Goal: Contribute content: Contribute content

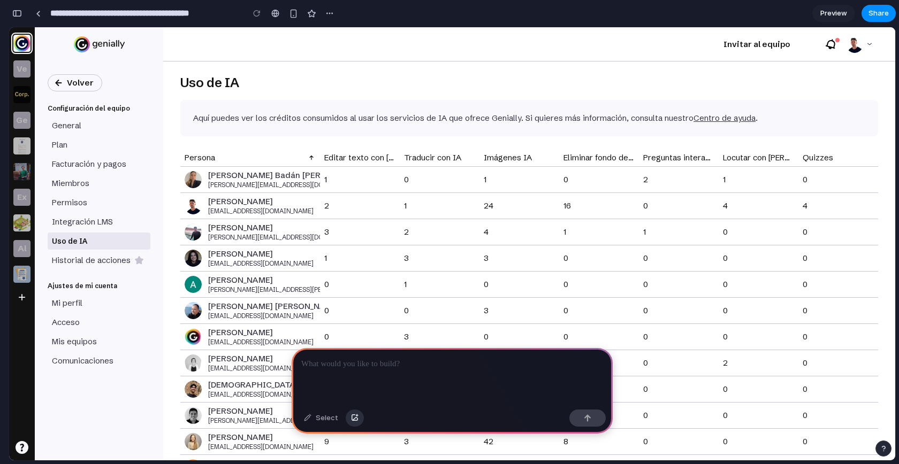
click at [352, 421] on button "button" at bounding box center [354, 418] width 18 height 17
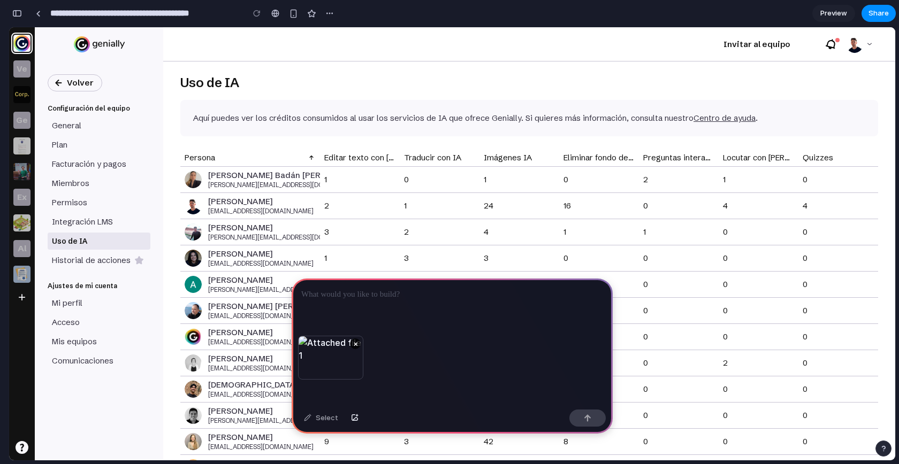
click at [366, 306] on div at bounding box center [451, 307] width 321 height 57
click at [333, 290] on p "**********" at bounding box center [449, 294] width 297 height 13
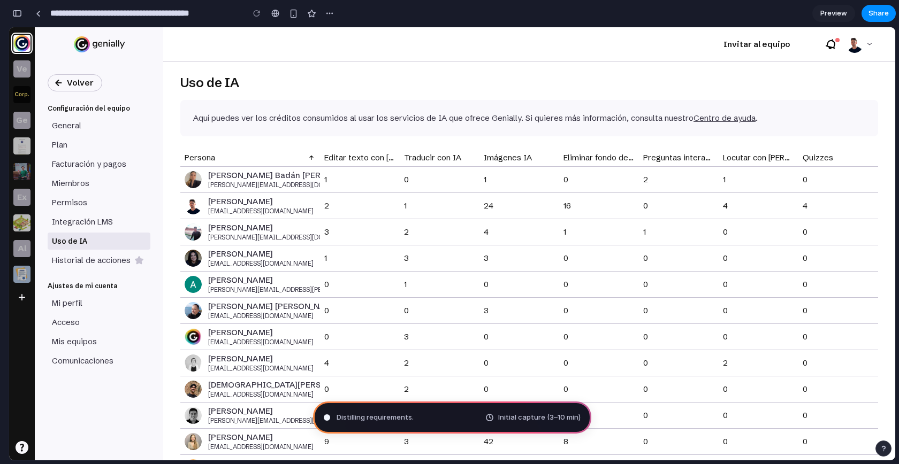
type input "**********"
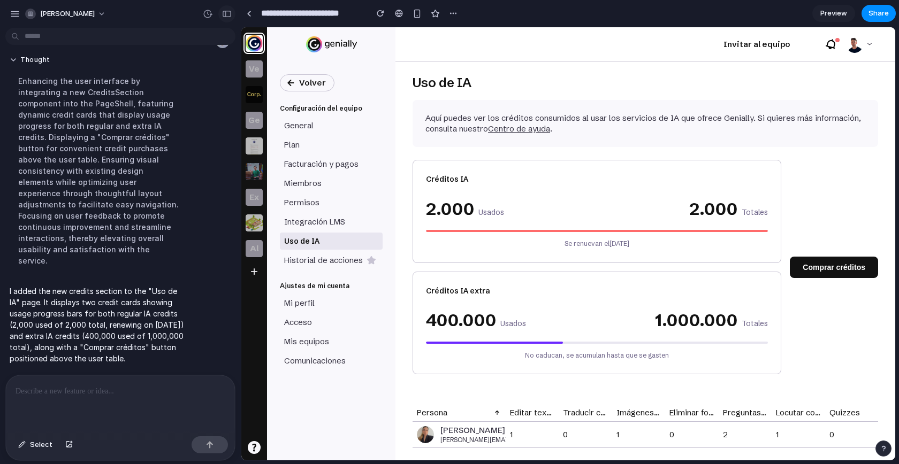
click at [226, 14] on div "button" at bounding box center [227, 13] width 10 height 7
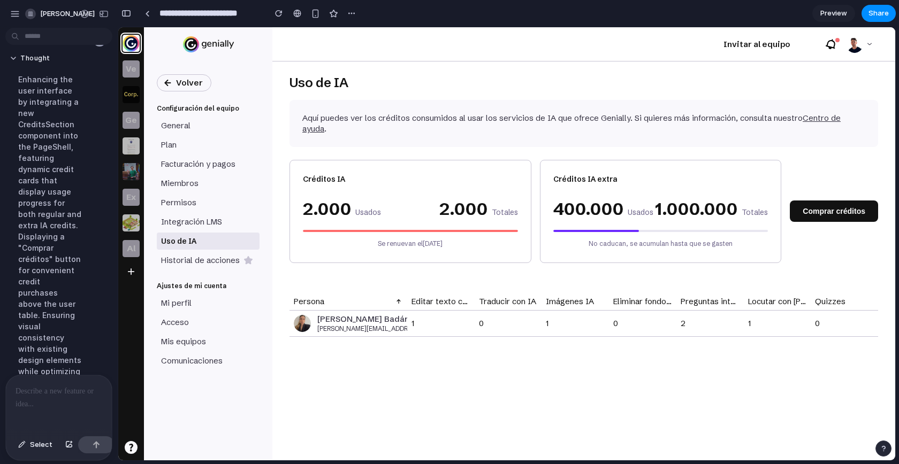
click at [53, 395] on div at bounding box center [59, 403] width 106 height 57
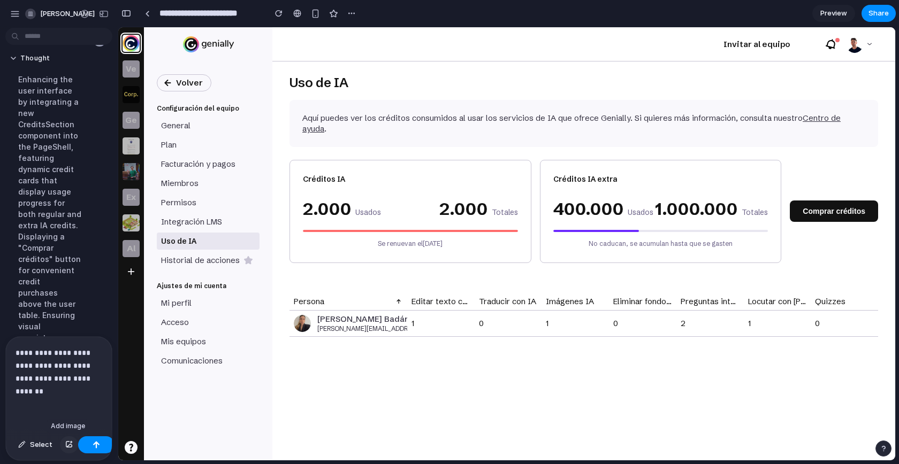
click at [66, 446] on div "button" at bounding box center [68, 445] width 7 height 6
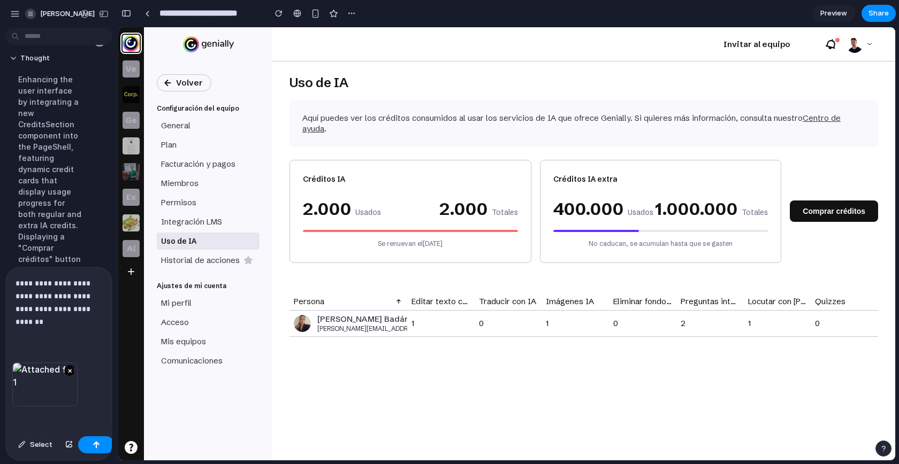
click at [68, 366] on button "×" at bounding box center [69, 370] width 11 height 11
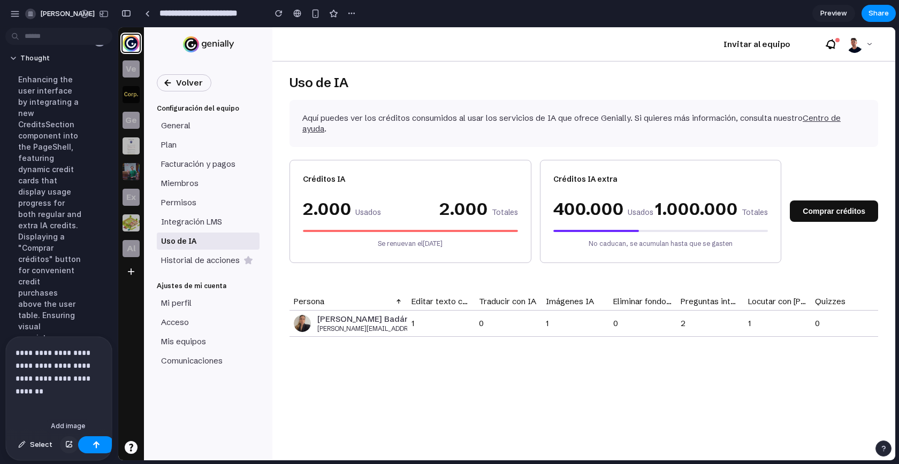
click at [68, 446] on div "button" at bounding box center [68, 445] width 7 height 6
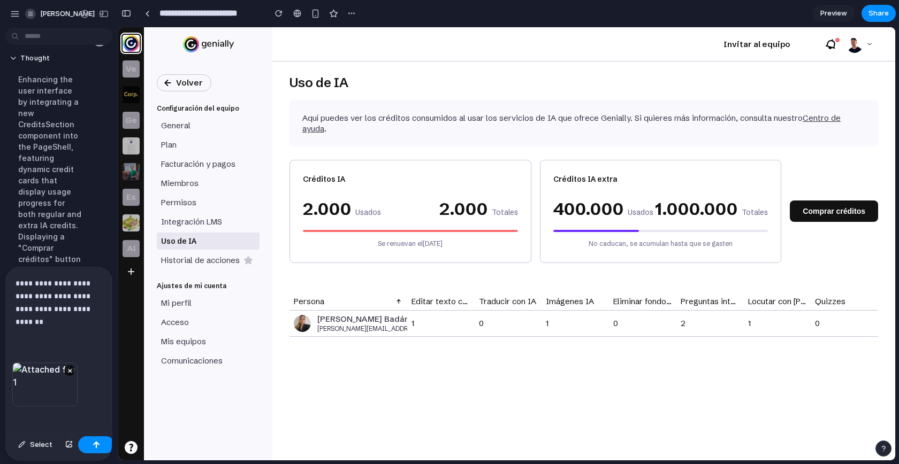
click at [68, 319] on p "**********" at bounding box center [57, 302] width 82 height 51
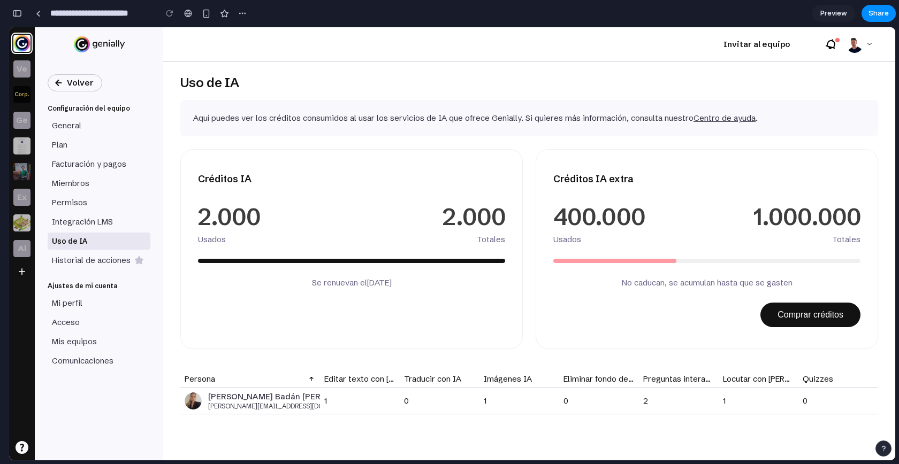
scroll to position [1081, 0]
click at [21, 13] on div "button" at bounding box center [17, 13] width 10 height 7
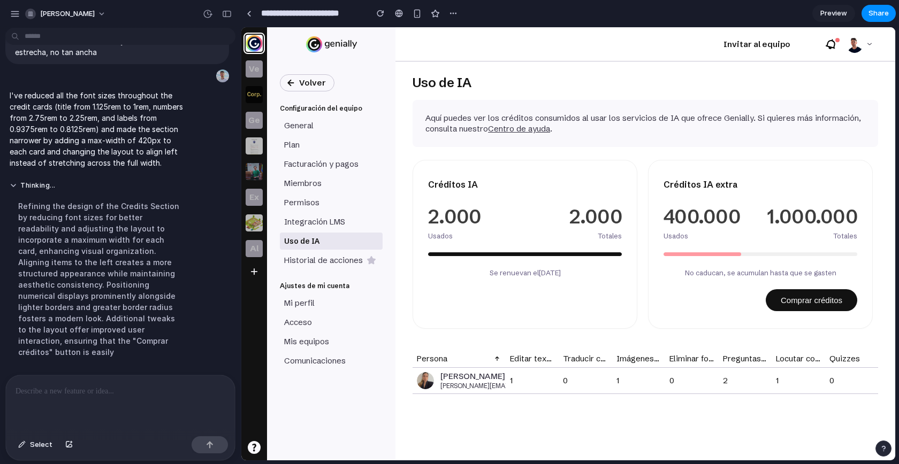
scroll to position [0, 0]
click at [220, 18] on button "button" at bounding box center [226, 13] width 17 height 17
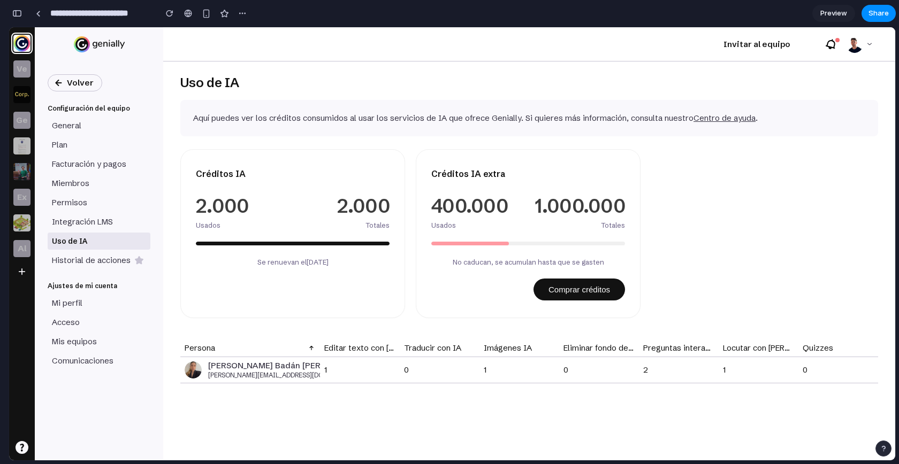
click at [5, 13] on div at bounding box center [5, 232] width 10 height 464
click at [16, 12] on div "button" at bounding box center [17, 13] width 10 height 7
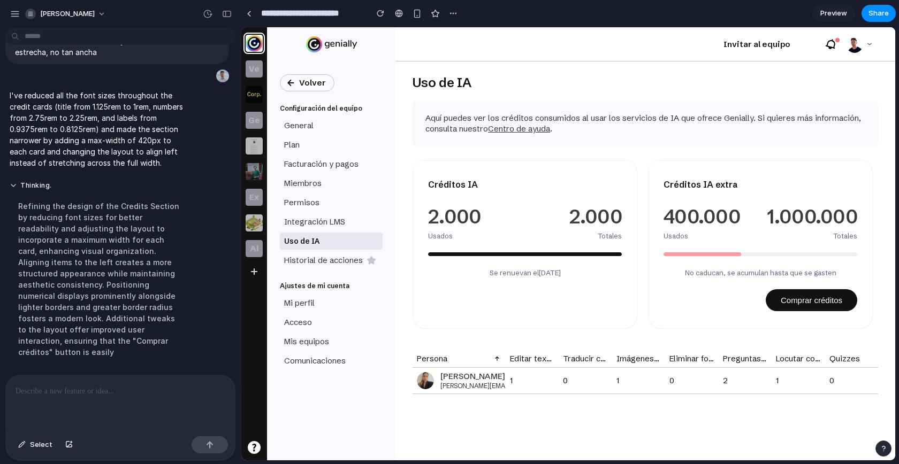
scroll to position [573, 0]
click at [42, 445] on span "Select" at bounding box center [41, 445] width 22 height 11
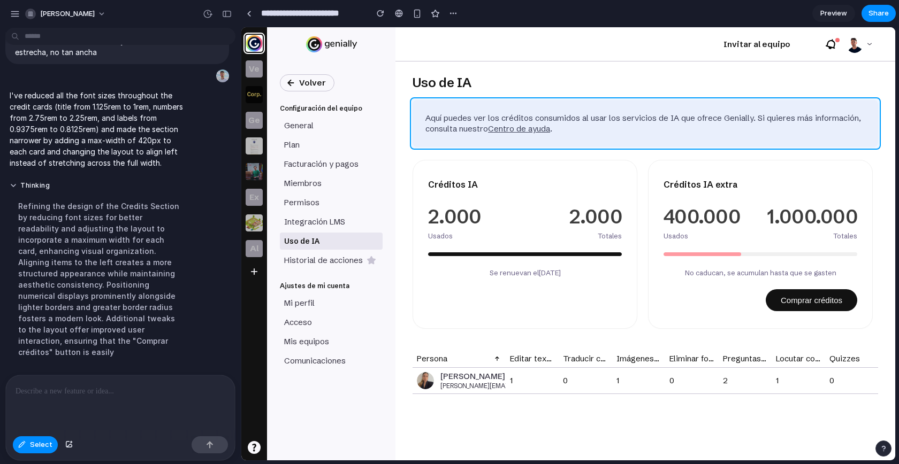
click at [617, 142] on div at bounding box center [568, 243] width 654 height 433
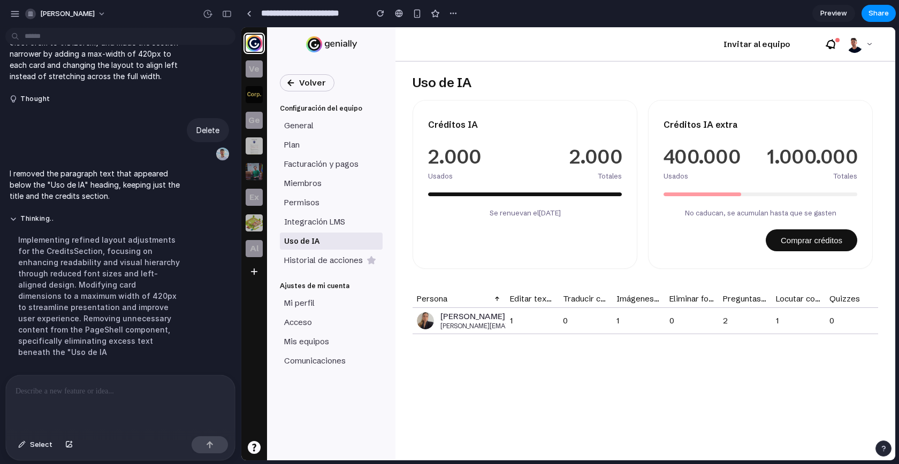
scroll to position [0, 0]
click at [70, 443] on div "button" at bounding box center [68, 445] width 7 height 6
click at [36, 443] on span "Select" at bounding box center [41, 445] width 22 height 11
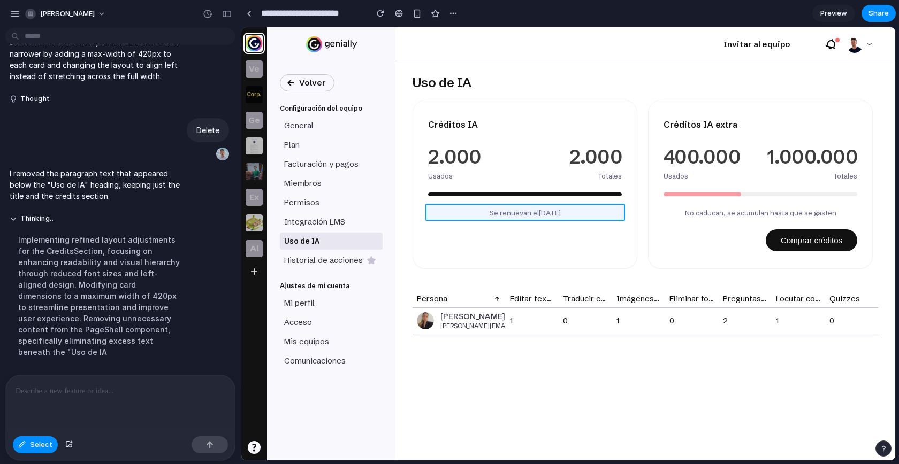
click at [472, 211] on div at bounding box center [568, 243] width 654 height 433
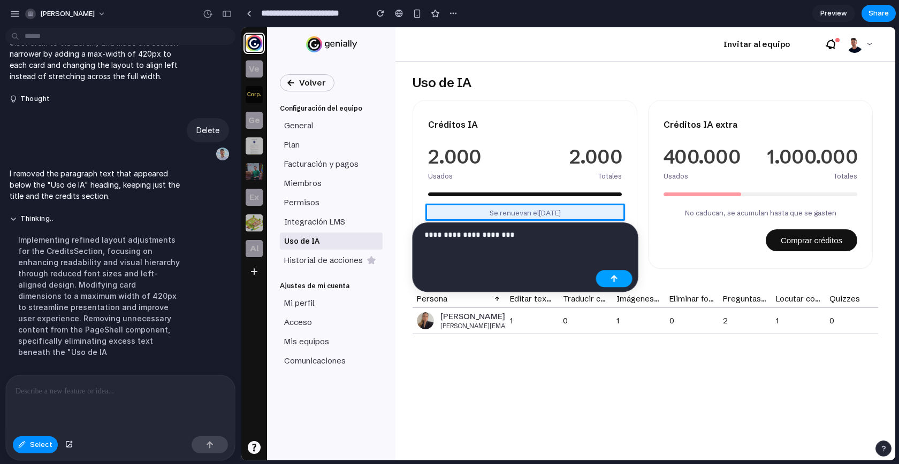
click at [621, 280] on button "button" at bounding box center [614, 278] width 36 height 17
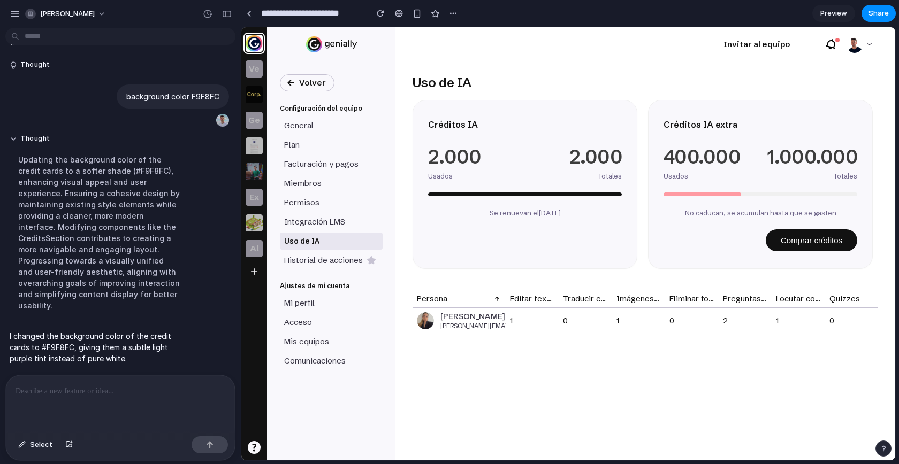
click at [70, 396] on div at bounding box center [120, 403] width 229 height 57
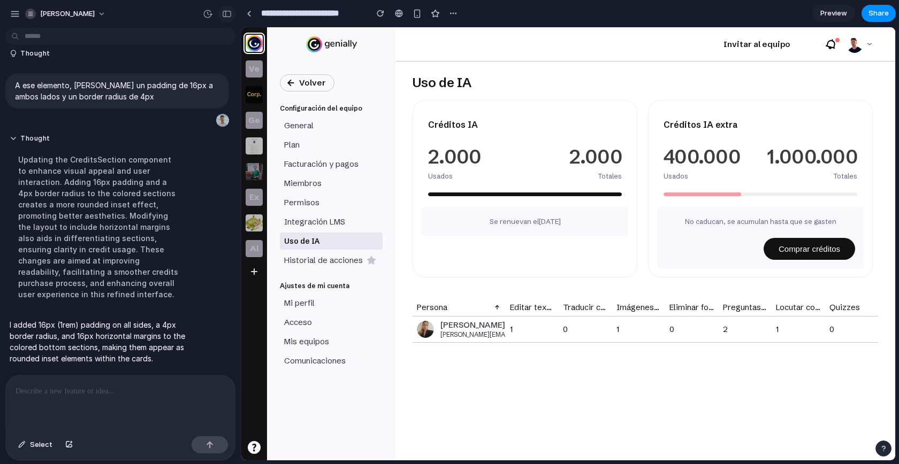
click at [229, 16] on div "button" at bounding box center [227, 13] width 10 height 7
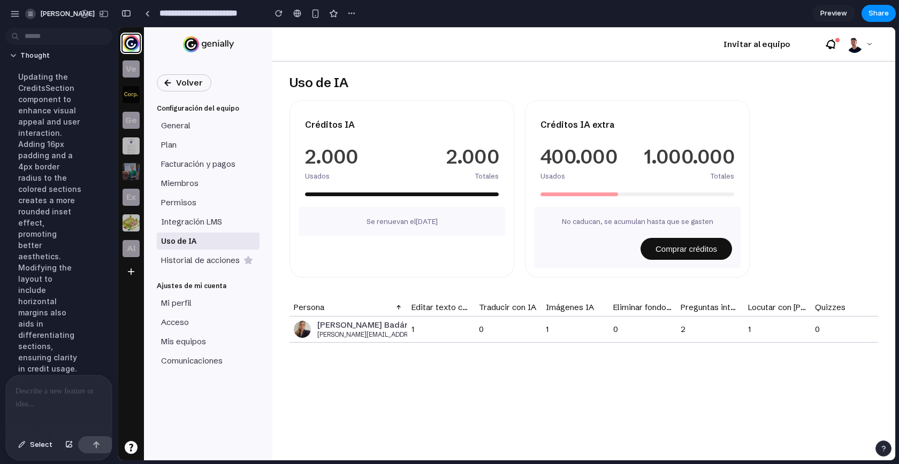
scroll to position [2068, 0]
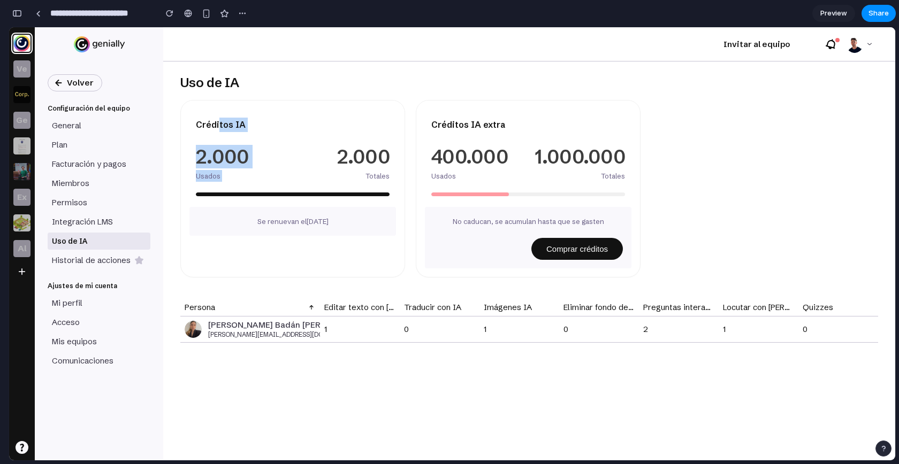
drag, startPoint x: 218, startPoint y: 124, endPoint x: 336, endPoint y: 135, distance: 118.2
click at [336, 135] on div "Créditos IA 2.000 Usados 2.000 Totales" at bounding box center [293, 154] width 224 height 106
click at [352, 147] on div "2.000" at bounding box center [344, 156] width 90 height 19
click at [468, 193] on div at bounding box center [470, 195] width 78 height 4
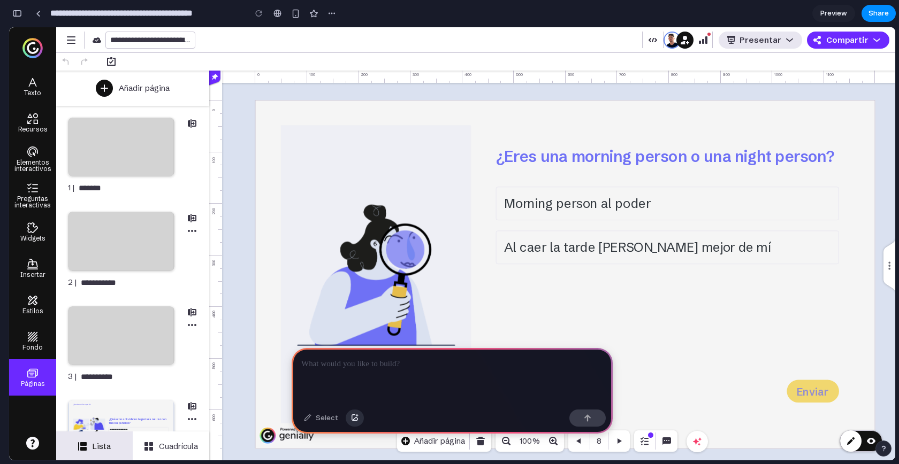
click at [357, 420] on button "button" at bounding box center [354, 418] width 18 height 17
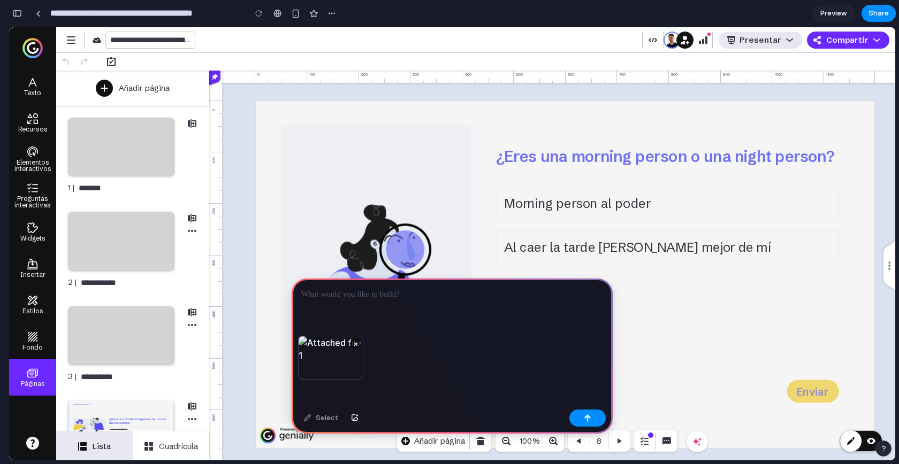
click at [401, 288] on p at bounding box center [452, 294] width 302 height 13
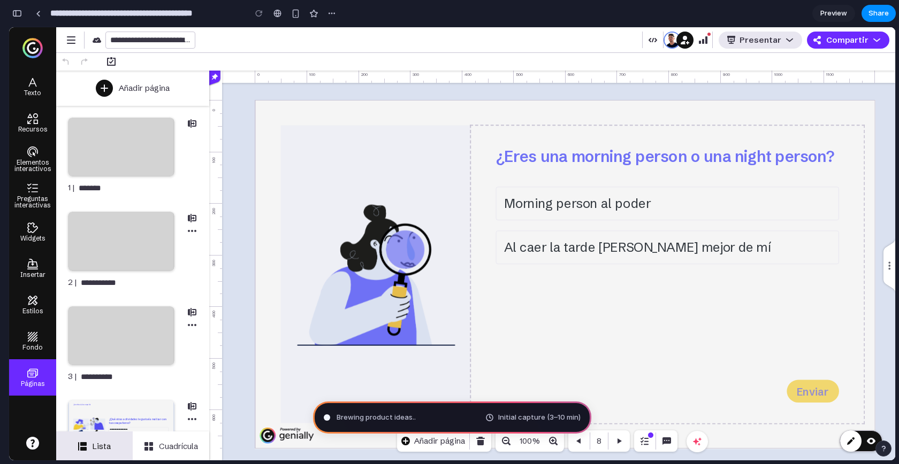
type input "**********"
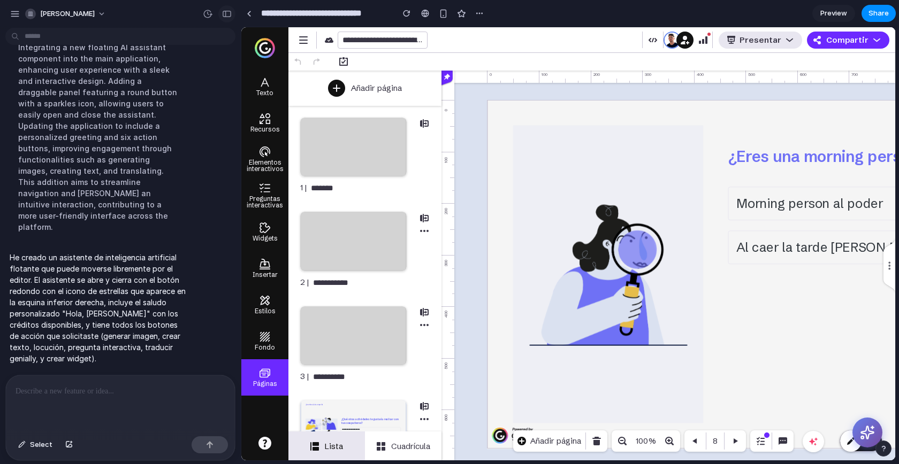
click at [222, 17] on div "button" at bounding box center [227, 13] width 10 height 7
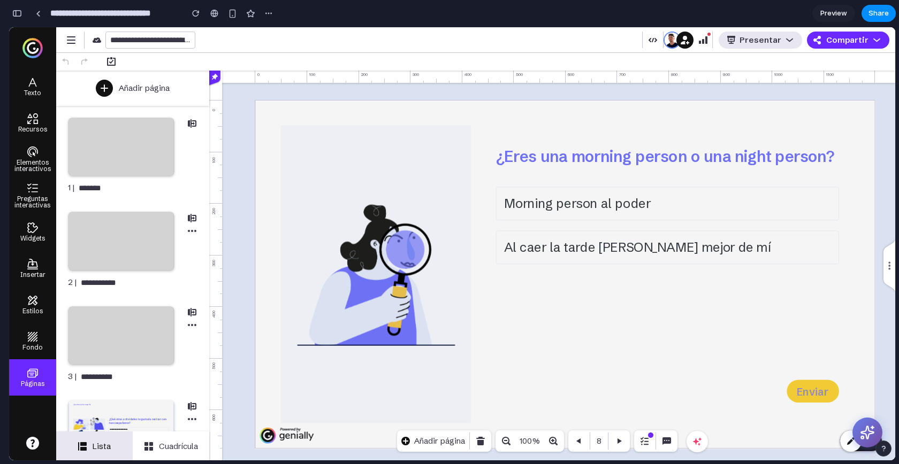
scroll to position [780, 0]
click at [865, 432] on icon at bounding box center [867, 433] width 17 height 17
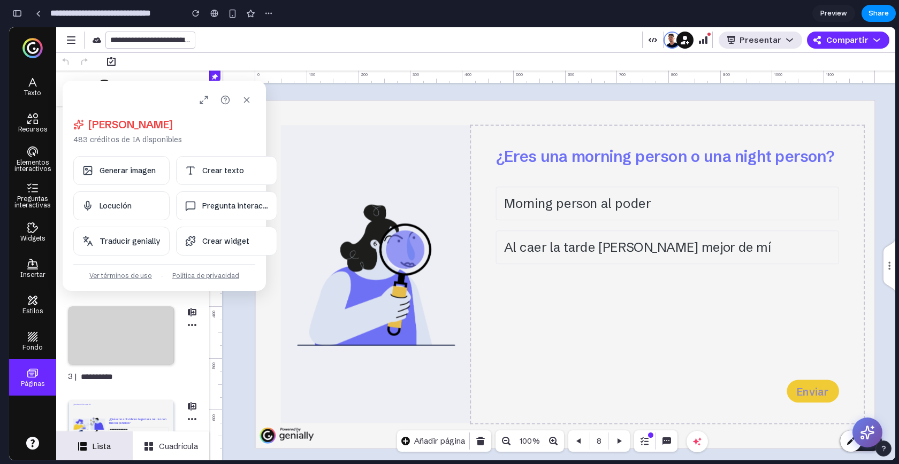
drag, startPoint x: 159, startPoint y: 92, endPoint x: 496, endPoint y: 151, distance: 342.7
click at [497, 151] on body "**********" at bounding box center [452, 243] width 886 height 433
drag, startPoint x: 181, startPoint y: 105, endPoint x: 80, endPoint y: 83, distance: 103.3
click at [80, 83] on div "[PERSON_NAME], [PERSON_NAME] 483 créditos de IA disponibles Generar imagen Crea…" at bounding box center [164, 186] width 203 height 210
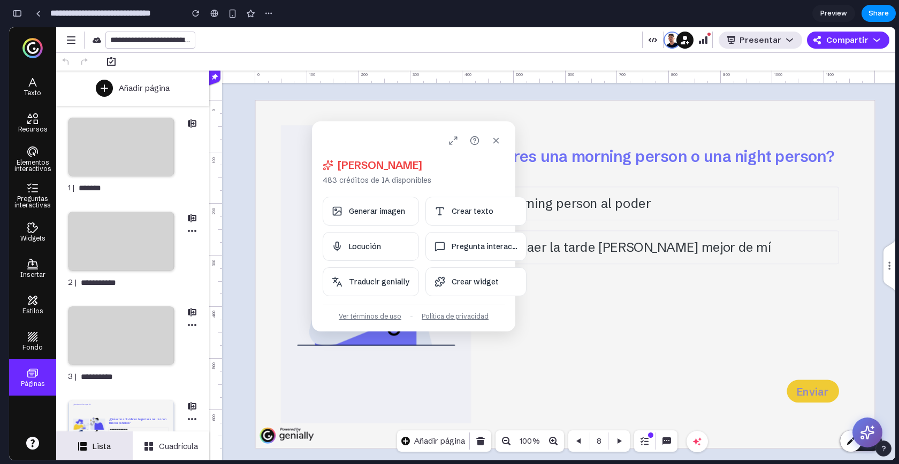
drag, startPoint x: 81, startPoint y: 86, endPoint x: 329, endPoint y: 127, distance: 252.1
click at [329, 127] on div "[PERSON_NAME], [PERSON_NAME] 483 créditos de IA disponibles Generar imagen Crea…" at bounding box center [413, 226] width 203 height 210
click at [379, 222] on button "Generar imagen" at bounding box center [370, 211] width 96 height 29
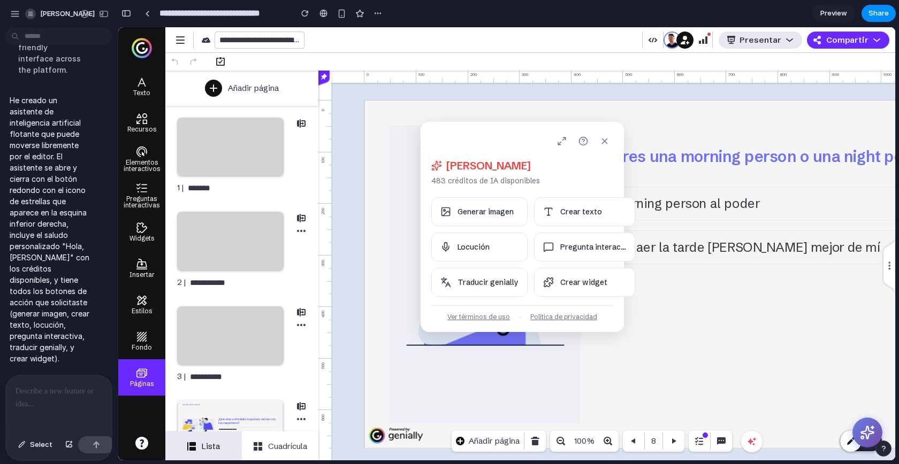
click at [43, 399] on div at bounding box center [59, 403] width 106 height 57
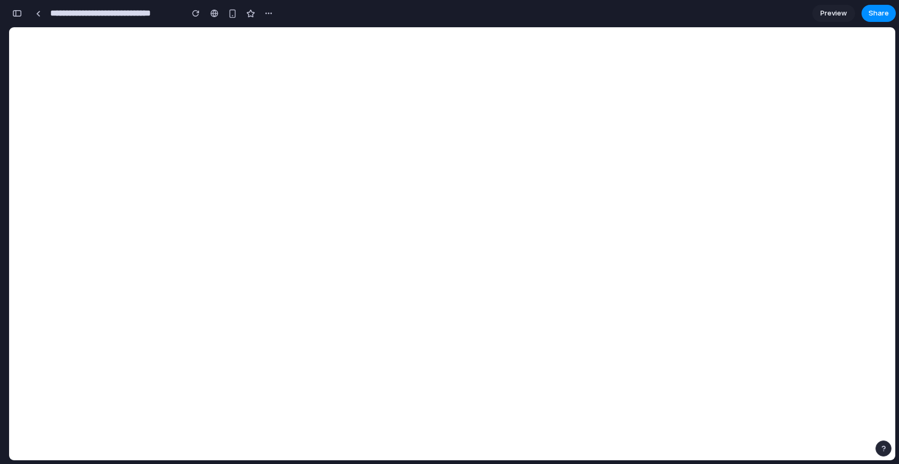
scroll to position [0, 0]
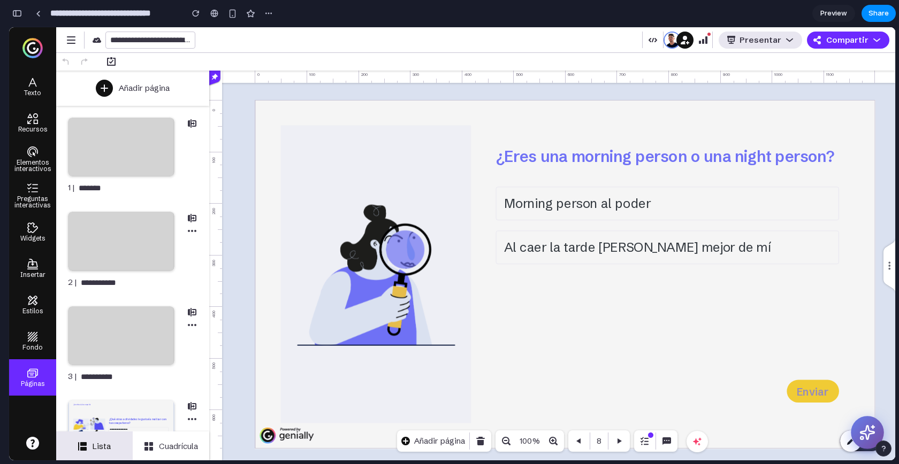
click at [861, 431] on icon at bounding box center [867, 433] width 14 height 14
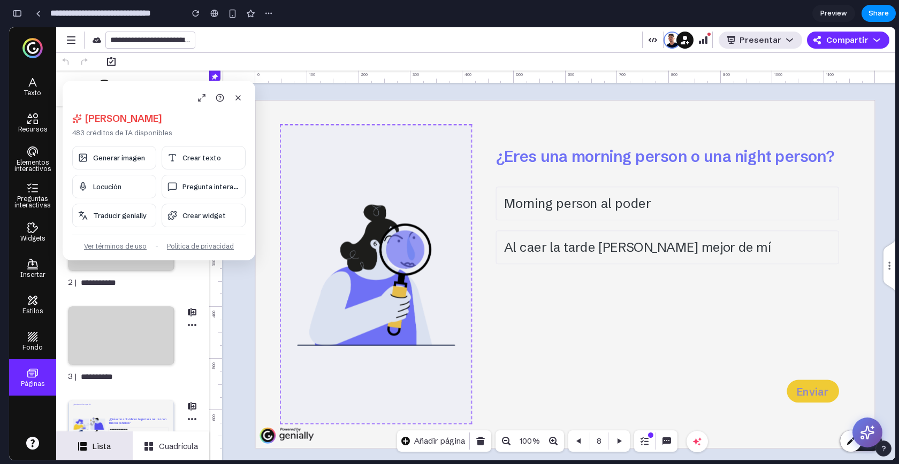
drag, startPoint x: 154, startPoint y: 93, endPoint x: 457, endPoint y: 171, distance: 312.6
click at [457, 171] on body "**********" at bounding box center [452, 243] width 886 height 433
drag, startPoint x: 168, startPoint y: 102, endPoint x: 345, endPoint y: 185, distance: 194.8
click at [360, 186] on body "**********" at bounding box center [452, 243] width 886 height 433
drag, startPoint x: 140, startPoint y: 92, endPoint x: 312, endPoint y: 91, distance: 172.2
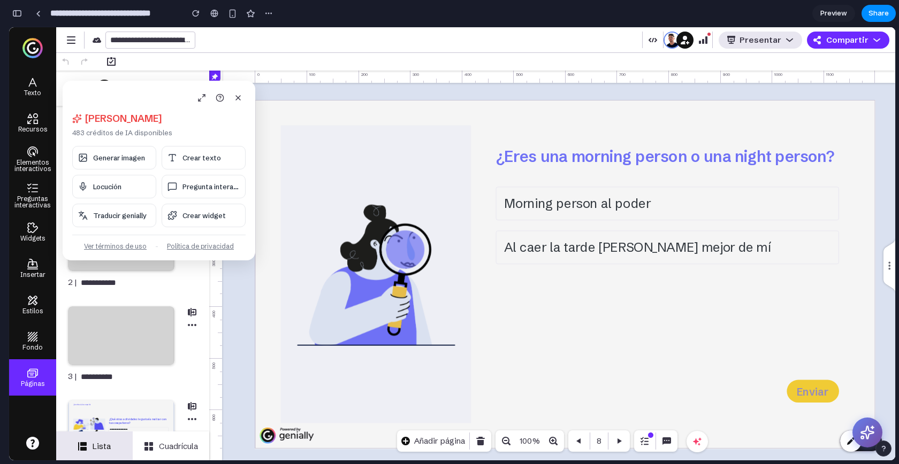
click at [312, 91] on body "**********" at bounding box center [452, 243] width 886 height 433
drag, startPoint x: 86, startPoint y: 93, endPoint x: 359, endPoint y: 188, distance: 288.7
click at [359, 189] on body "**********" at bounding box center [452, 243] width 886 height 433
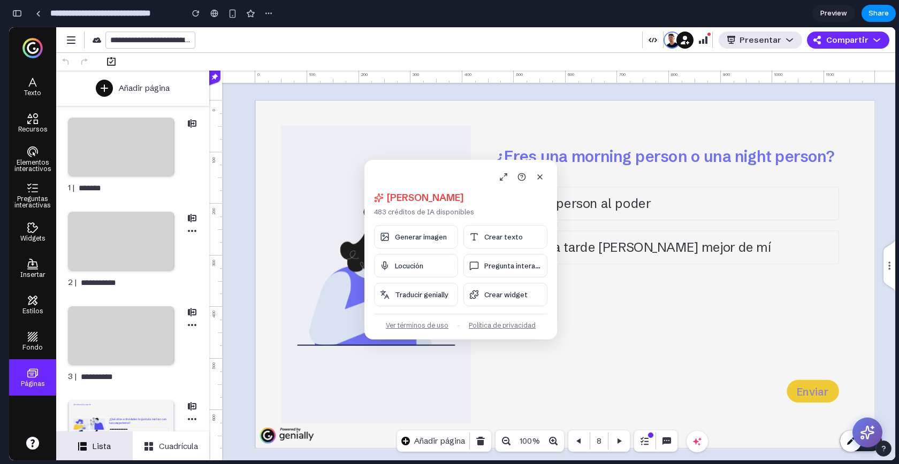
drag, startPoint x: 121, startPoint y: 86, endPoint x: 423, endPoint y: 165, distance: 312.4
click at [423, 165] on div "[PERSON_NAME], [PERSON_NAME] 483 créditos de IA disponibles Generar imagen Crea…" at bounding box center [460, 250] width 193 height 180
drag, startPoint x: 413, startPoint y: 167, endPoint x: 420, endPoint y: 167, distance: 7.0
click at [420, 167] on div "[PERSON_NAME], [PERSON_NAME] 483 créditos de IA disponibles Generar imagen Crea…" at bounding box center [460, 250] width 193 height 180
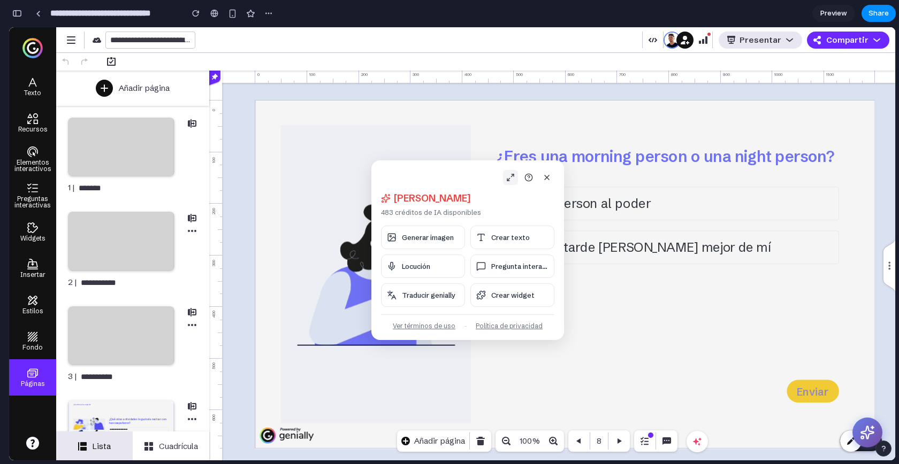
click at [512, 178] on icon at bounding box center [510, 177] width 9 height 9
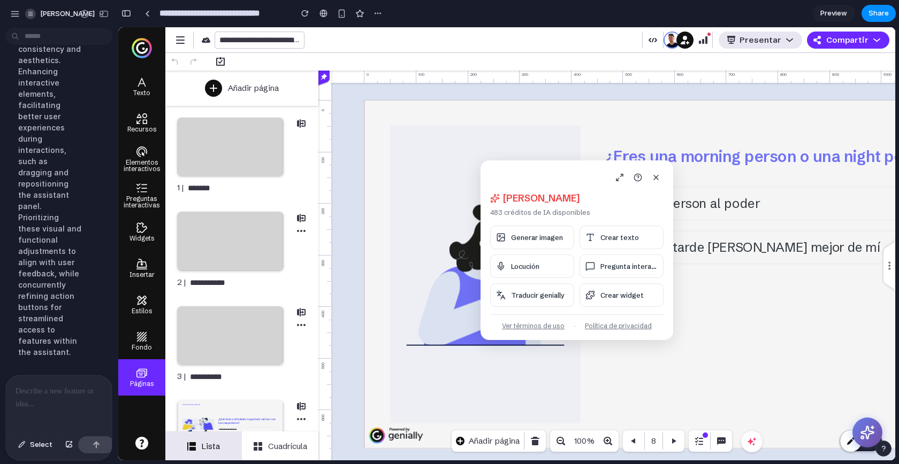
click at [37, 400] on div at bounding box center [59, 403] width 106 height 57
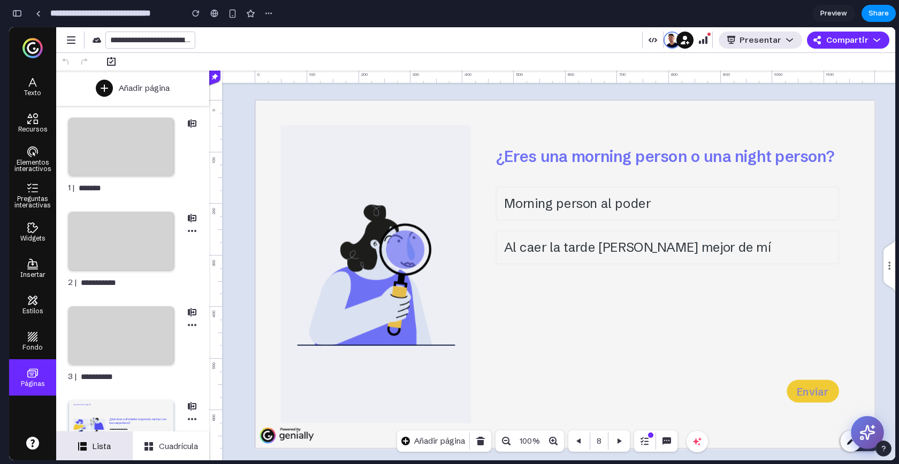
click at [864, 440] on button at bounding box center [866, 432] width 33 height 33
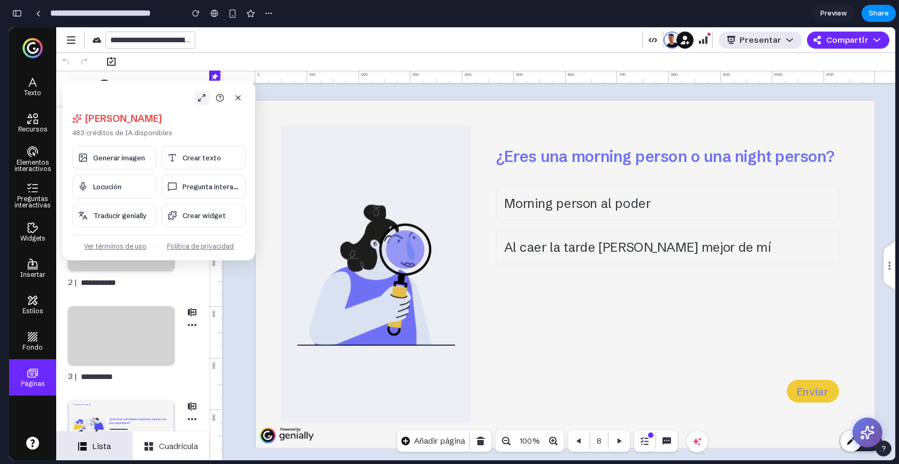
click at [204, 104] on button at bounding box center [201, 97] width 15 height 15
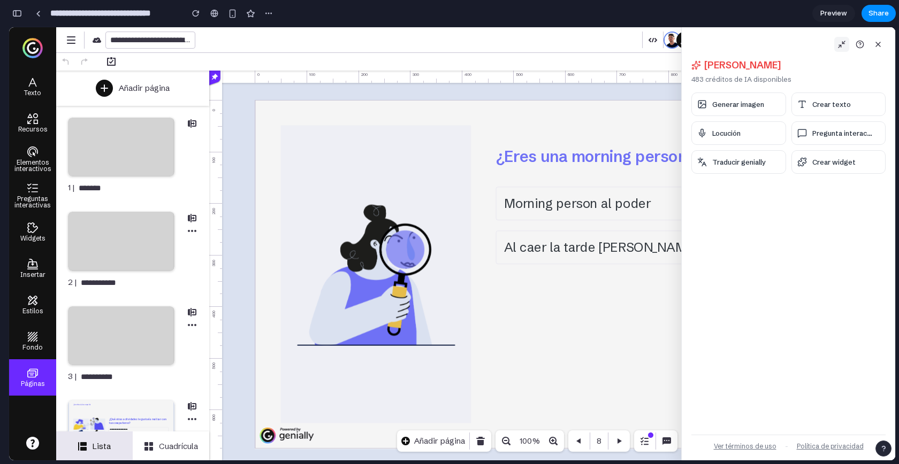
click at [838, 45] on icon at bounding box center [841, 44] width 9 height 9
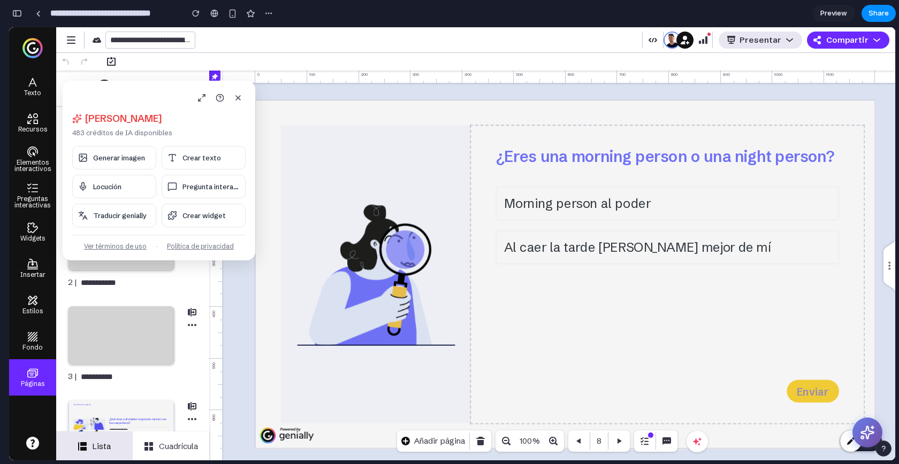
drag, startPoint x: 132, startPoint y: 90, endPoint x: 481, endPoint y: 133, distance: 351.9
click at [482, 133] on body "**********" at bounding box center [452, 243] width 886 height 433
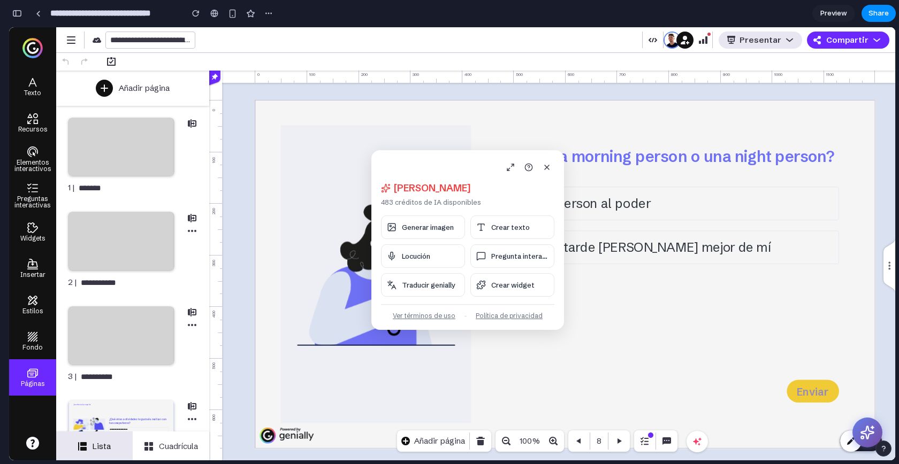
drag, startPoint x: 142, startPoint y: 89, endPoint x: 450, endPoint y: 156, distance: 315.8
click at [450, 156] on div "[PERSON_NAME], [PERSON_NAME] 483 créditos de IA disponibles Generar imagen Crea…" at bounding box center [467, 240] width 193 height 180
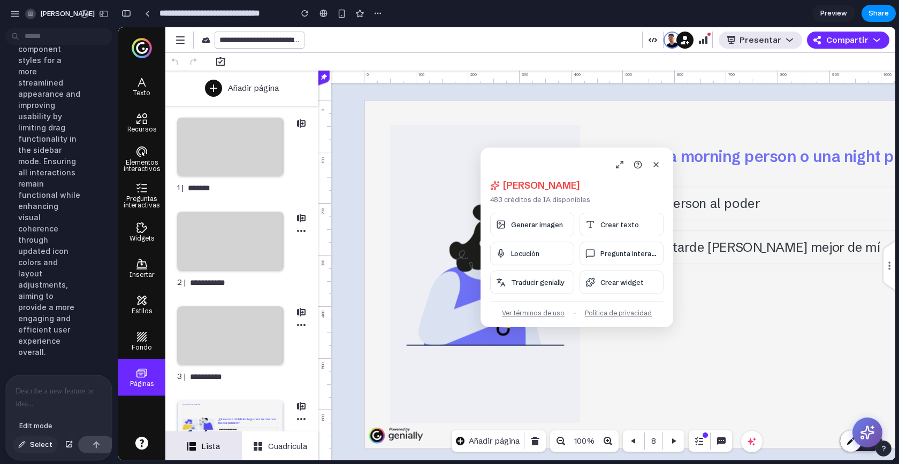
click at [41, 448] on span "Select" at bounding box center [41, 445] width 22 height 11
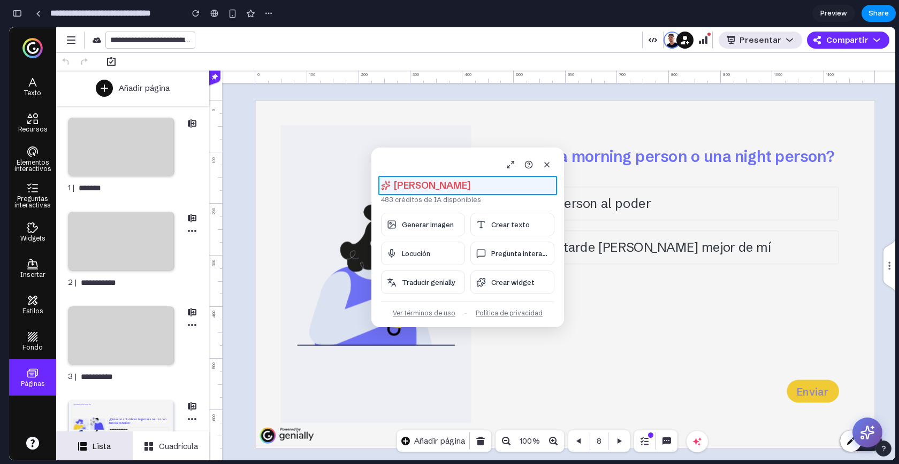
click at [513, 189] on div at bounding box center [506, 243] width 777 height 433
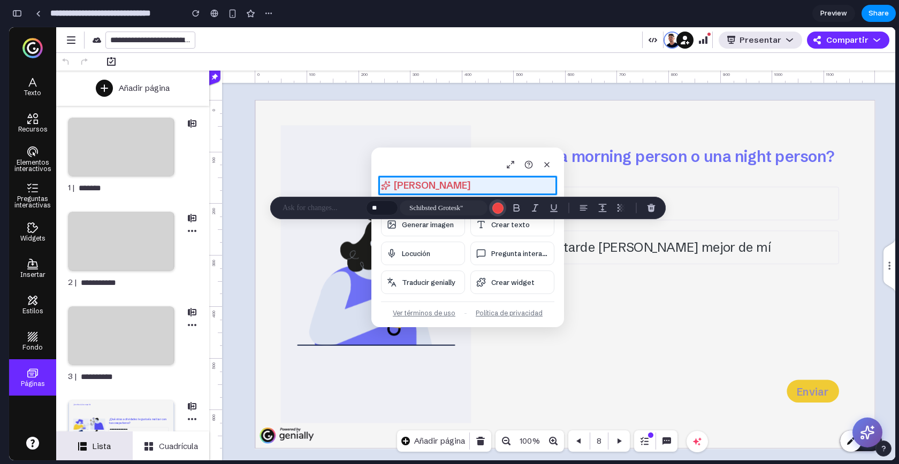
click at [498, 208] on div "button" at bounding box center [497, 207] width 11 height 11
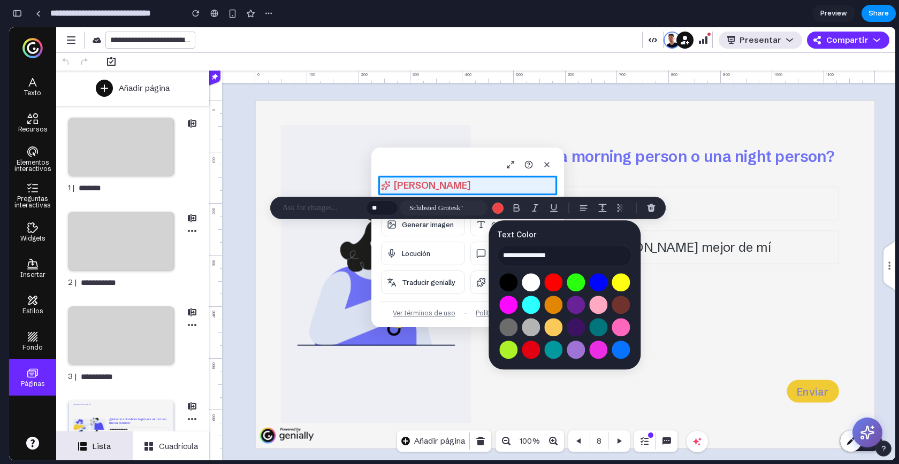
click at [325, 207] on p at bounding box center [321, 208] width 79 height 13
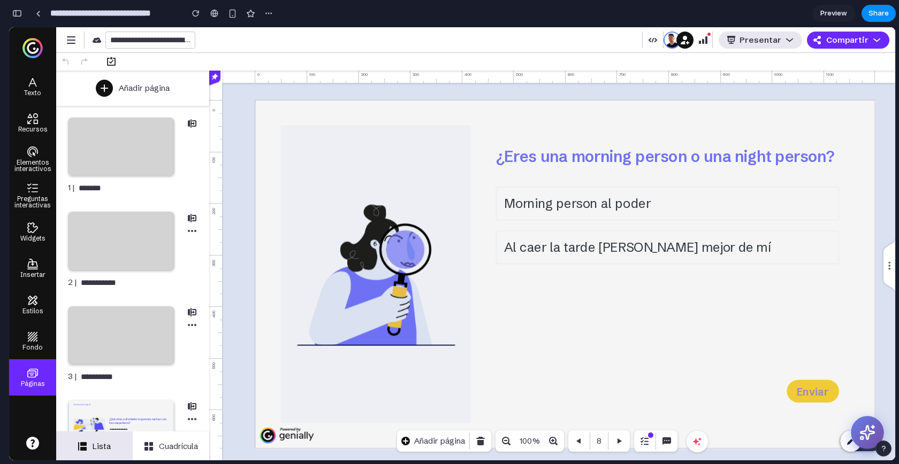
click at [856, 431] on button at bounding box center [866, 432] width 33 height 33
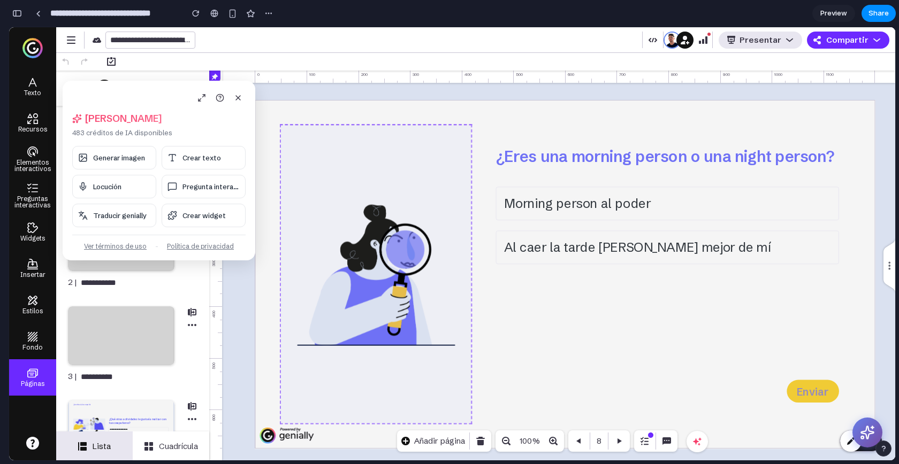
drag, startPoint x: 135, startPoint y: 102, endPoint x: 359, endPoint y: 150, distance: 229.3
click at [359, 150] on body "**********" at bounding box center [452, 243] width 886 height 433
drag, startPoint x: 168, startPoint y: 95, endPoint x: 231, endPoint y: 159, distance: 88.9
click at [231, 159] on div "[PERSON_NAME], [PERSON_NAME] 483 créditos de IA disponibles Generar imagen Crea…" at bounding box center [159, 171] width 193 height 180
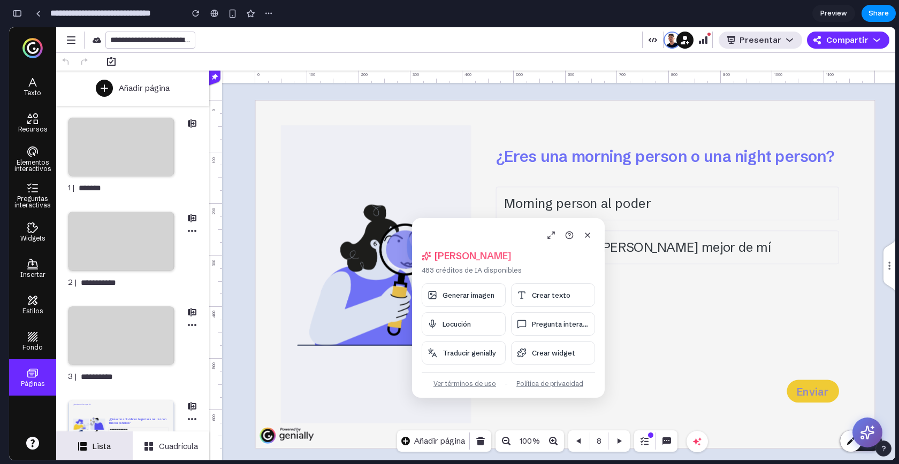
drag, startPoint x: 113, startPoint y: 88, endPoint x: 463, endPoint y: 225, distance: 375.3
click at [463, 225] on div "[PERSON_NAME], [PERSON_NAME] 483 créditos de IA disponibles Generar imagen Crea…" at bounding box center [508, 308] width 193 height 180
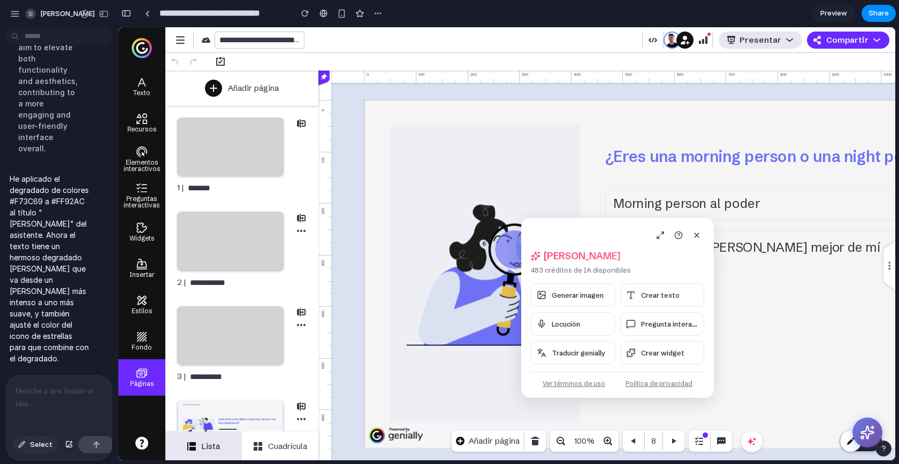
click at [40, 446] on span "Select" at bounding box center [41, 445] width 22 height 11
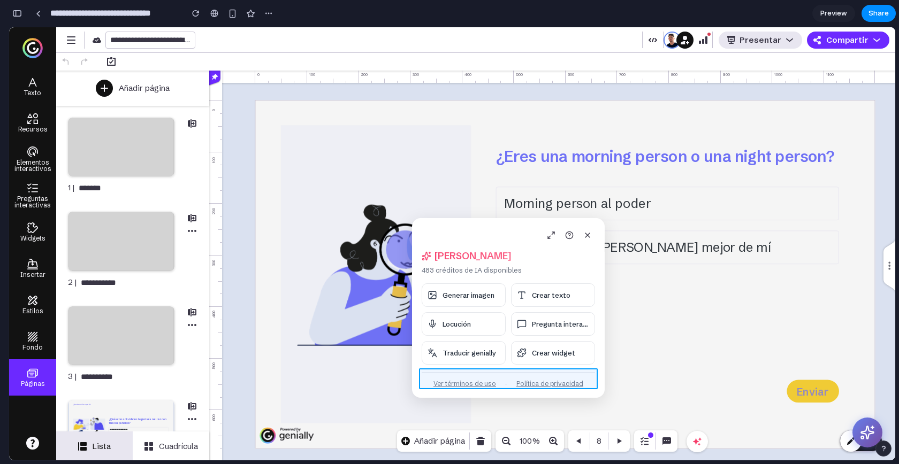
click at [586, 373] on div at bounding box center [506, 243] width 777 height 433
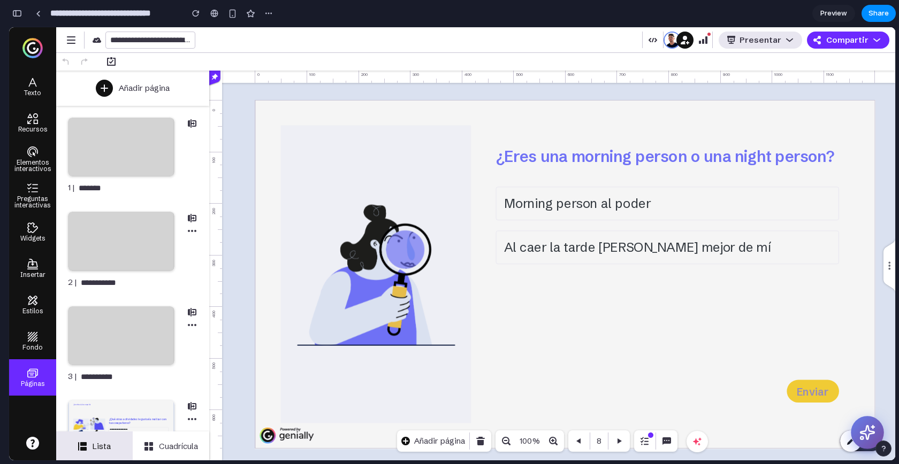
click at [863, 432] on icon at bounding box center [867, 433] width 17 height 17
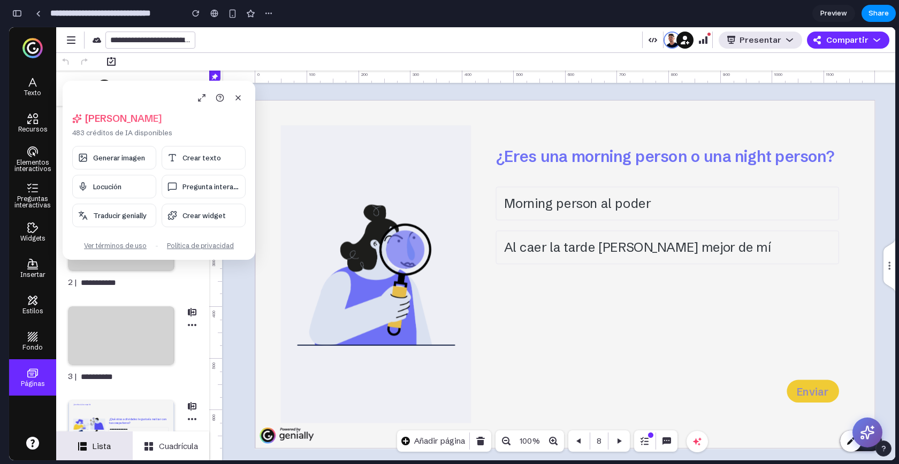
drag, startPoint x: 877, startPoint y: 429, endPoint x: 786, endPoint y: 429, distance: 90.9
click at [786, 429] on body "**********" at bounding box center [452, 243] width 886 height 433
drag, startPoint x: 134, startPoint y: 91, endPoint x: 344, endPoint y: 181, distance: 228.1
click at [344, 181] on body "**********" at bounding box center [452, 243] width 886 height 433
drag, startPoint x: 102, startPoint y: 98, endPoint x: 369, endPoint y: 174, distance: 277.5
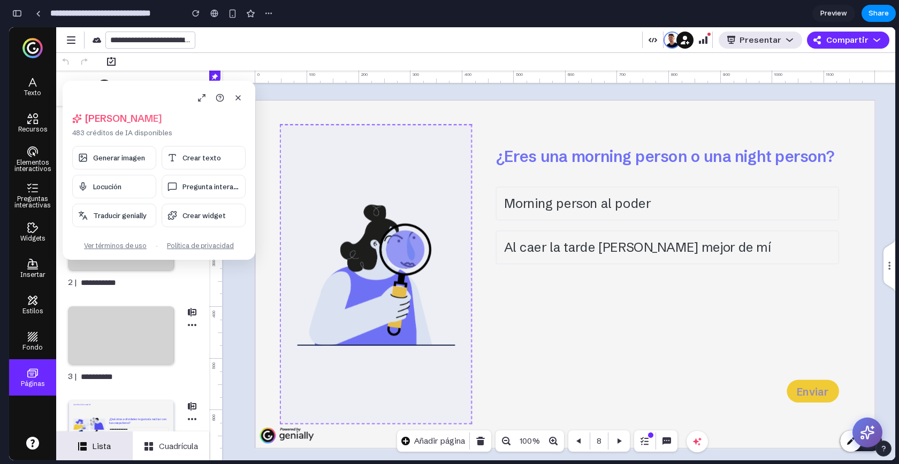
click at [369, 174] on body "**********" at bounding box center [452, 243] width 886 height 433
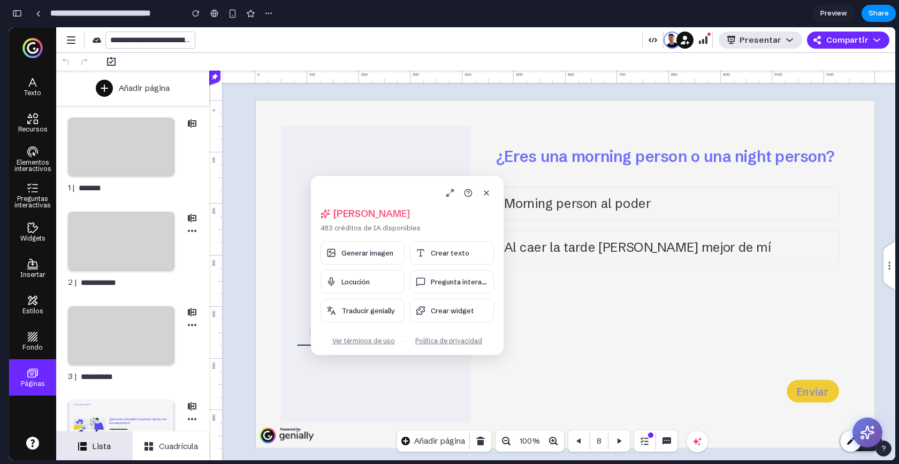
drag, startPoint x: 130, startPoint y: 110, endPoint x: 379, endPoint y: 204, distance: 265.9
click at [379, 205] on div "[PERSON_NAME], [PERSON_NAME] 483 créditos de IA disponibles Generar imagen Crea…" at bounding box center [407, 265] width 193 height 179
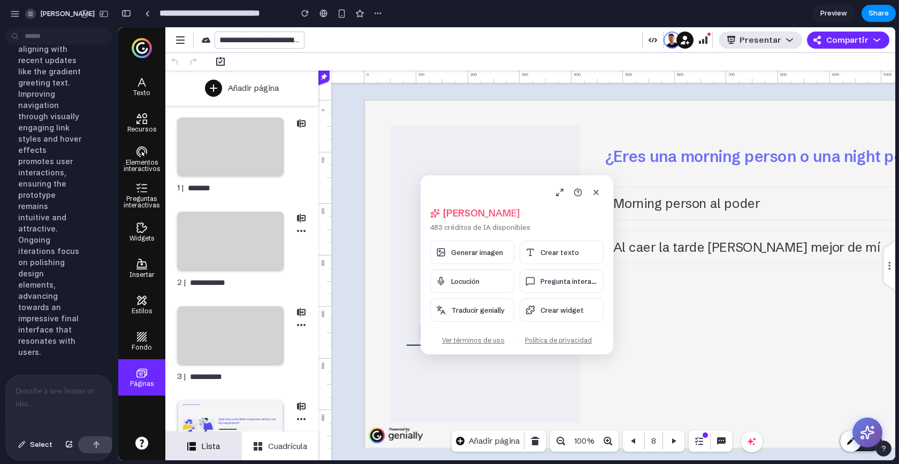
click at [64, 385] on p at bounding box center [57, 391] width 82 height 13
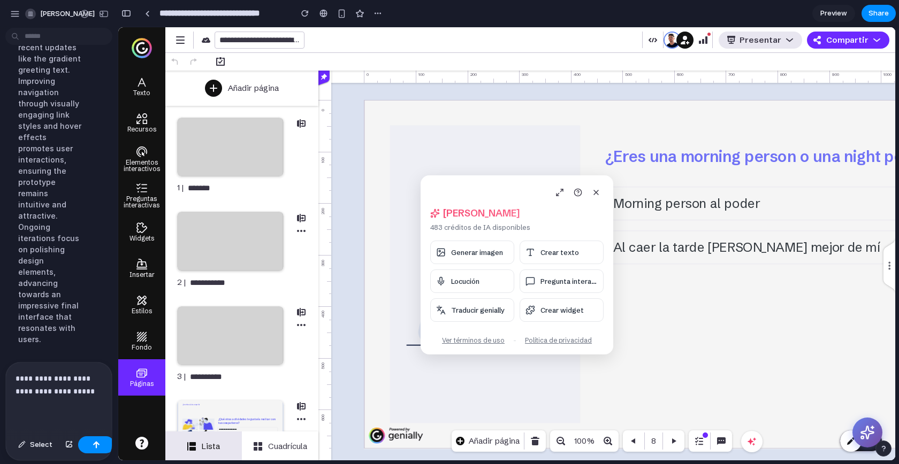
scroll to position [2066, 0]
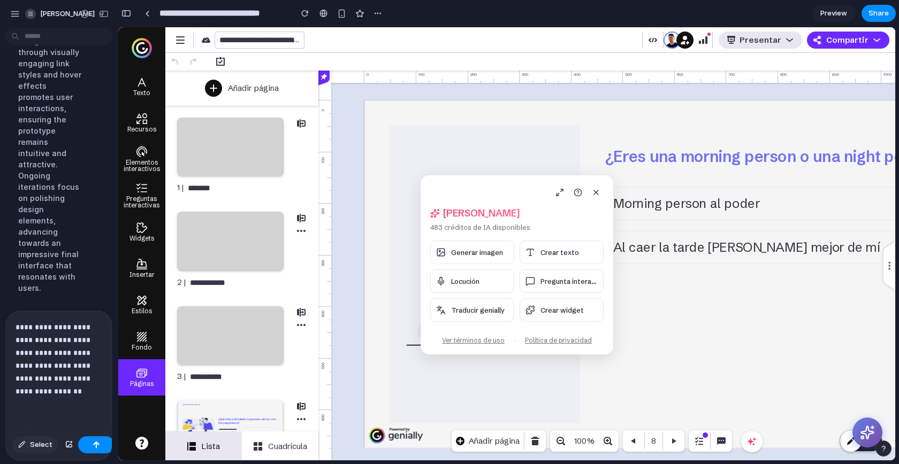
click at [35, 444] on span "Select" at bounding box center [41, 445] width 22 height 11
click at [35, 443] on span "Select" at bounding box center [41, 445] width 22 height 11
click at [71, 445] on div "button" at bounding box center [68, 445] width 7 height 6
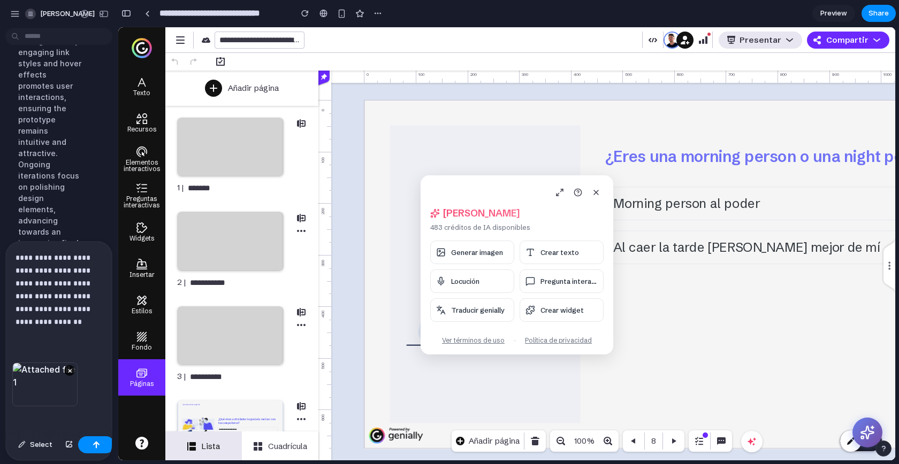
click at [72, 318] on p "**********" at bounding box center [57, 289] width 82 height 77
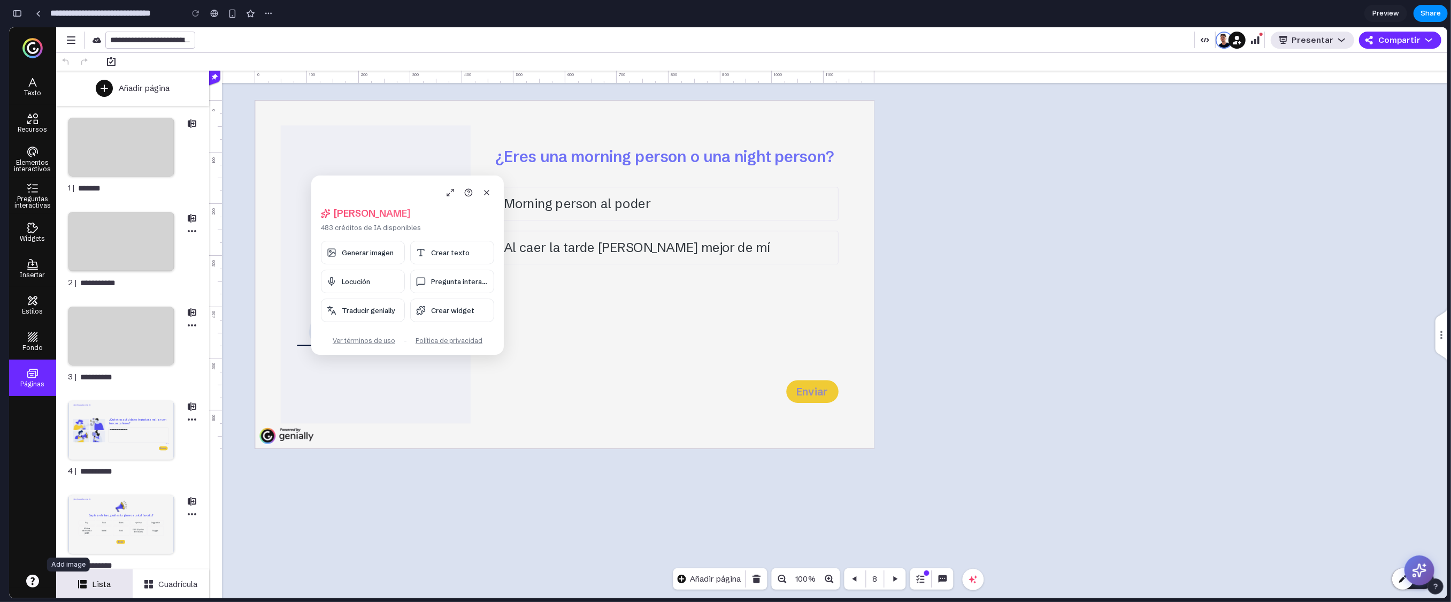
scroll to position [2190, 0]
click at [373, 255] on span "Generar imagen" at bounding box center [368, 252] width 52 height 9
click at [370, 252] on span "Generar imagen" at bounding box center [368, 252] width 52 height 9
click at [16, 13] on div "button" at bounding box center [17, 13] width 10 height 7
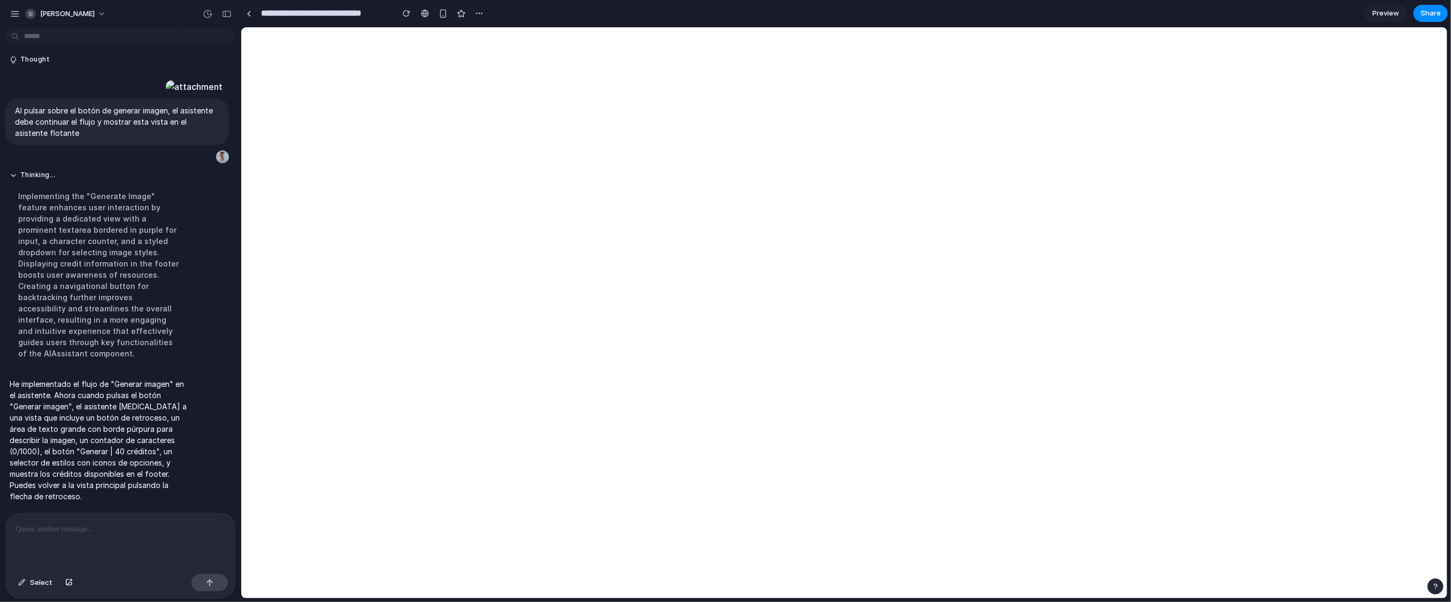
scroll to position [0, 0]
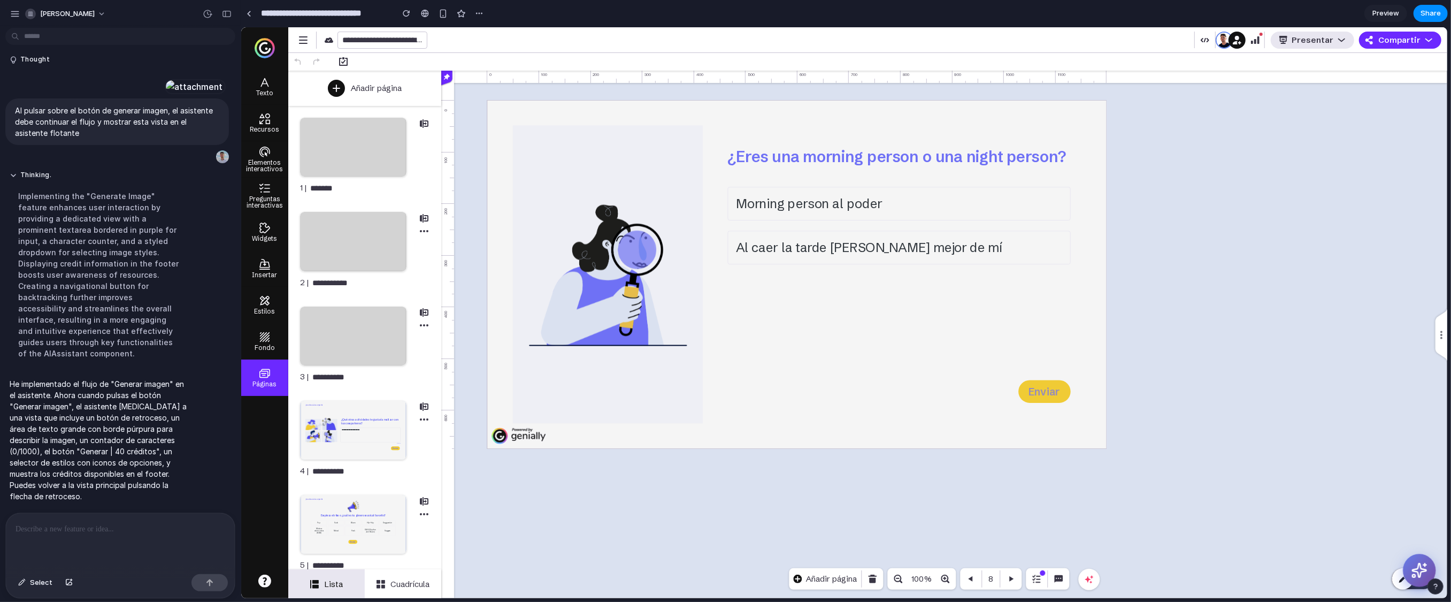
click at [898, 464] on icon at bounding box center [1419, 570] width 17 height 17
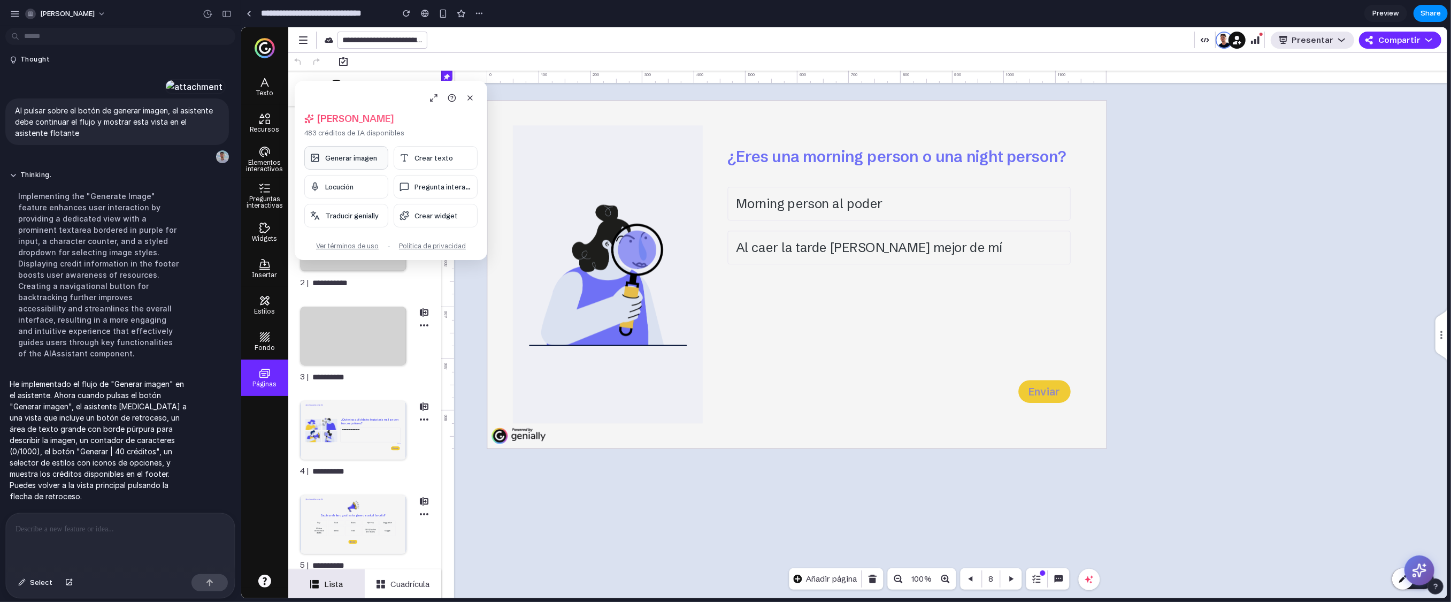
click at [338, 163] on button "Generar imagen" at bounding box center [346, 158] width 84 height 24
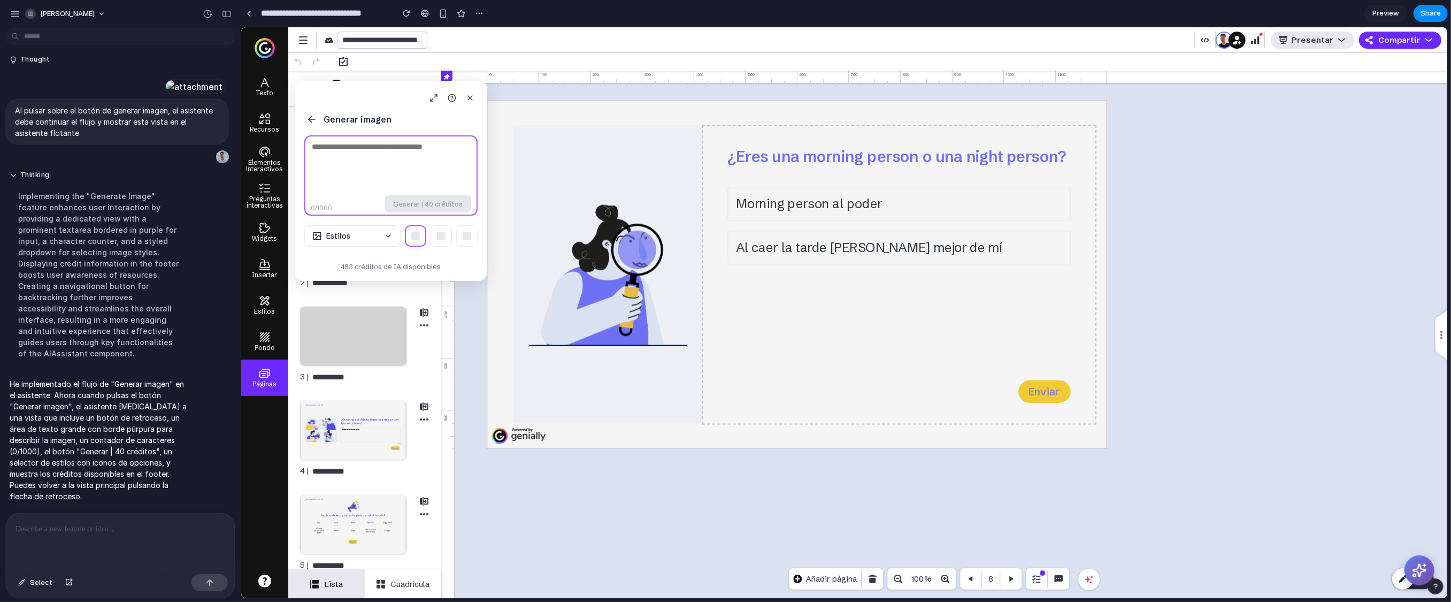
drag, startPoint x: 375, startPoint y: 98, endPoint x: 710, endPoint y: 193, distance: 347.4
click at [710, 193] on body "**********" at bounding box center [844, 312] width 1206 height 571
drag, startPoint x: 339, startPoint y: 99, endPoint x: 577, endPoint y: 211, distance: 263.2
click at [604, 214] on body "**********" at bounding box center [844, 312] width 1206 height 571
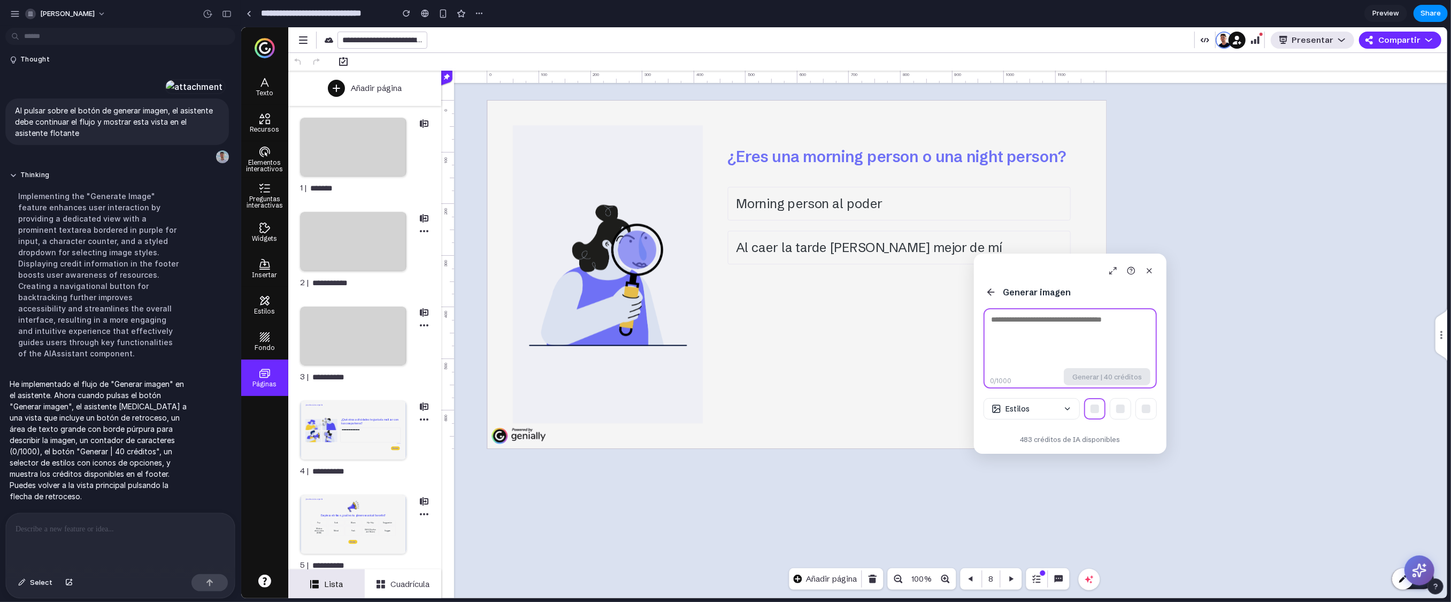
drag, startPoint x: 303, startPoint y: 86, endPoint x: 982, endPoint y: 259, distance: 700.9
click at [898, 259] on div "Generar imagen 0 /1000 Generar | 40 créditos Estilos 483 créditos de IA disponi…" at bounding box center [1069, 354] width 193 height 200
click at [898, 417] on button "Estilos" at bounding box center [1031, 408] width 96 height 21
click at [898, 292] on icon at bounding box center [990, 292] width 6 height 0
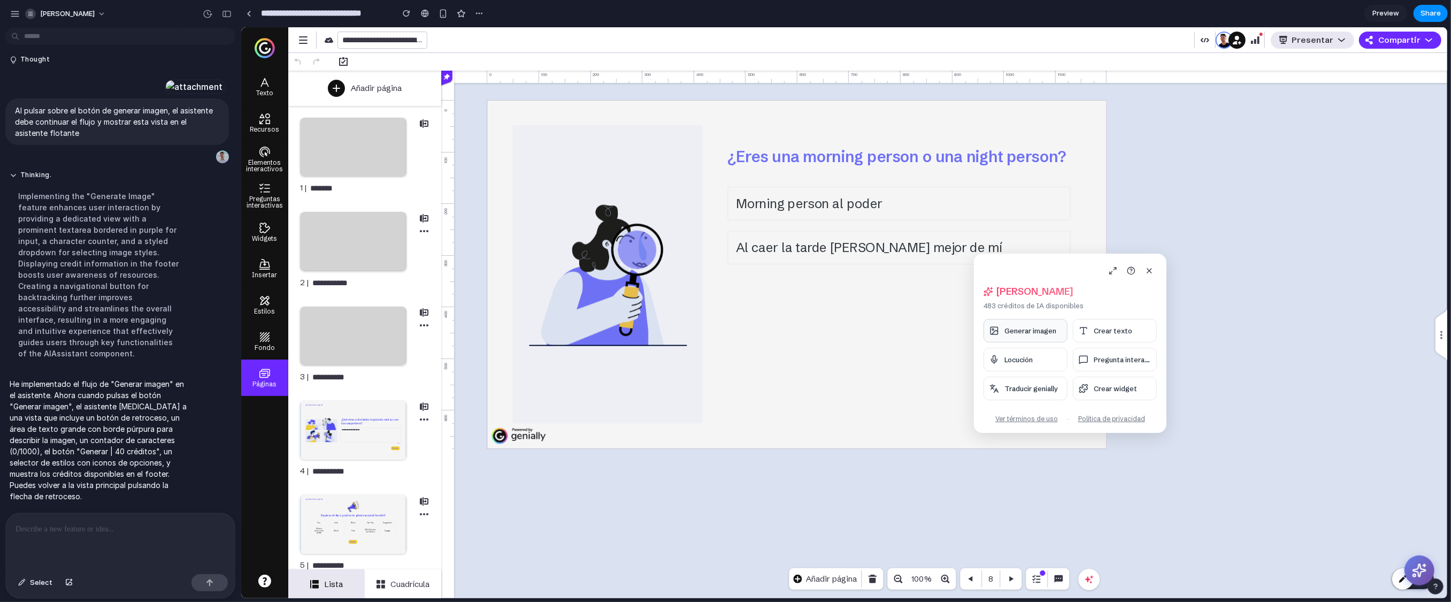
click at [898, 334] on span "Generar imagen" at bounding box center [1030, 330] width 52 height 9
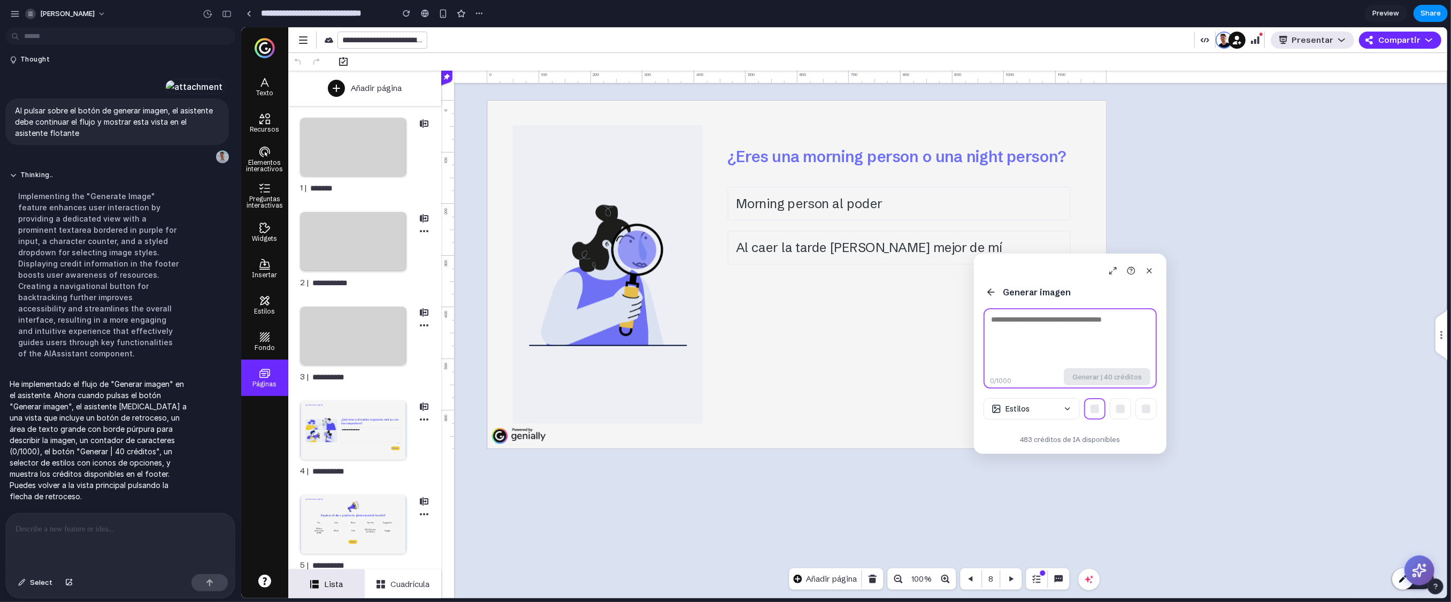
click at [88, 464] on p at bounding box center [118, 529] width 205 height 13
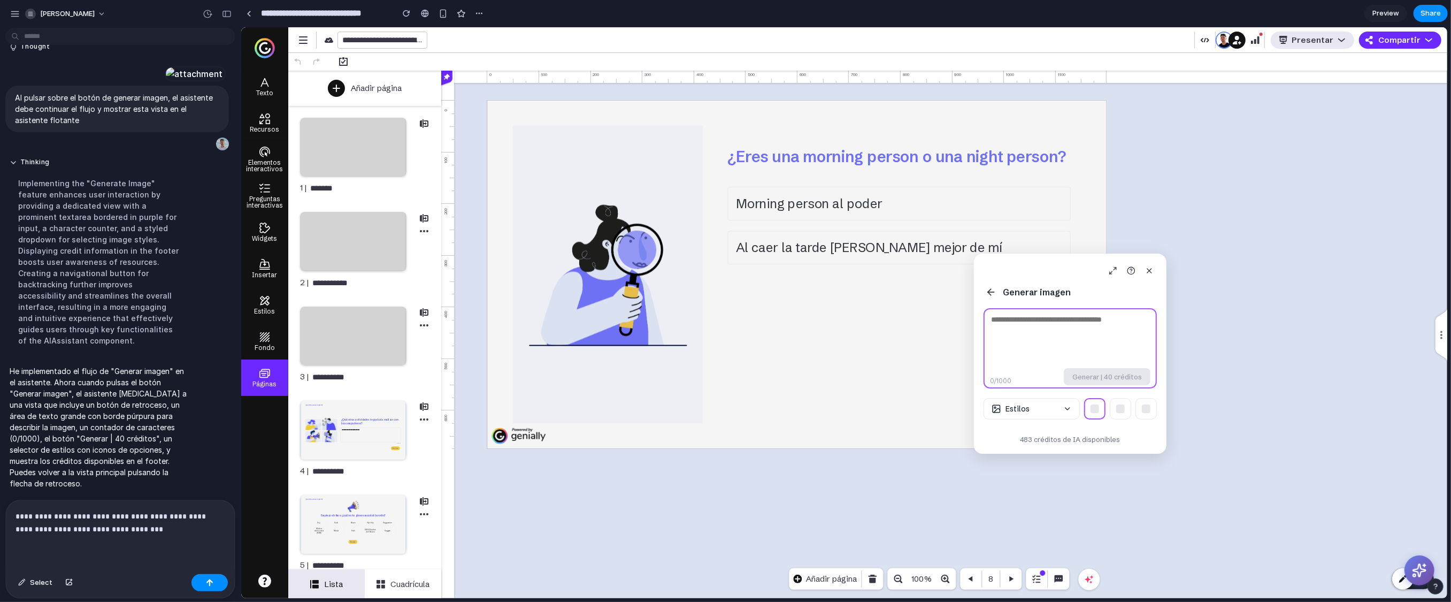
scroll to position [1346, 0]
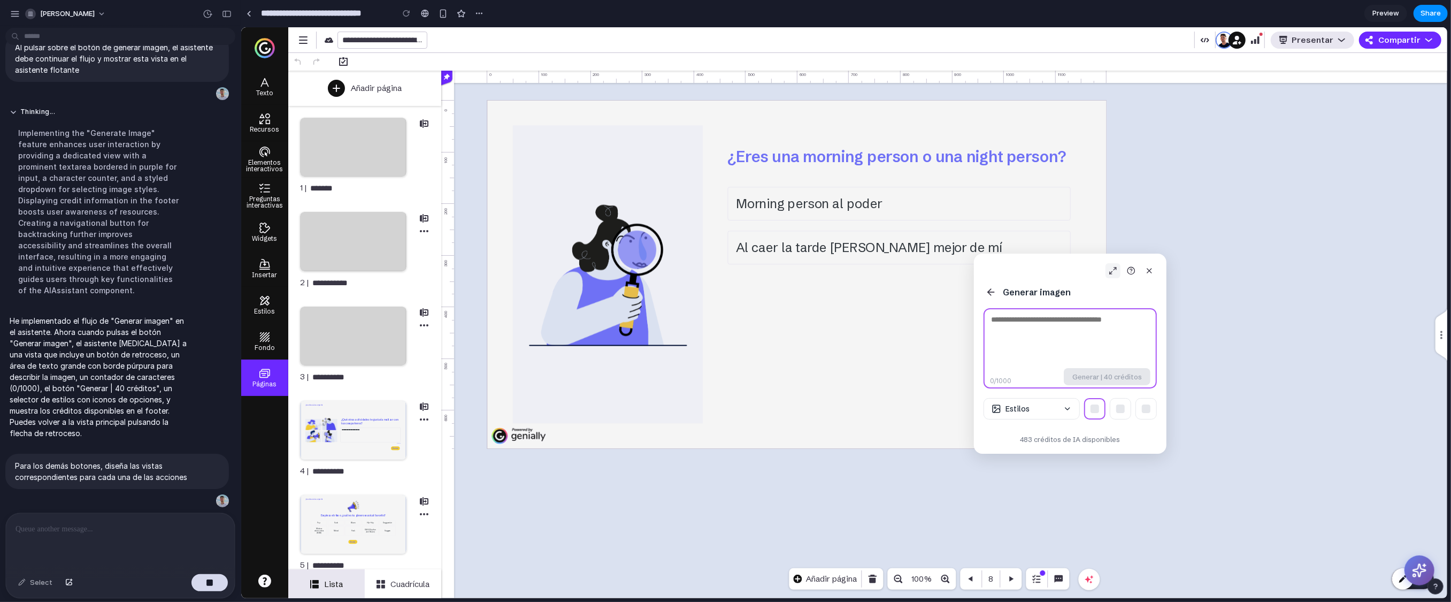
click at [898, 272] on icon at bounding box center [1112, 270] width 9 height 9
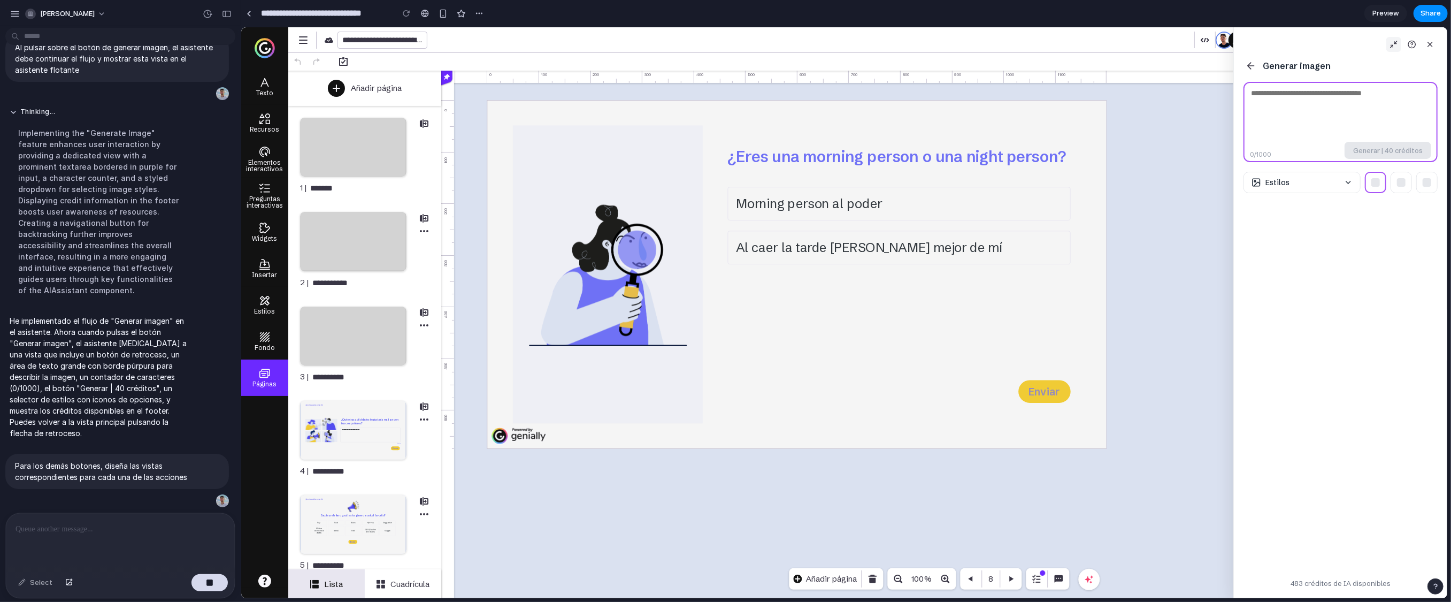
click at [898, 65] on icon at bounding box center [1250, 65] width 11 height 11
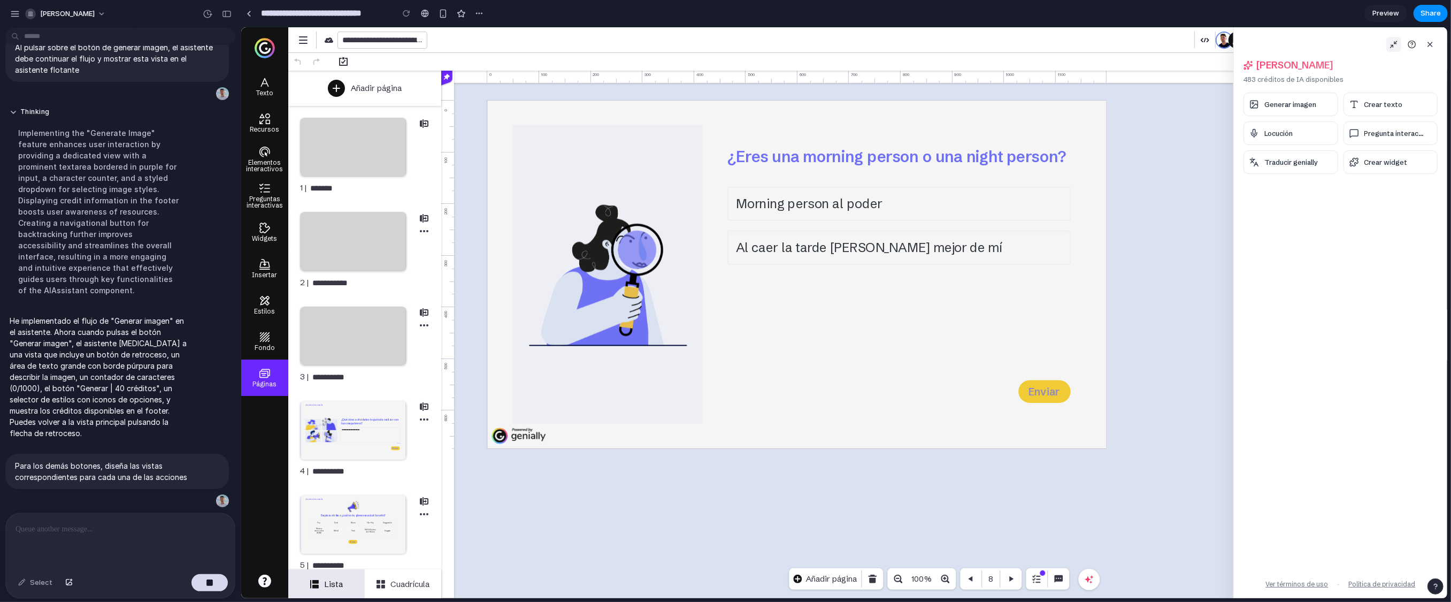
click at [898, 49] on button at bounding box center [1393, 44] width 15 height 15
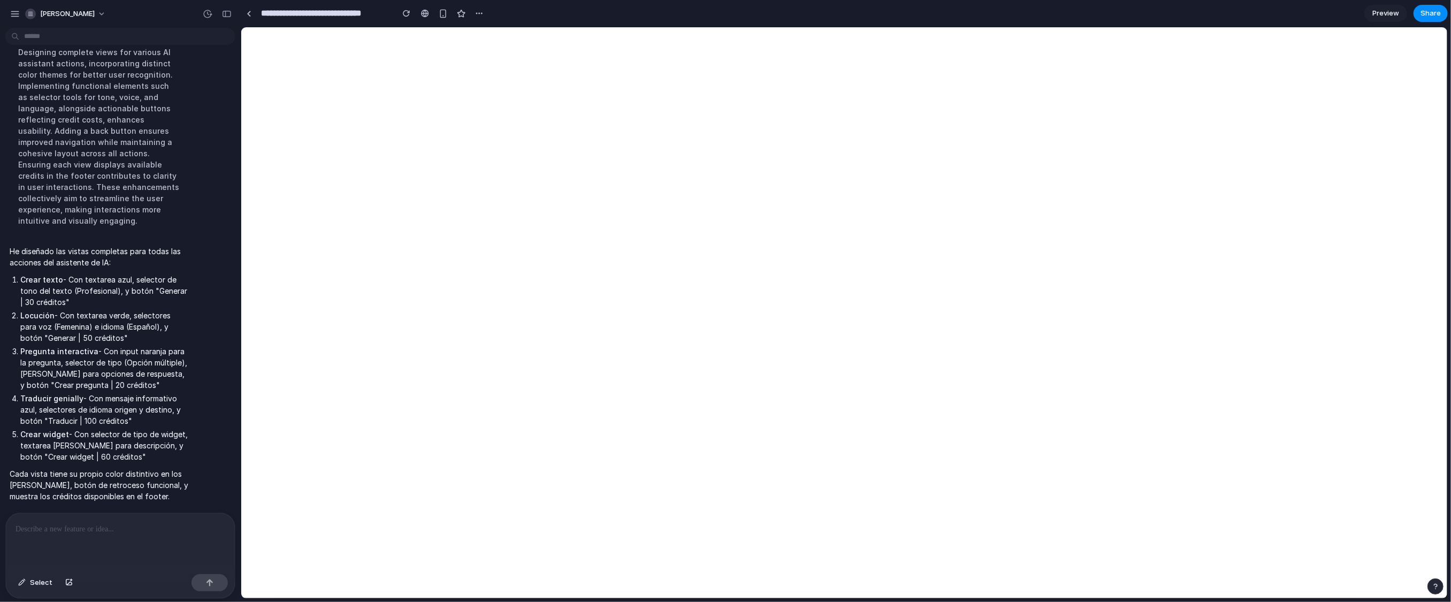
scroll to position [0, 0]
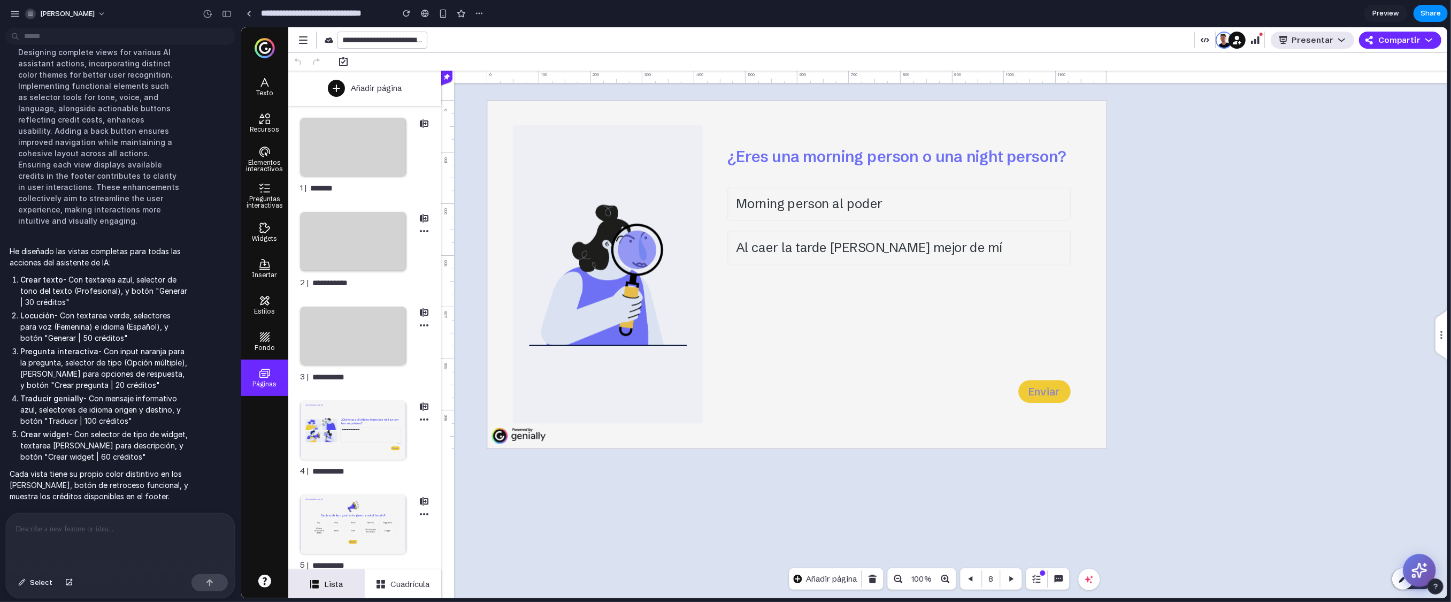
click at [898, 464] on circle at bounding box center [1413, 575] width 3 height 3
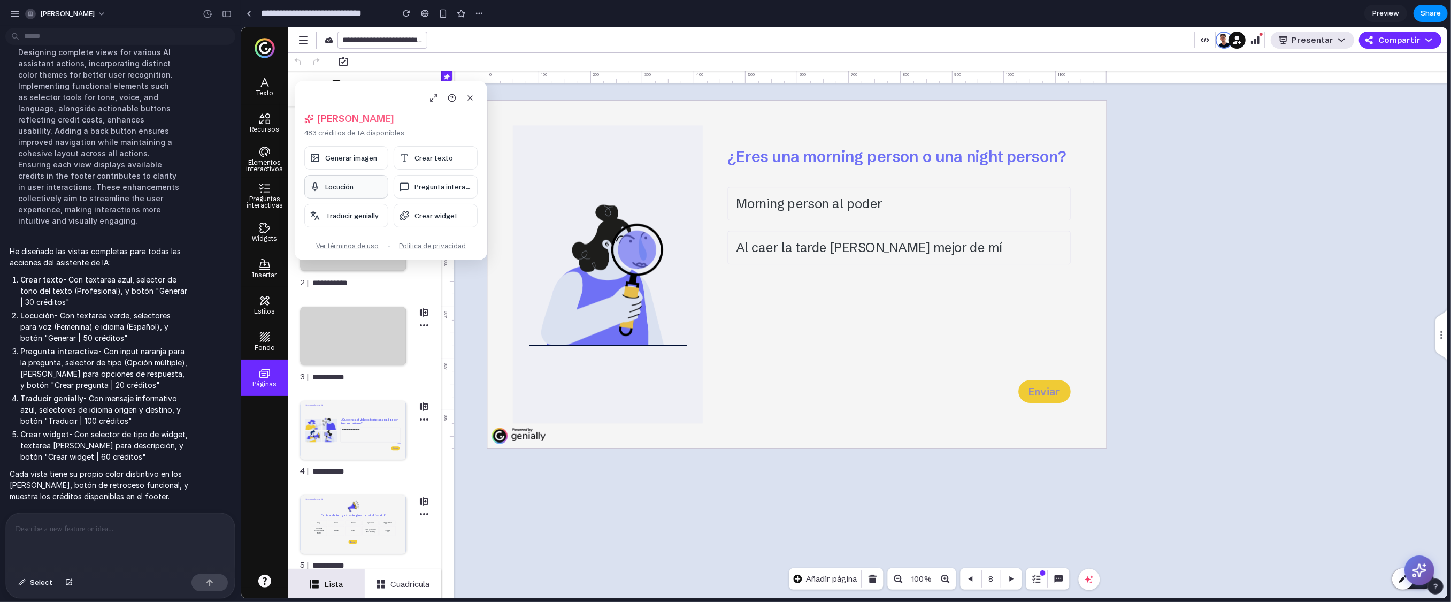
click at [338, 188] on span "Locución" at bounding box center [339, 186] width 28 height 9
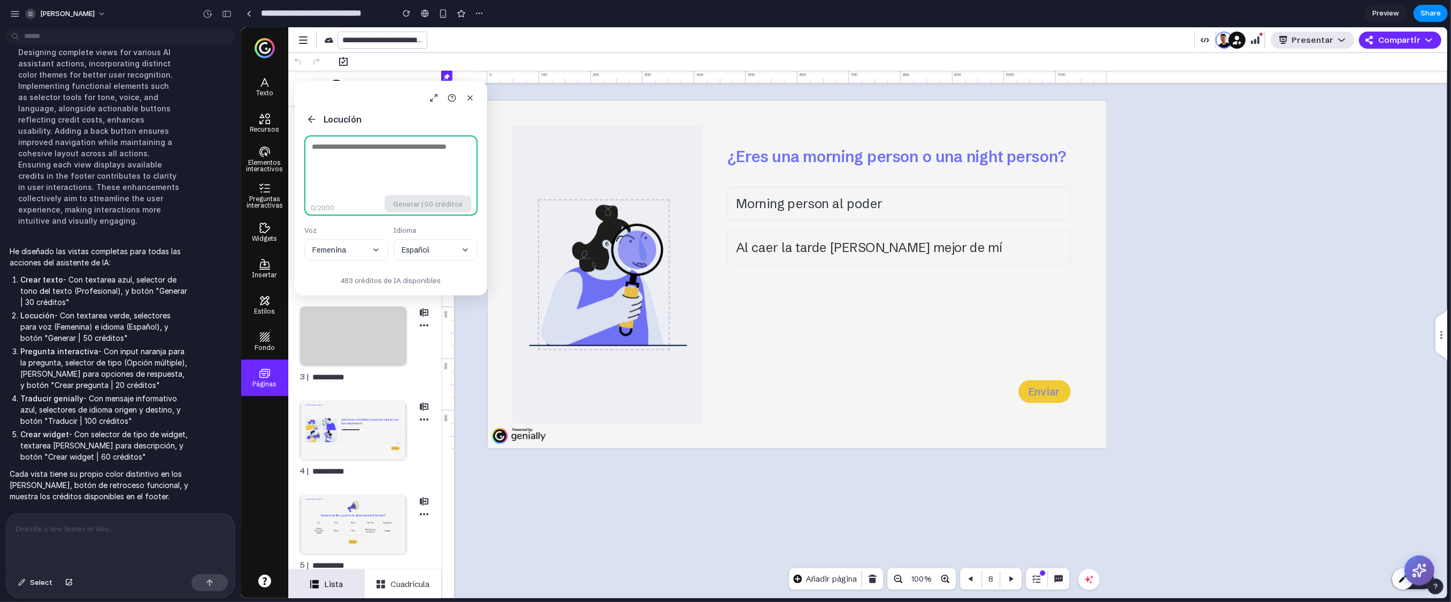
drag, startPoint x: 354, startPoint y: 101, endPoint x: 558, endPoint y: 206, distance: 230.3
click at [559, 206] on body "**********" at bounding box center [844, 312] width 1206 height 571
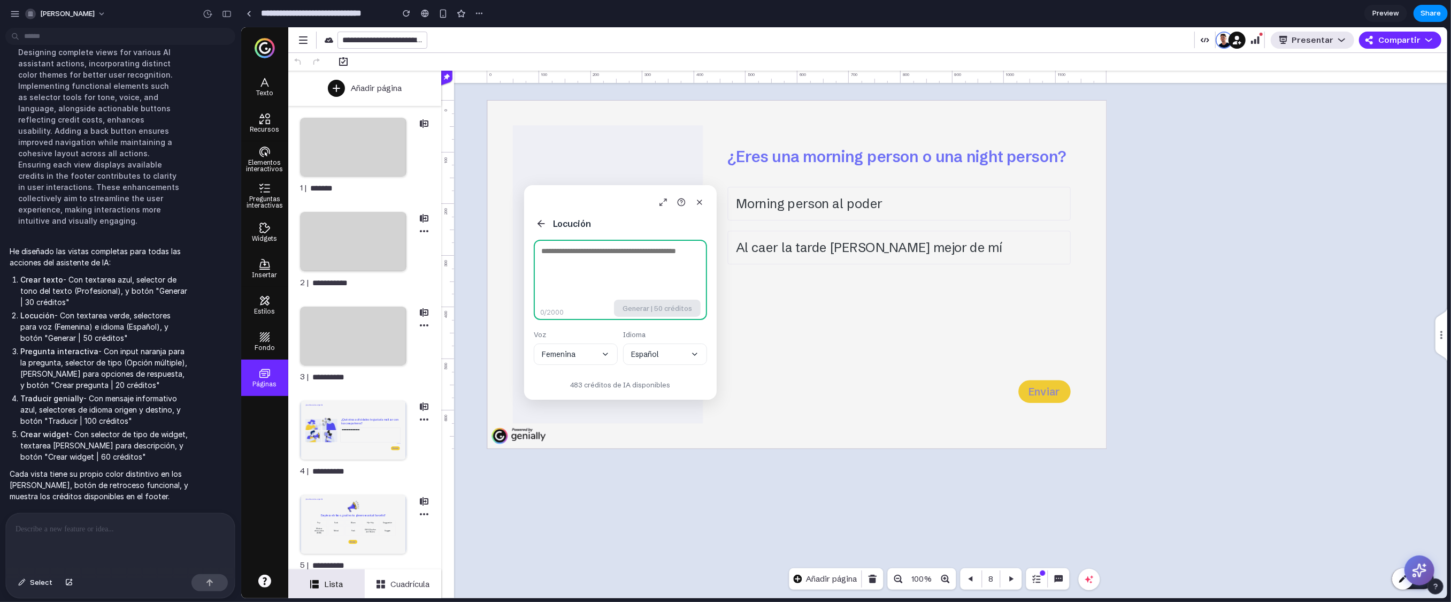
drag, startPoint x: 325, startPoint y: 86, endPoint x: 649, endPoint y: 212, distance: 347.1
click at [649, 212] on div "Locución 0 /2000 Generar | 50 créditos Voz Femenina Idioma Español 483 créditos…" at bounding box center [620, 292] width 193 height 214
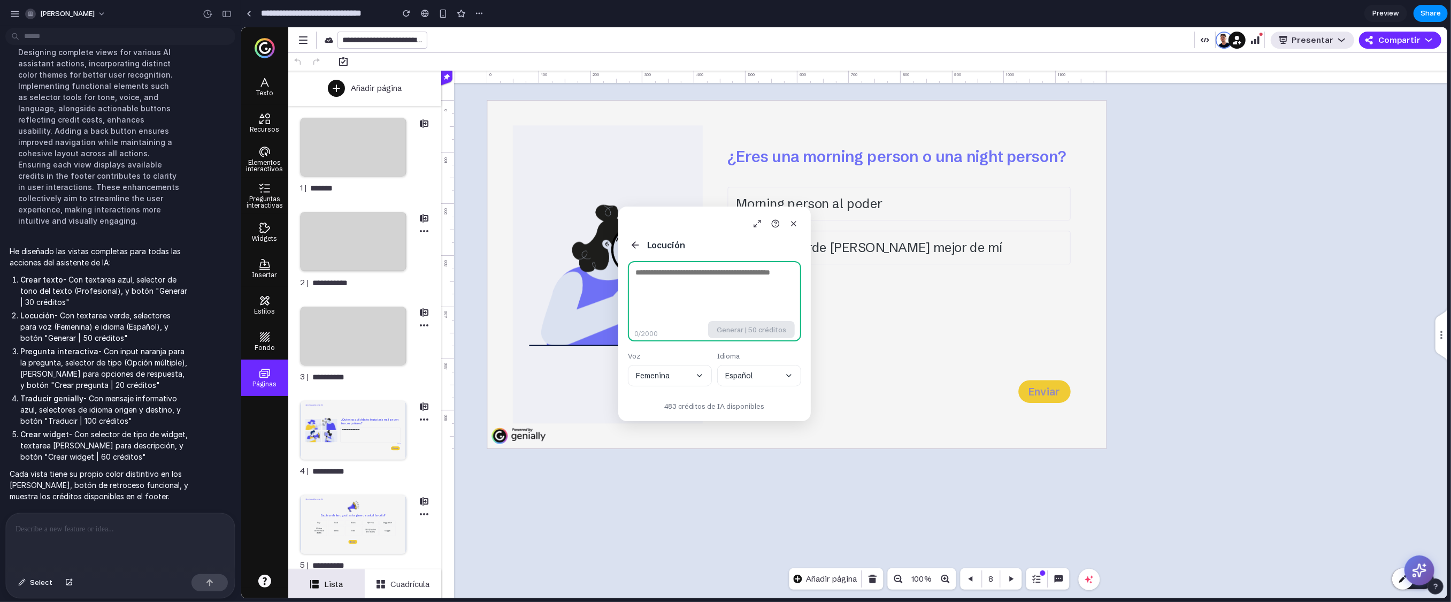
click at [649, 279] on textarea at bounding box center [713, 301] width 173 height 80
click at [633, 245] on icon at bounding box center [634, 245] width 11 height 11
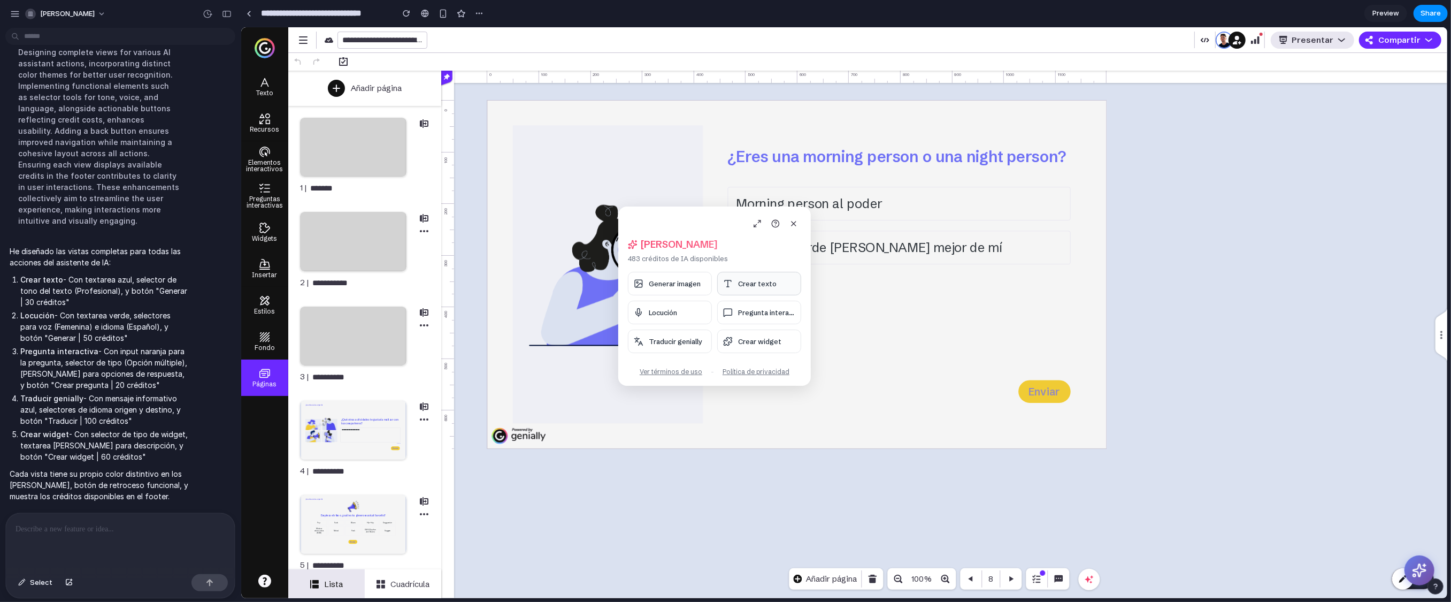
click at [742, 284] on span "Crear texto" at bounding box center [757, 283] width 39 height 9
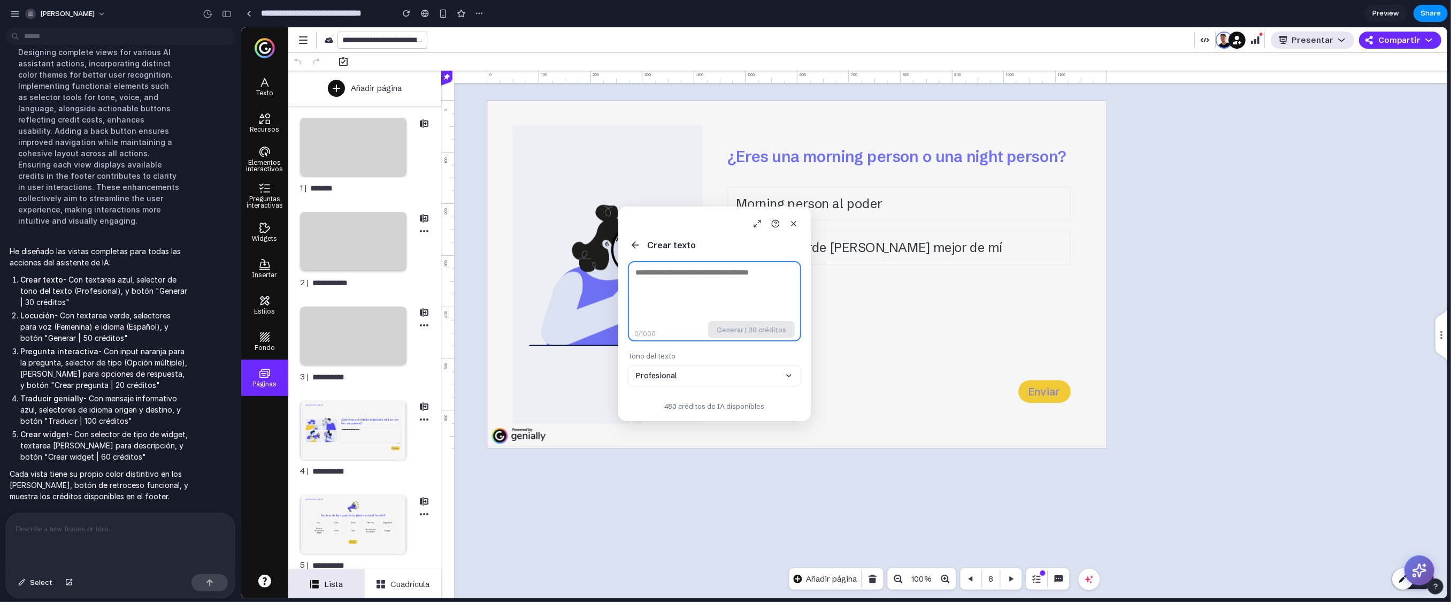
click at [633, 245] on icon at bounding box center [635, 245] width 6 height 0
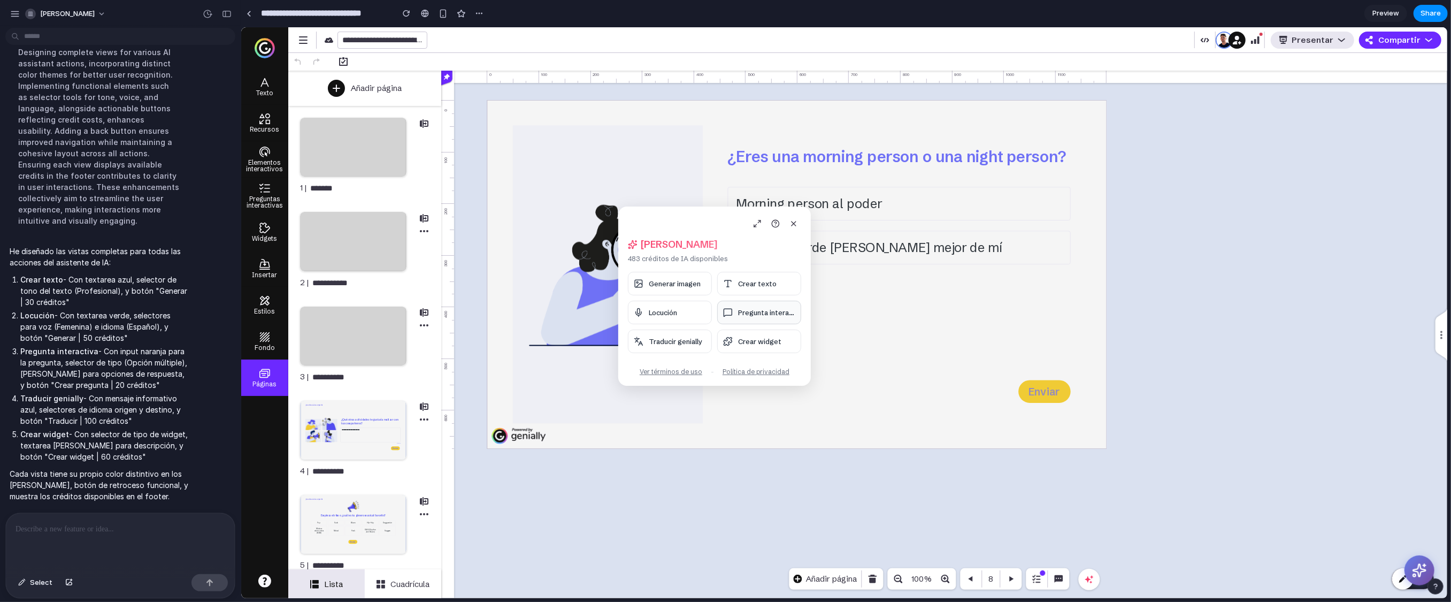
click at [740, 310] on span "Pregunta interac..." at bounding box center [766, 312] width 57 height 9
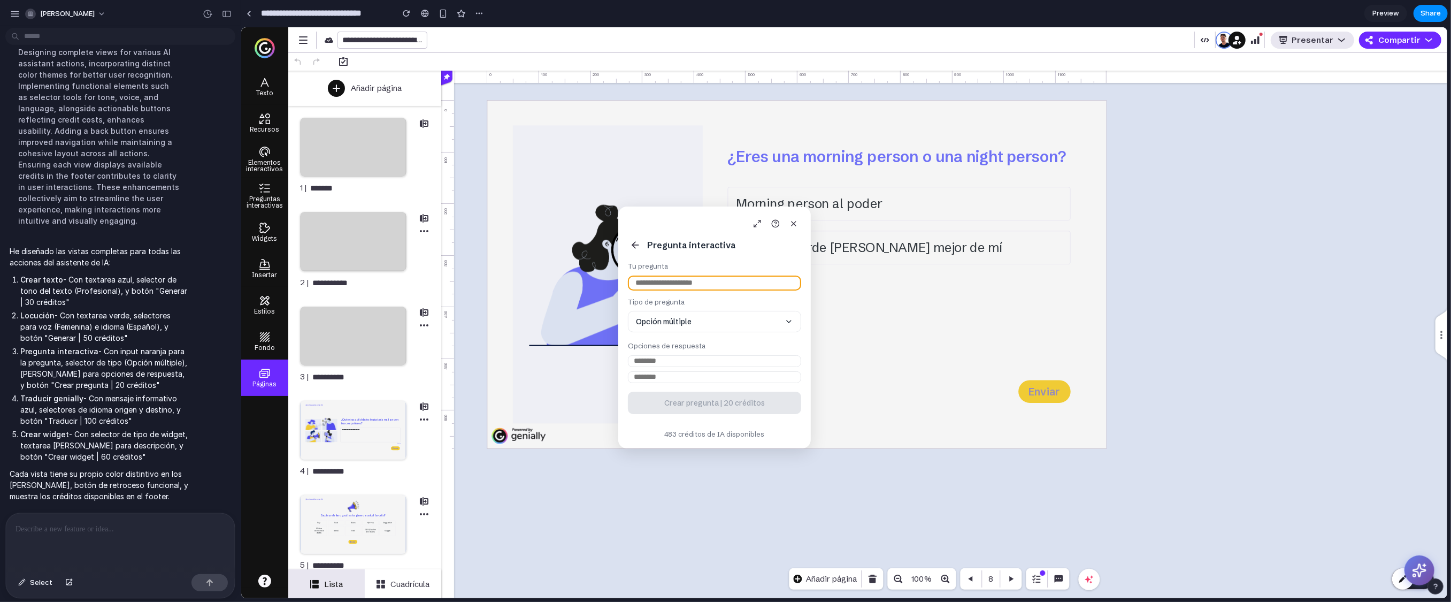
click at [635, 244] on icon at bounding box center [634, 245] width 11 height 11
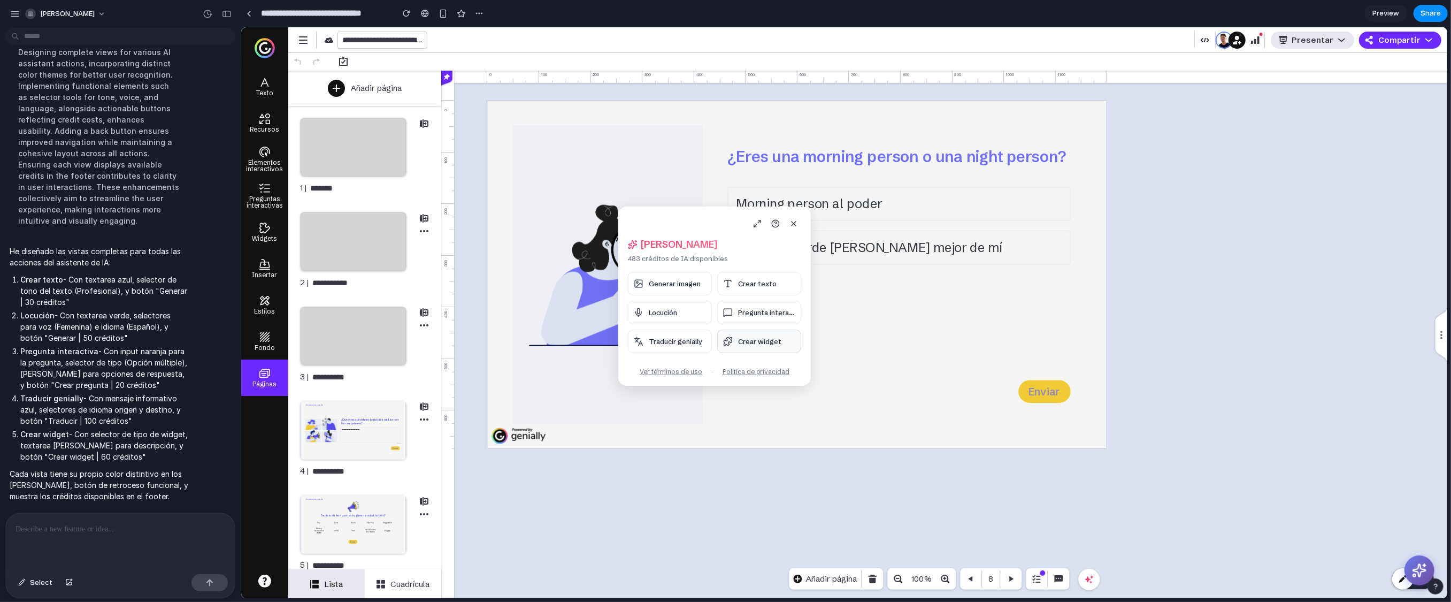
click at [748, 344] on span "Crear widget" at bounding box center [759, 341] width 43 height 9
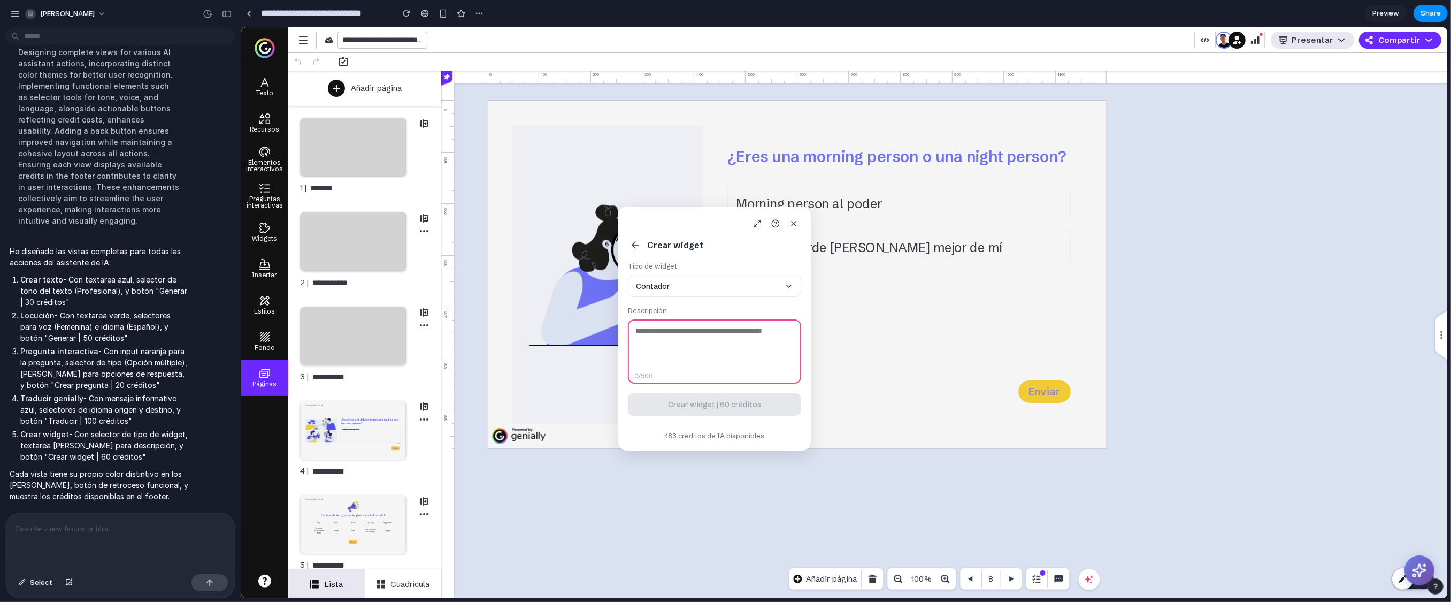
click at [632, 243] on icon at bounding box center [634, 245] width 11 height 11
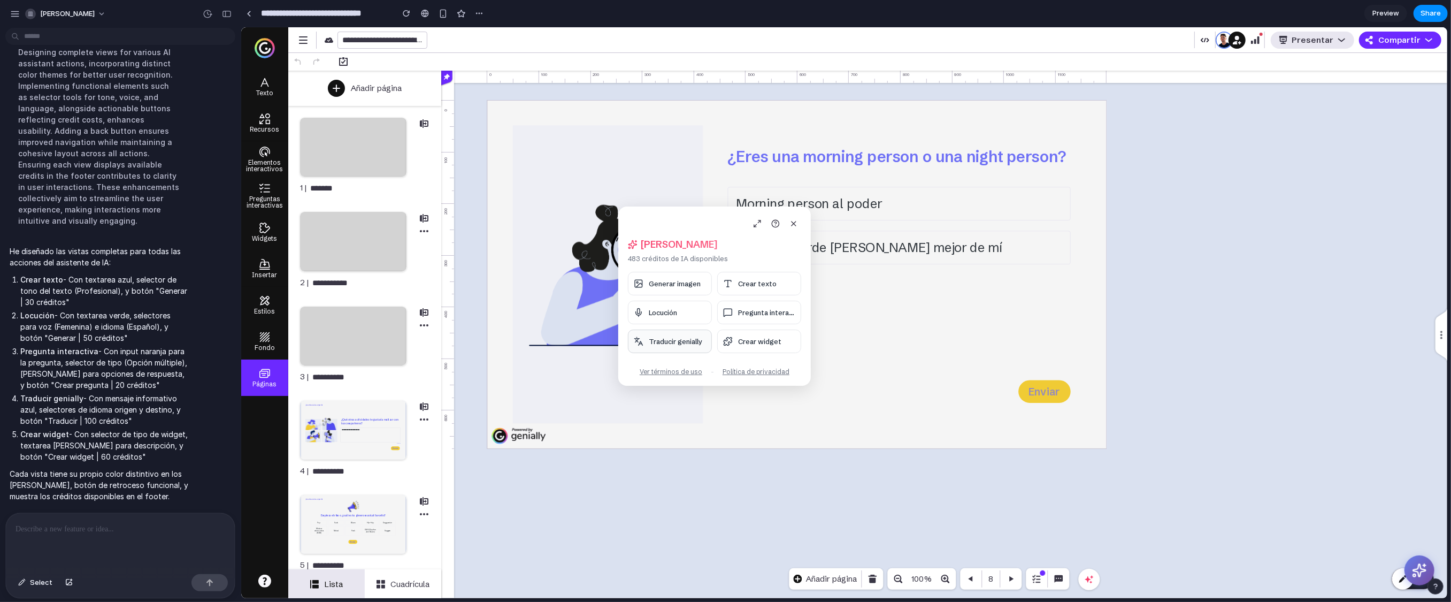
click at [665, 344] on span "Traducir genially" at bounding box center [674, 341] width 53 height 9
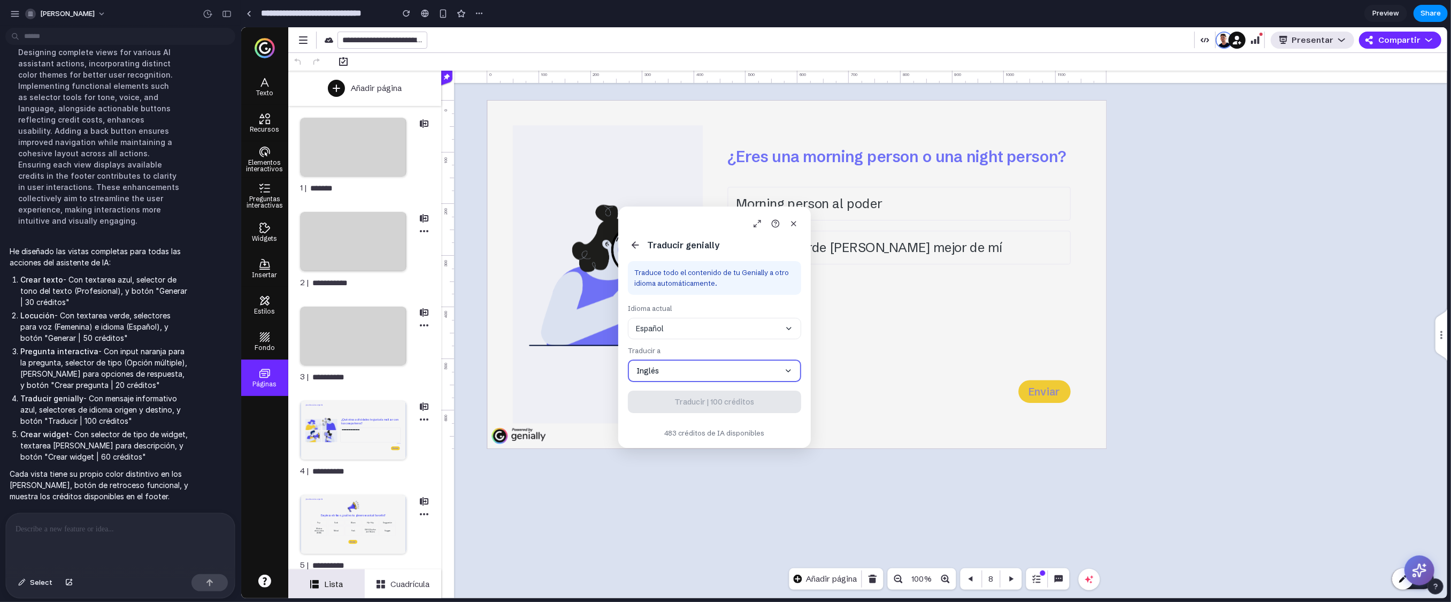
click at [636, 247] on icon at bounding box center [634, 245] width 11 height 11
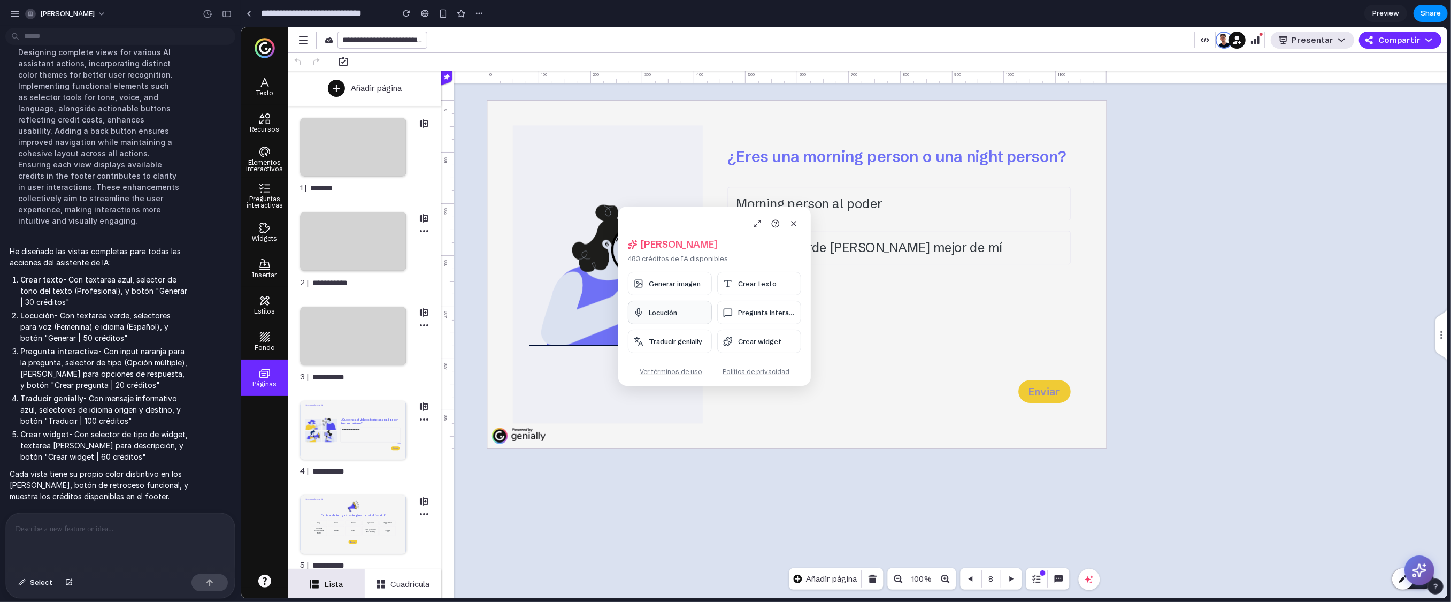
click at [675, 309] on span "Locución" at bounding box center [662, 312] width 28 height 9
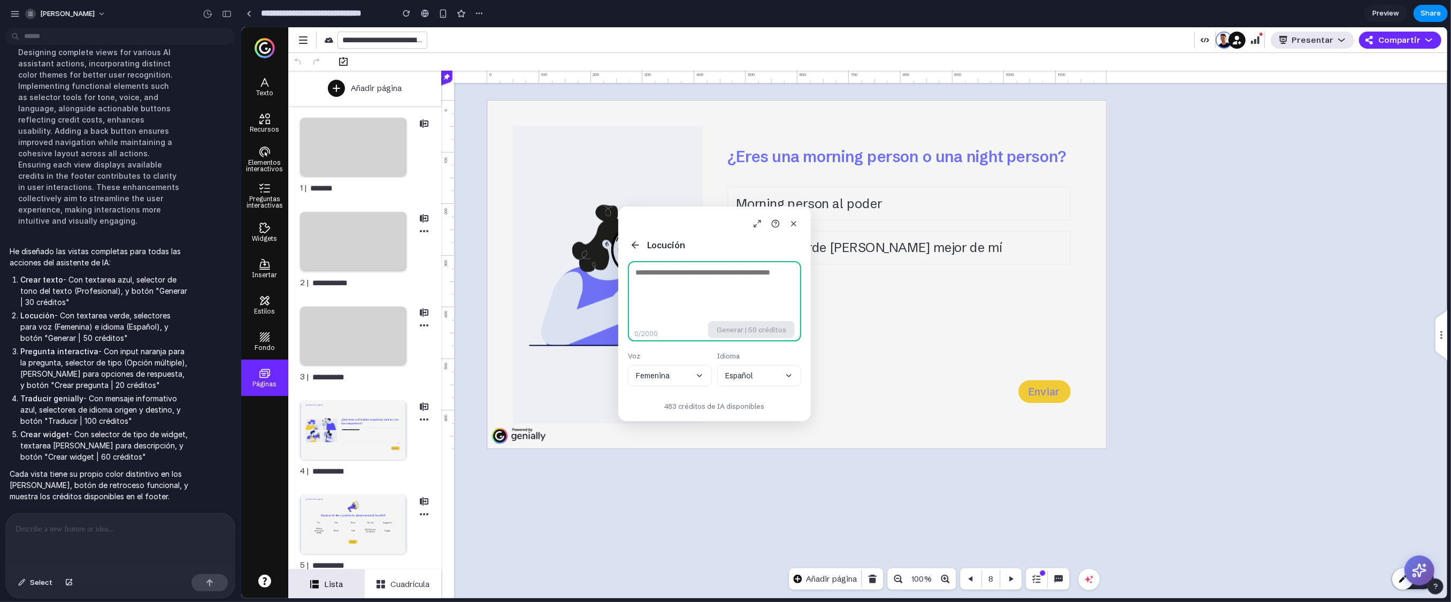
click at [638, 246] on icon at bounding box center [634, 245] width 11 height 11
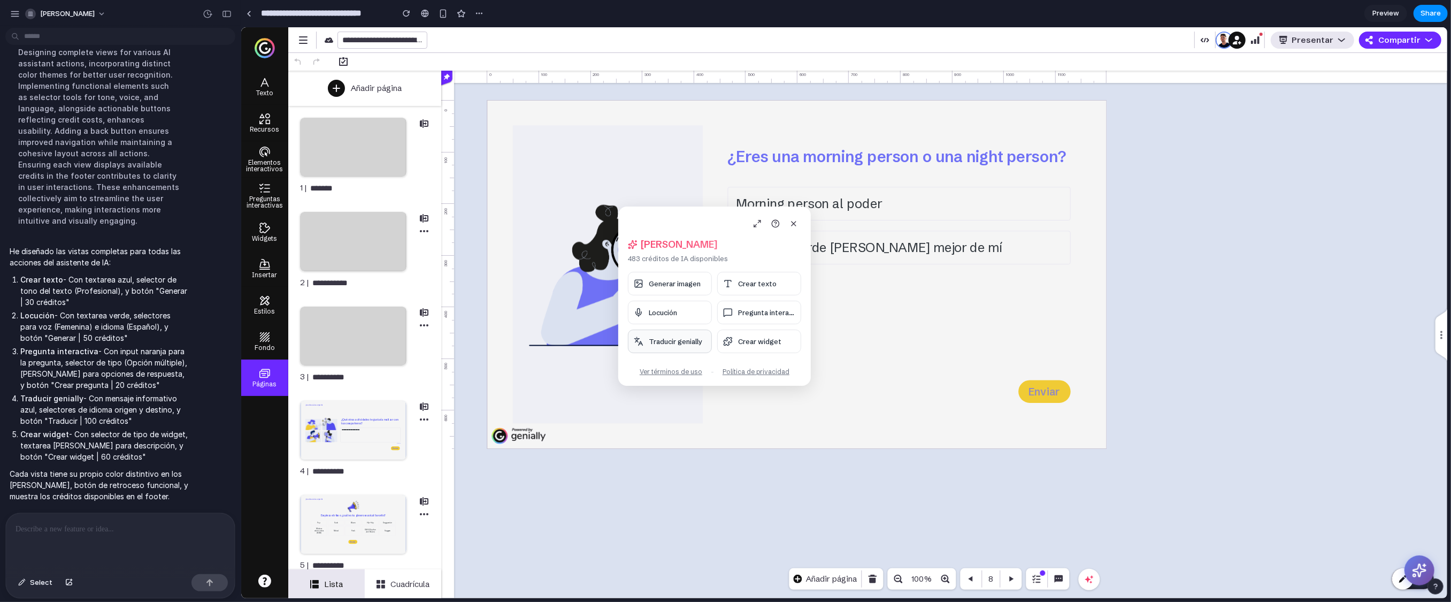
click at [661, 348] on button "Traducir genially" at bounding box center [669, 341] width 84 height 24
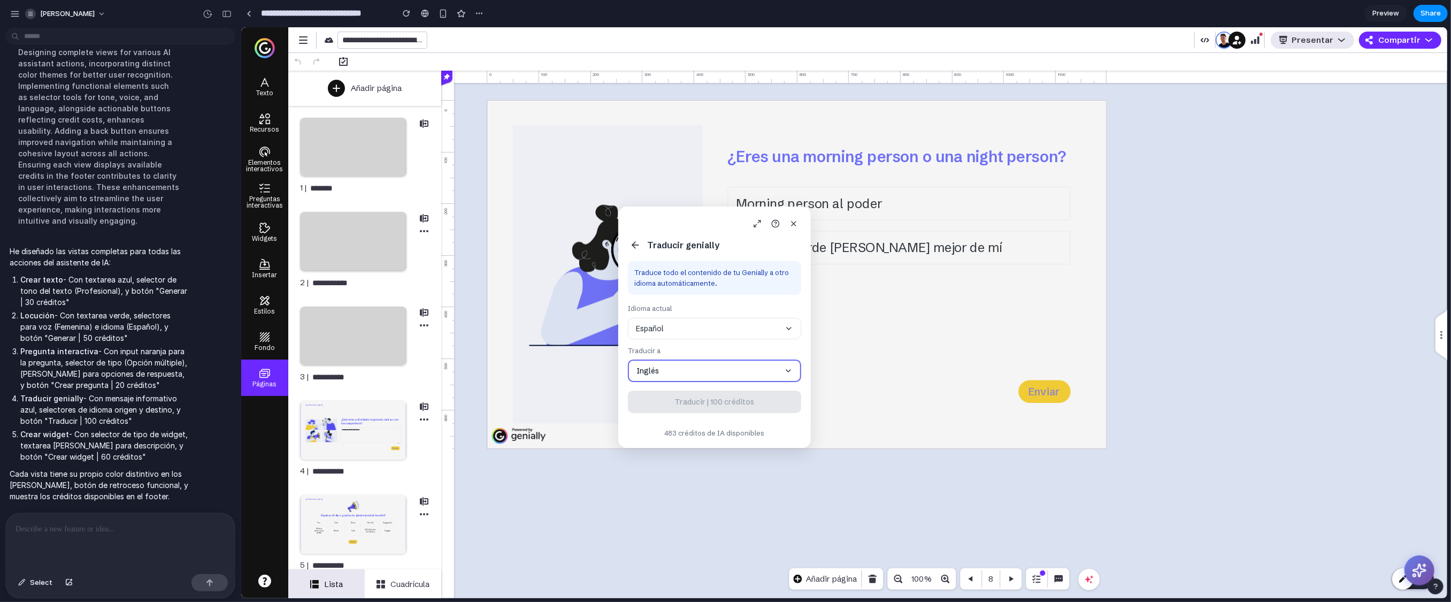
click at [67, 464] on p at bounding box center [118, 529] width 205 height 13
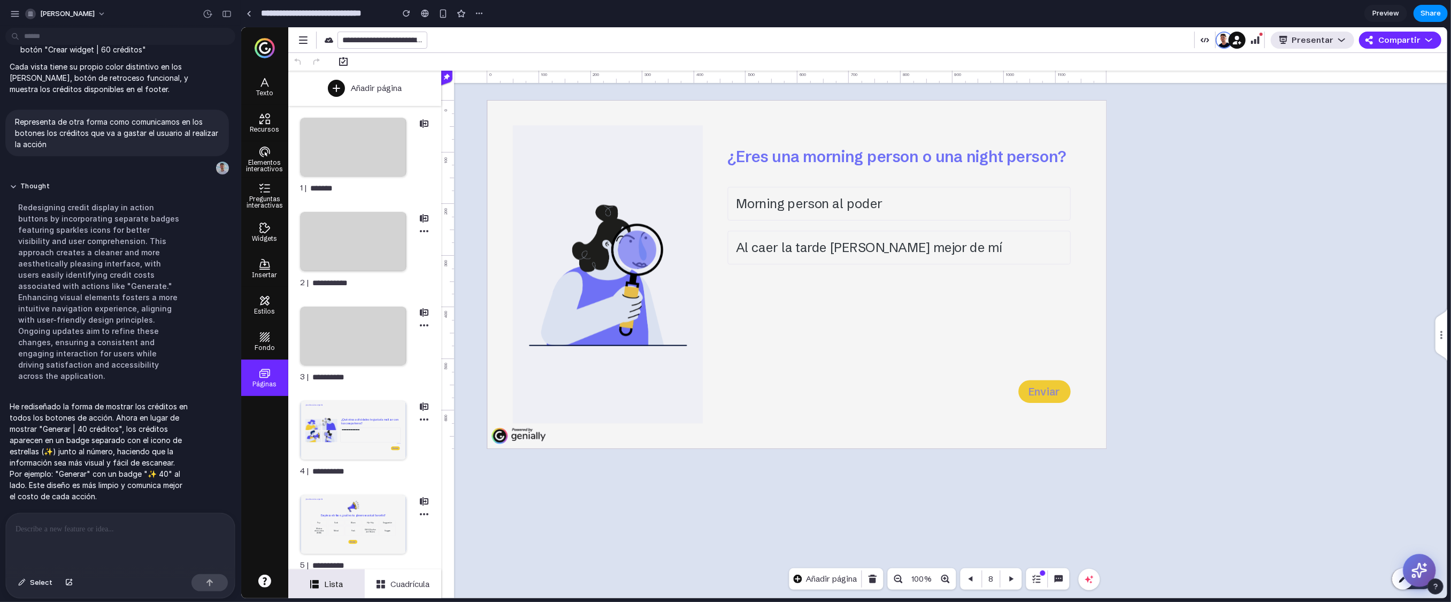
click at [898, 464] on button at bounding box center [1418, 570] width 33 height 33
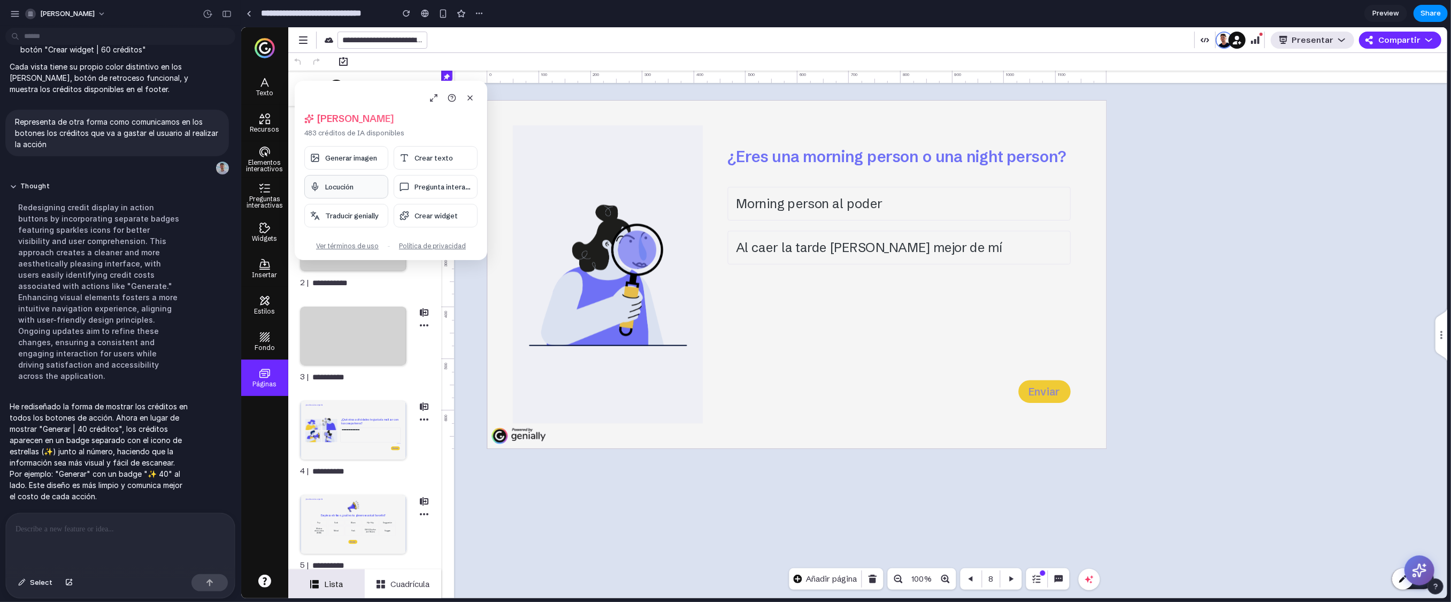
click at [363, 185] on button "Locución" at bounding box center [346, 187] width 84 height 24
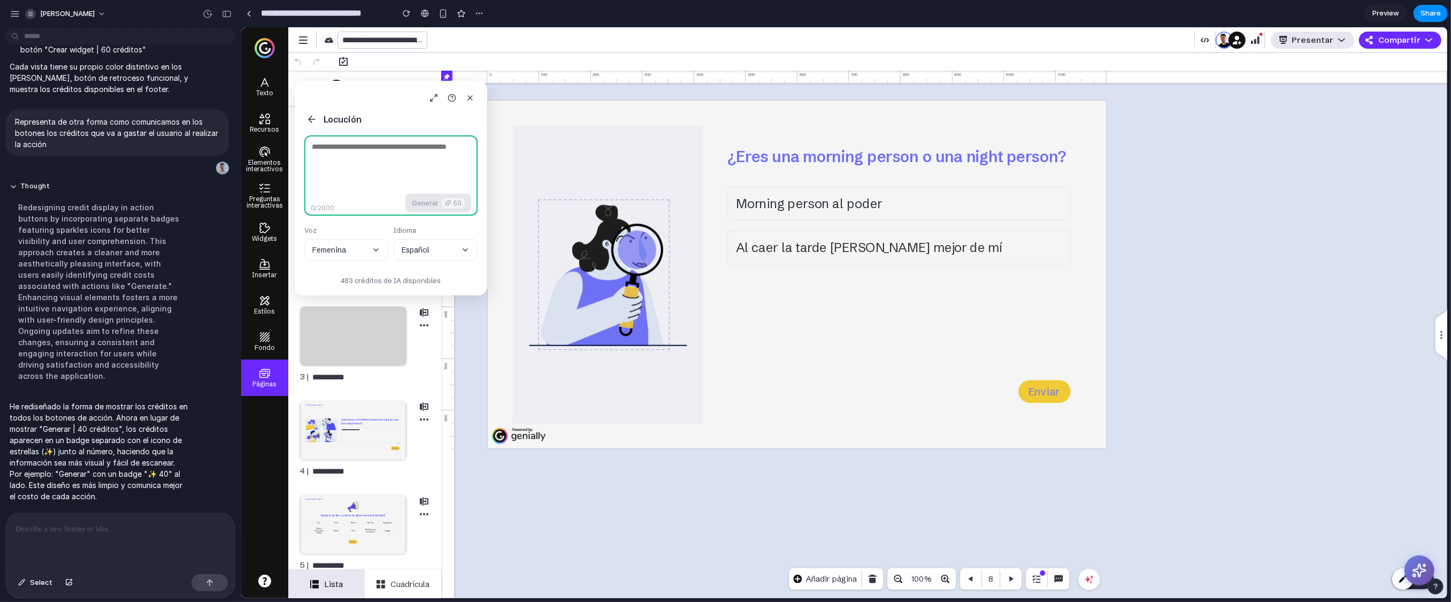
drag, startPoint x: 385, startPoint y: 90, endPoint x: 612, endPoint y: 258, distance: 283.0
click at [612, 258] on body "**********" at bounding box center [844, 312] width 1206 height 571
drag, startPoint x: 332, startPoint y: 96, endPoint x: 547, endPoint y: 217, distance: 246.4
click at [547, 217] on body "**********" at bounding box center [844, 312] width 1206 height 571
drag, startPoint x: 335, startPoint y: 89, endPoint x: 518, endPoint y: 227, distance: 228.8
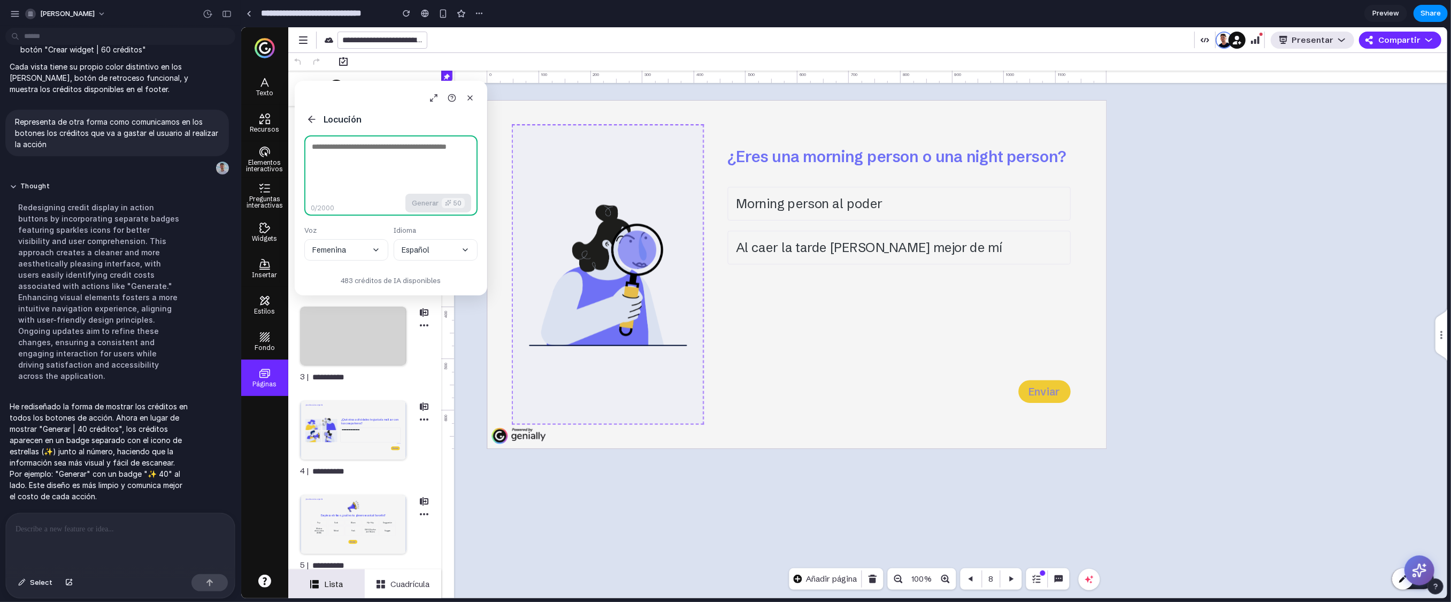
click at [518, 227] on body "**********" at bounding box center [844, 312] width 1206 height 571
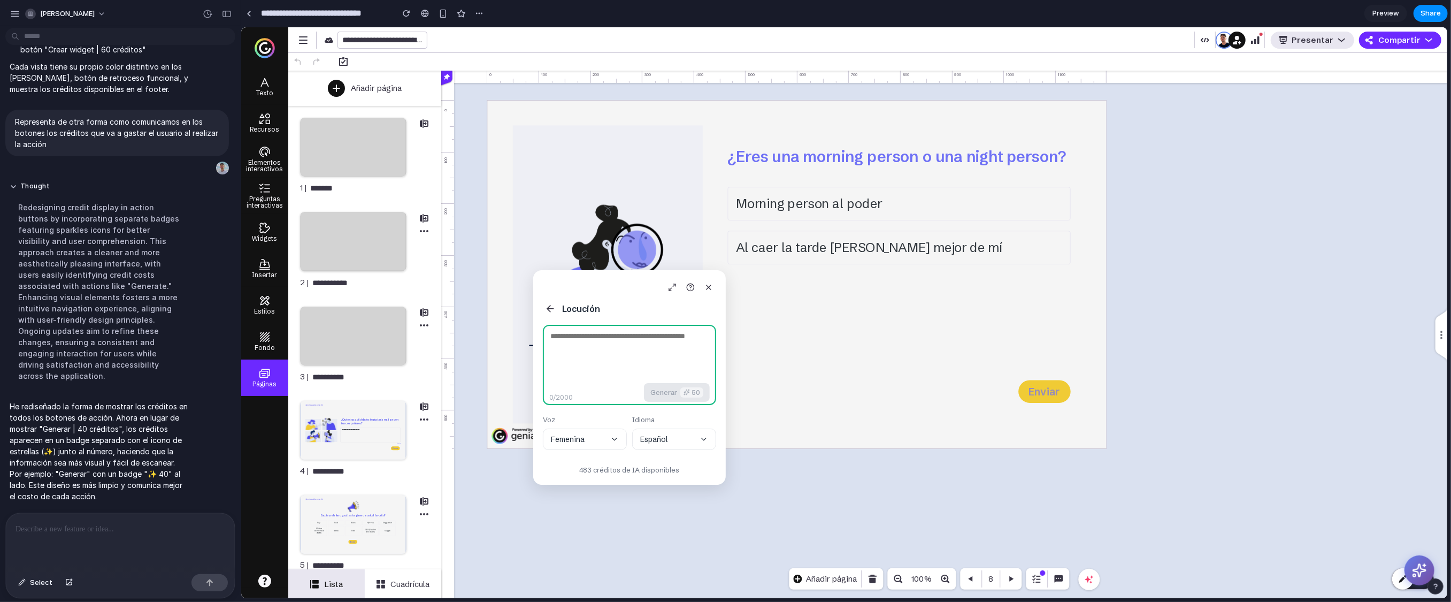
drag, startPoint x: 303, startPoint y: 89, endPoint x: 541, endPoint y: 277, distance: 303.5
click at [541, 277] on div "Locución 0 /2000 Generar 50 Voz Femenina Idioma Español 483 créditos de IA disp…" at bounding box center [629, 377] width 193 height 214
click at [624, 355] on textarea at bounding box center [628, 363] width 173 height 80
type textarea "******"
click at [125, 464] on p at bounding box center [118, 529] width 205 height 13
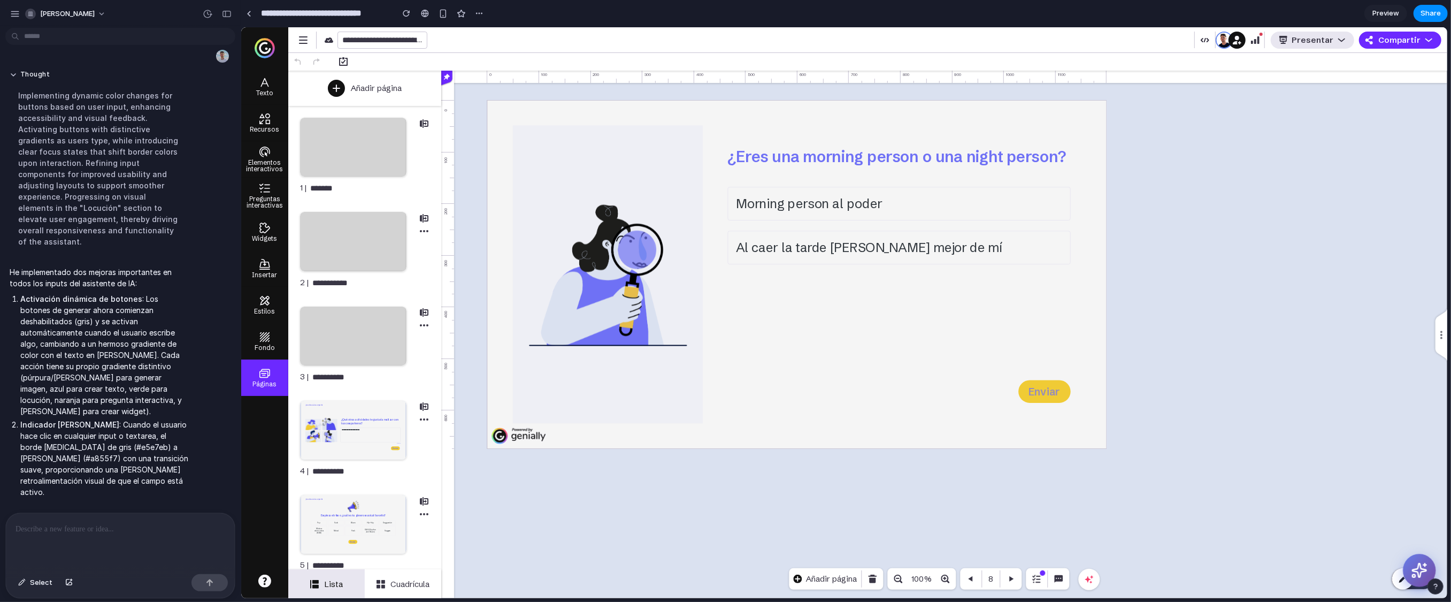
click at [898, 464] on icon at bounding box center [1419, 570] width 14 height 14
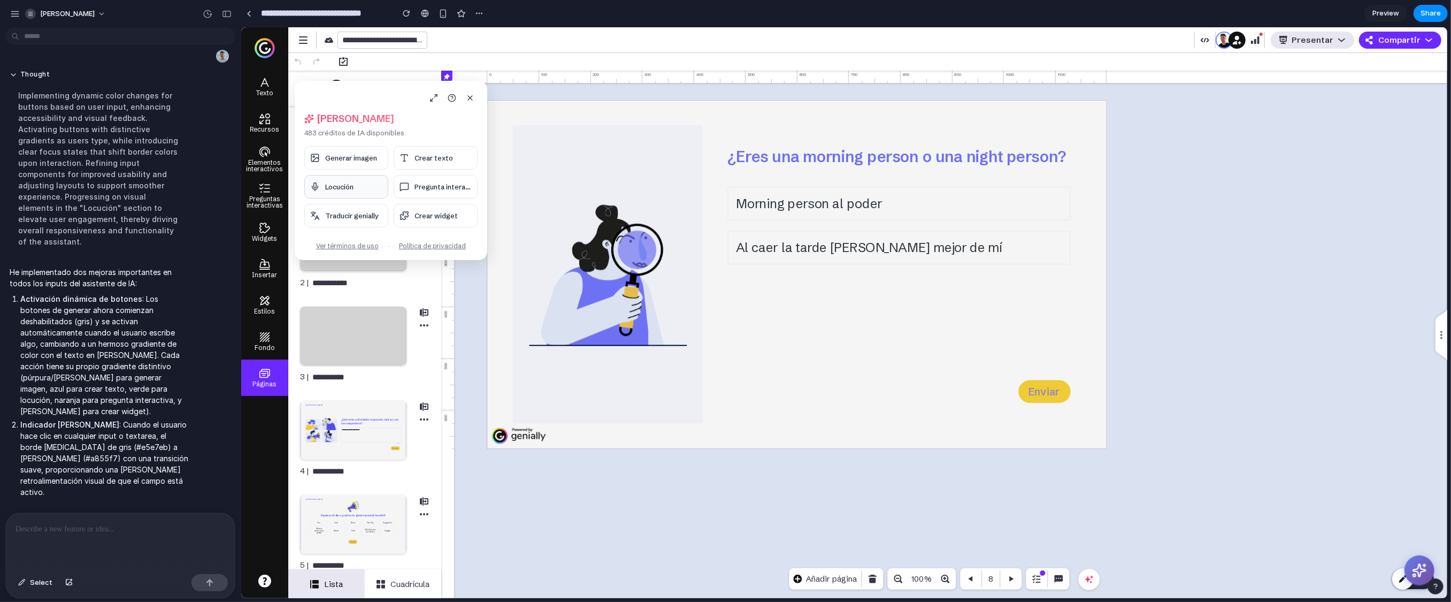
click at [350, 185] on span "Locución" at bounding box center [339, 186] width 28 height 9
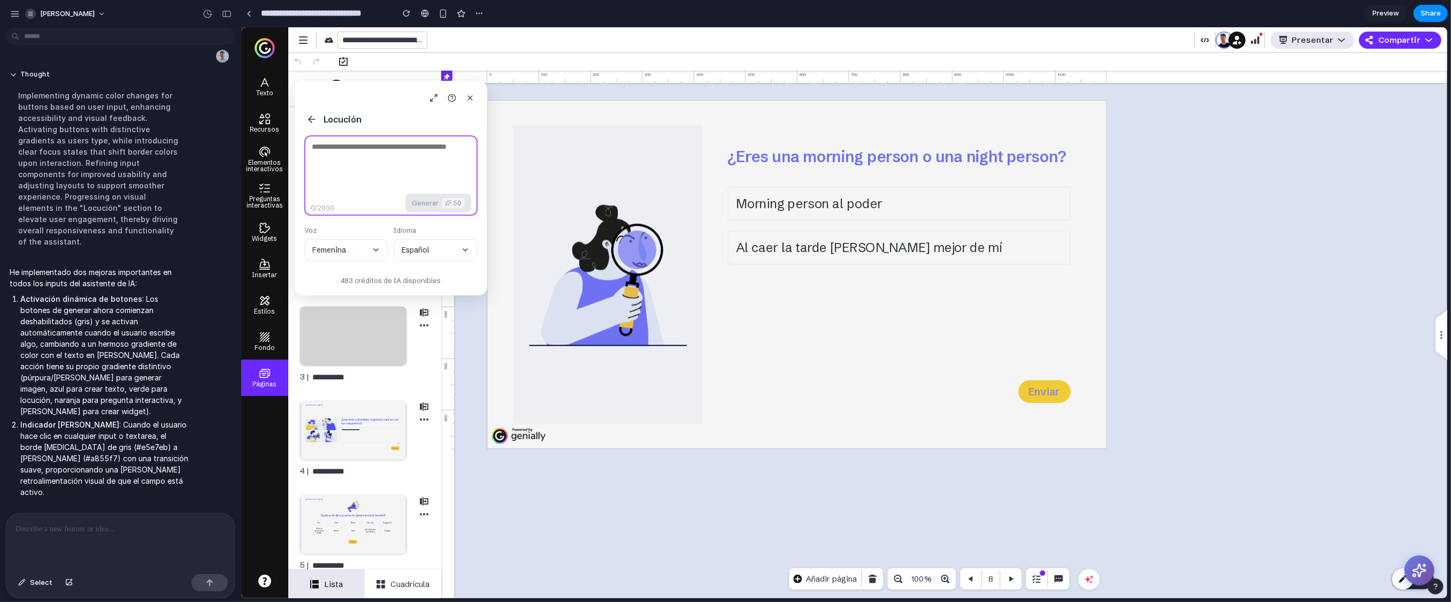
click at [385, 162] on textarea at bounding box center [390, 175] width 173 height 80
type textarea "**"
click at [309, 118] on icon at bounding box center [309, 119] width 3 height 6
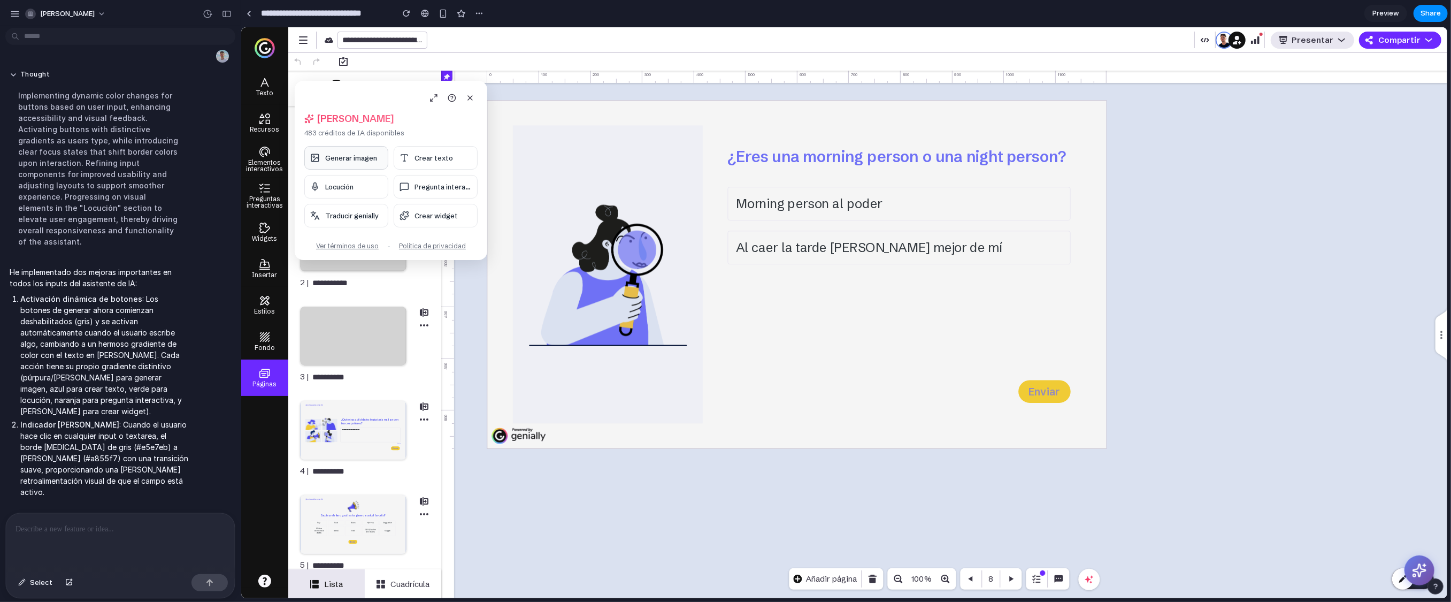
click at [325, 158] on span "Generar imagen" at bounding box center [351, 157] width 52 height 9
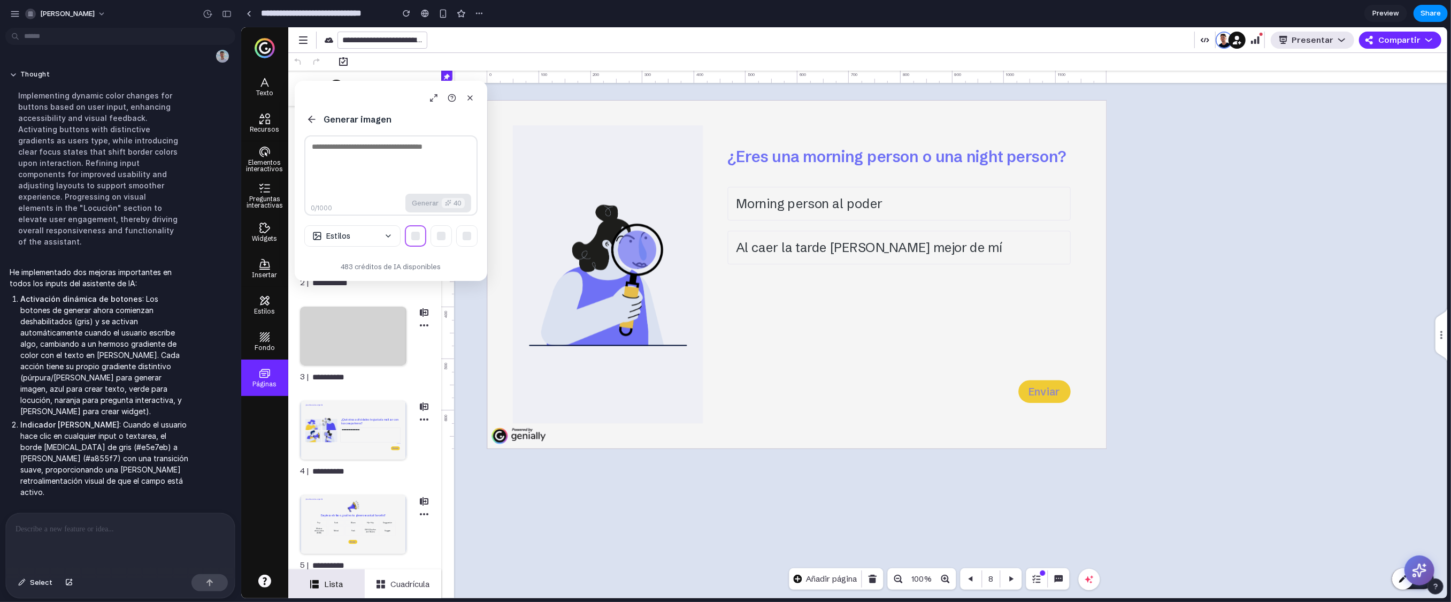
click at [374, 168] on textarea at bounding box center [390, 175] width 173 height 80
type textarea "**"
click at [330, 121] on h3 "Generar imagen" at bounding box center [357, 119] width 68 height 12
click at [313, 120] on icon at bounding box center [311, 119] width 11 height 11
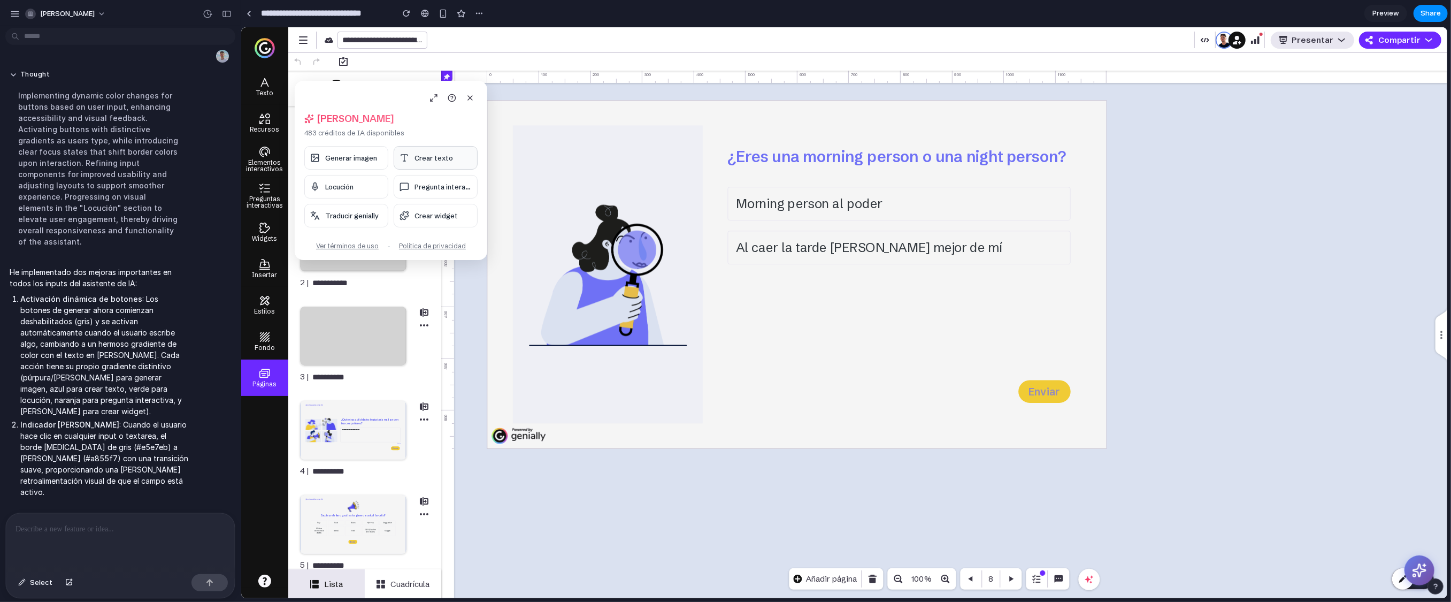
click at [415, 153] on button "Crear texto" at bounding box center [435, 158] width 84 height 24
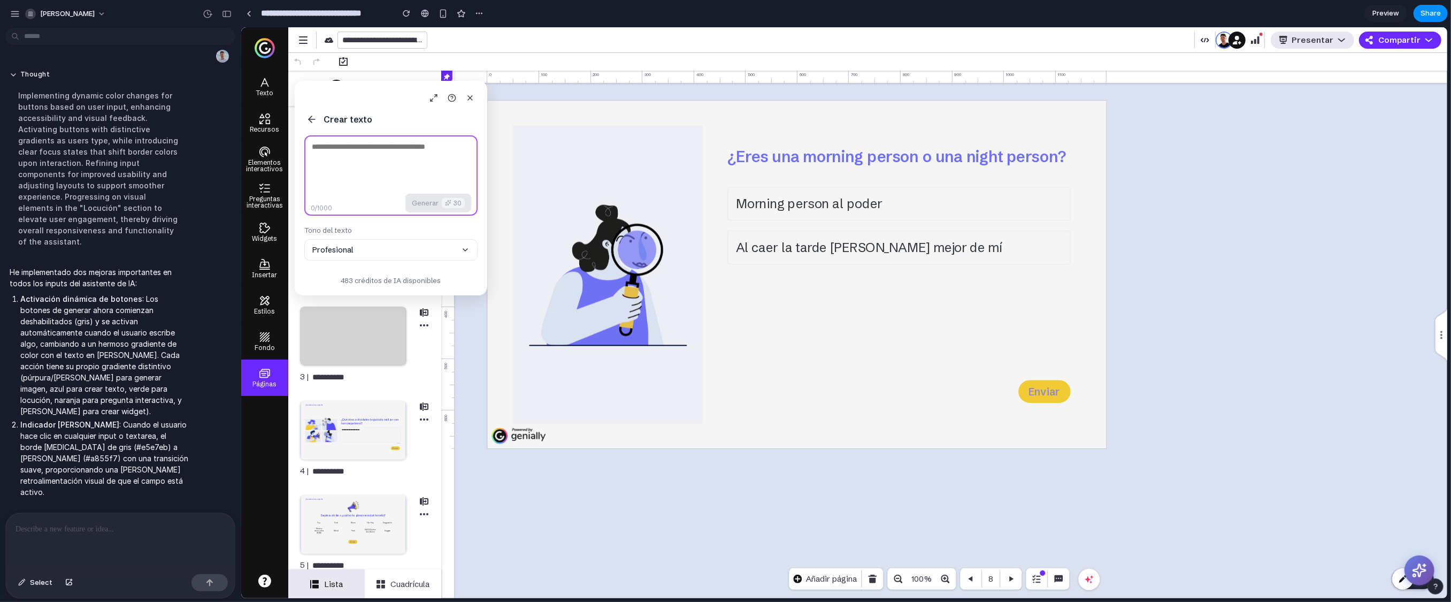
click at [375, 165] on textarea at bounding box center [390, 175] width 173 height 80
type textarea "***"
click at [313, 123] on icon at bounding box center [311, 119] width 11 height 11
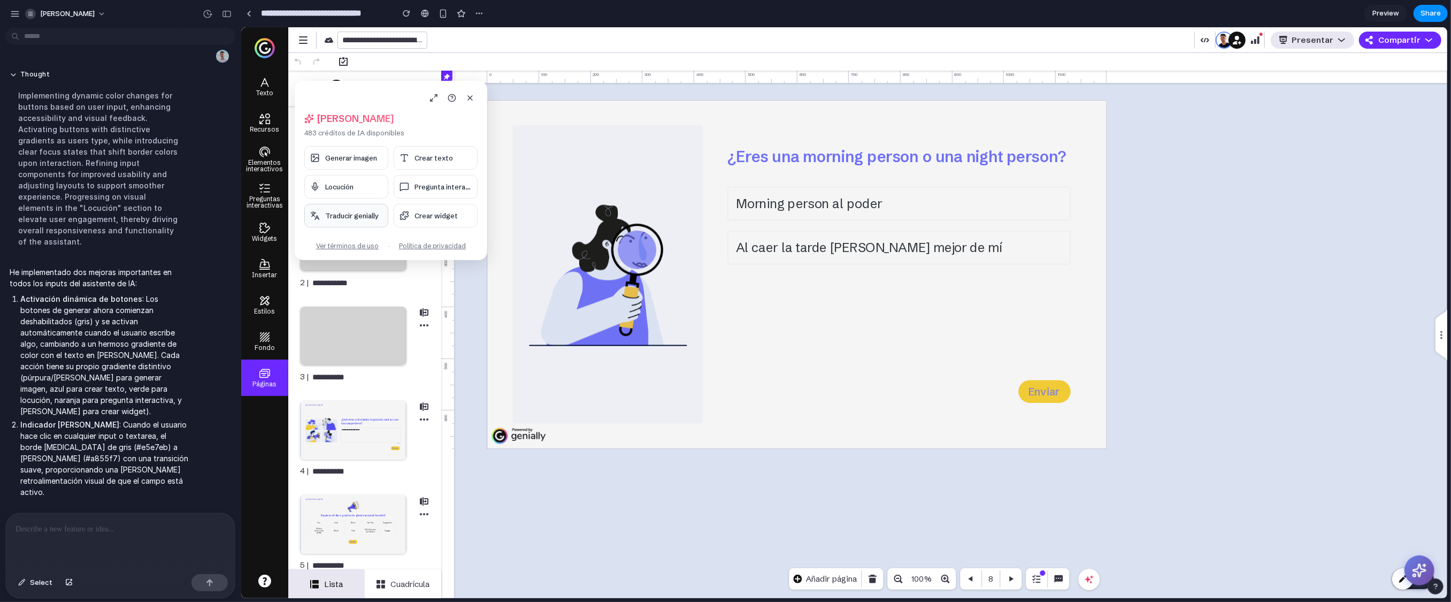
click at [340, 210] on button "Traducir genially" at bounding box center [346, 216] width 84 height 24
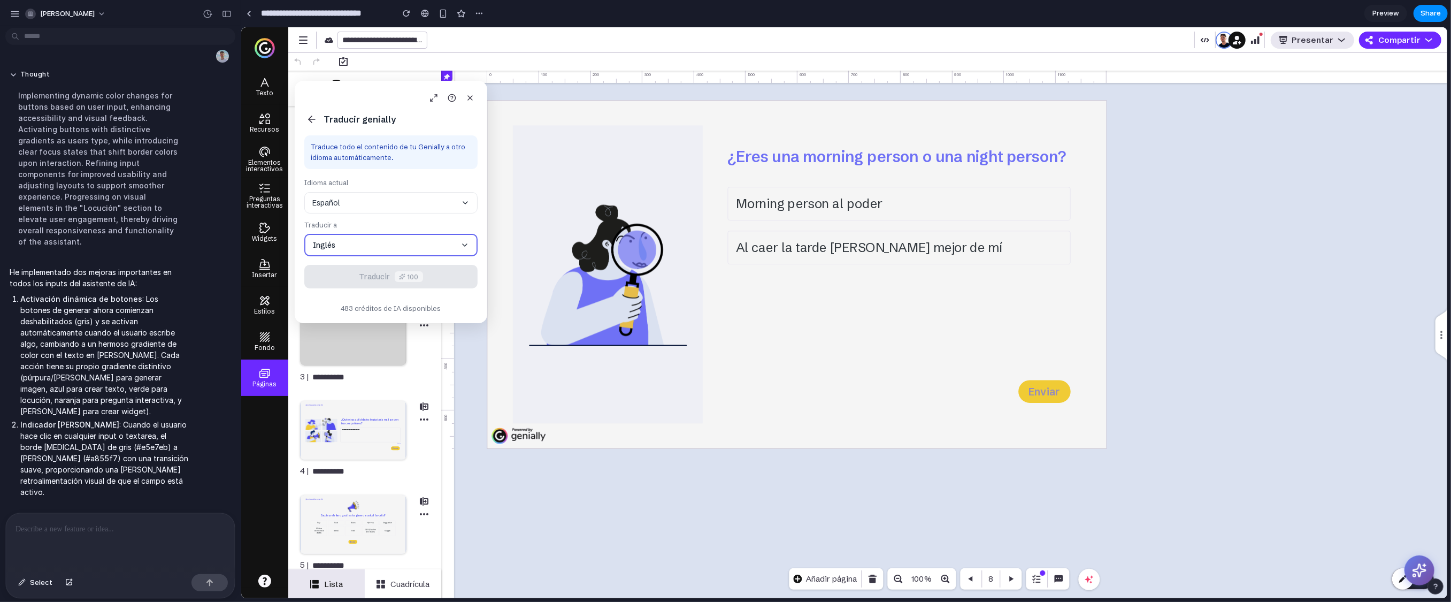
click at [314, 122] on icon at bounding box center [311, 119] width 11 height 11
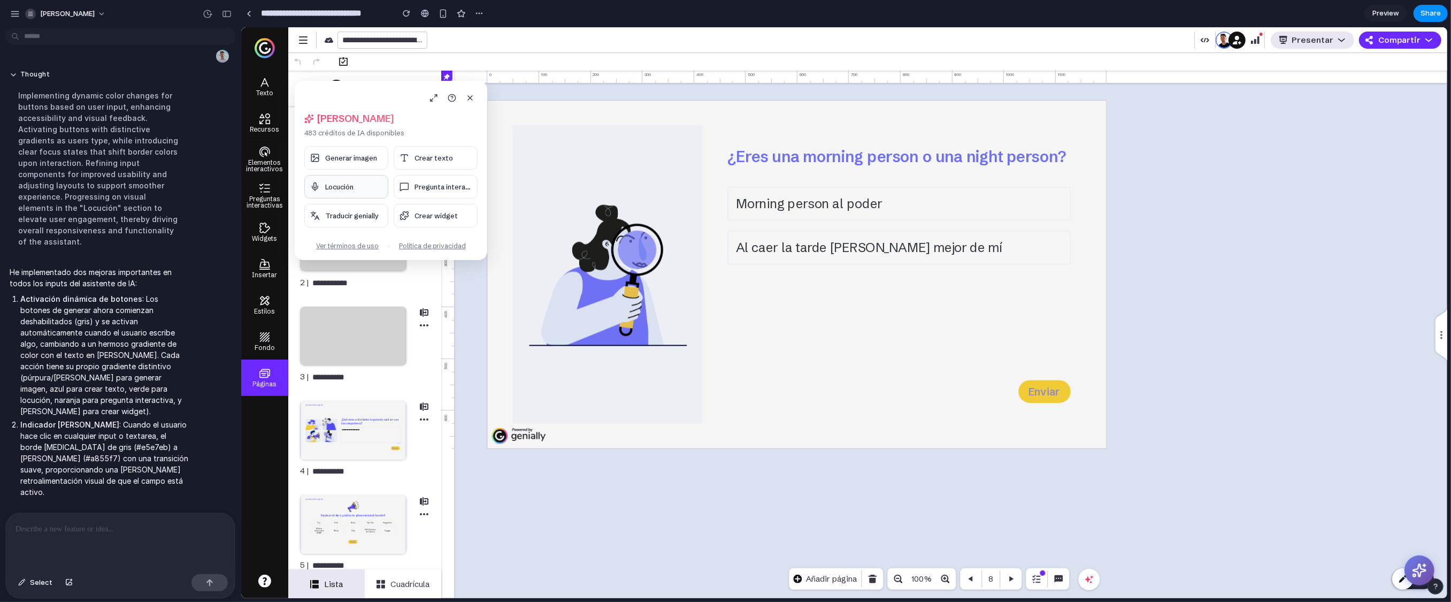
click at [349, 185] on span "Locución" at bounding box center [339, 186] width 28 height 9
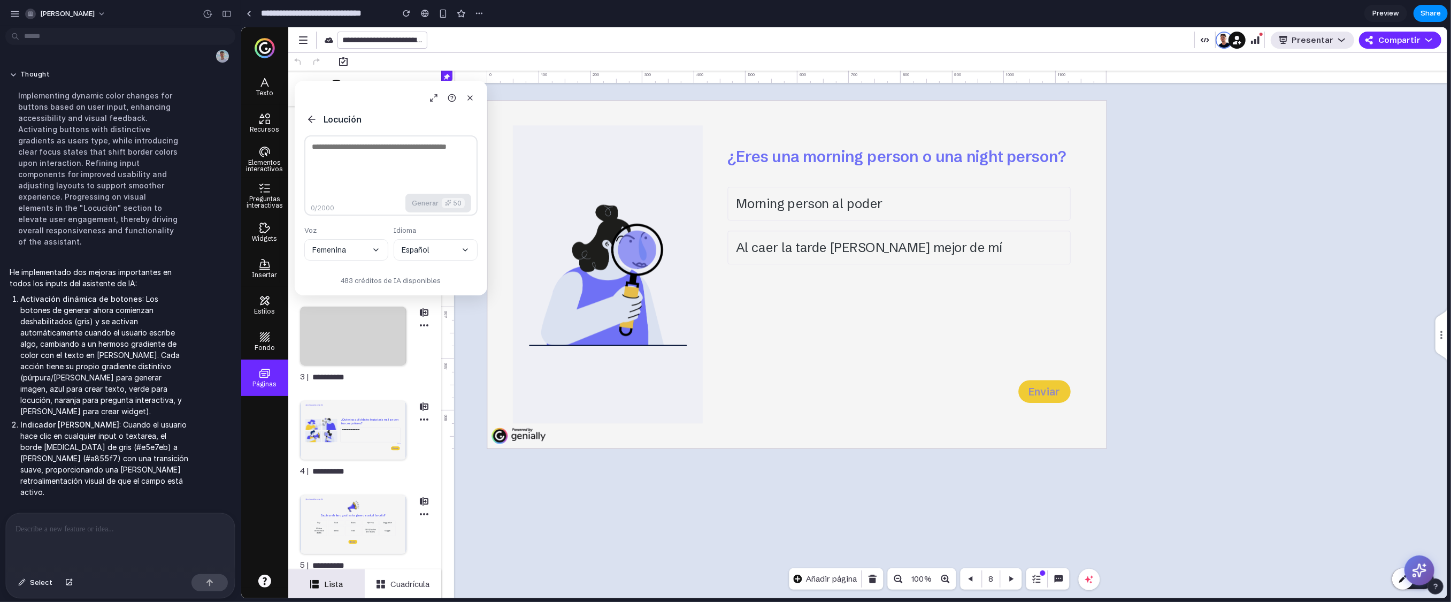
click at [307, 118] on icon at bounding box center [311, 119] width 11 height 11
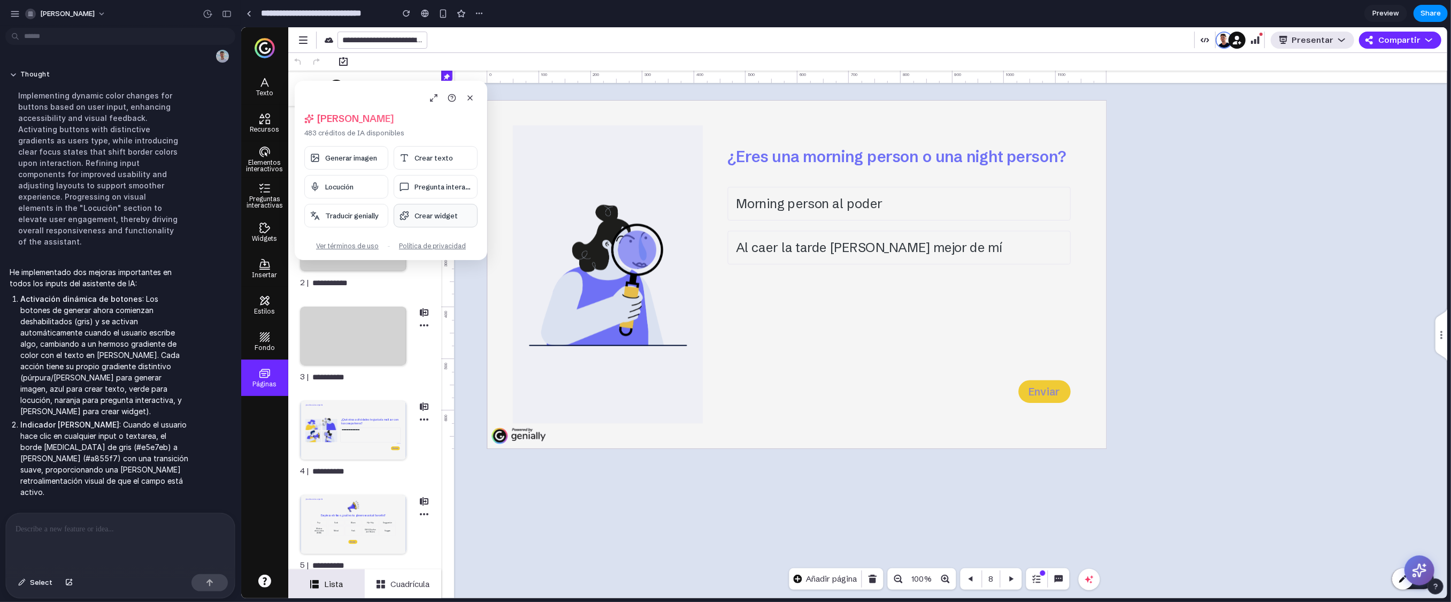
click at [423, 221] on button "Crear widget" at bounding box center [435, 216] width 84 height 24
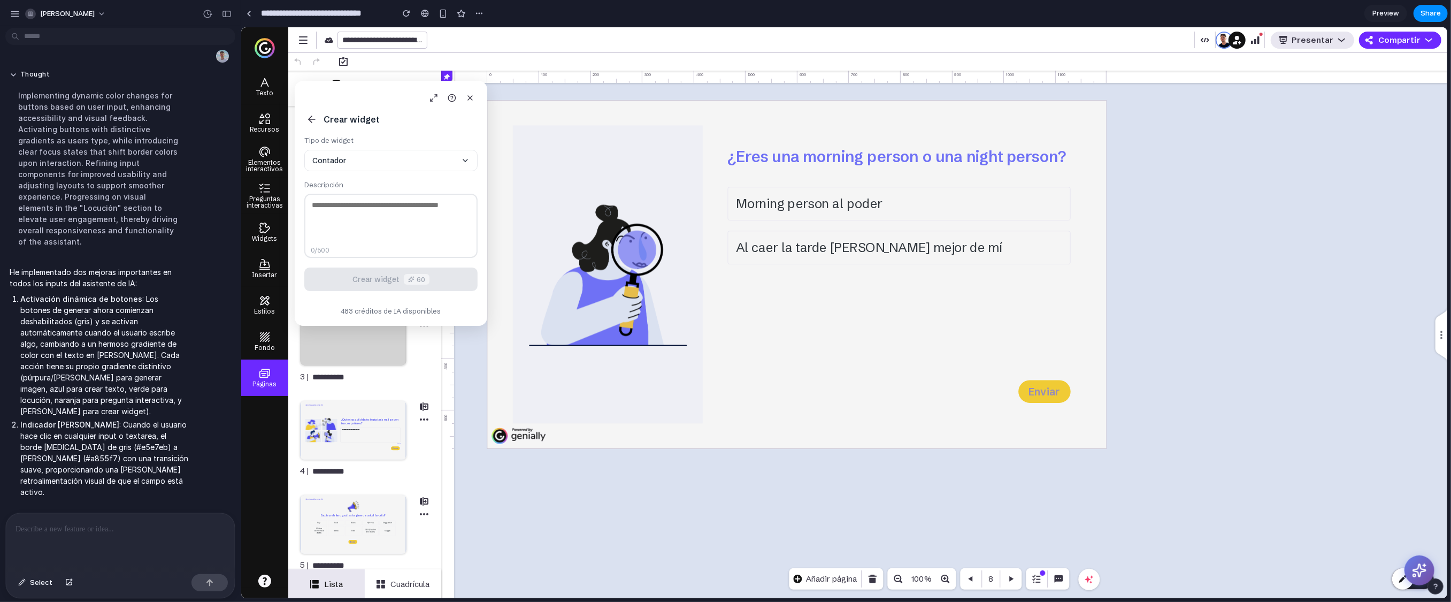
click at [365, 167] on button "Contador" at bounding box center [390, 160] width 173 height 21
click at [365, 206] on textarea at bounding box center [390, 226] width 173 height 64
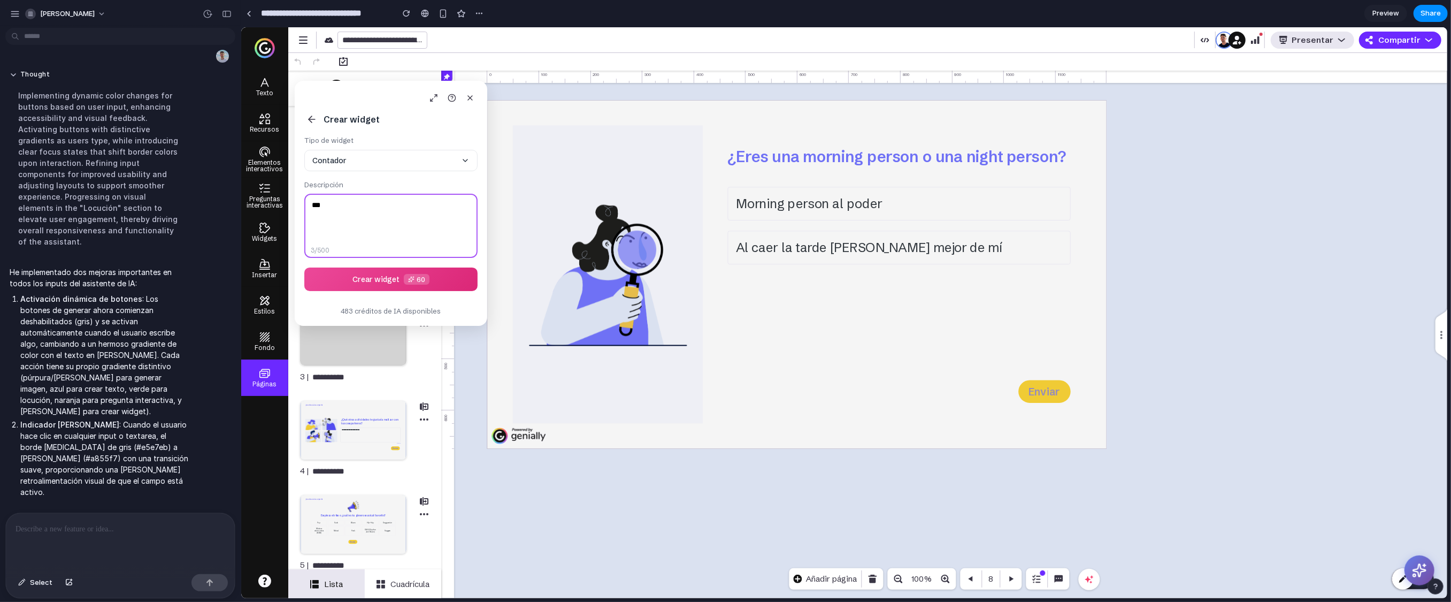
type textarea "***"
click at [314, 125] on button at bounding box center [311, 119] width 15 height 15
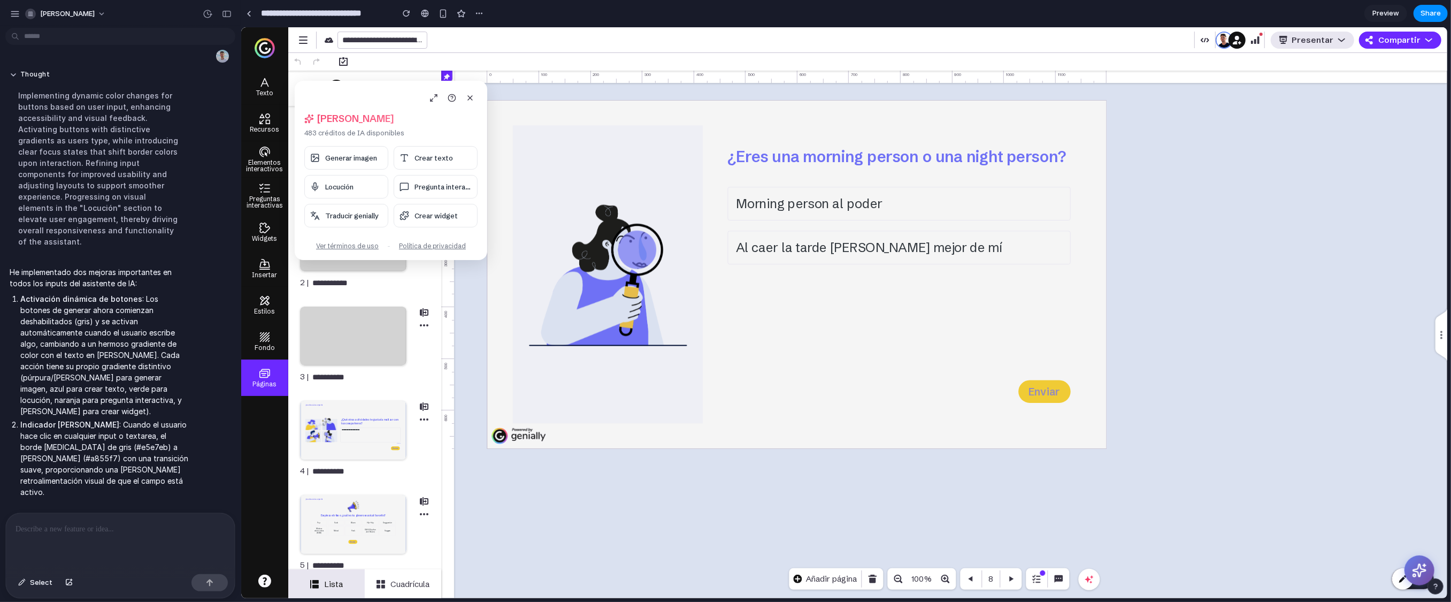
click at [135, 464] on div at bounding box center [120, 541] width 229 height 57
click at [345, 171] on div "Generar imagen Crear texto Locución Pregunta interac... Traducir genially Crear…" at bounding box center [390, 186] width 173 height 81
click at [341, 161] on span "Generar imagen" at bounding box center [351, 157] width 52 height 9
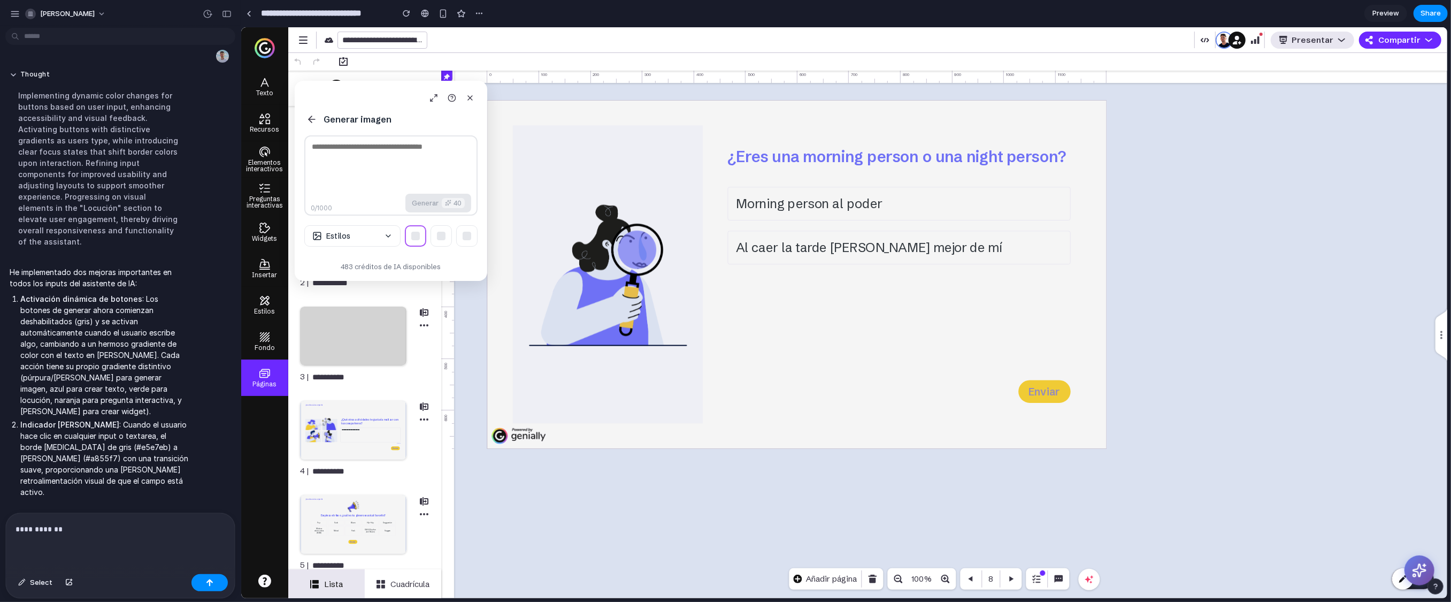
click at [349, 175] on textarea at bounding box center [390, 175] width 173 height 80
click at [129, 464] on p "**********" at bounding box center [118, 529] width 205 height 13
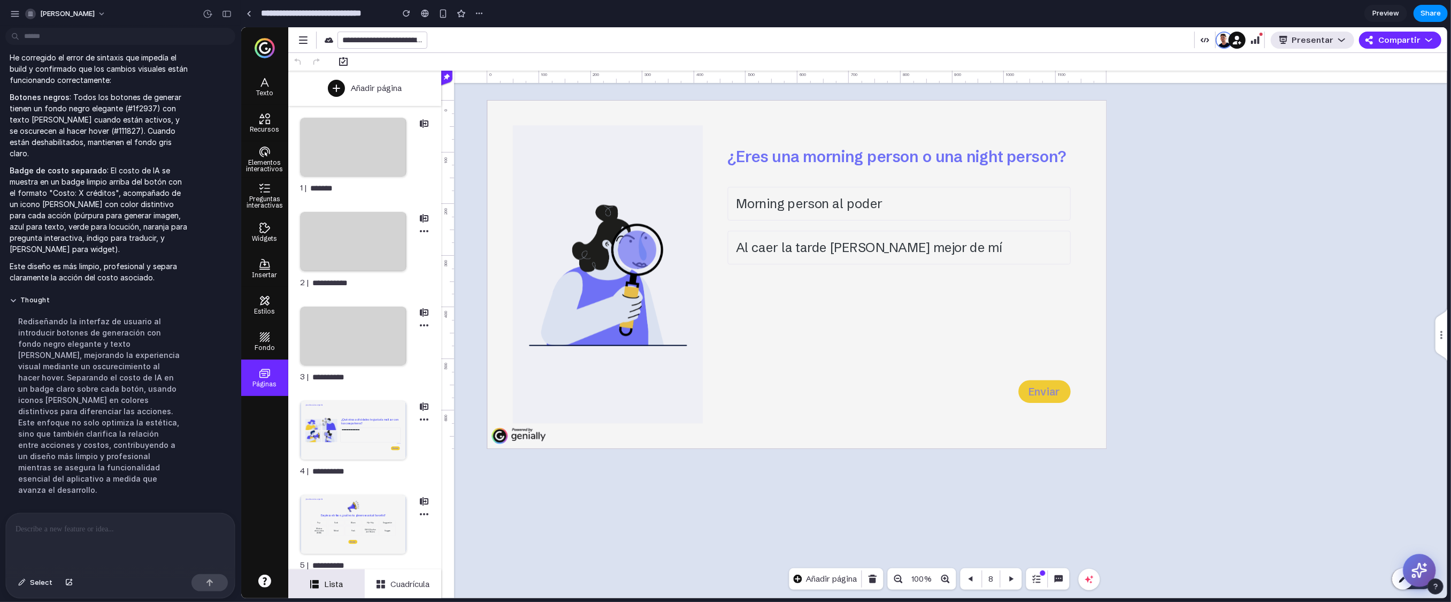
click at [898, 464] on icon at bounding box center [1419, 570] width 17 height 17
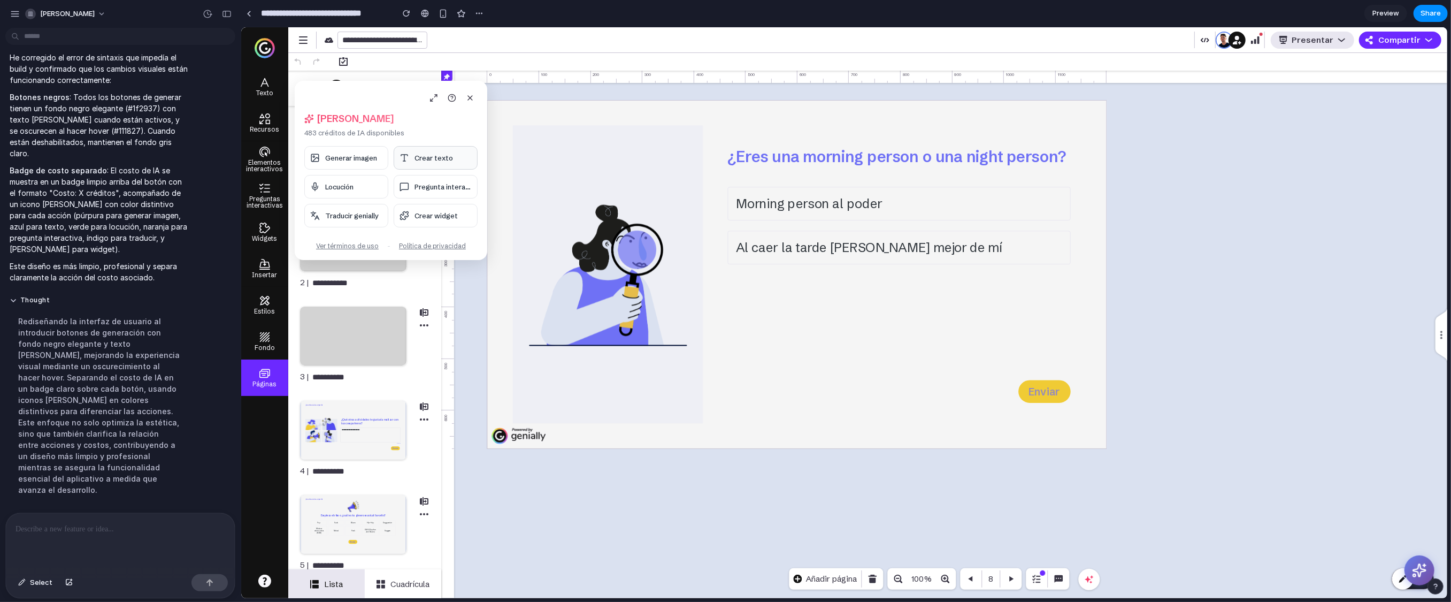
click at [418, 163] on button "Crear texto" at bounding box center [435, 158] width 84 height 24
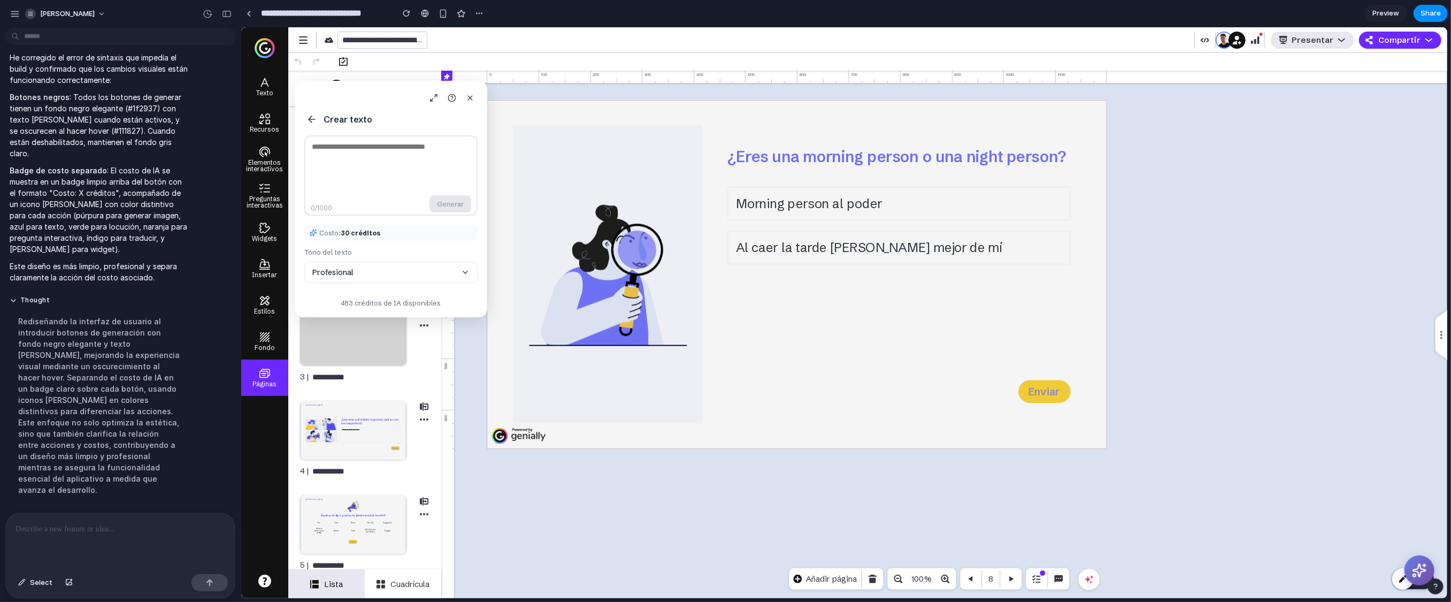
click at [312, 119] on icon at bounding box center [311, 119] width 6 height 0
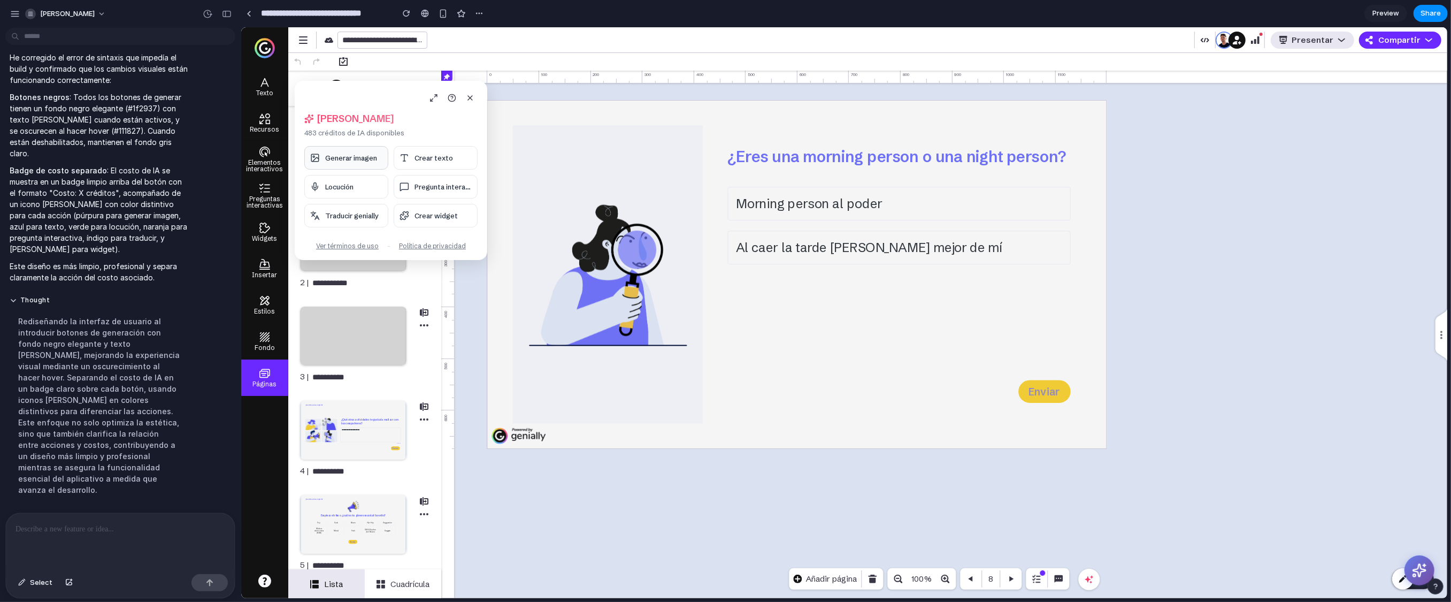
click at [340, 155] on span "Generar imagen" at bounding box center [351, 157] width 52 height 9
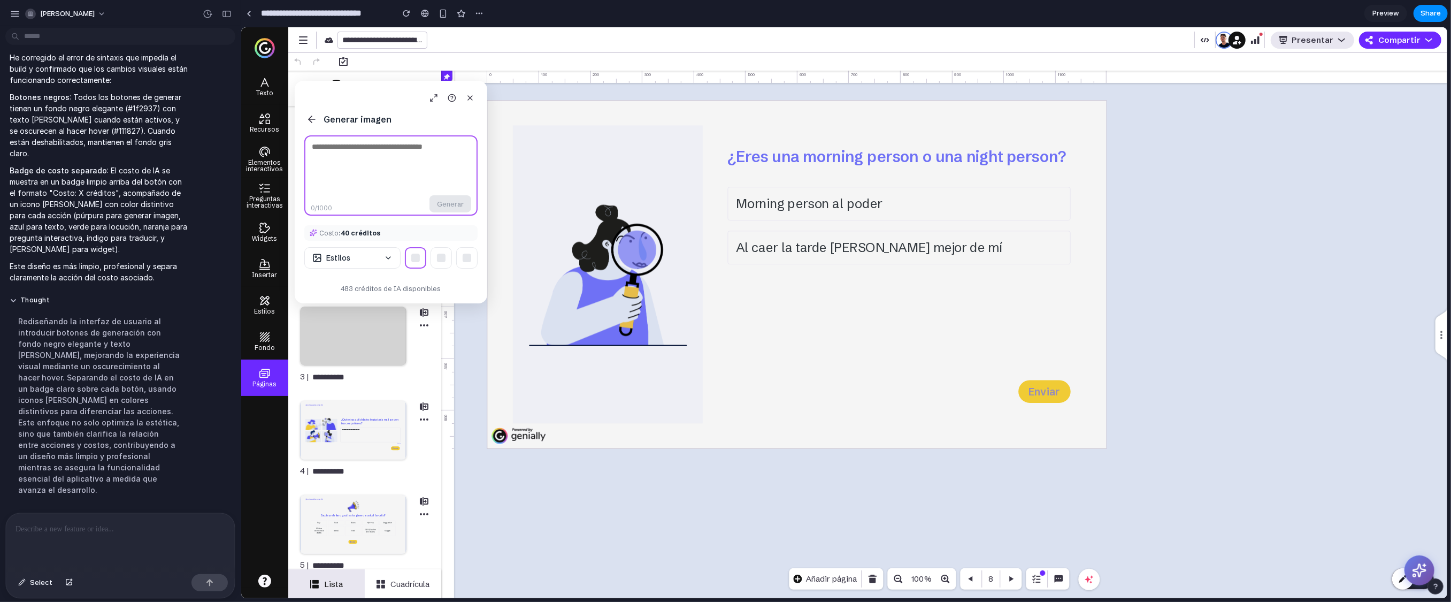
click at [390, 188] on textarea at bounding box center [390, 175] width 173 height 80
type textarea "******"
click at [311, 111] on div "Generar imagen 0 /1000 Generar Costo: 40 créditos Estilos 483 créditos de IA di…" at bounding box center [390, 192] width 193 height 222
click at [312, 117] on icon at bounding box center [311, 119] width 11 height 11
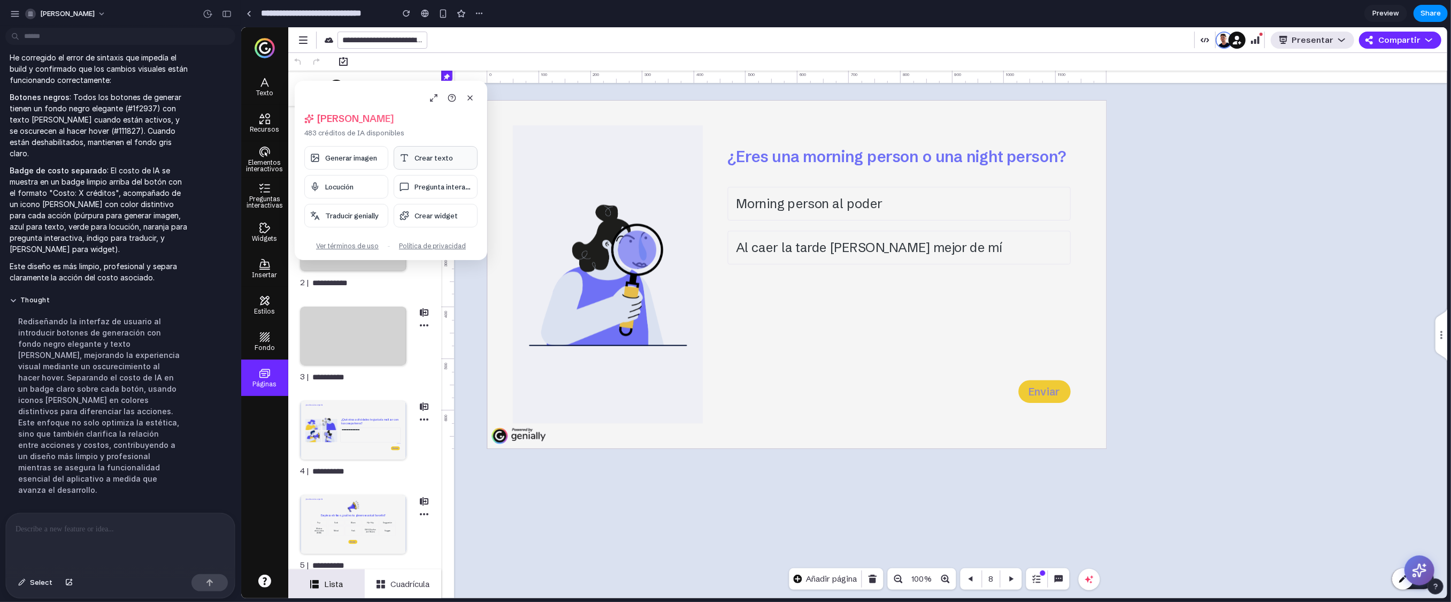
click at [425, 161] on span "Crear texto" at bounding box center [433, 157] width 39 height 9
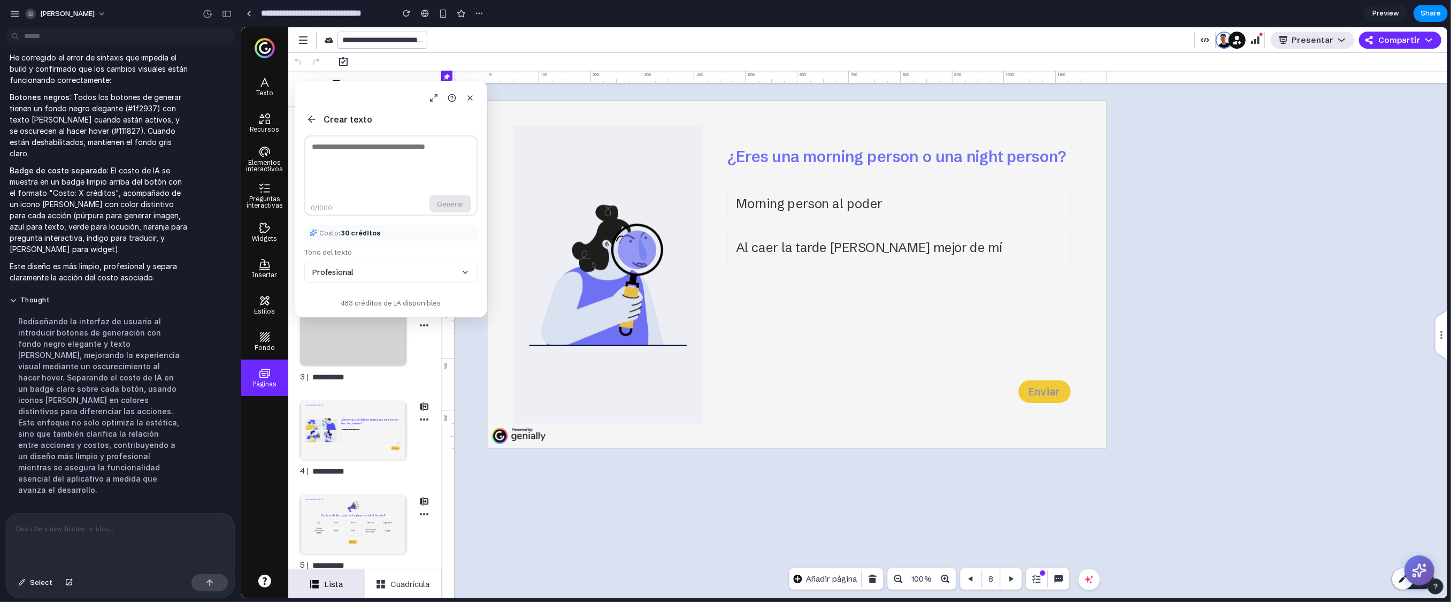
click at [312, 122] on icon at bounding box center [311, 119] width 11 height 11
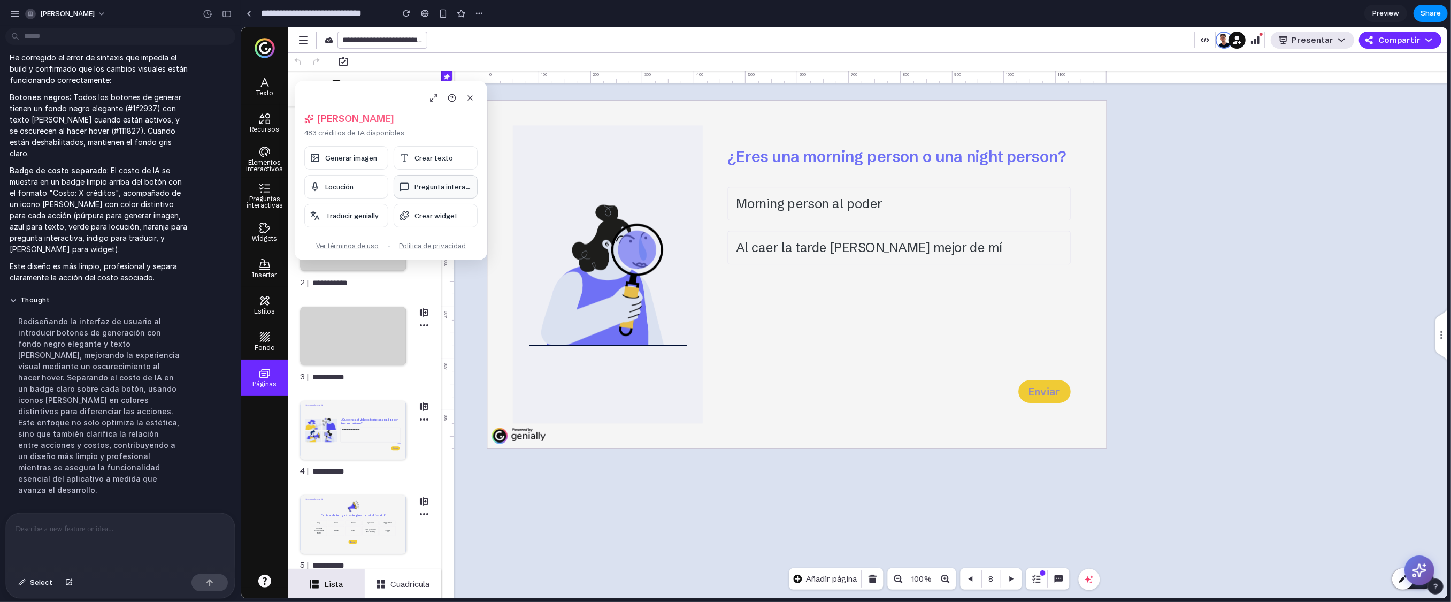
click at [429, 181] on button "Pregunta interac..." at bounding box center [435, 187] width 84 height 24
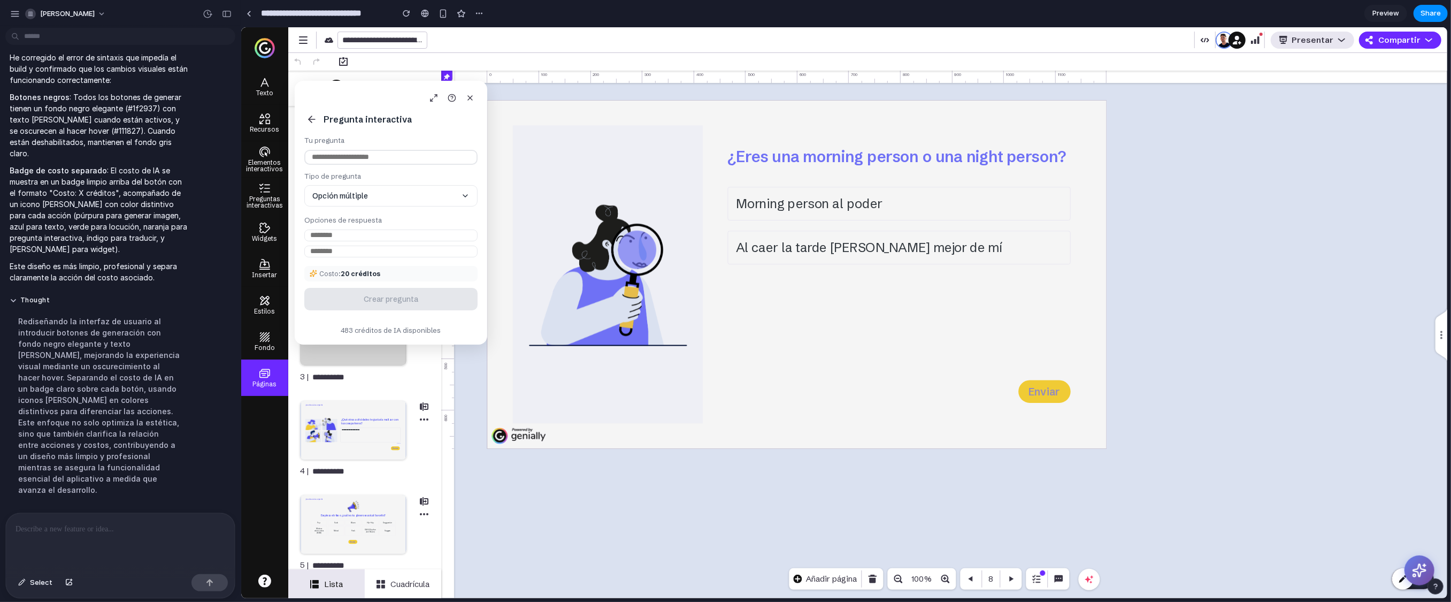
click at [309, 121] on icon at bounding box center [311, 119] width 11 height 11
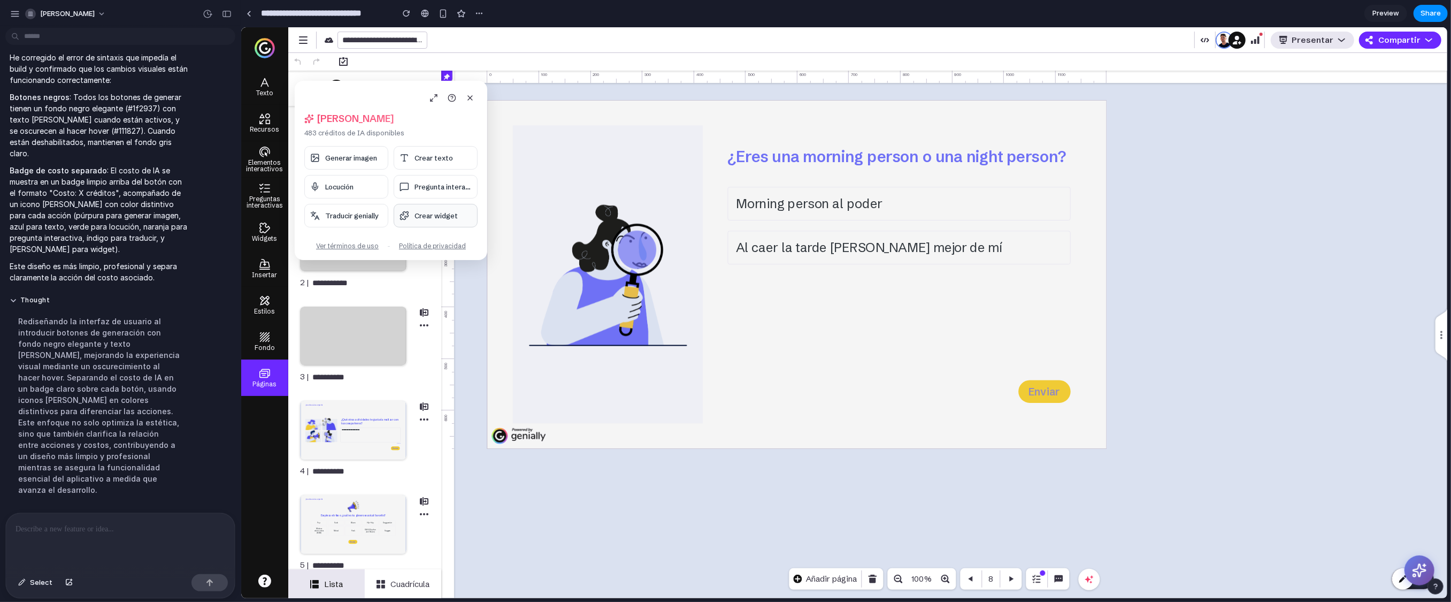
click at [419, 227] on button "Crear widget" at bounding box center [435, 216] width 84 height 24
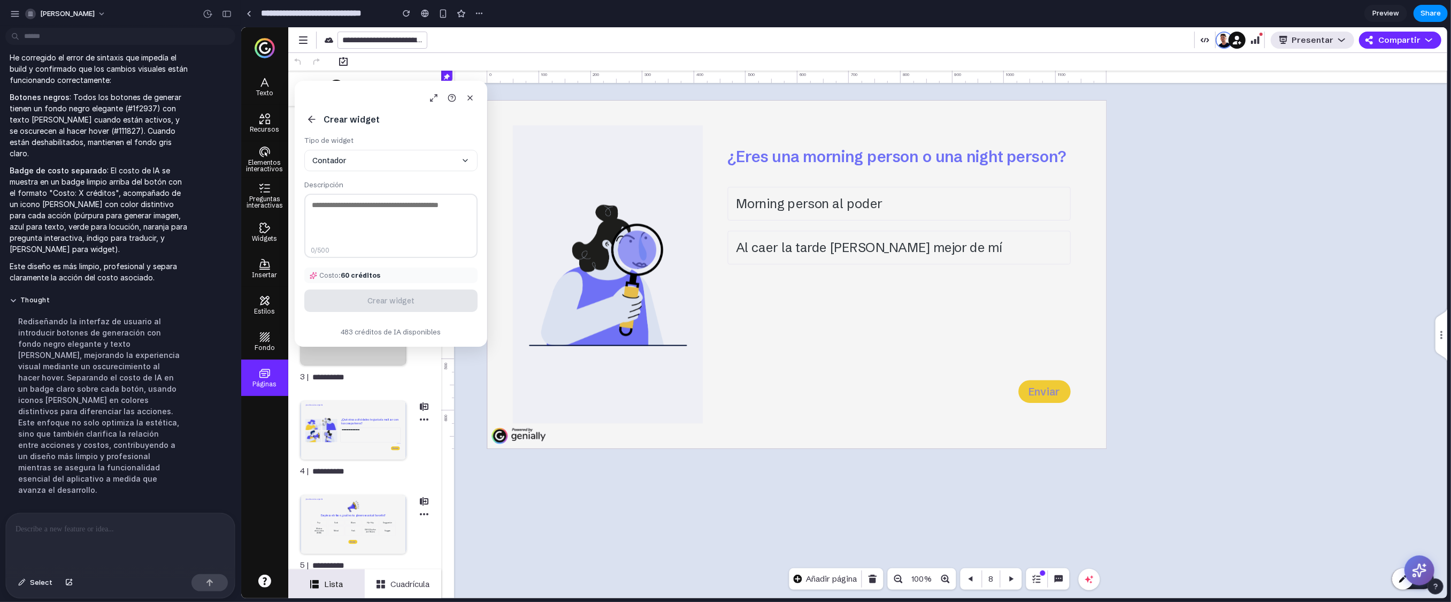
click at [312, 120] on icon at bounding box center [311, 119] width 11 height 11
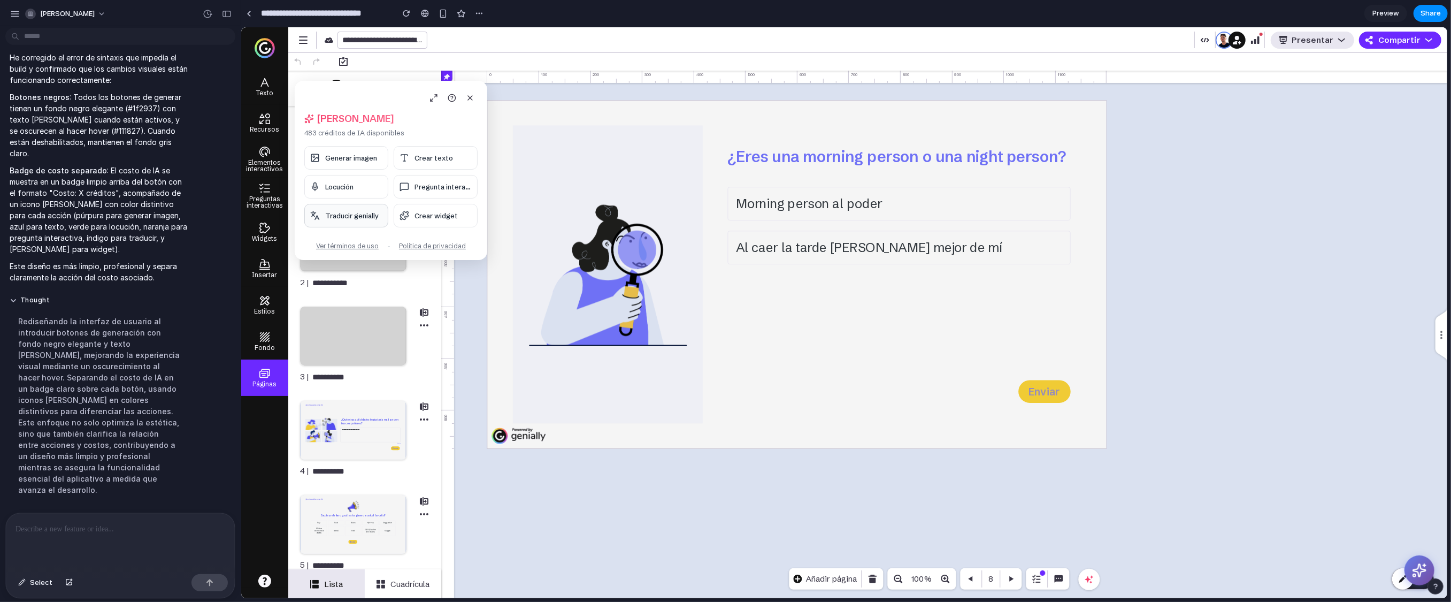
click at [333, 212] on span "Traducir genially" at bounding box center [351, 215] width 53 height 9
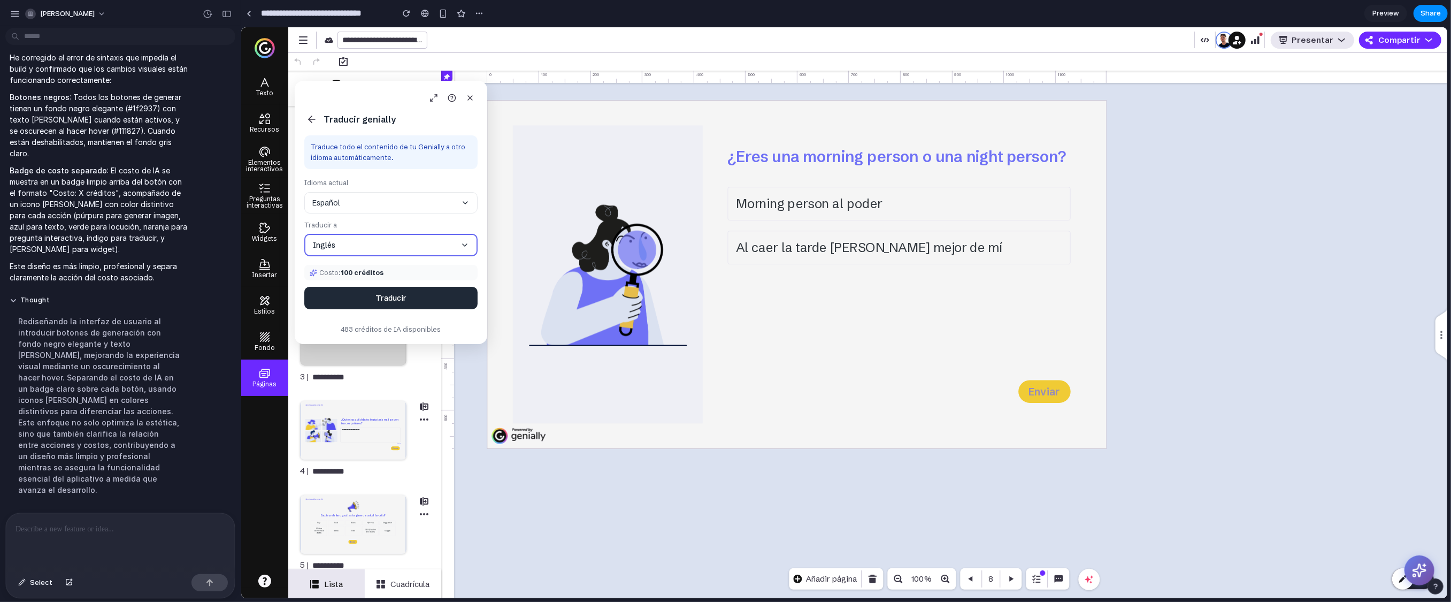
click at [312, 119] on icon at bounding box center [311, 119] width 6 height 0
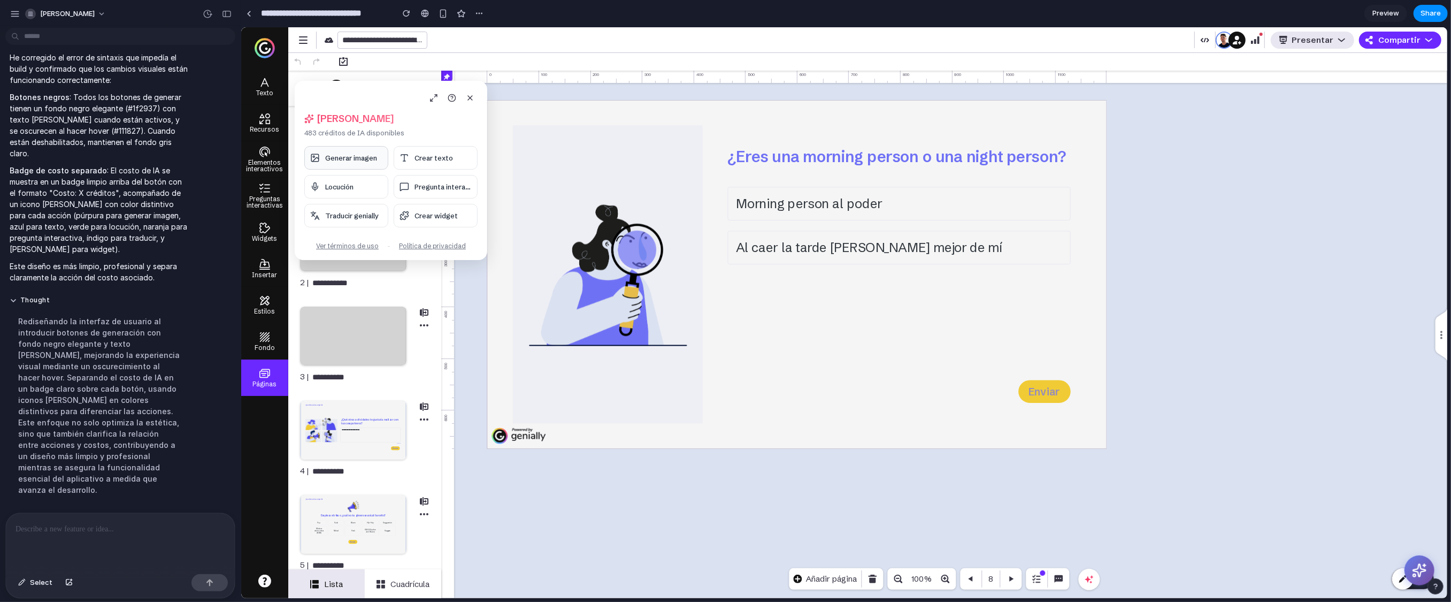
click at [340, 162] on span "Generar imagen" at bounding box center [351, 157] width 52 height 9
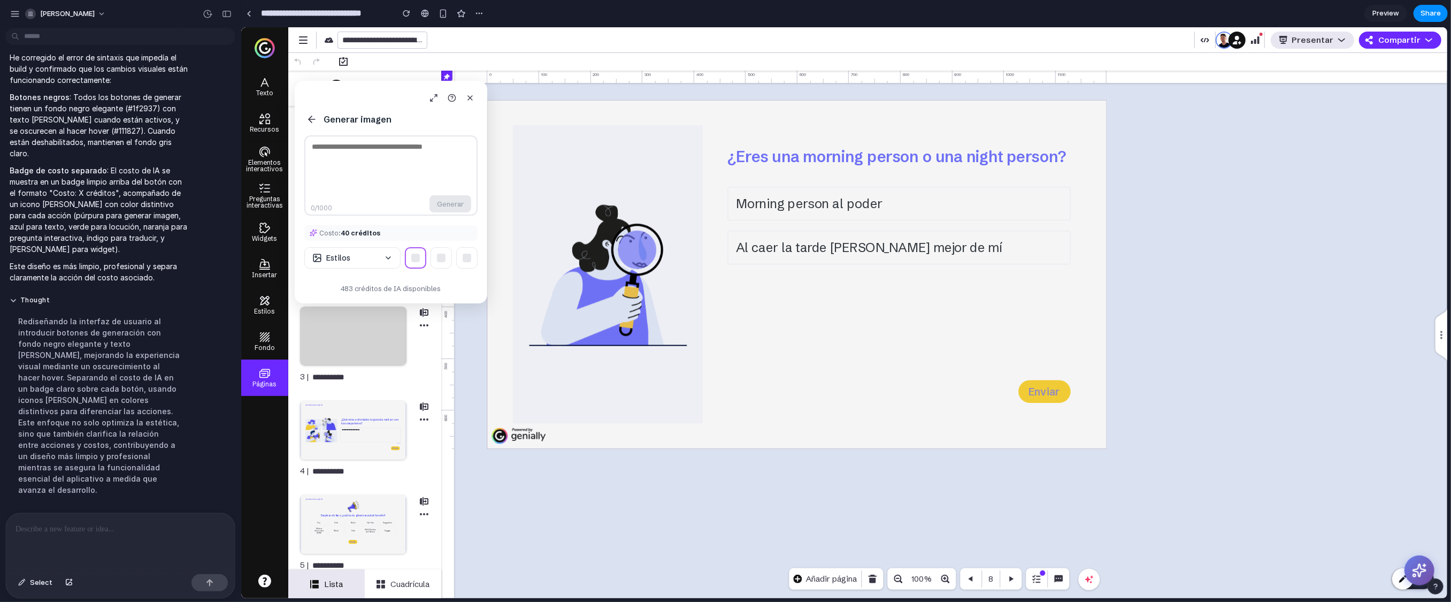
click at [314, 127] on div "Generar imagen 0 /1000 Generar Costo: 40 créditos Estilos 483 créditos de IA di…" at bounding box center [390, 192] width 193 height 222
click at [325, 172] on textarea at bounding box center [390, 175] width 173 height 80
click at [372, 258] on button "Estilos" at bounding box center [352, 257] width 96 height 21
click at [91, 464] on div at bounding box center [120, 541] width 229 height 57
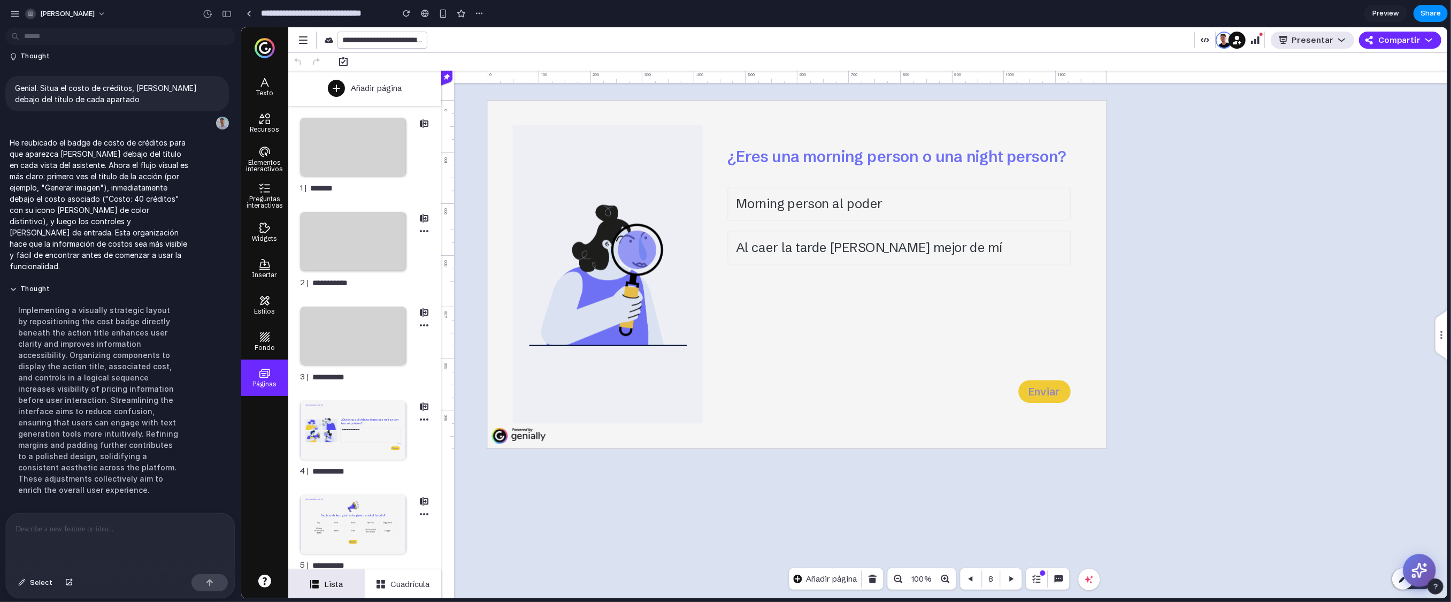
click at [898, 464] on icon at bounding box center [1419, 570] width 17 height 17
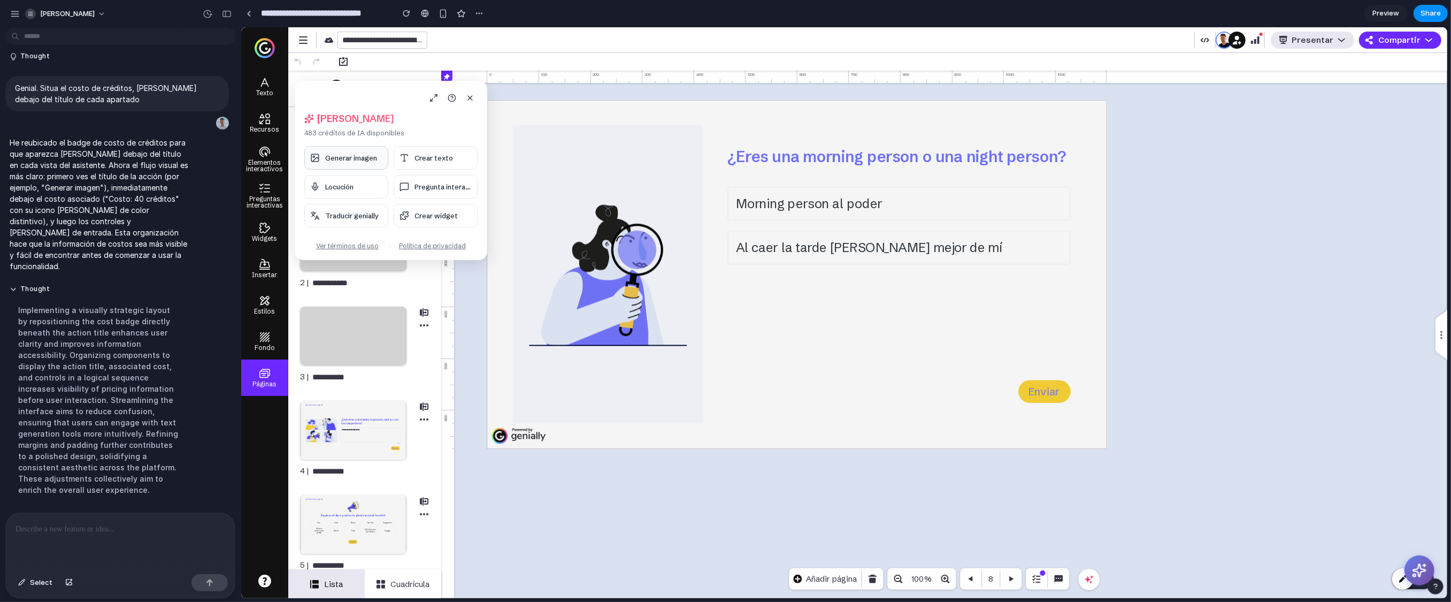
click at [362, 154] on span "Generar imagen" at bounding box center [351, 157] width 52 height 9
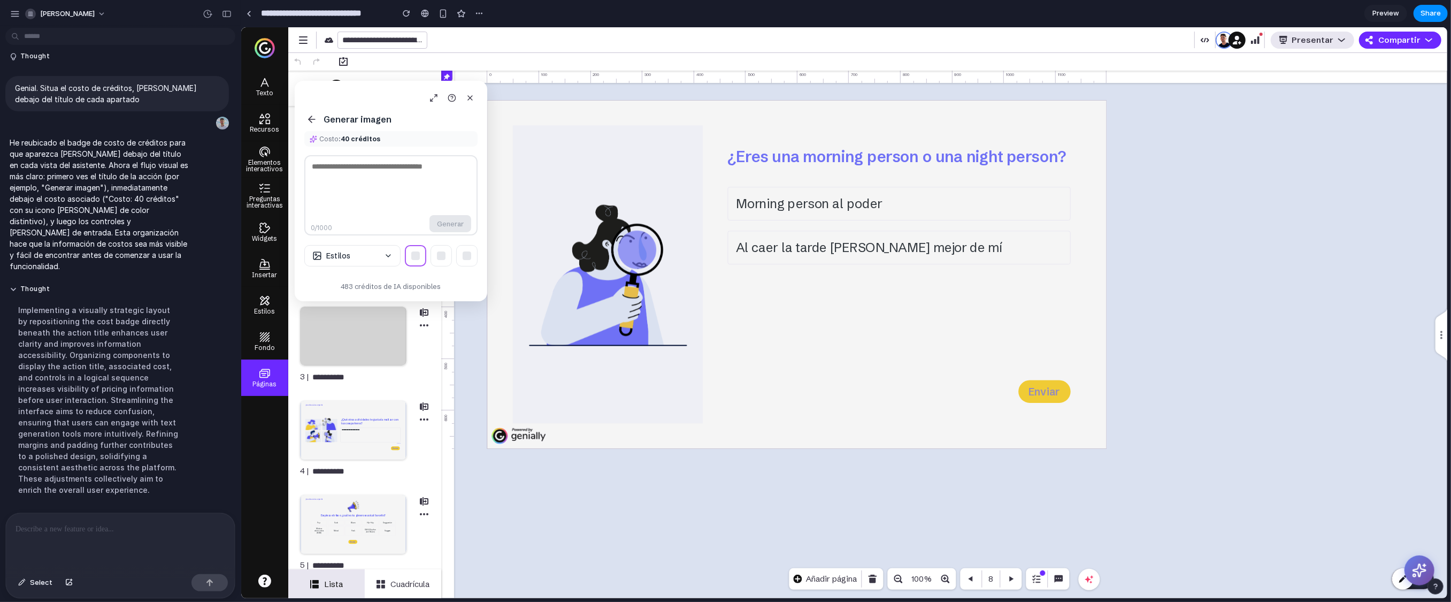
click at [394, 180] on textarea at bounding box center [390, 195] width 173 height 80
click at [310, 120] on icon at bounding box center [309, 119] width 3 height 6
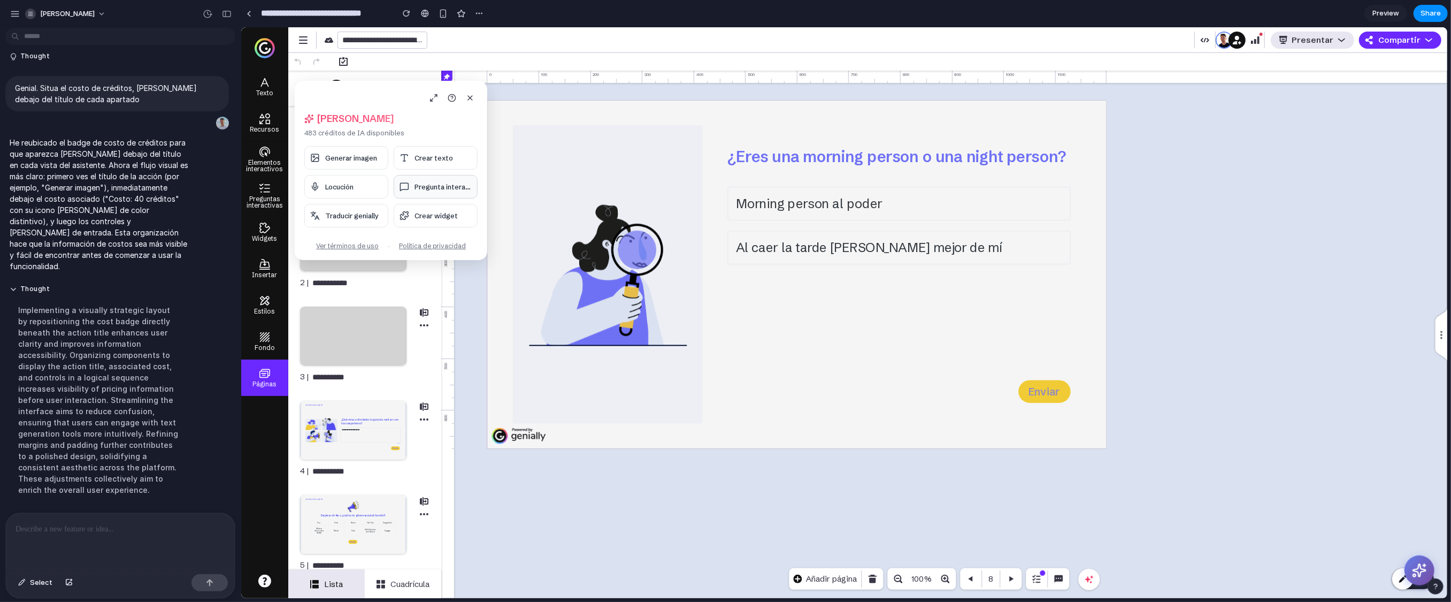
click at [417, 176] on button "Pregunta interac..." at bounding box center [435, 187] width 84 height 24
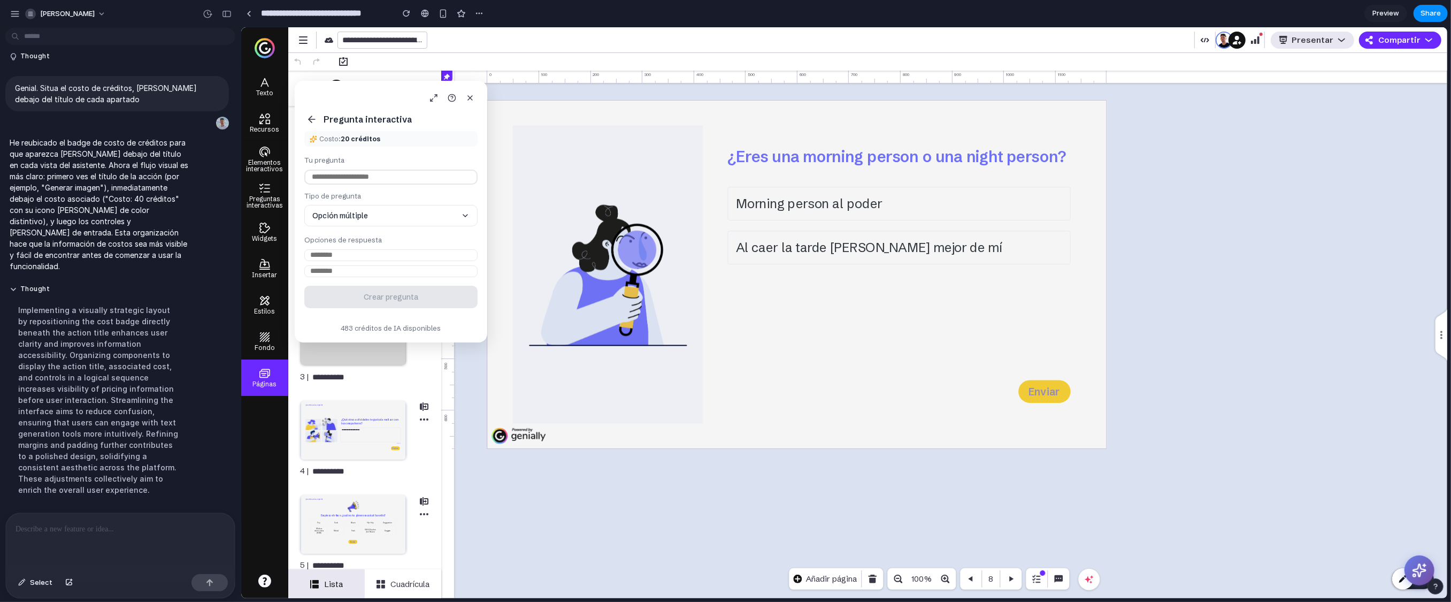
click at [314, 119] on icon at bounding box center [311, 119] width 6 height 0
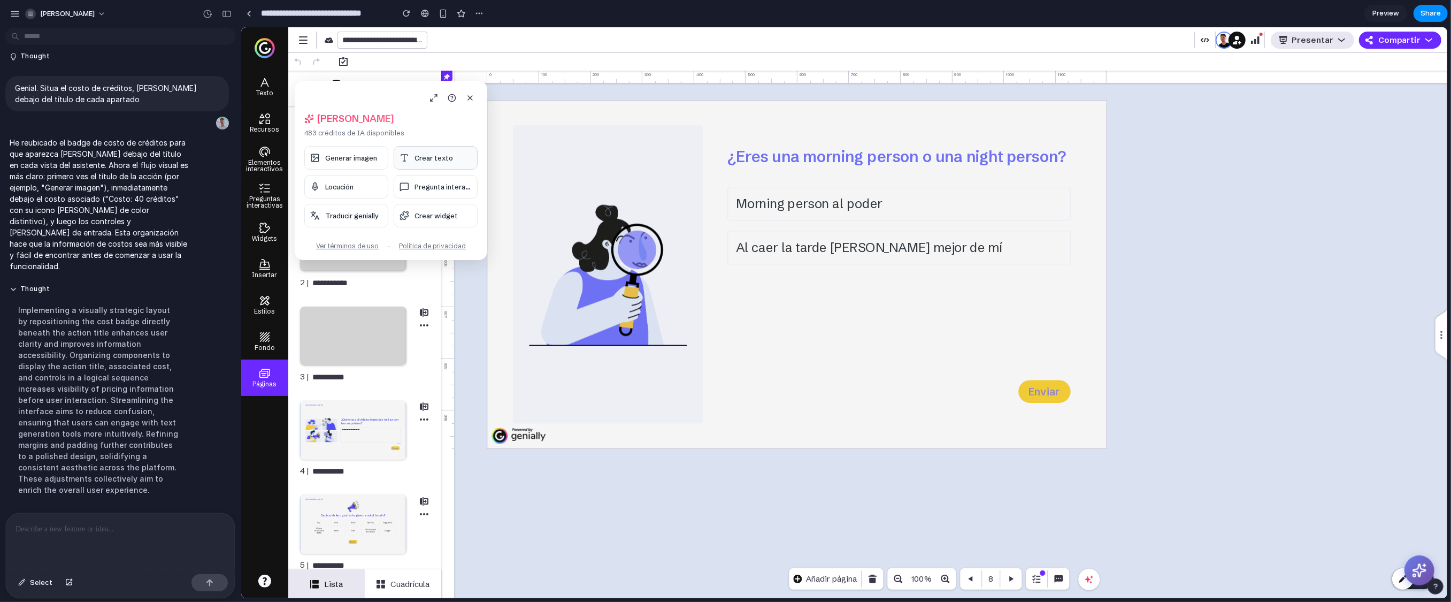
click at [440, 158] on span "Crear texto" at bounding box center [433, 157] width 39 height 9
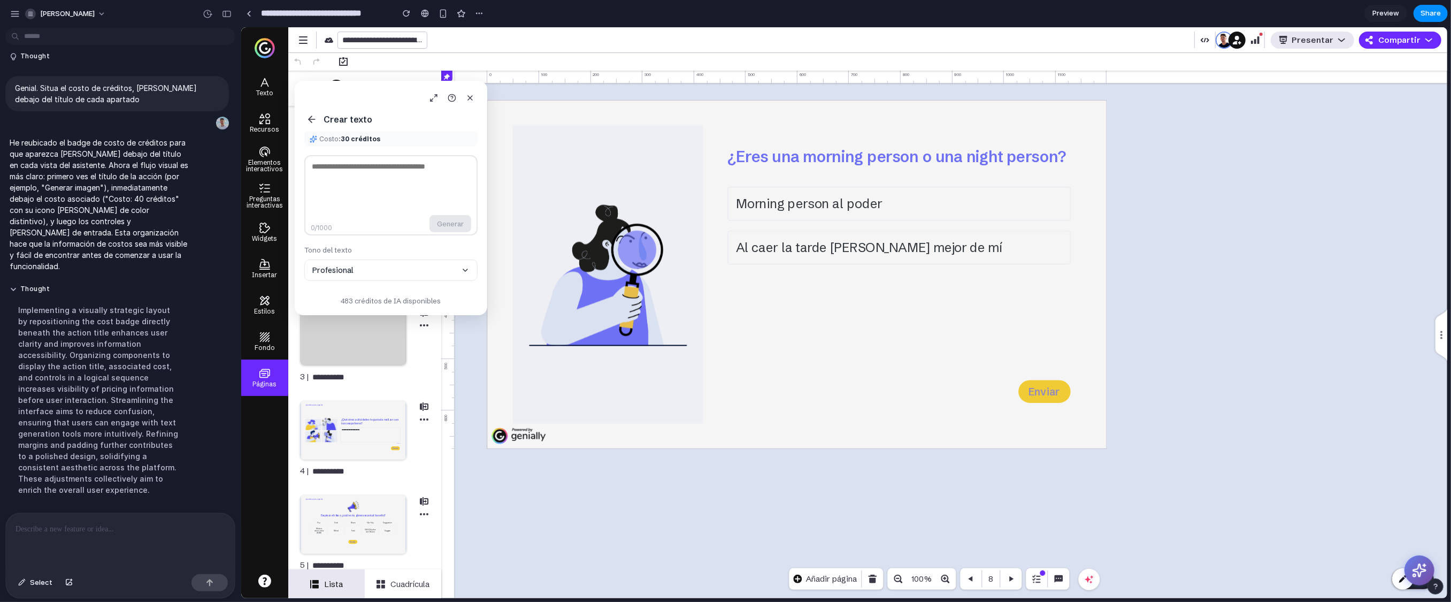
click at [311, 121] on icon at bounding box center [309, 119] width 3 height 6
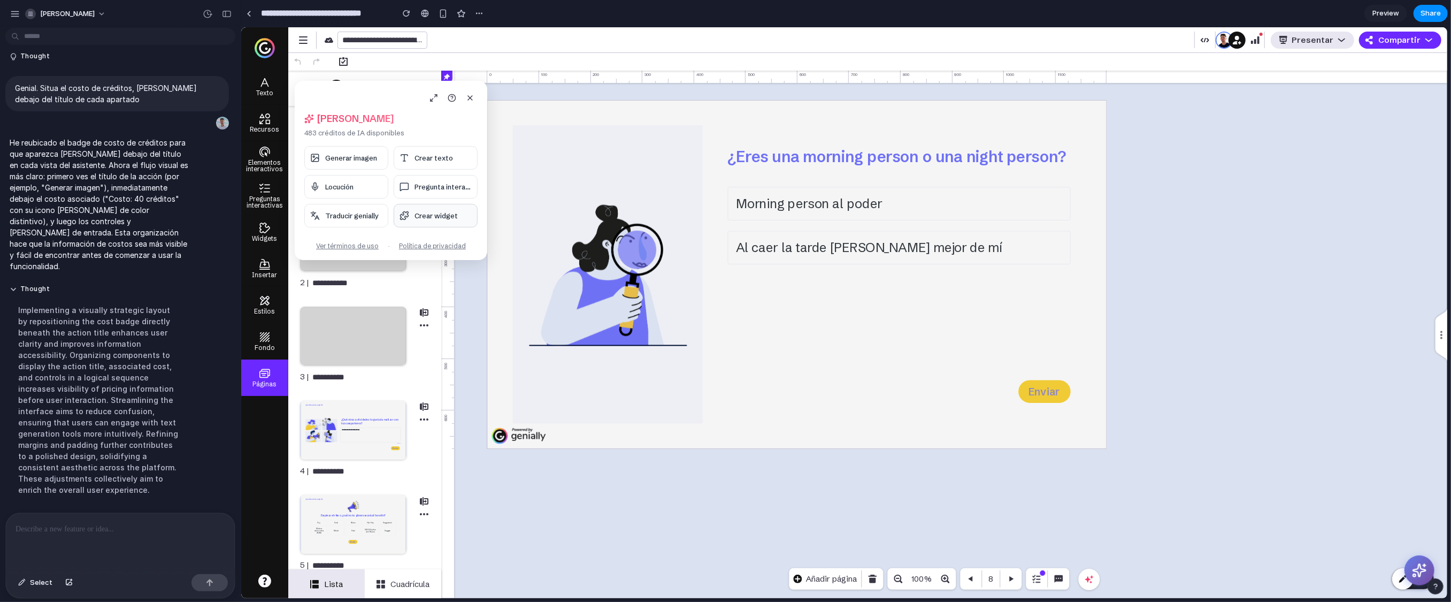
click at [419, 215] on span "Crear widget" at bounding box center [435, 215] width 43 height 9
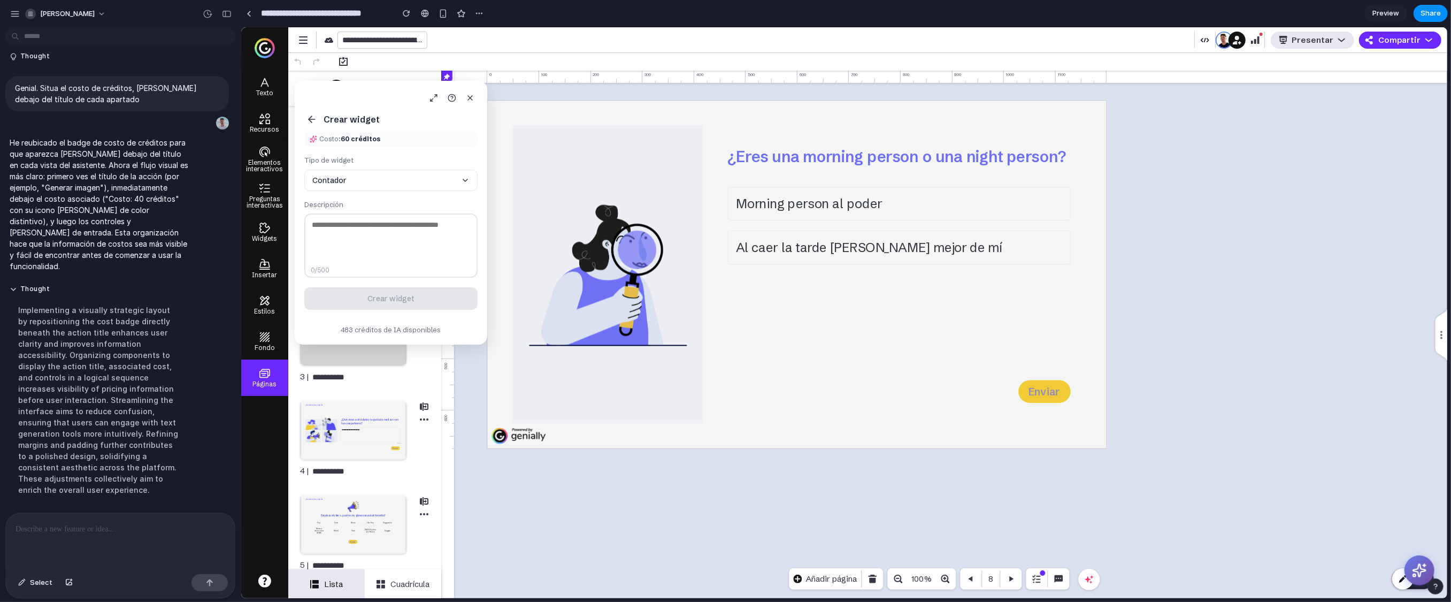
click at [311, 115] on icon at bounding box center [311, 119] width 11 height 11
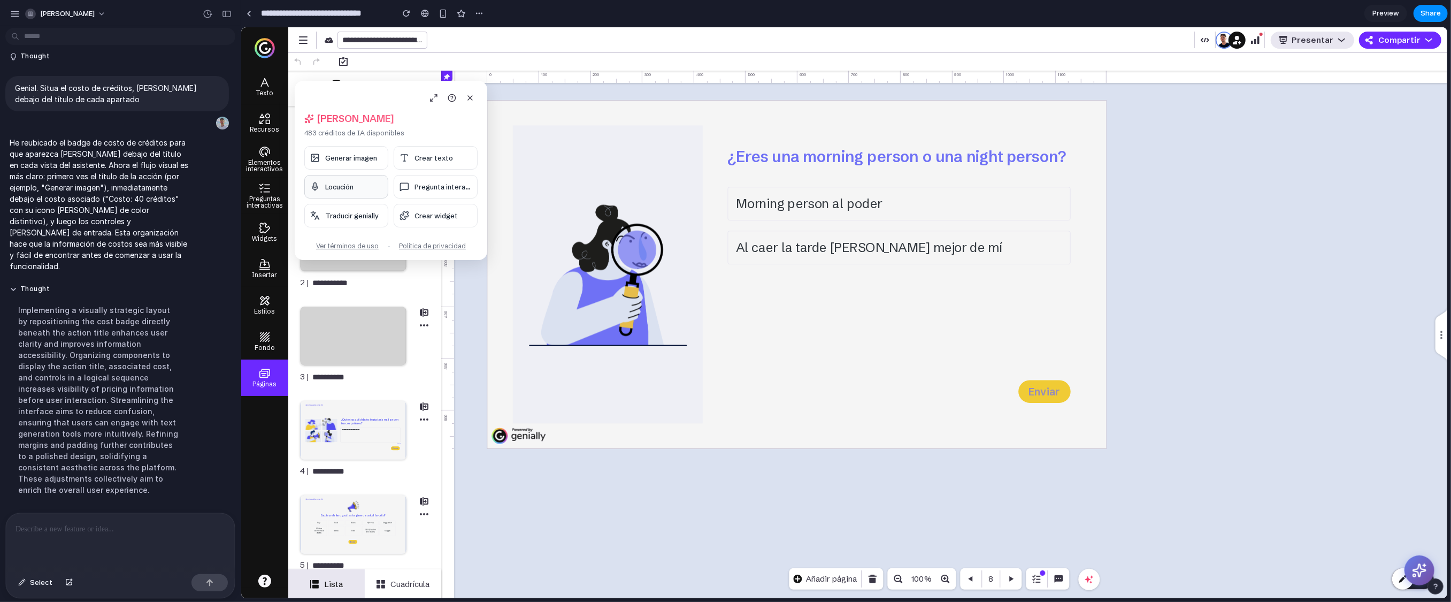
click at [328, 187] on span "Locución" at bounding box center [339, 186] width 28 height 9
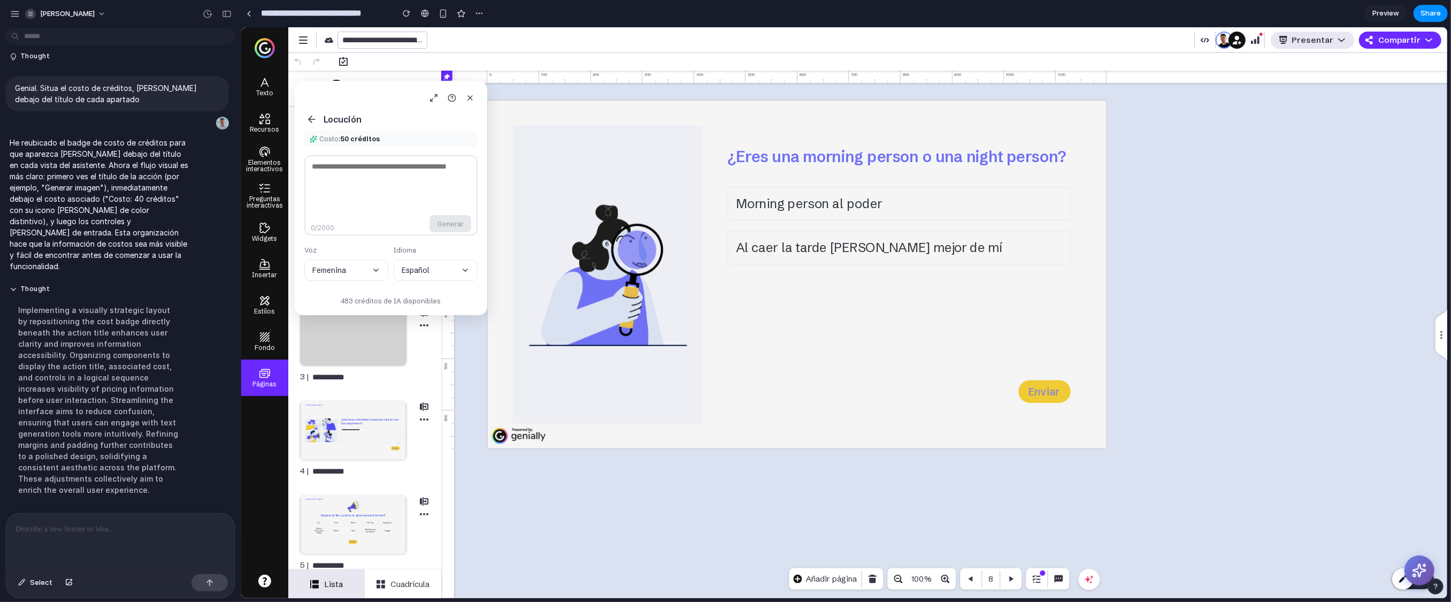
click at [60, 464] on div at bounding box center [120, 541] width 229 height 57
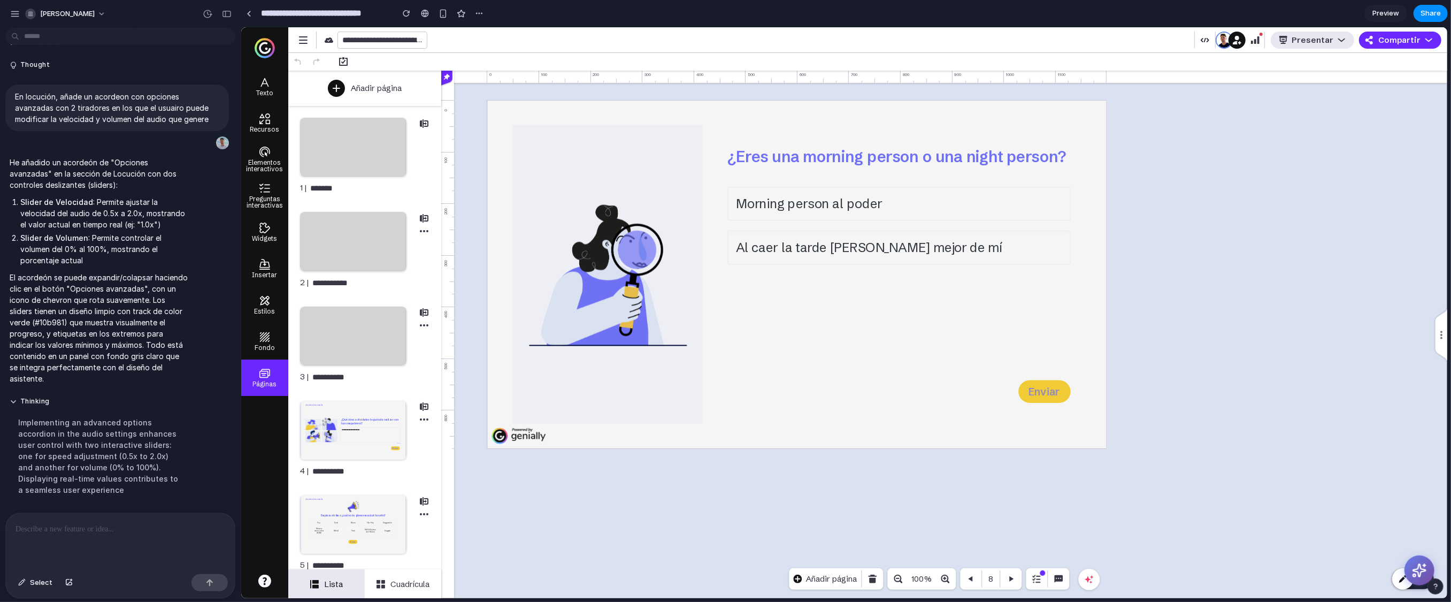
click at [898, 464] on div at bounding box center [1088, 579] width 21 height 21
click at [898, 464] on icon at bounding box center [1419, 570] width 17 height 17
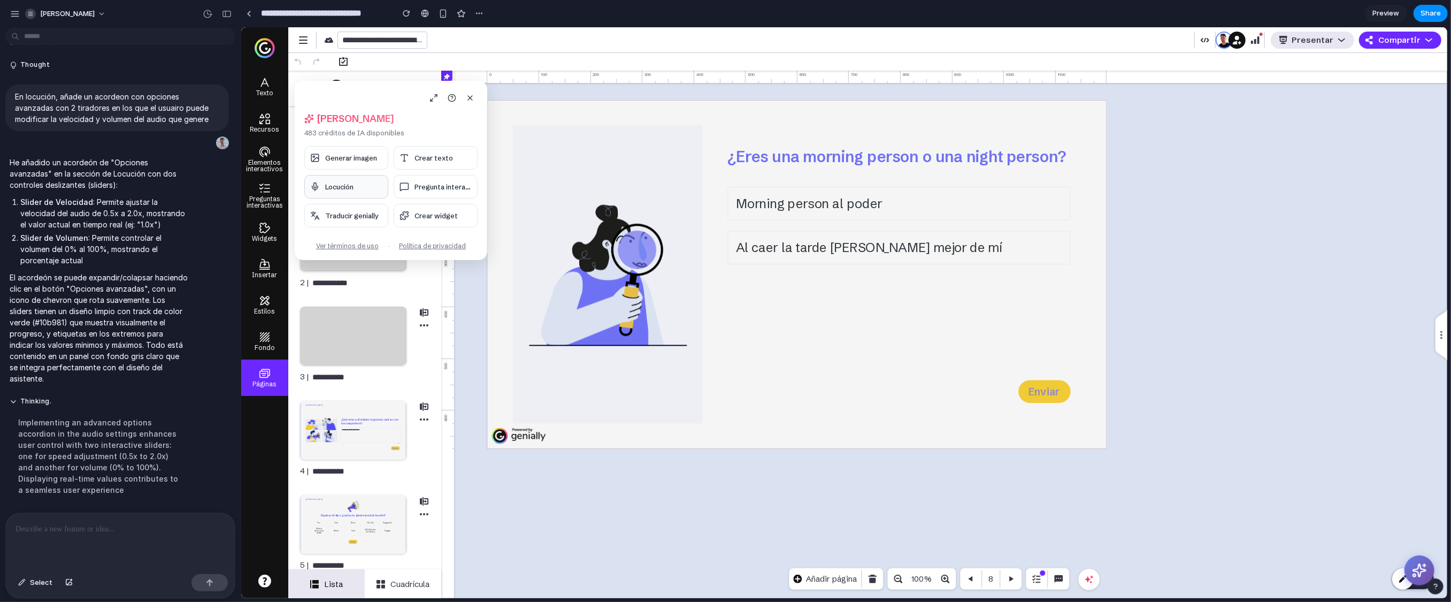
click at [363, 188] on button "Locución" at bounding box center [346, 187] width 84 height 24
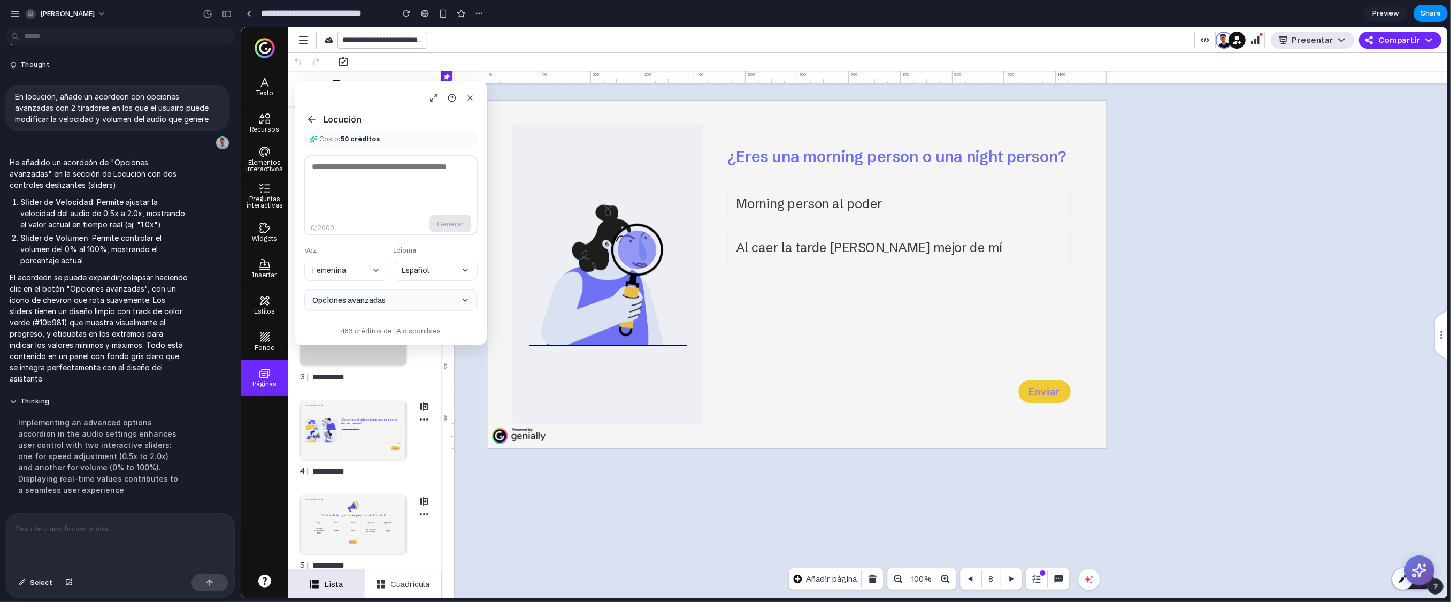
click at [403, 304] on button "Opciones avanzadas" at bounding box center [390, 299] width 173 height 21
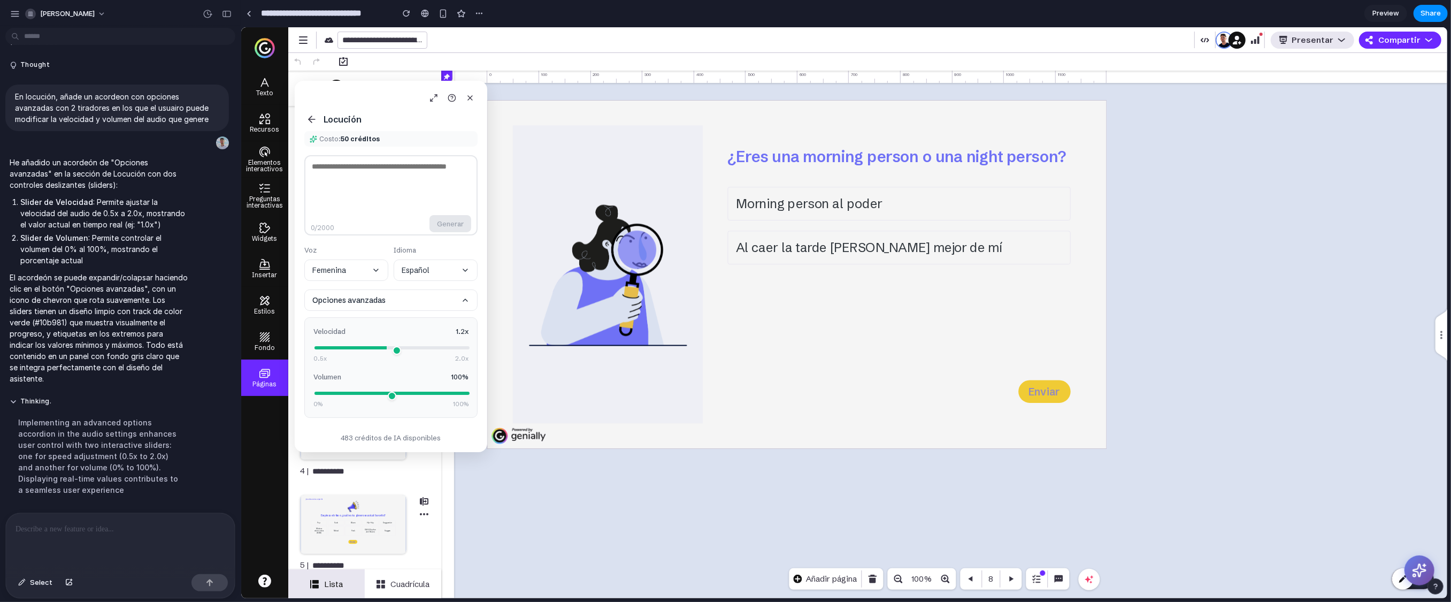
type input "***"
drag, startPoint x: 370, startPoint y: 349, endPoint x: 385, endPoint y: 352, distance: 15.3
click at [385, 349] on input "range" at bounding box center [391, 347] width 155 height 3
drag, startPoint x: 462, startPoint y: 400, endPoint x: 420, endPoint y: 405, distance: 41.5
click at [420, 405] on div "0% 100%" at bounding box center [390, 404] width 155 height 9
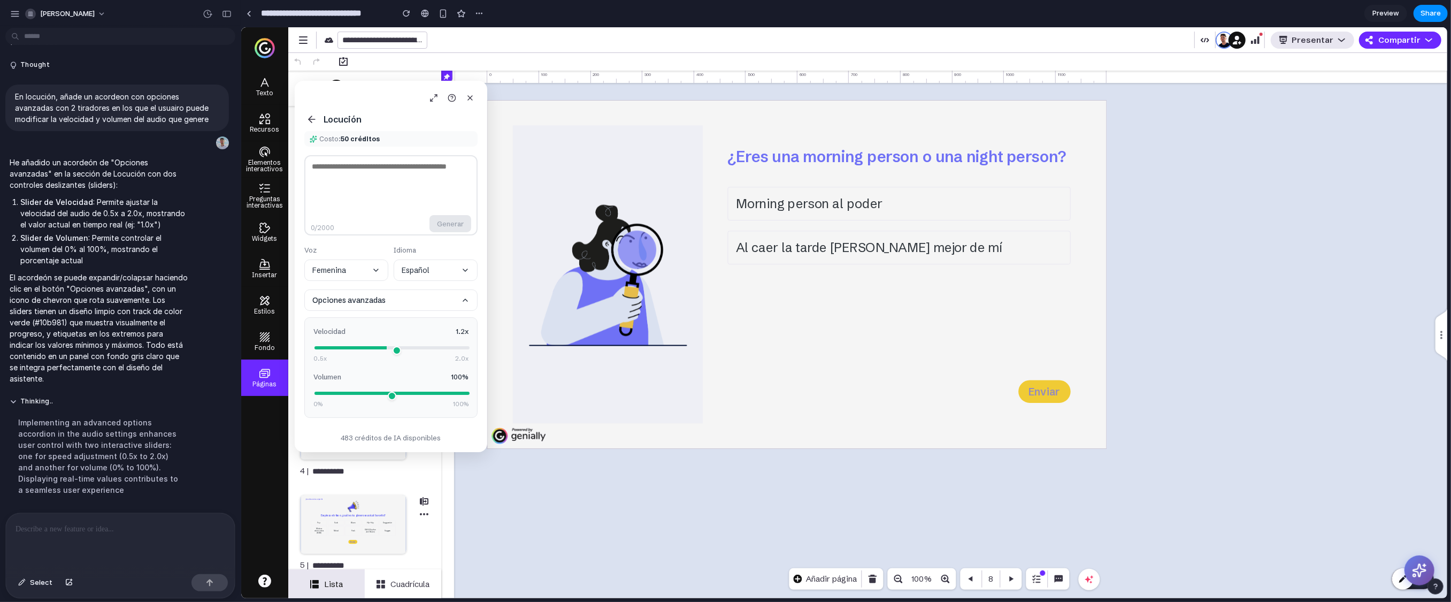
drag, startPoint x: 449, startPoint y: 395, endPoint x: 383, endPoint y: 395, distance: 65.8
click at [383, 395] on div "Volumen 100 % 0% 100%" at bounding box center [390, 390] width 155 height 37
click at [388, 302] on button "Opciones avanzadas" at bounding box center [390, 299] width 173 height 21
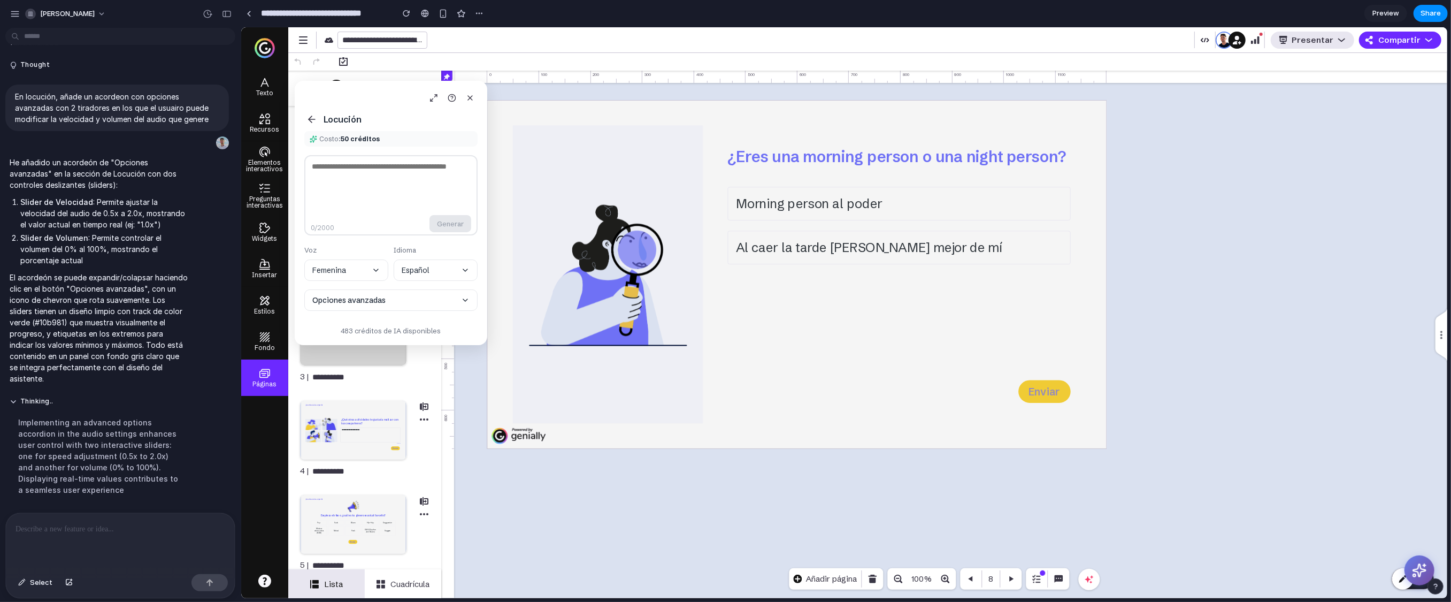
click at [399, 311] on div "Locución Costo: 50 créditos 0 /2000 Generar Voz Femenina Idioma Español Opcione…" at bounding box center [390, 213] width 193 height 264
click at [408, 303] on button "Opciones avanzadas" at bounding box center [390, 299] width 173 height 21
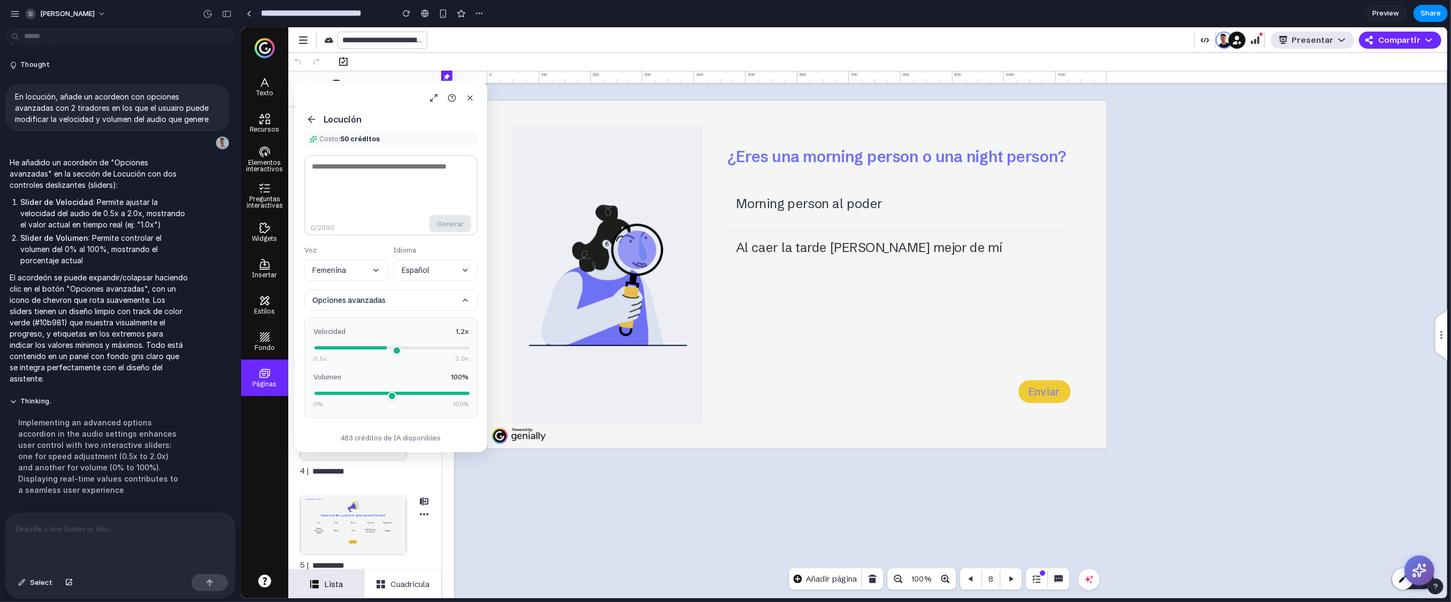
click at [389, 305] on button "Opciones avanzadas" at bounding box center [390, 299] width 173 height 21
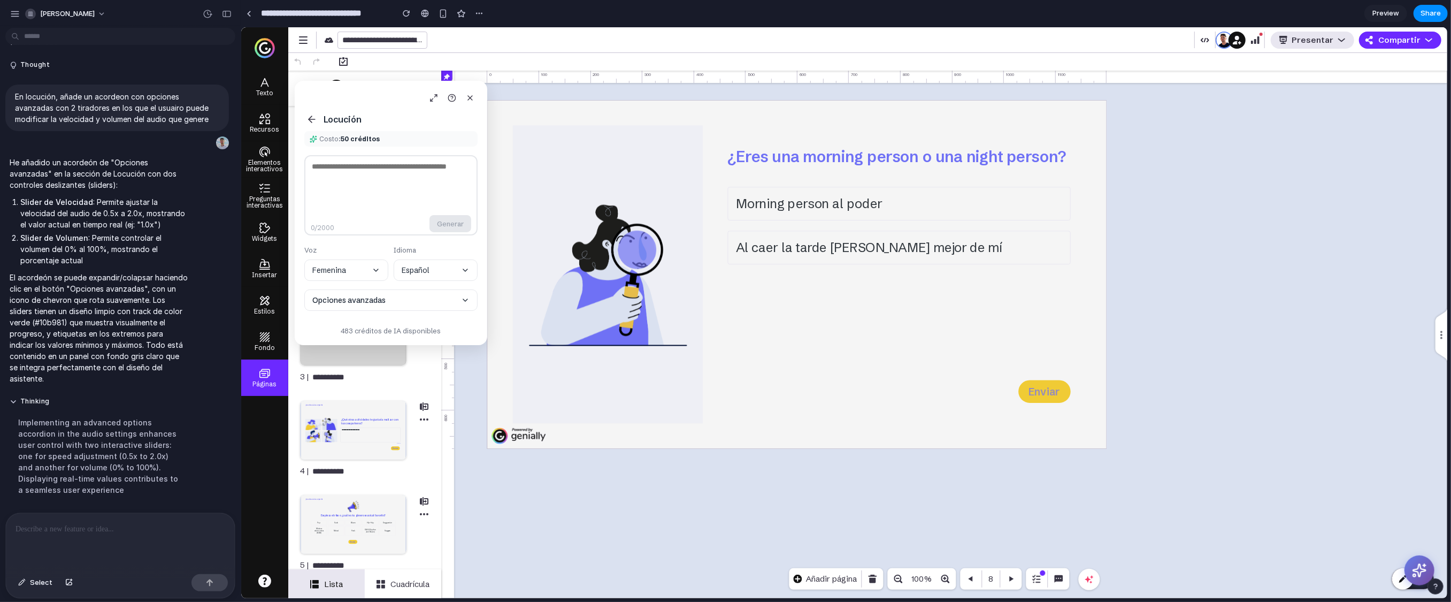
click at [312, 122] on icon at bounding box center [311, 119] width 11 height 11
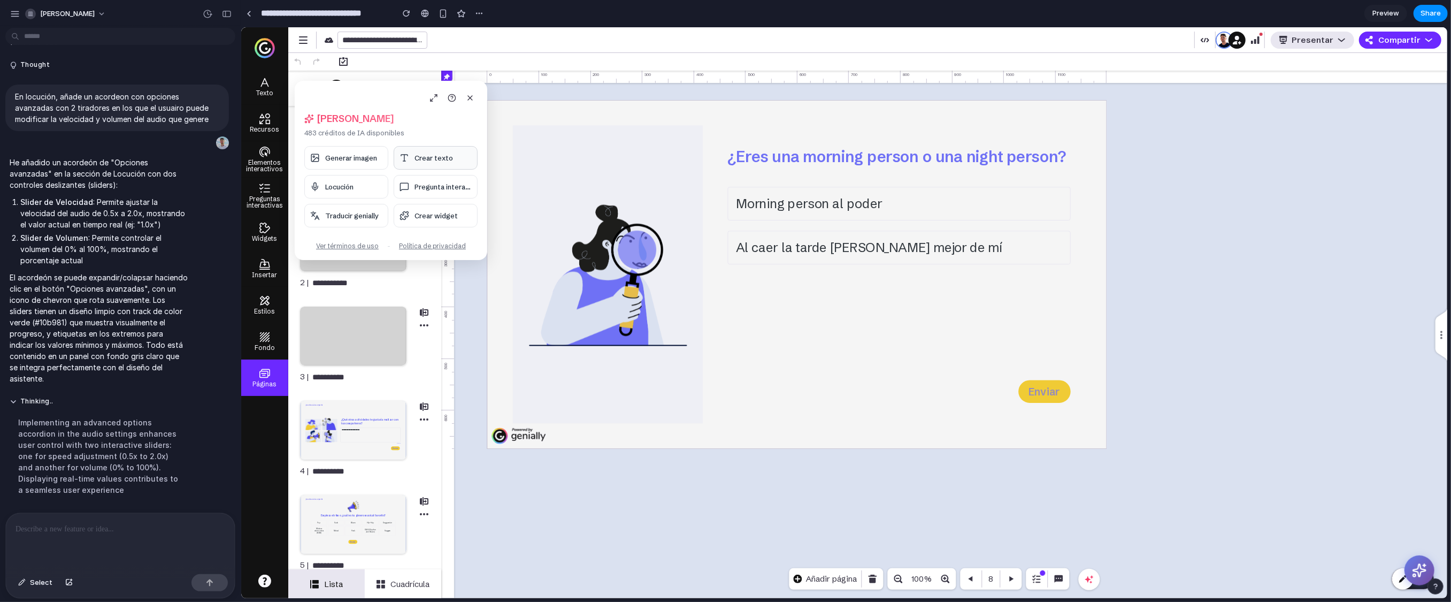
click at [428, 164] on button "Crear texto" at bounding box center [435, 158] width 84 height 24
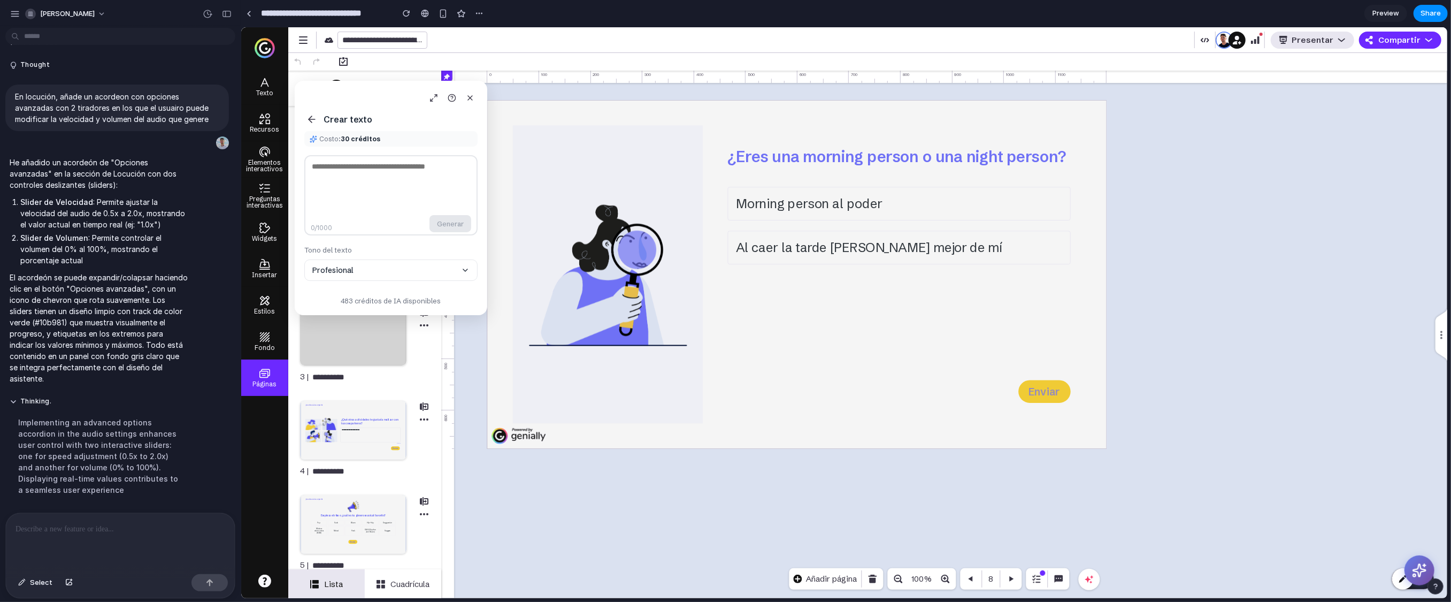
click at [312, 121] on icon at bounding box center [311, 119] width 11 height 11
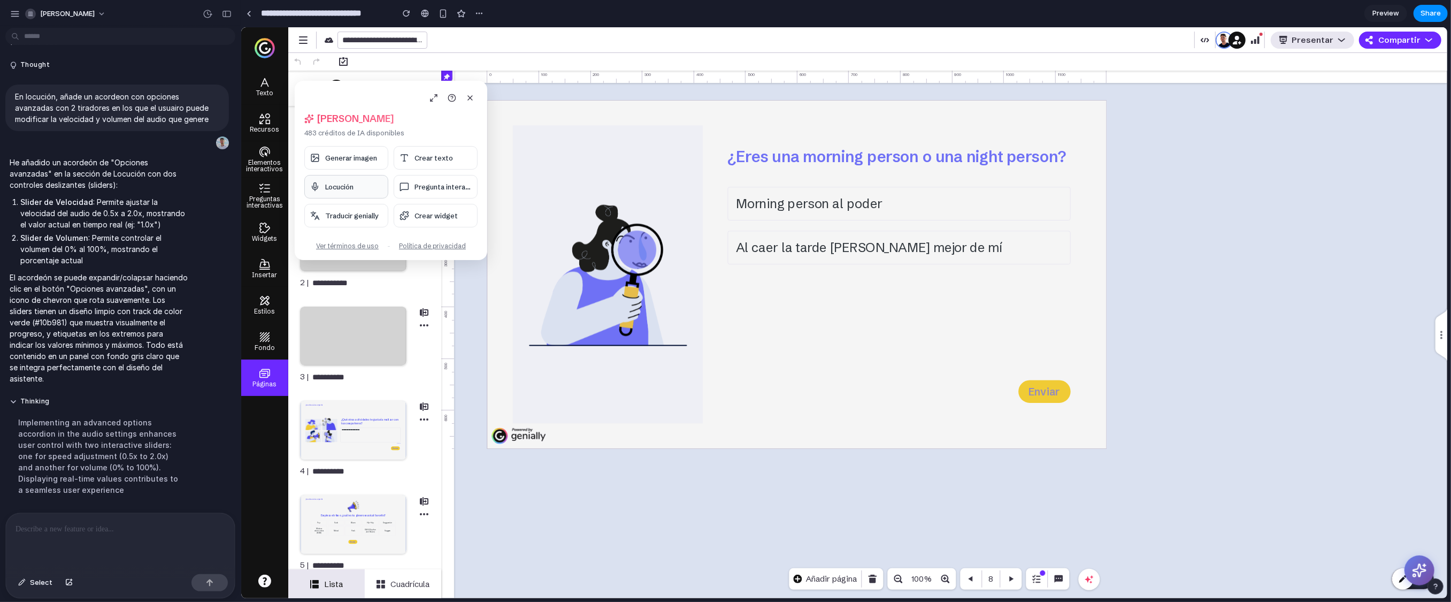
click at [335, 190] on span "Locución" at bounding box center [339, 186] width 28 height 9
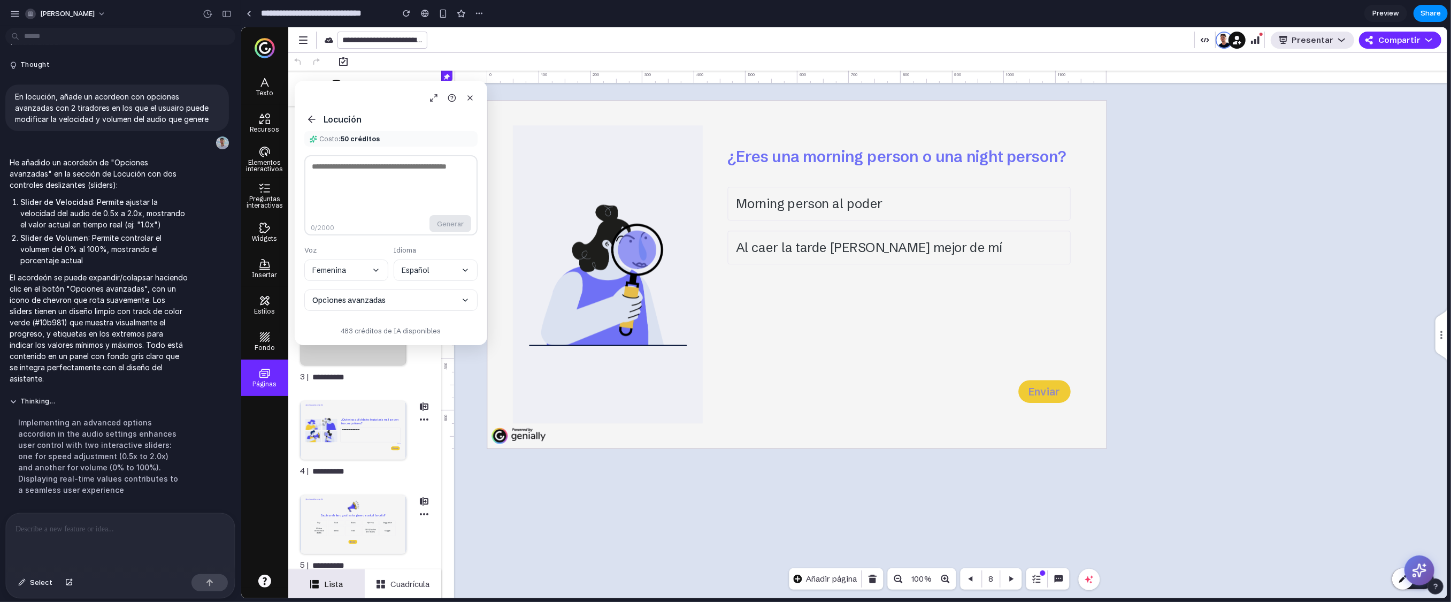
click at [313, 121] on icon at bounding box center [311, 119] width 11 height 11
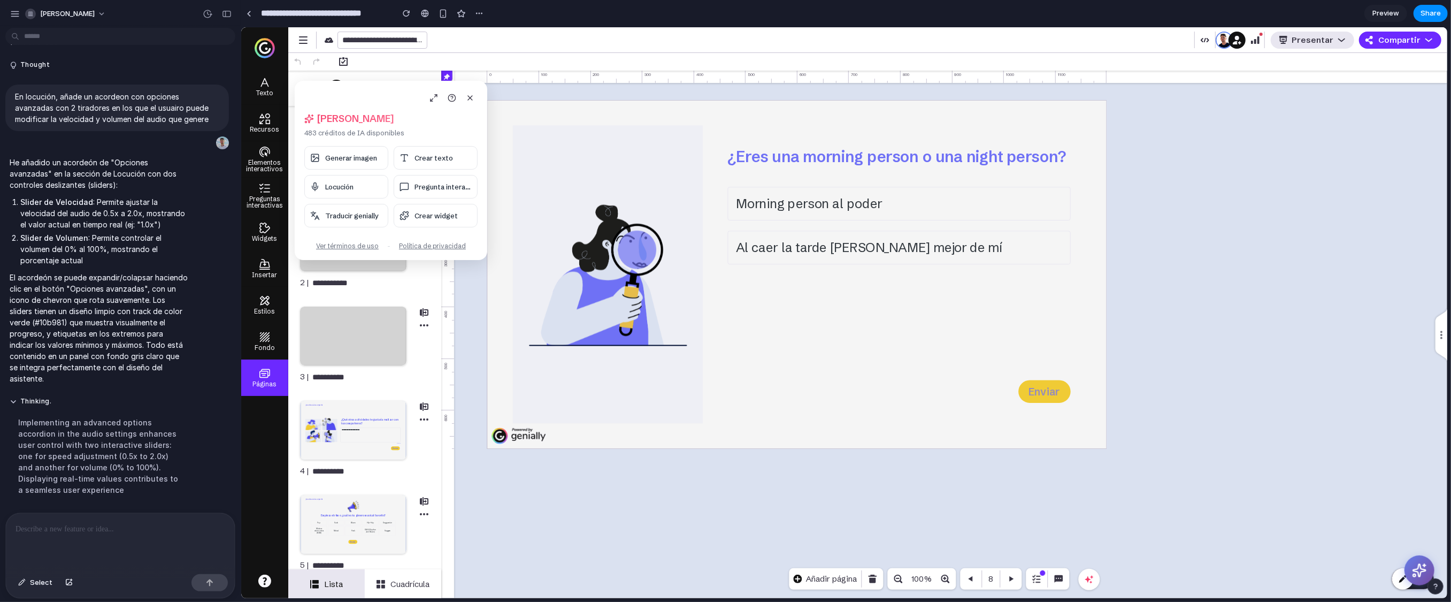
drag, startPoint x: 341, startPoint y: 91, endPoint x: 1098, endPoint y: 271, distance: 777.7
click at [898, 271] on body "**********" at bounding box center [844, 312] width 1206 height 571
drag, startPoint x: 339, startPoint y: 92, endPoint x: 895, endPoint y: 242, distance: 576.5
click at [895, 242] on body "**********" at bounding box center [844, 312] width 1206 height 571
drag, startPoint x: 349, startPoint y: 96, endPoint x: 368, endPoint y: 150, distance: 57.9
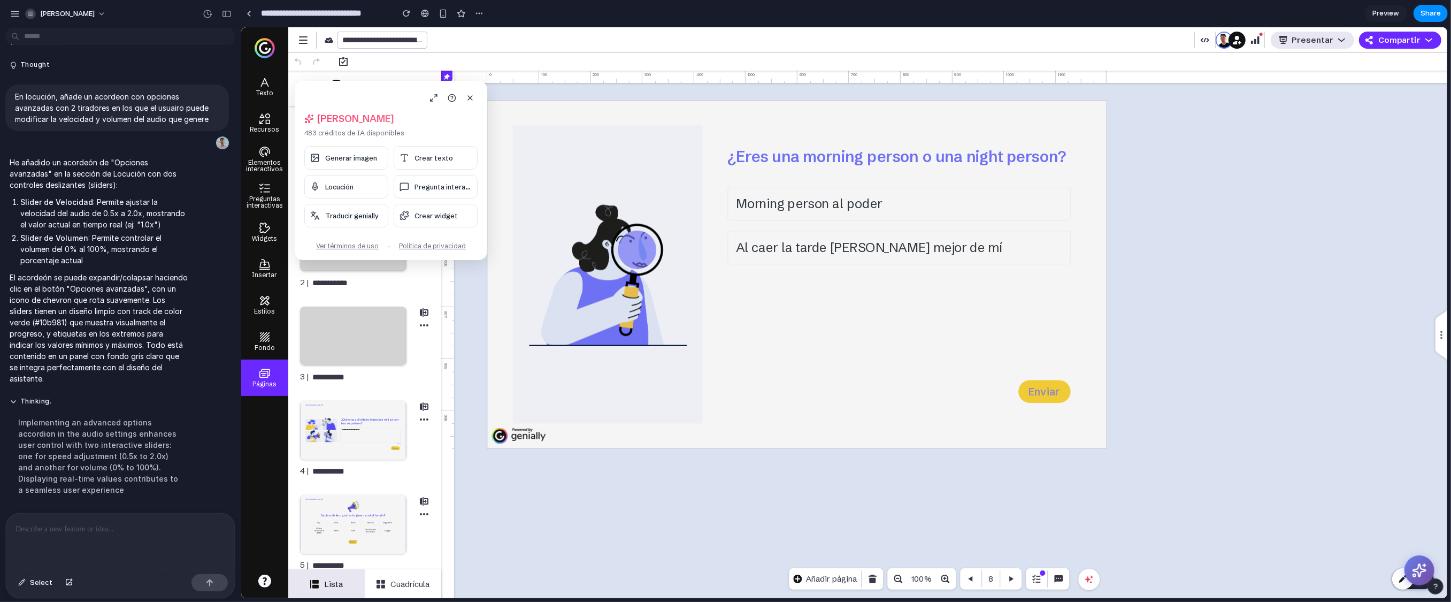
click at [368, 150] on div "[PERSON_NAME], [PERSON_NAME] 483 créditos de IA disponibles Generar imagen Crea…" at bounding box center [390, 170] width 193 height 179
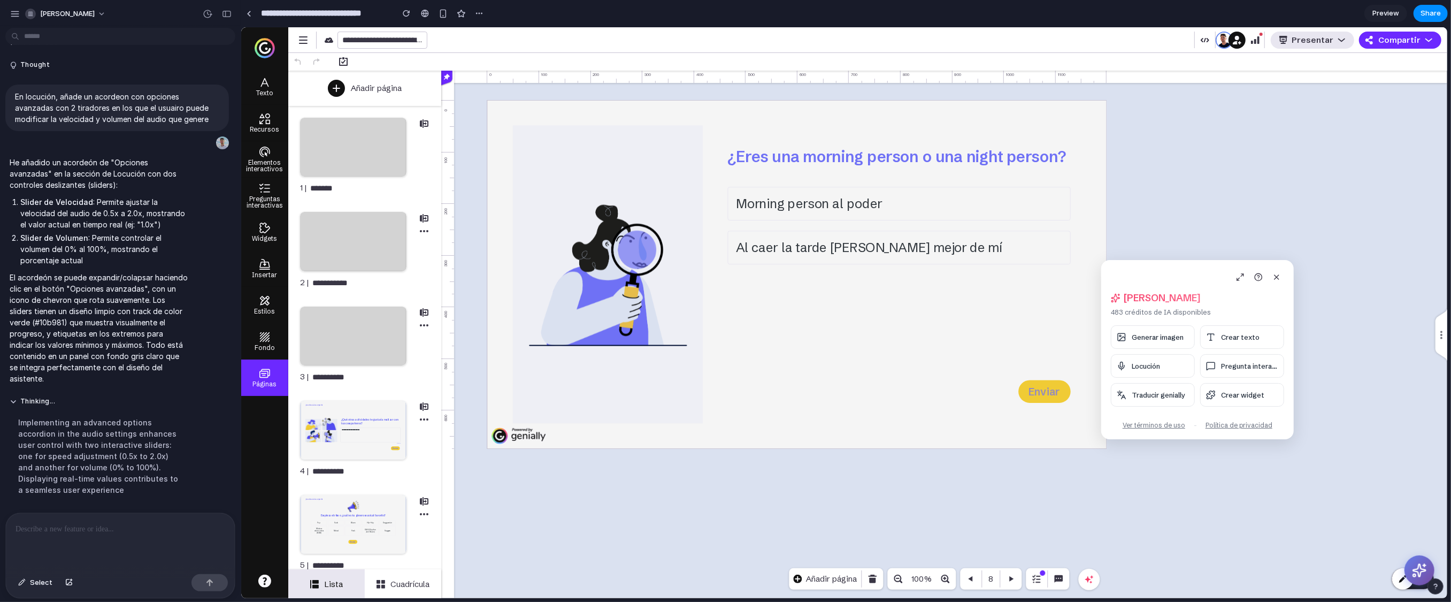
drag, startPoint x: 317, startPoint y: 84, endPoint x: 1127, endPoint y: 263, distance: 829.8
click at [898, 263] on div "[PERSON_NAME], [PERSON_NAME] 483 créditos de IA disponibles Generar imagen Crea…" at bounding box center [1197, 349] width 193 height 179
click at [898, 366] on span "Pregunta interac..." at bounding box center [1252, 366] width 57 height 9
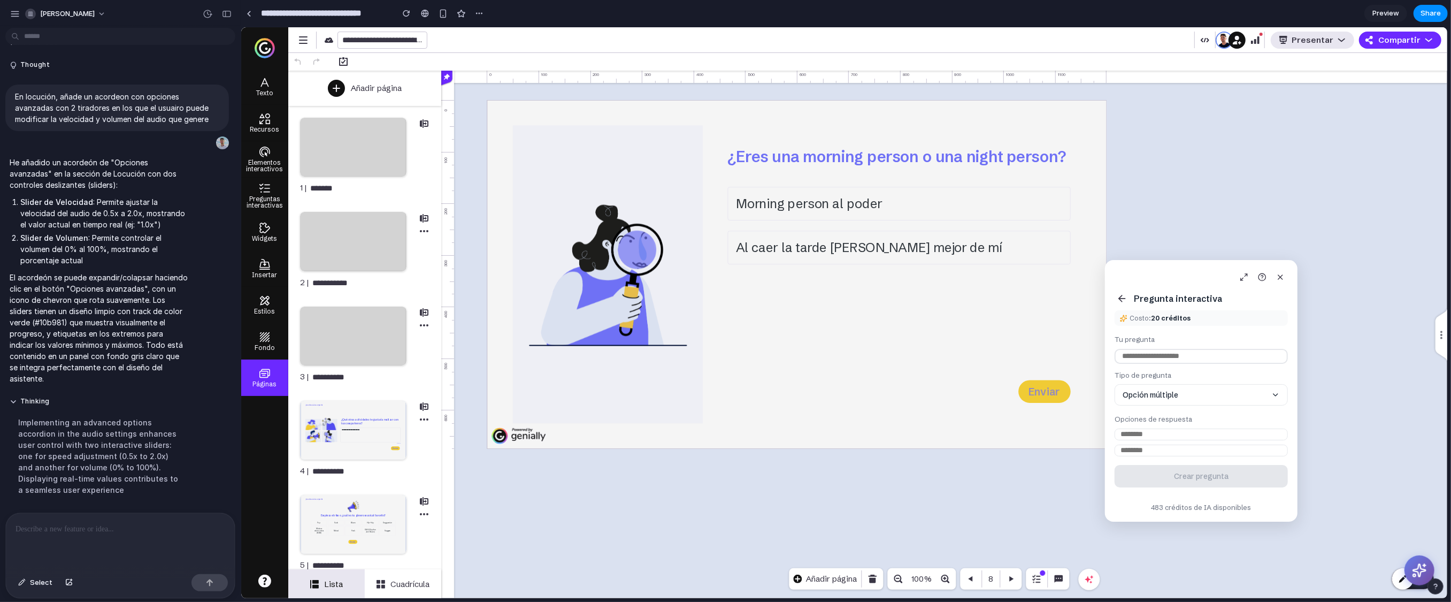
click at [898, 301] on icon at bounding box center [1121, 298] width 11 height 11
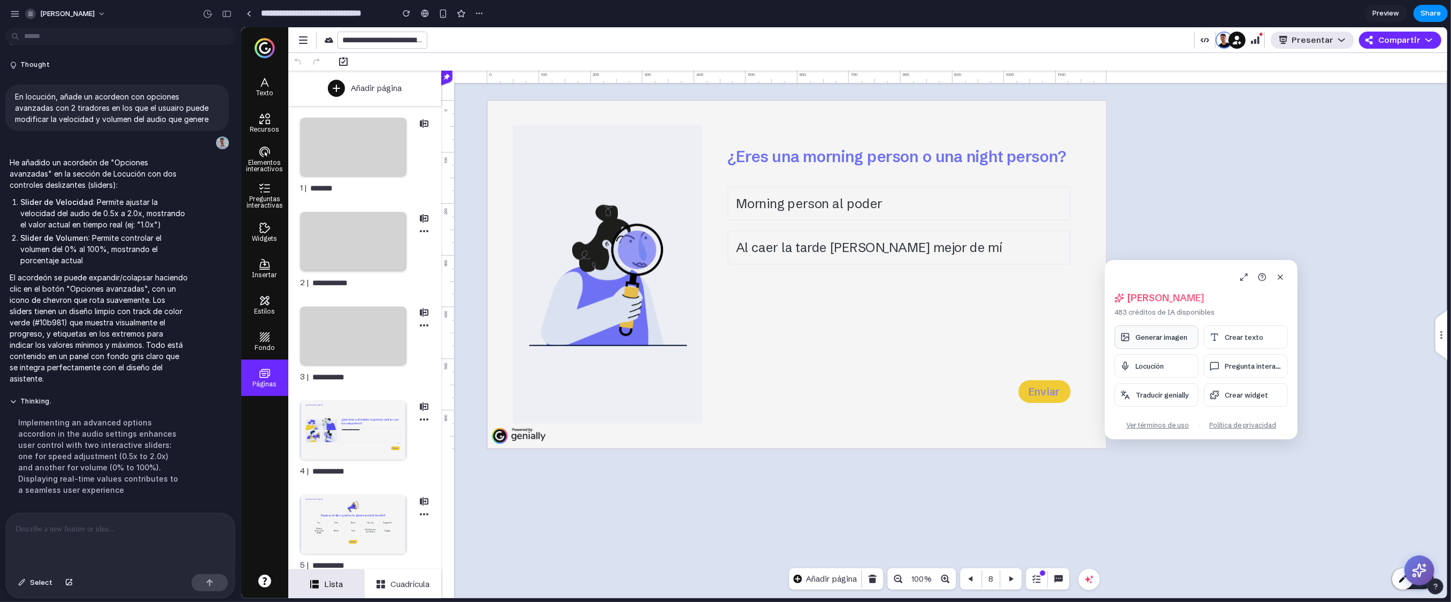
click at [898, 337] on span "Generar imagen" at bounding box center [1161, 337] width 52 height 9
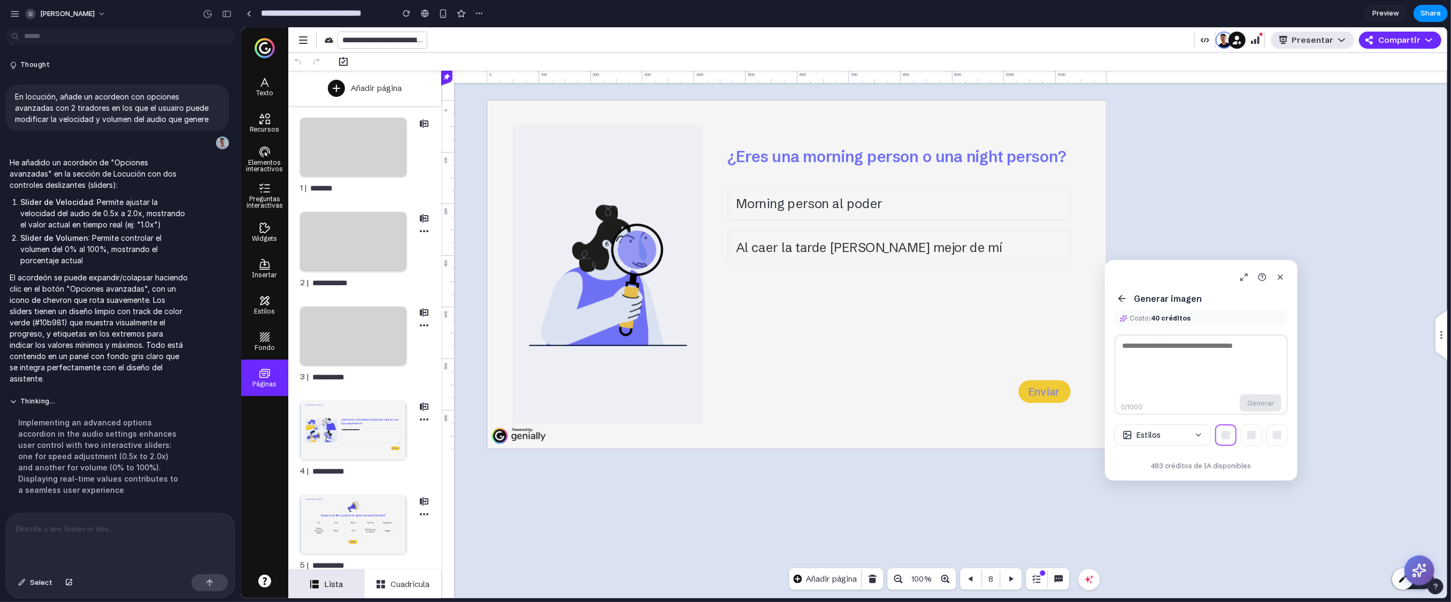
click at [898, 356] on textarea at bounding box center [1200, 374] width 173 height 80
click at [898, 432] on div at bounding box center [1251, 435] width 9 height 9
click at [898, 433] on div at bounding box center [1276, 435] width 9 height 9
click at [898, 433] on button at bounding box center [1250, 434] width 21 height 21
click at [898, 297] on icon at bounding box center [1119, 298] width 3 height 6
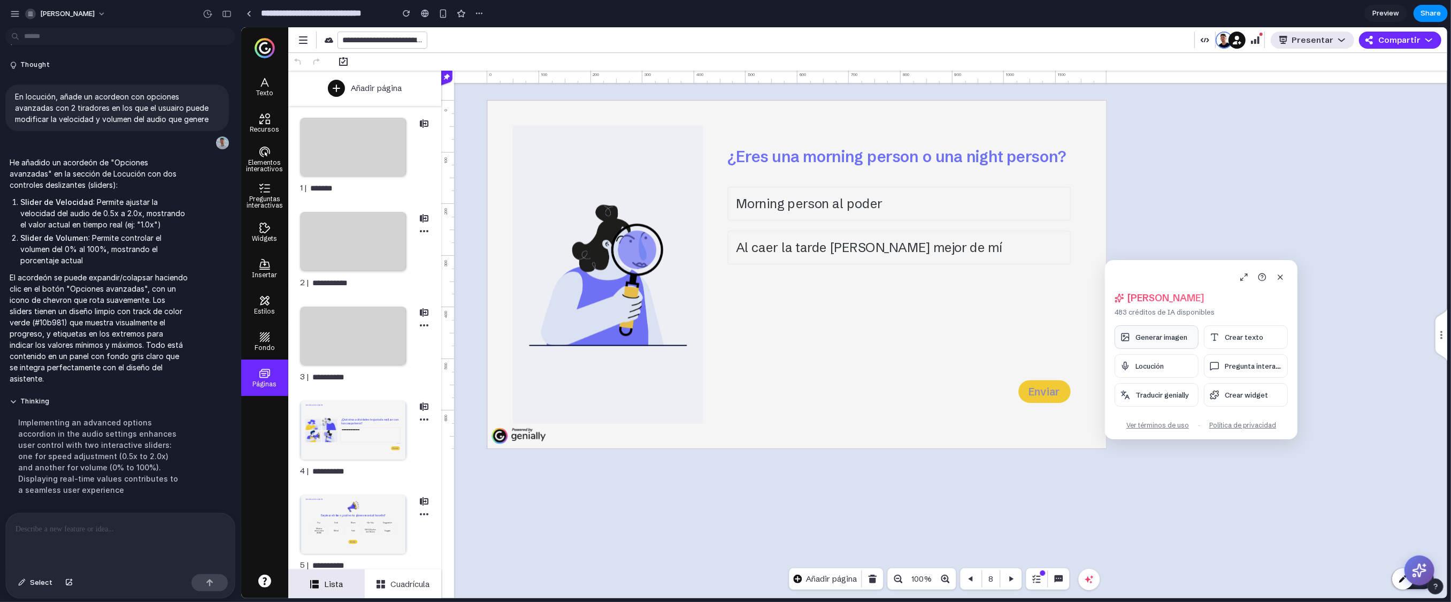
click at [898, 344] on button "Generar imagen" at bounding box center [1156, 337] width 84 height 24
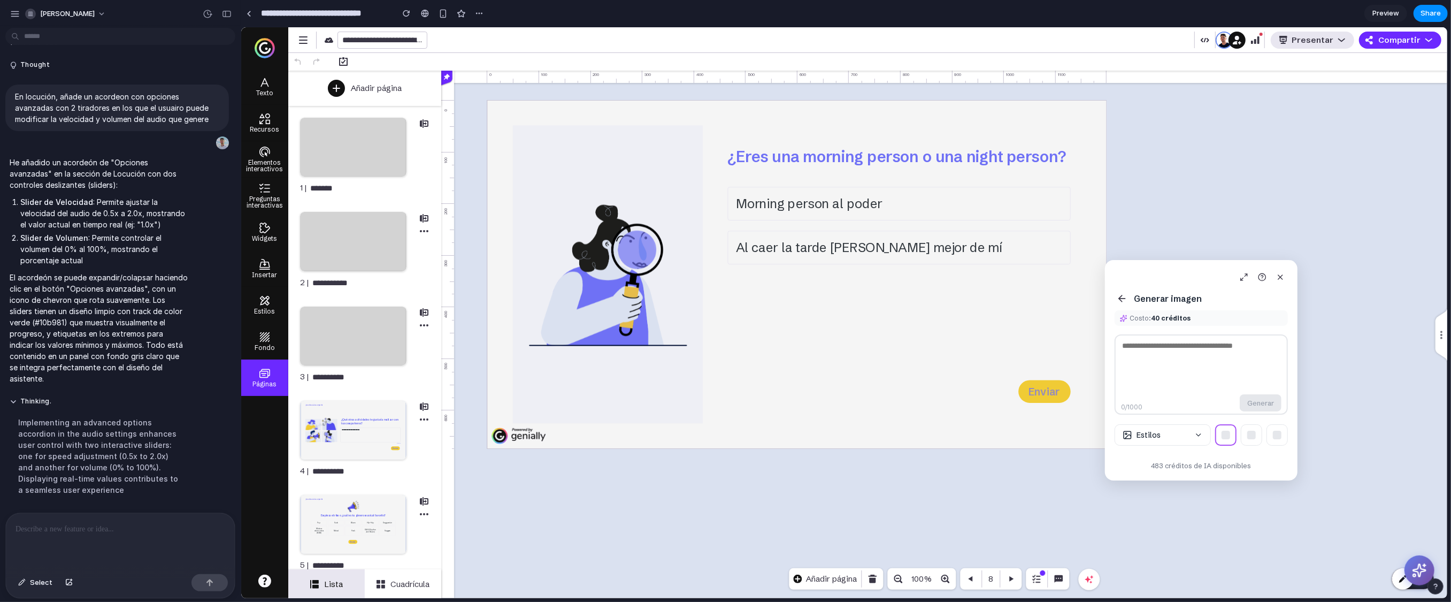
click at [898, 300] on icon at bounding box center [1121, 298] width 11 height 11
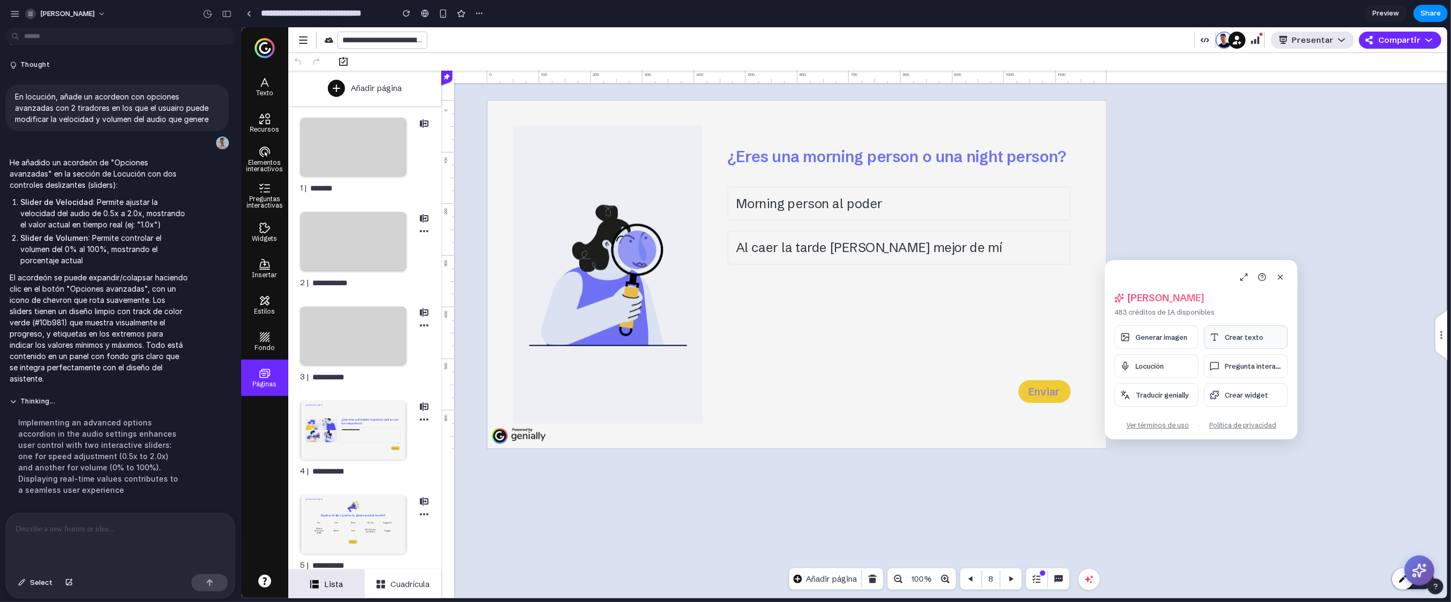
click at [898, 332] on button "Crear texto" at bounding box center [1245, 337] width 84 height 24
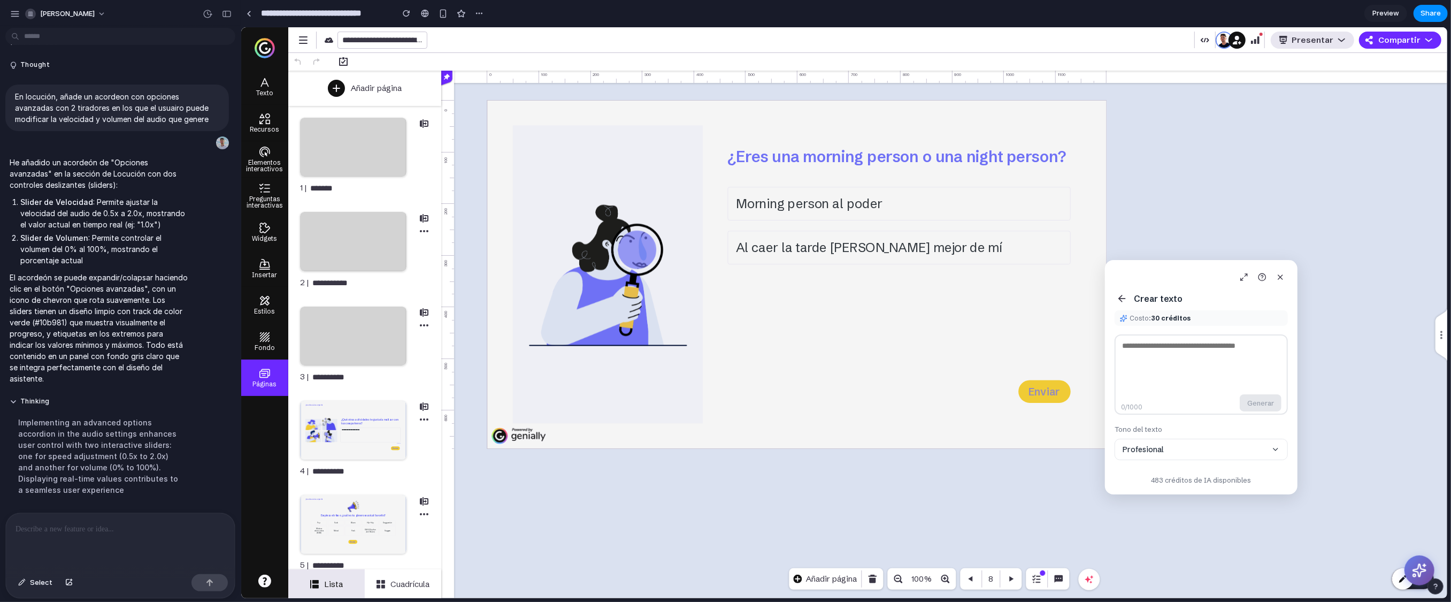
click at [898, 452] on button "Profesional" at bounding box center [1200, 449] width 173 height 21
click at [898, 451] on button "Profesional" at bounding box center [1200, 449] width 173 height 21
click at [898, 454] on button "Profesional" at bounding box center [1200, 449] width 173 height 21
click at [898, 451] on icon at bounding box center [1275, 449] width 9 height 9
click at [898, 344] on textarea at bounding box center [1200, 374] width 173 height 80
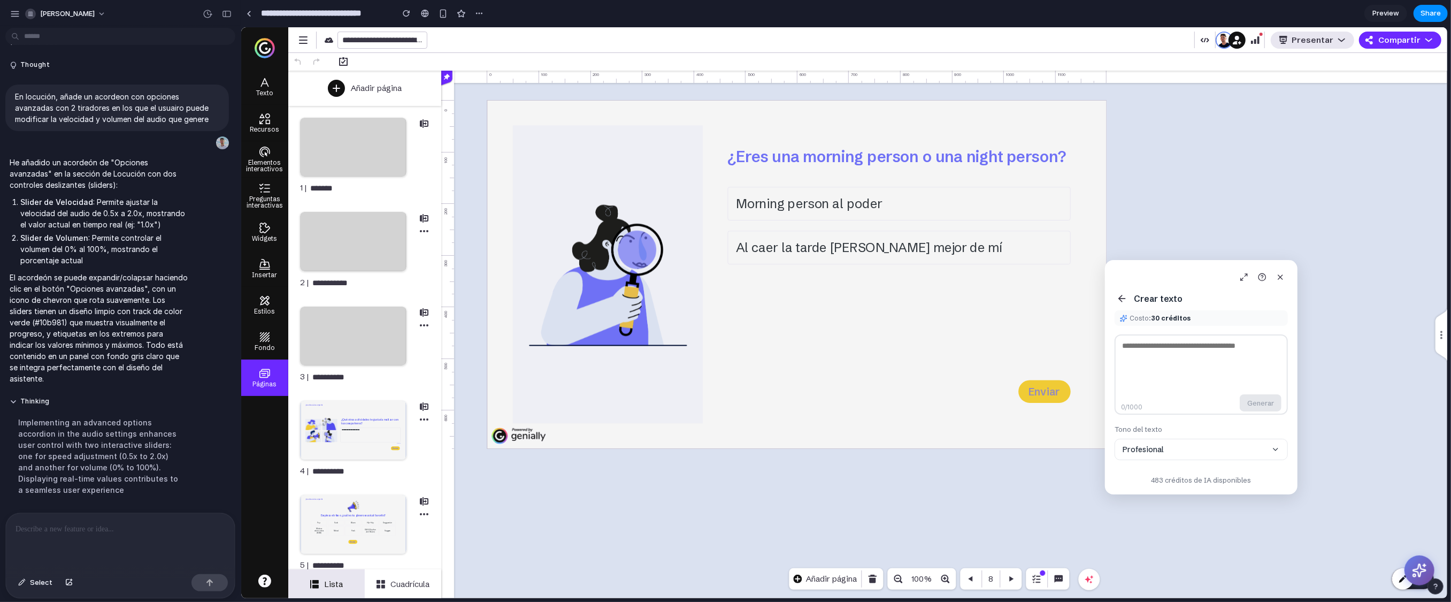
click at [898, 301] on icon at bounding box center [1121, 298] width 11 height 11
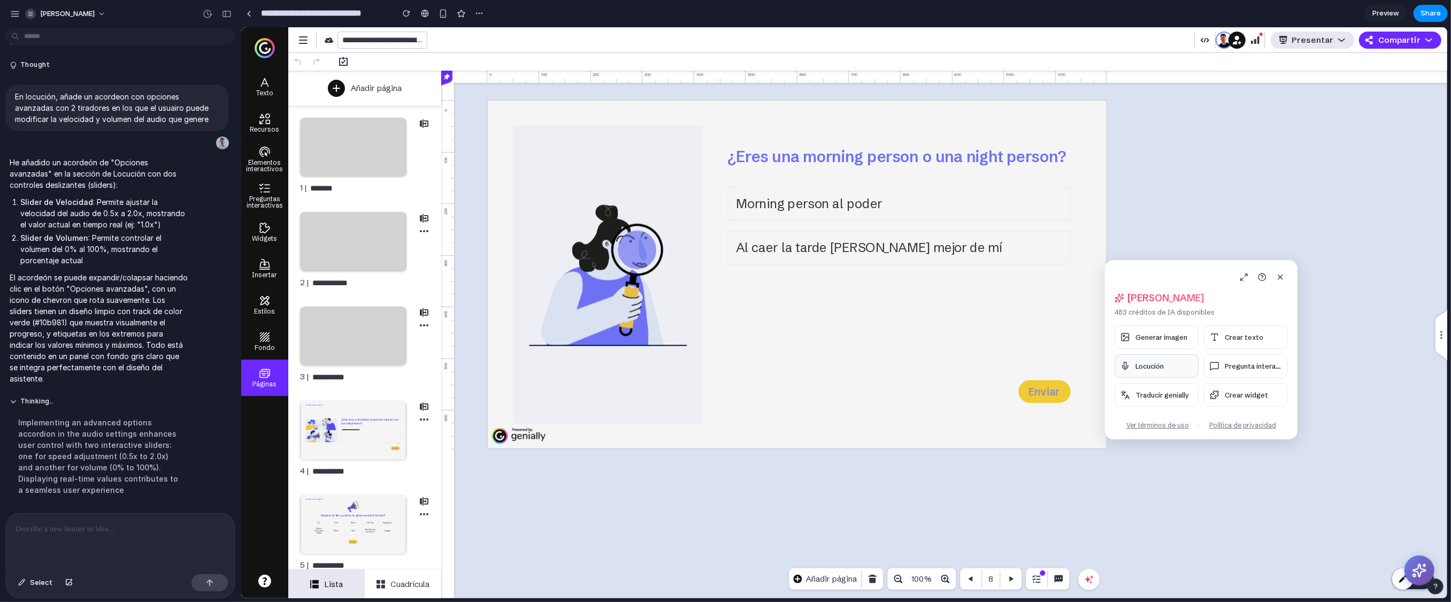
click at [898, 368] on button "Locución" at bounding box center [1156, 366] width 84 height 24
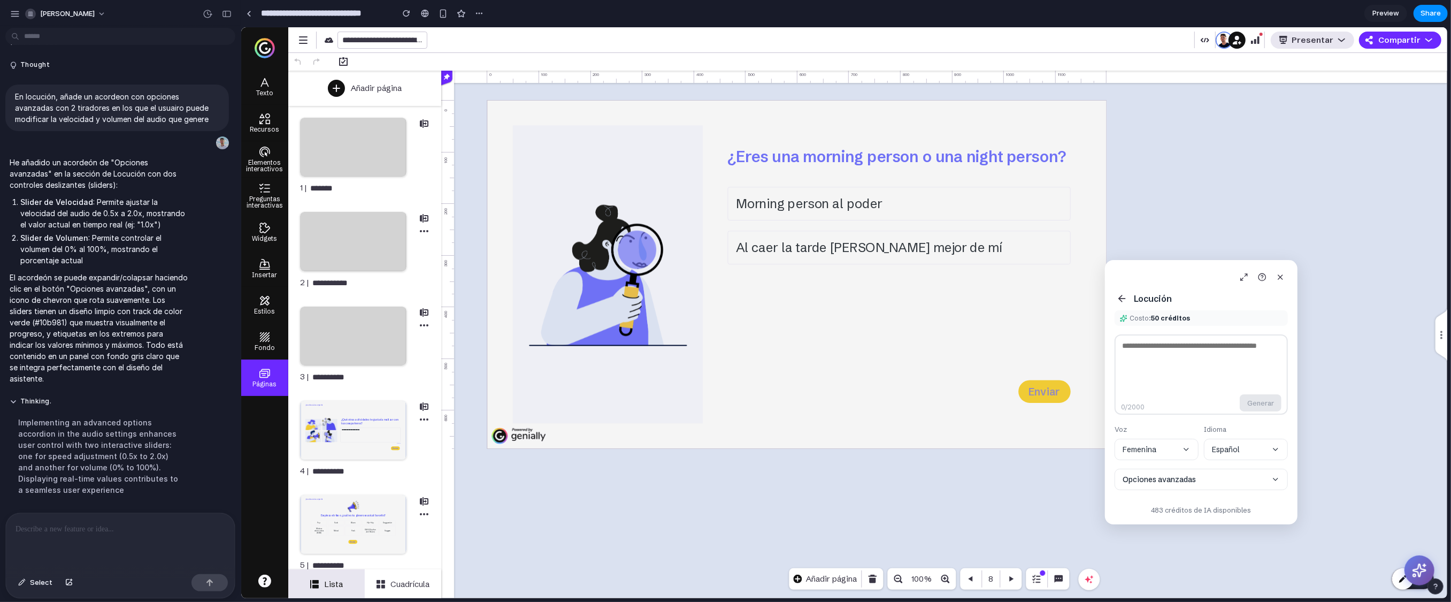
click at [898, 297] on icon at bounding box center [1121, 298] width 11 height 11
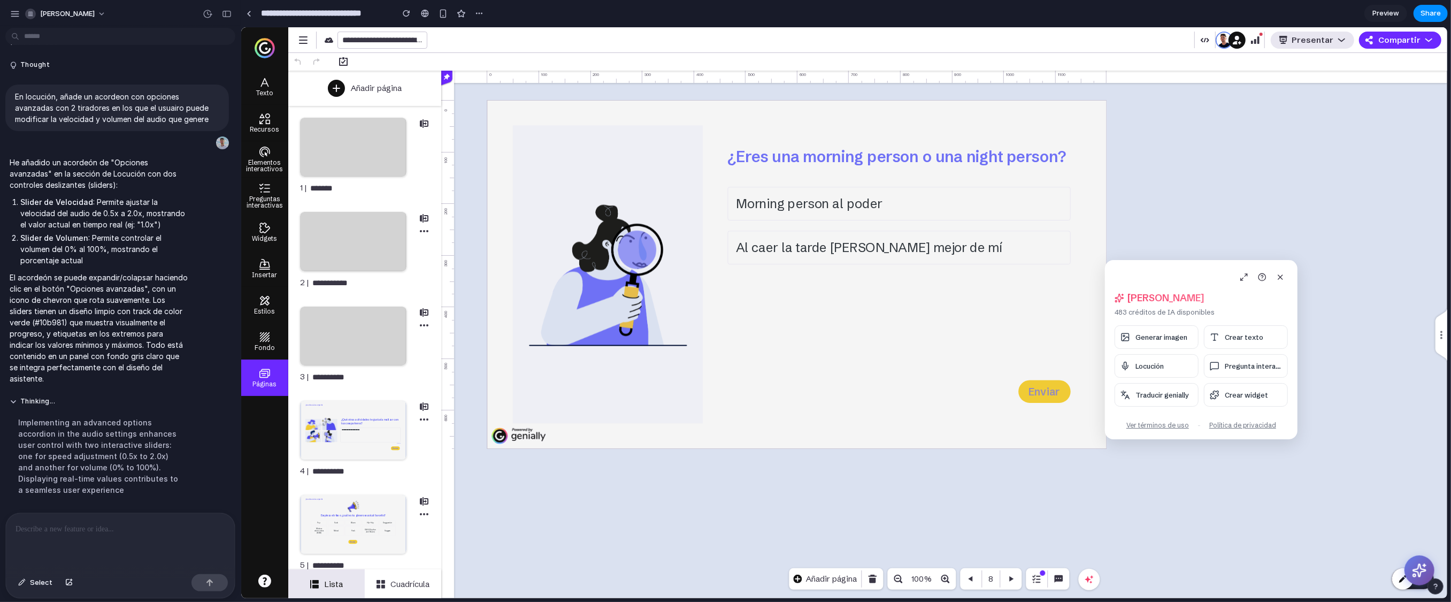
drag, startPoint x: 1184, startPoint y: 282, endPoint x: 1285, endPoint y: 233, distance: 112.7
click at [898, 233] on body "**********" at bounding box center [844, 312] width 1206 height 571
drag, startPoint x: 1175, startPoint y: 275, endPoint x: 1207, endPoint y: 215, distance: 68.0
click at [898, 215] on body "**********" at bounding box center [844, 312] width 1206 height 571
click at [144, 464] on p at bounding box center [118, 529] width 205 height 13
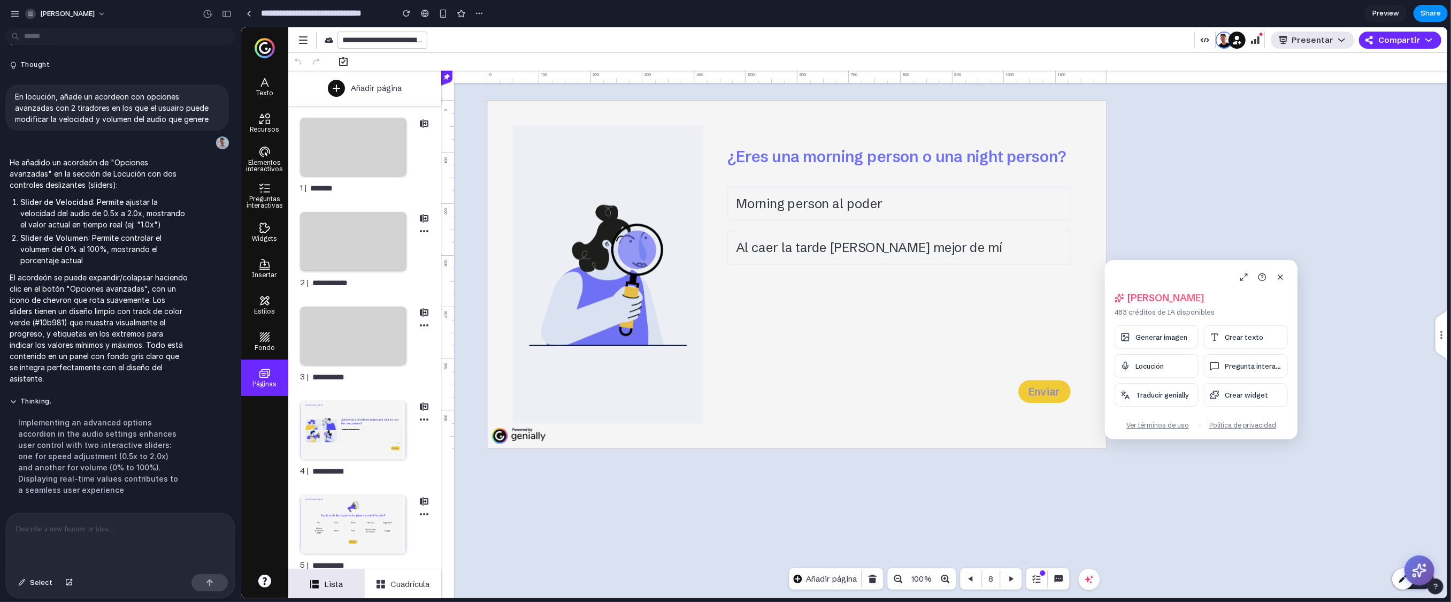
drag, startPoint x: 1170, startPoint y: 272, endPoint x: 1125, endPoint y: 198, distance: 86.1
click at [898, 198] on body "**********" at bounding box center [844, 312] width 1206 height 571
click at [898, 278] on icon at bounding box center [1241, 279] width 2 height 2
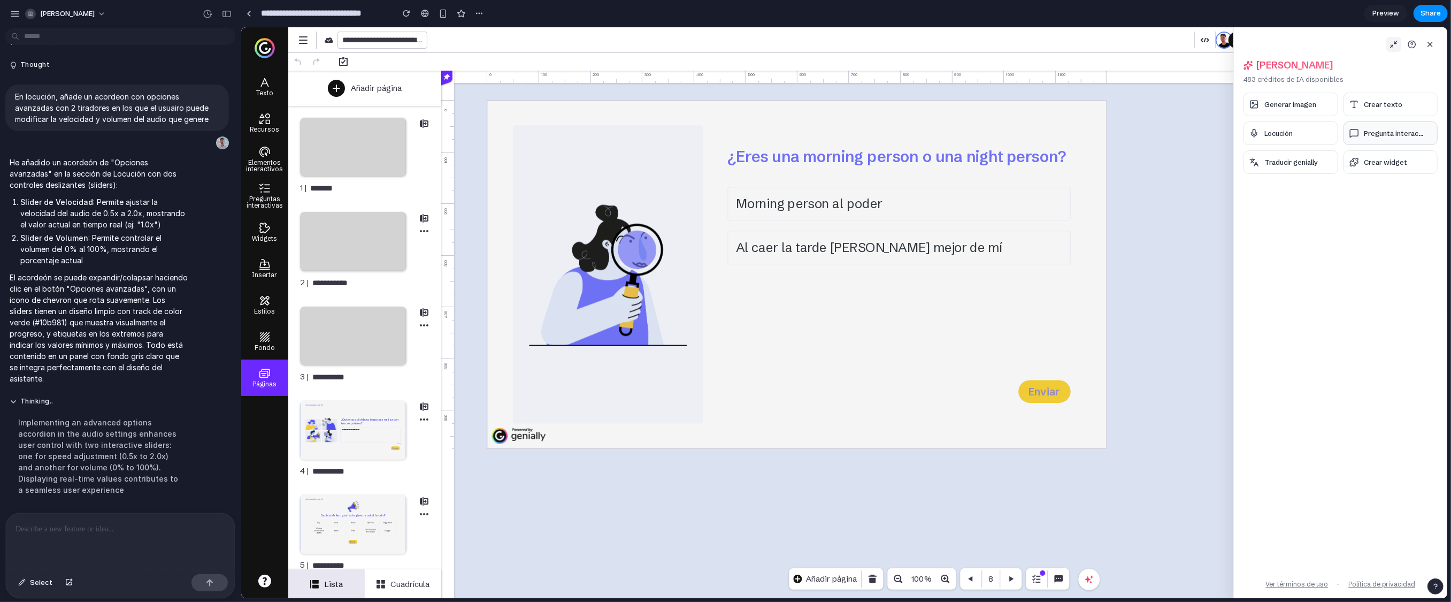
click at [898, 128] on button "Pregunta interac..." at bounding box center [1390, 133] width 95 height 24
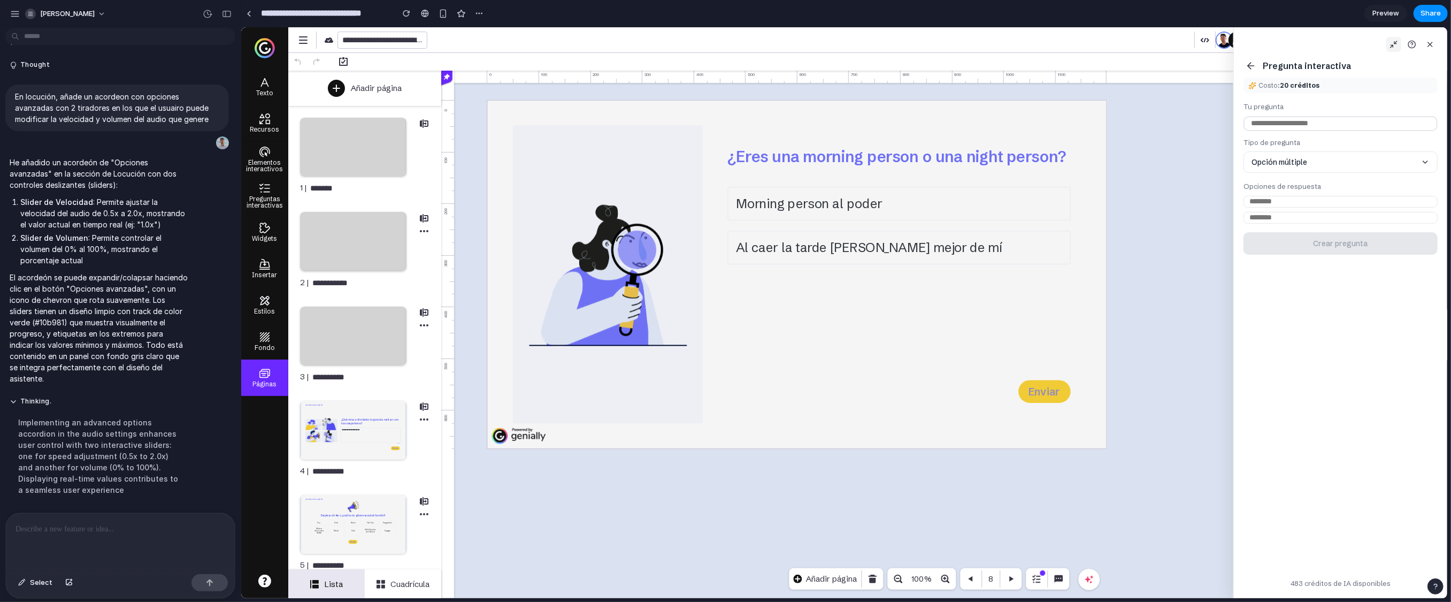
click at [898, 62] on icon at bounding box center [1250, 65] width 11 height 11
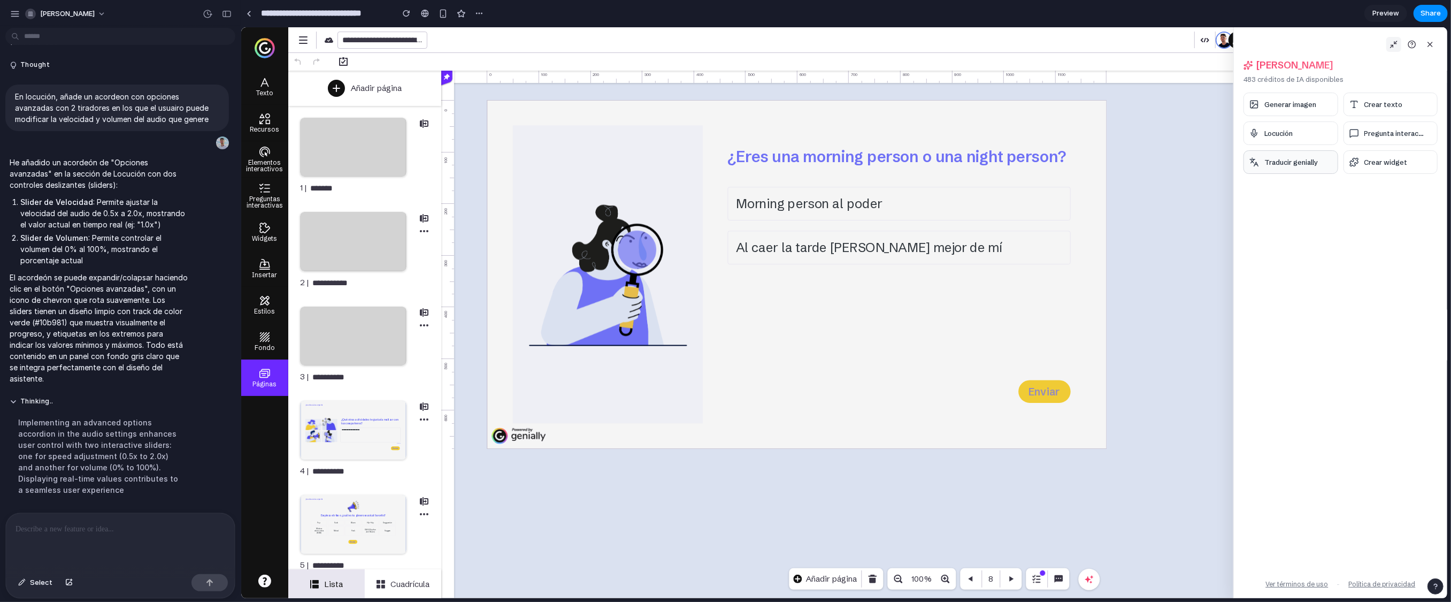
click at [898, 162] on span "Traducir genially" at bounding box center [1290, 162] width 53 height 9
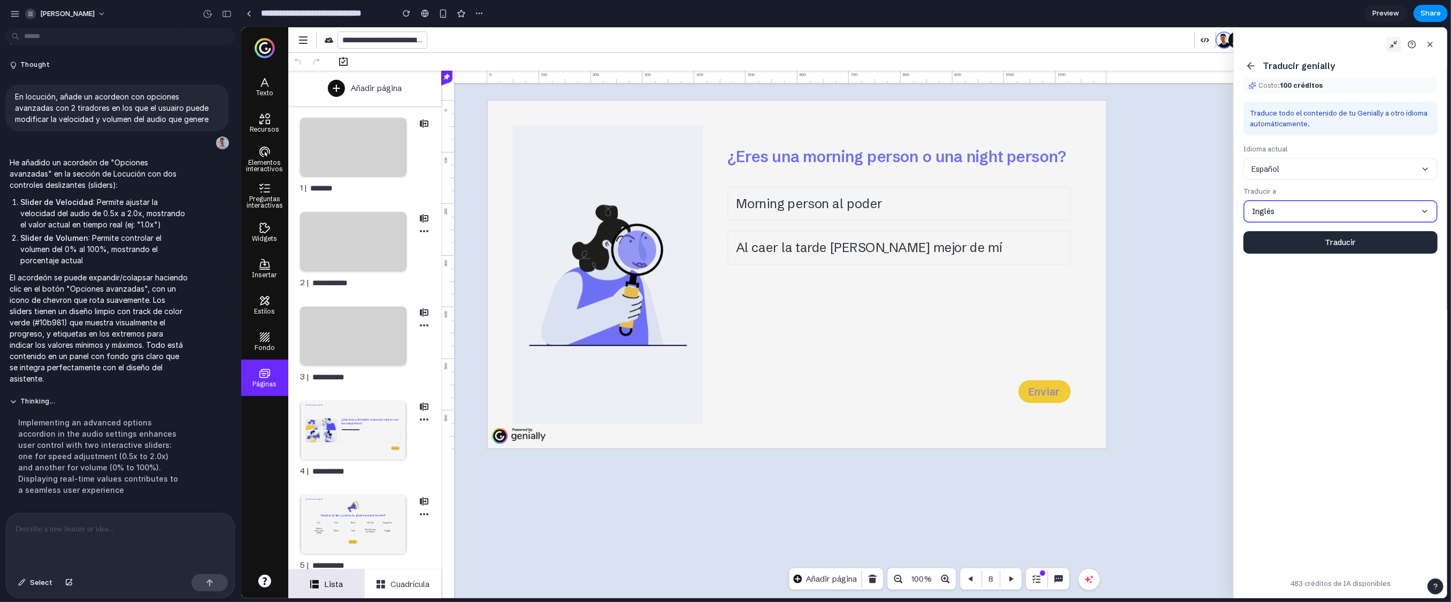
click at [898, 65] on icon at bounding box center [1250, 65] width 11 height 11
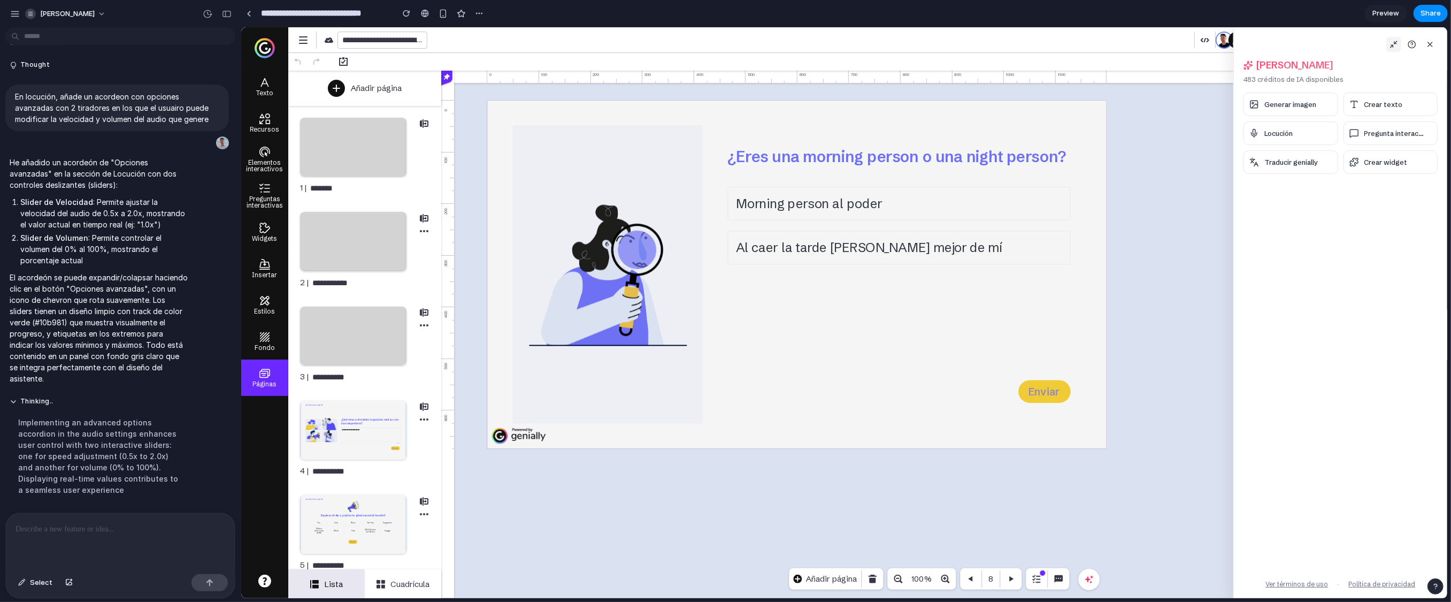
click at [898, 260] on div "¿Eres una morning person o una night person? Morning person al poder Al caer la…" at bounding box center [950, 327] width 959 height 455
click at [898, 42] on icon at bounding box center [1429, 44] width 9 height 9
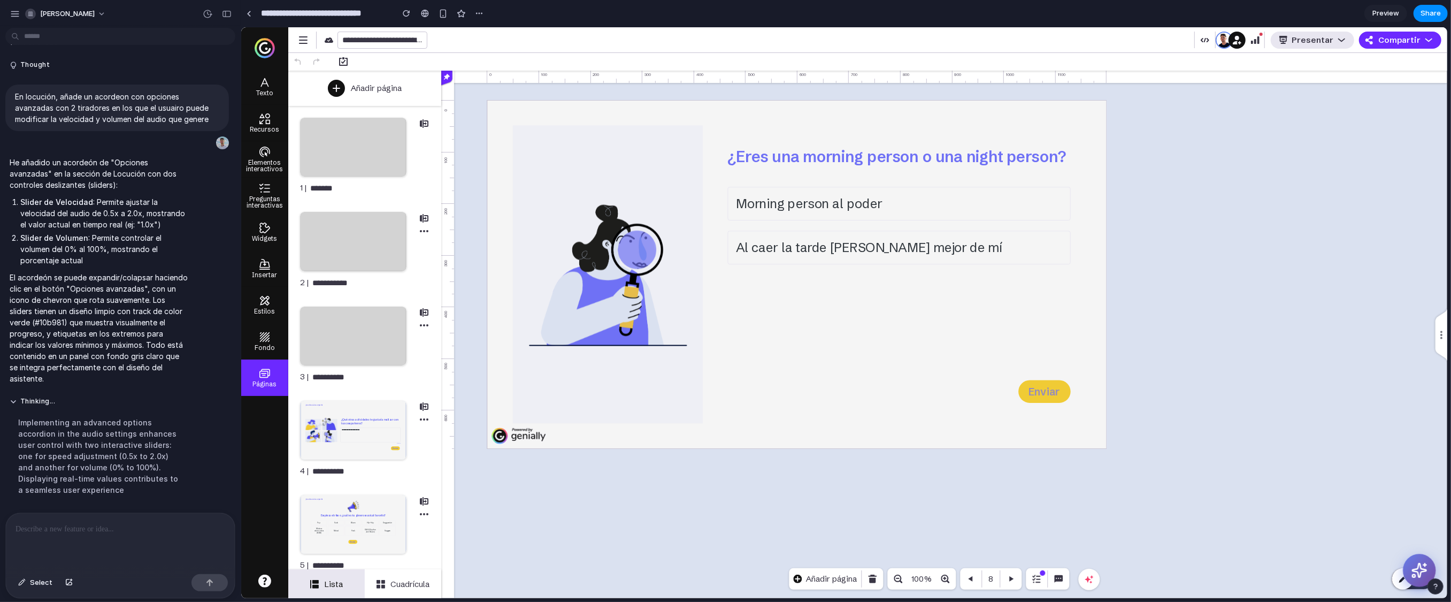
click at [898, 464] on icon at bounding box center [1419, 570] width 17 height 17
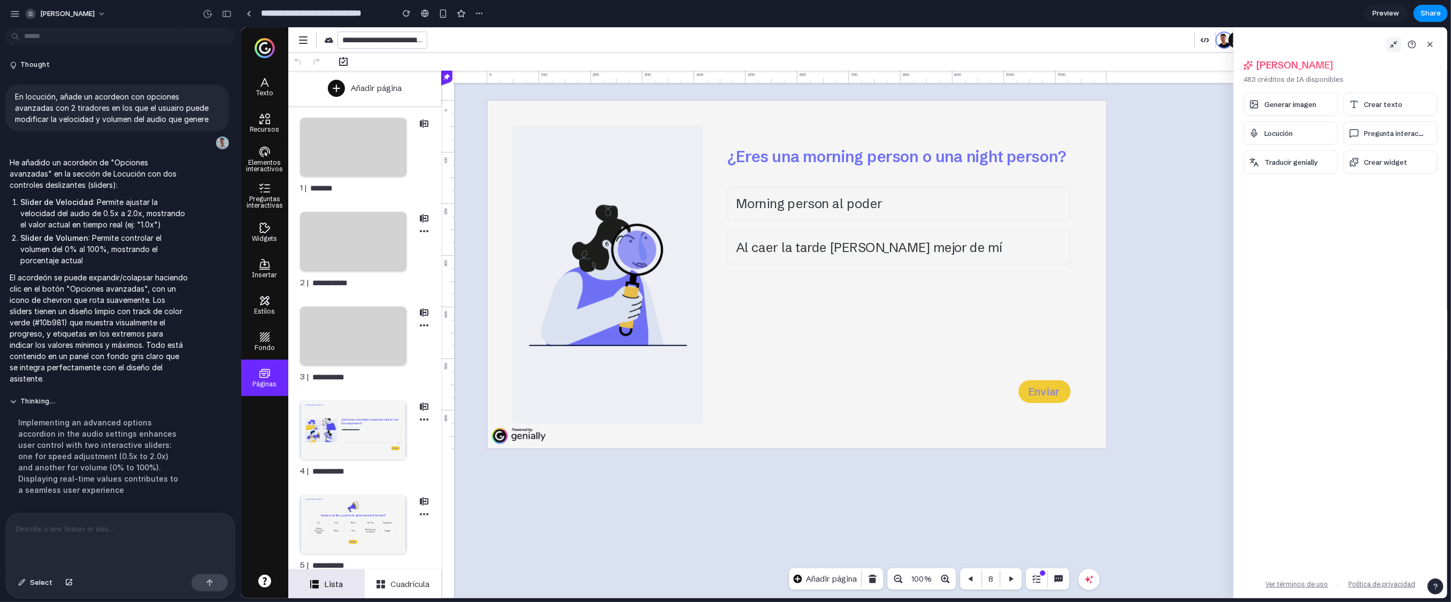
click at [898, 41] on button at bounding box center [1393, 44] width 15 height 15
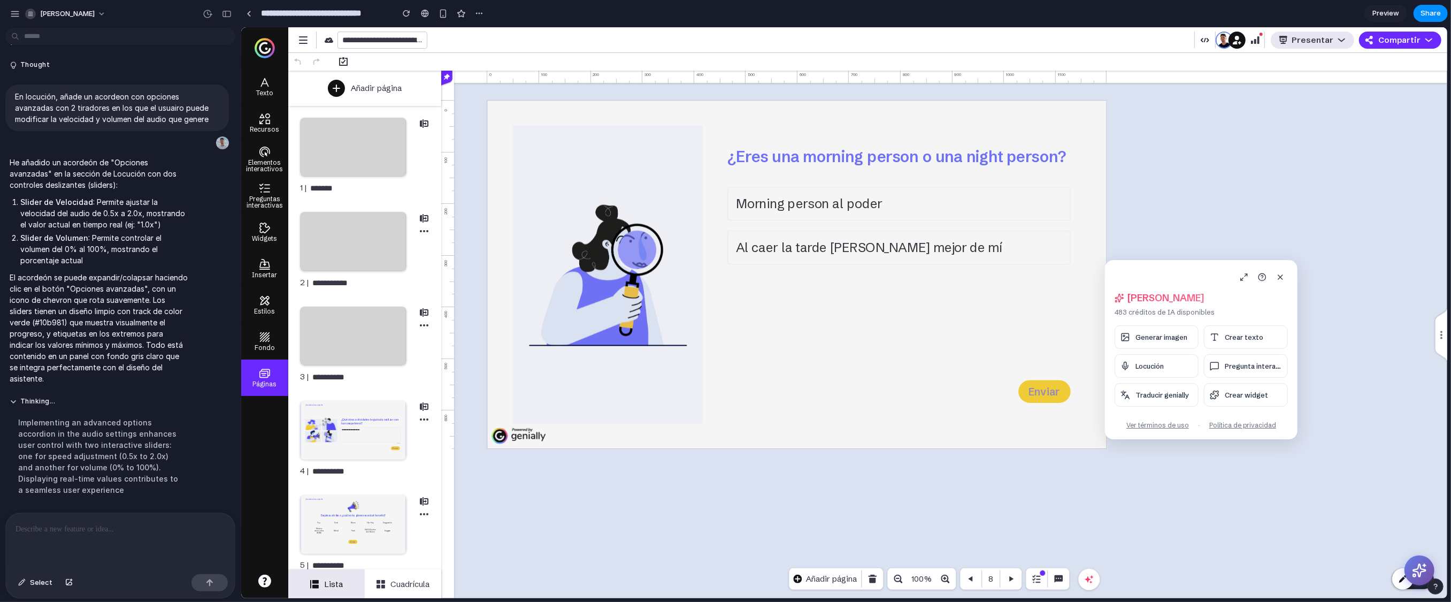
click at [86, 464] on p at bounding box center [118, 529] width 205 height 13
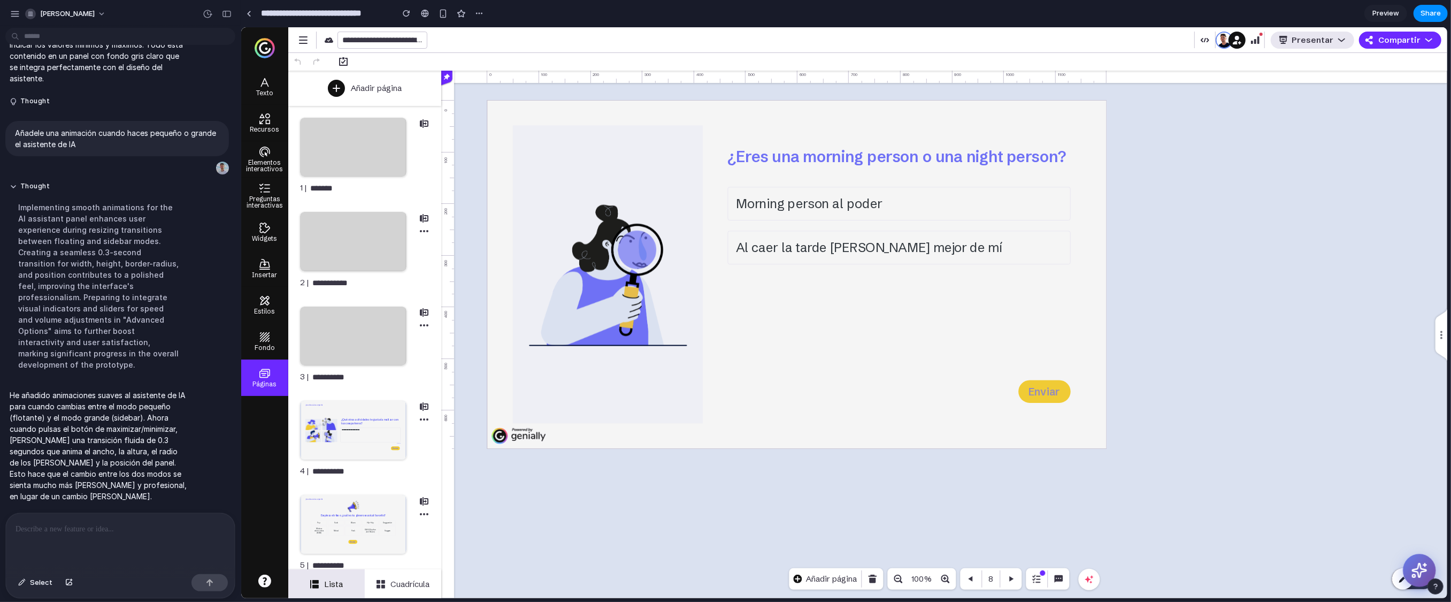
click at [898, 464] on button at bounding box center [1418, 570] width 33 height 33
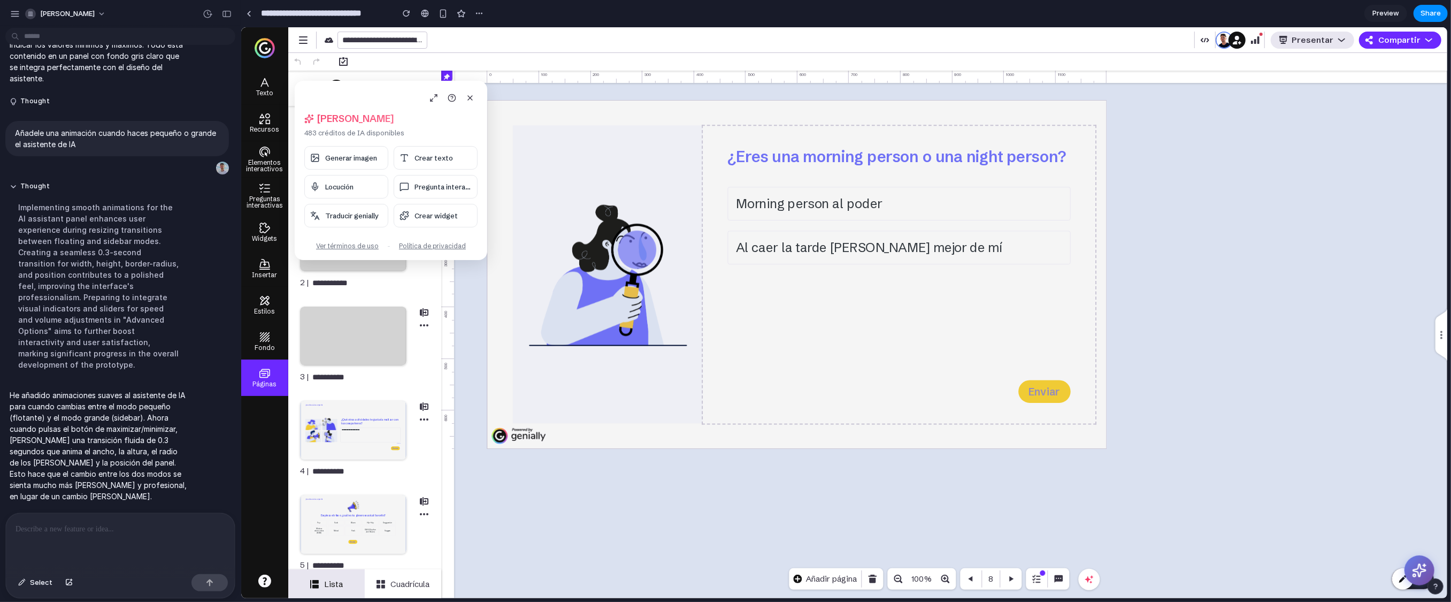
drag, startPoint x: 335, startPoint y: 98, endPoint x: 897, endPoint y: 265, distance: 585.7
click at [897, 265] on body "**********" at bounding box center [844, 312] width 1206 height 571
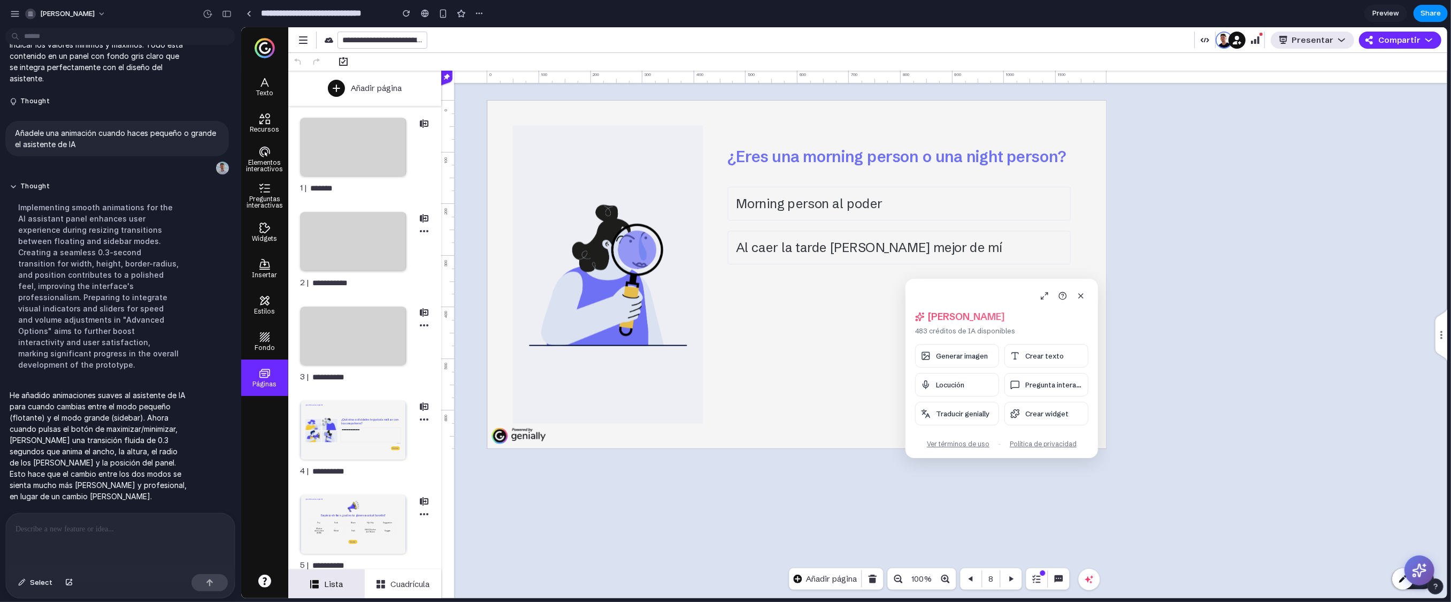
drag, startPoint x: 305, startPoint y: 86, endPoint x: 915, endPoint y: 281, distance: 640.7
click at [898, 281] on div "[PERSON_NAME], [PERSON_NAME] 483 créditos de IA disponibles Generar imagen Crea…" at bounding box center [1001, 368] width 193 height 179
click at [898, 286] on button at bounding box center [1043, 293] width 15 height 15
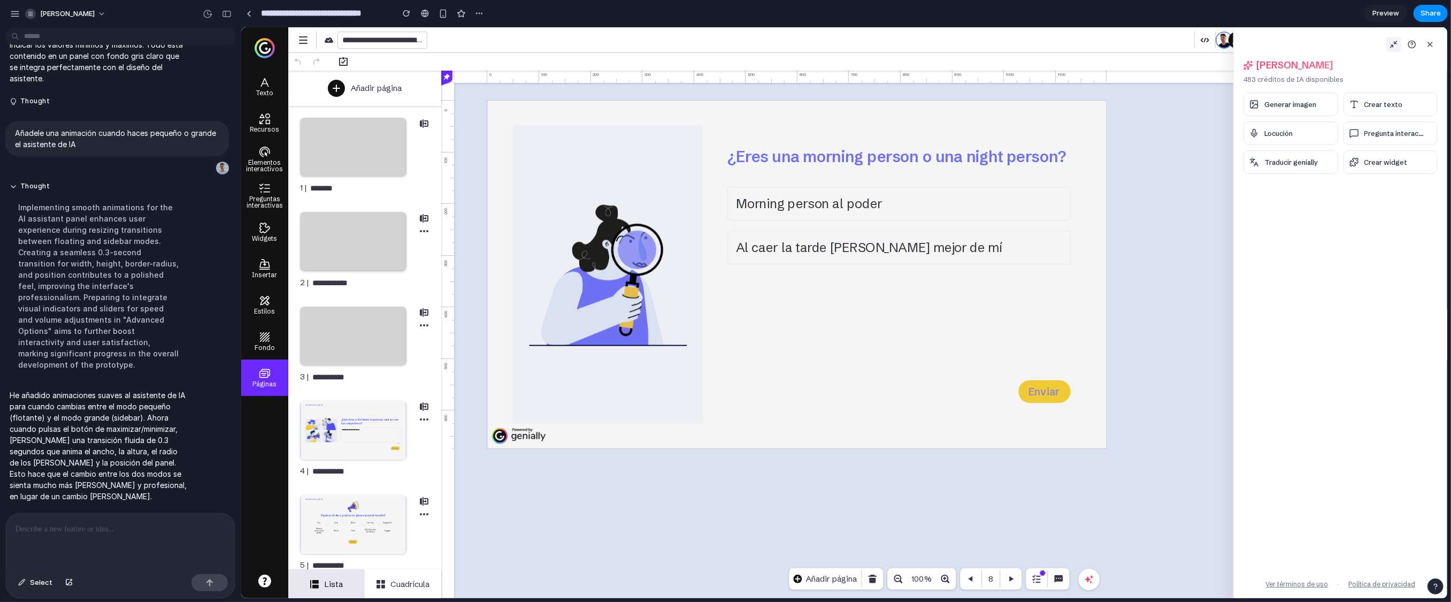
click at [898, 44] on icon at bounding box center [1393, 44] width 9 height 9
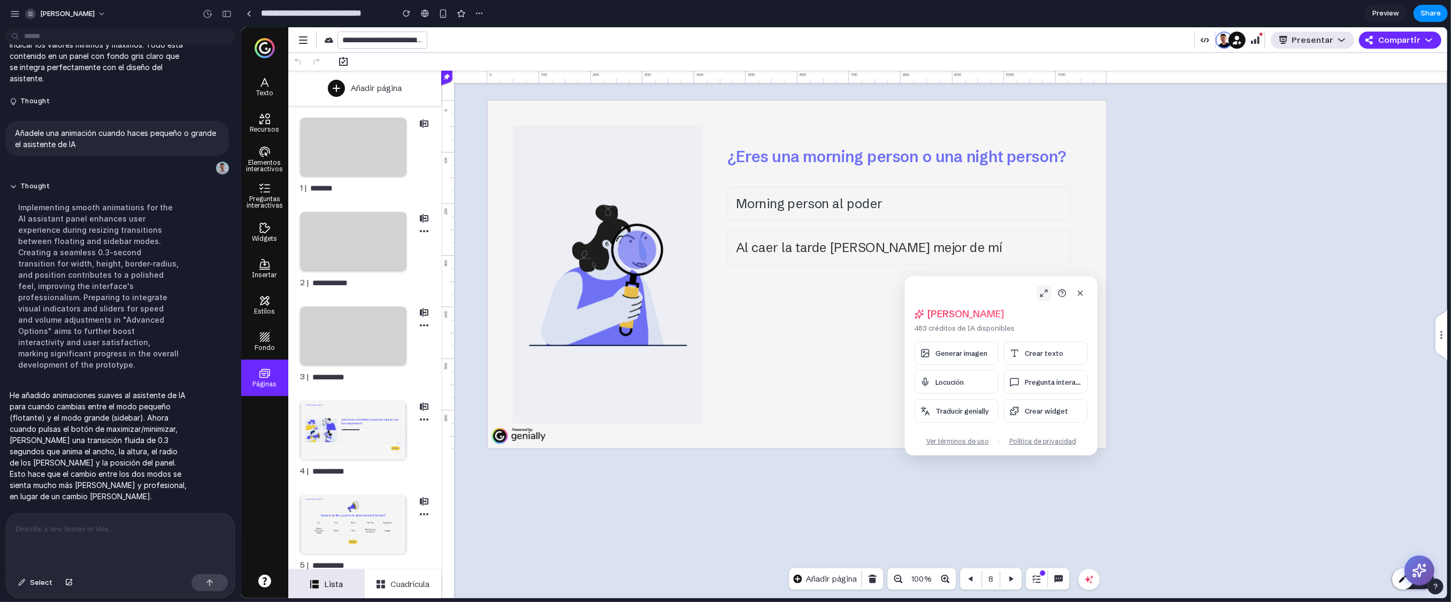
click at [898, 295] on button at bounding box center [1043, 293] width 15 height 15
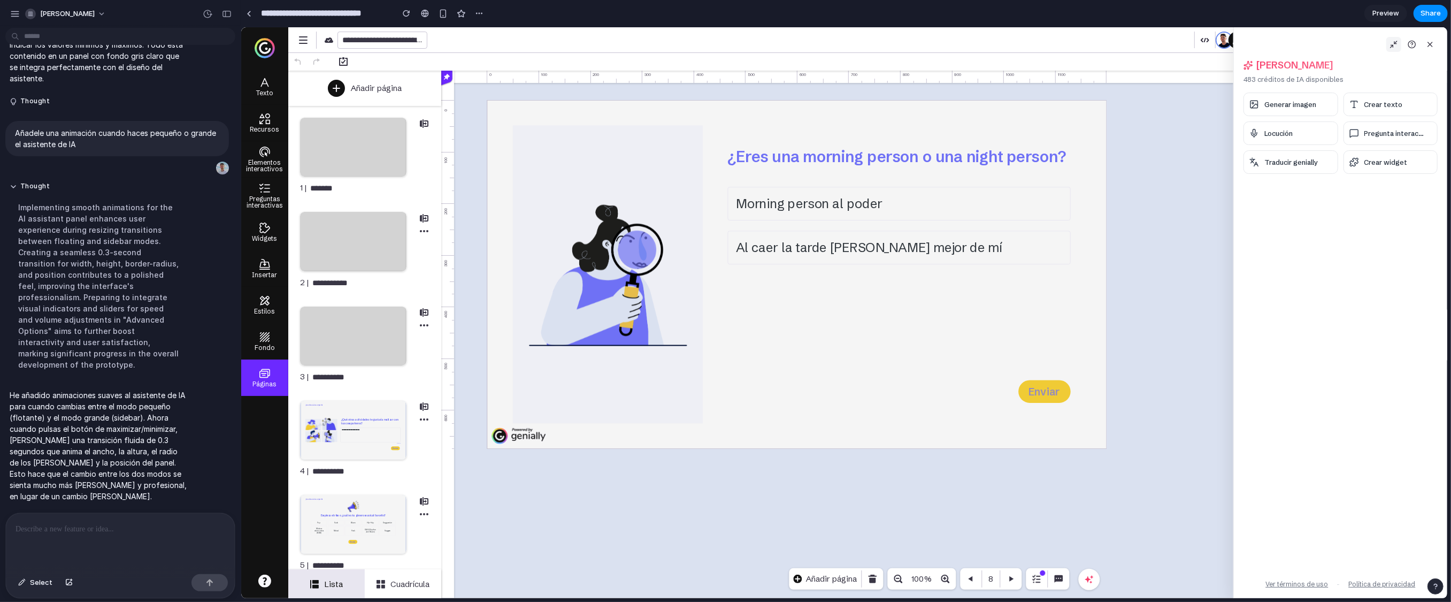
click at [898, 46] on icon at bounding box center [1393, 44] width 9 height 9
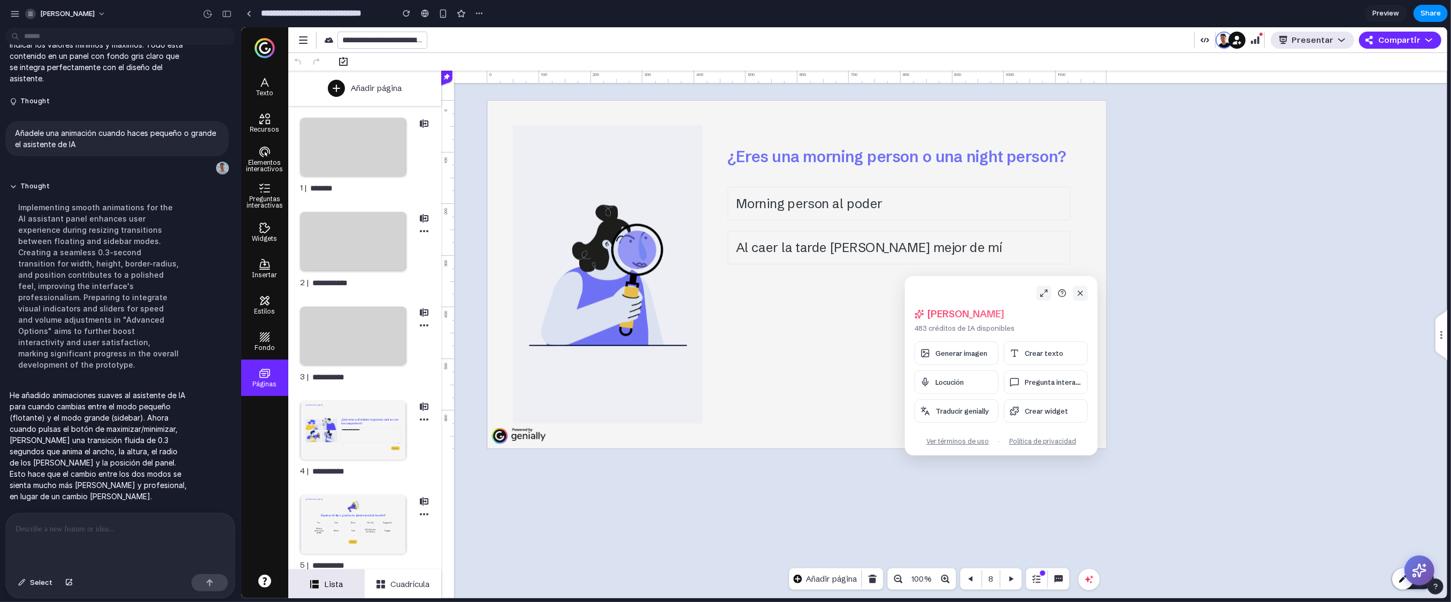
click at [898, 291] on icon at bounding box center [1080, 293] width 9 height 9
click at [126, 464] on div at bounding box center [120, 541] width 229 height 57
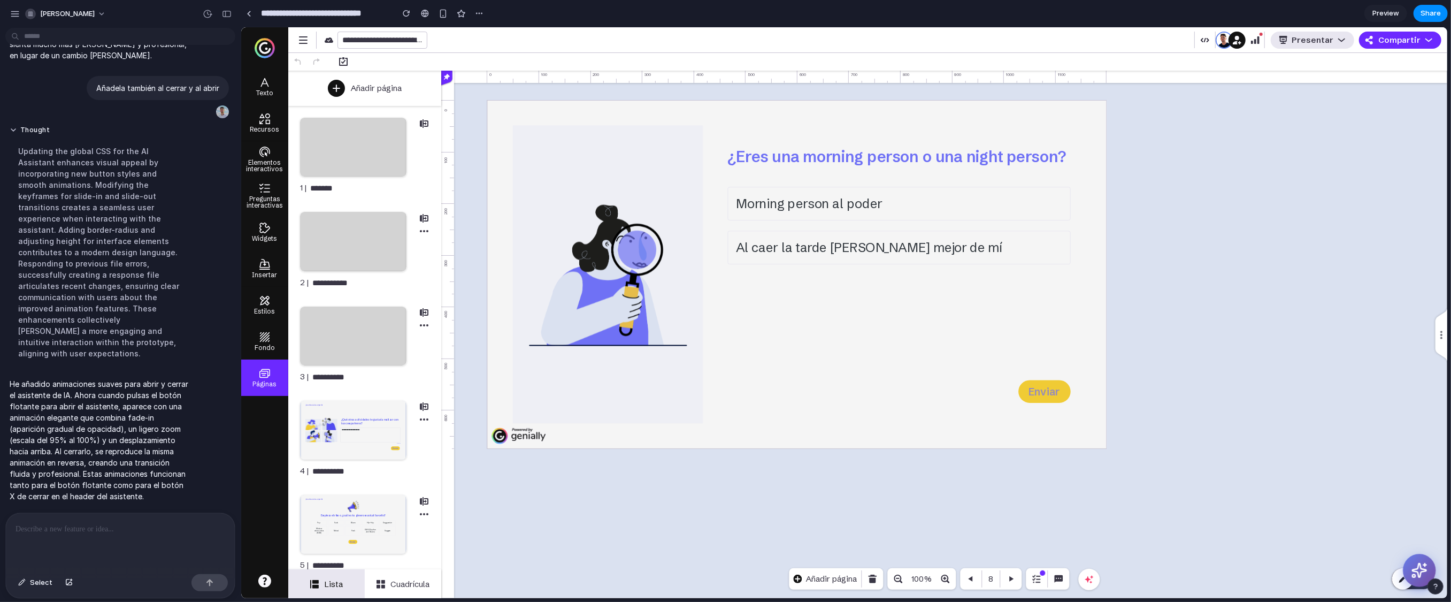
click at [898, 464] on icon at bounding box center [1419, 570] width 17 height 17
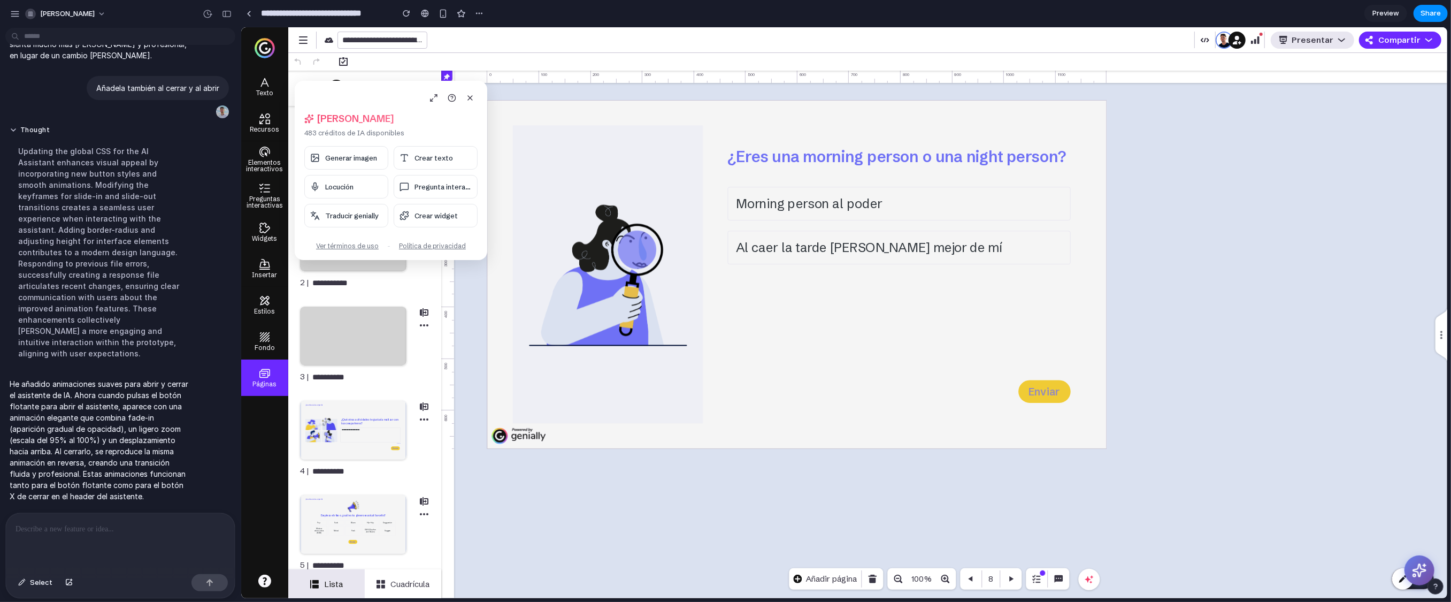
drag, startPoint x: 336, startPoint y: 96, endPoint x: 1135, endPoint y: 416, distance: 860.7
click at [898, 416] on body "**********" at bounding box center [844, 312] width 1206 height 571
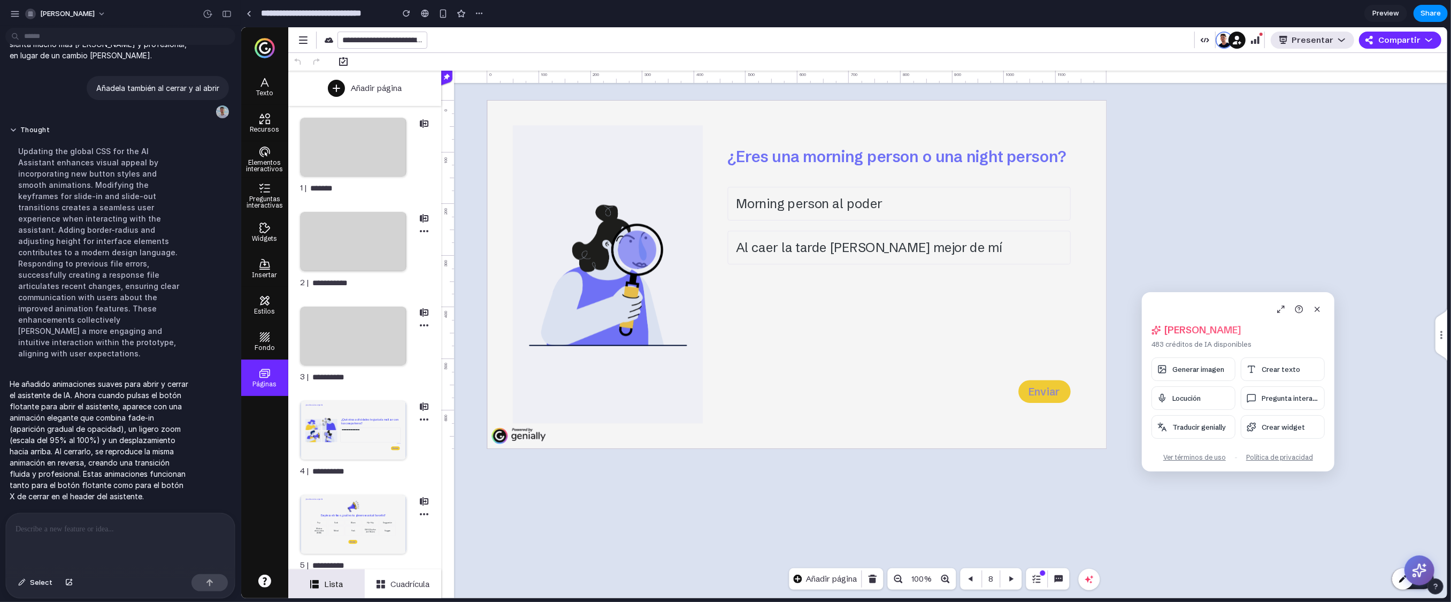
drag, startPoint x: 306, startPoint y: 88, endPoint x: 1127, endPoint y: 328, distance: 855.9
click at [898, 328] on div "[PERSON_NAME], [PERSON_NAME] 483 créditos de IA disponibles Generar imagen Crea…" at bounding box center [1237, 381] width 193 height 179
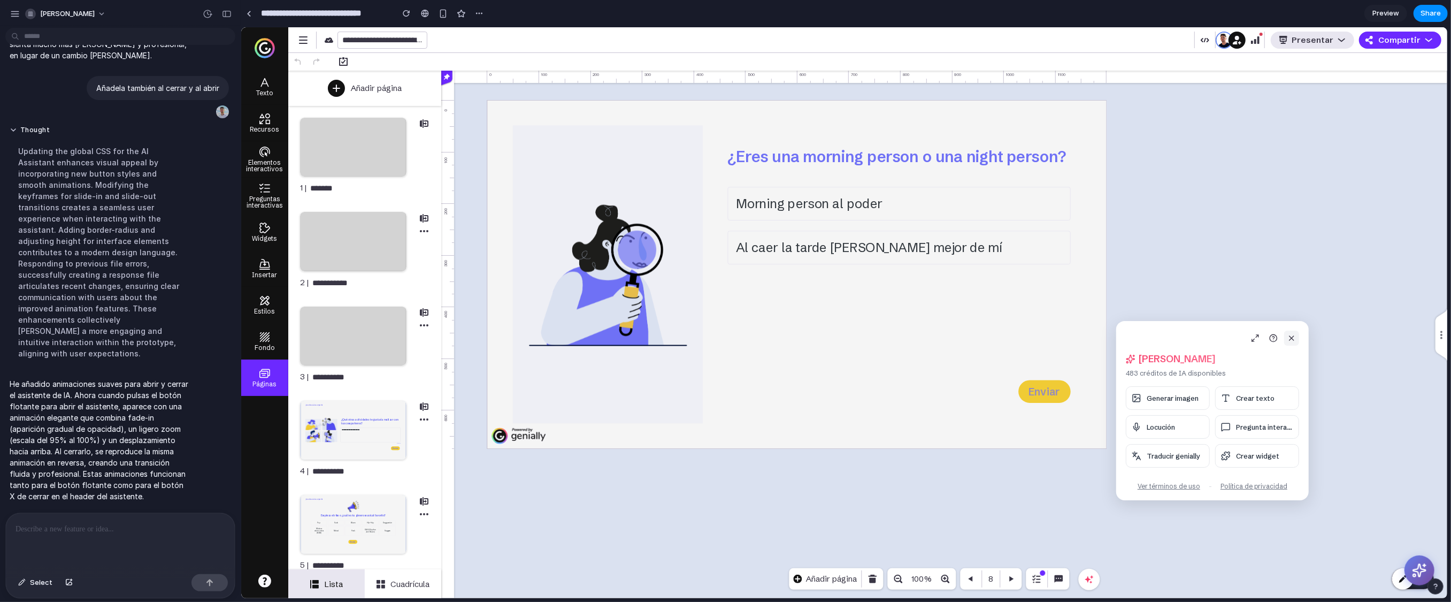
click at [898, 340] on icon at bounding box center [1291, 338] width 9 height 9
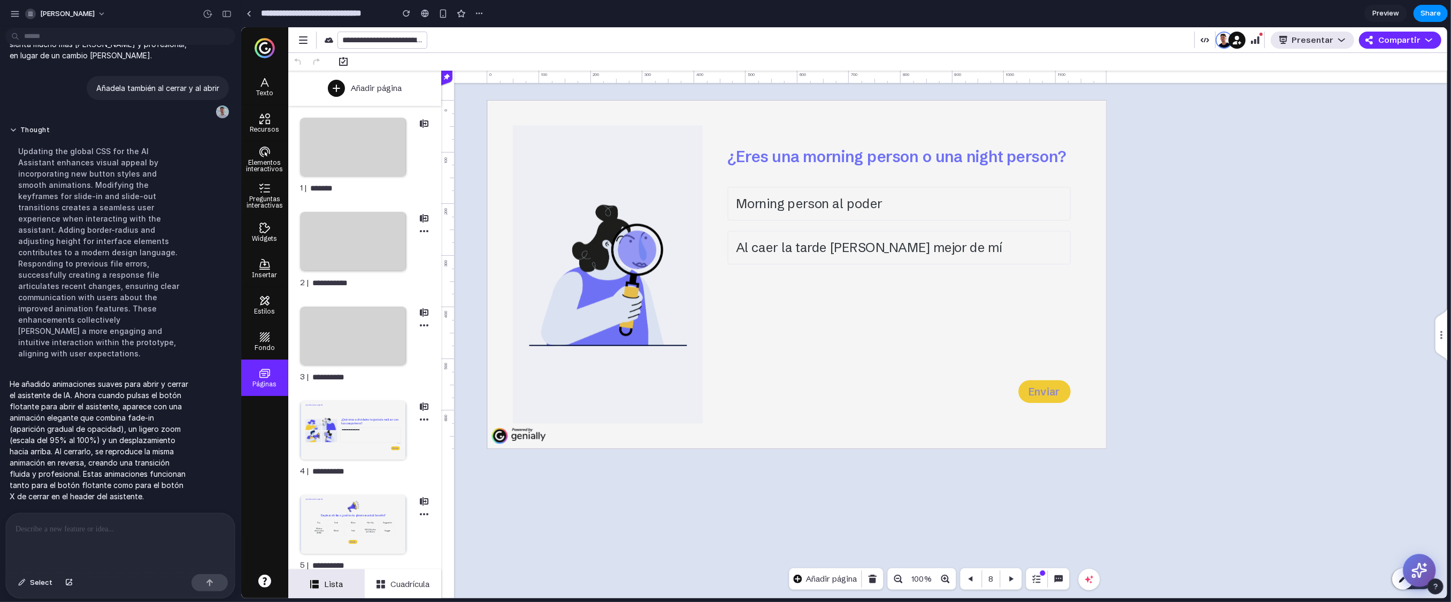
click at [898, 464] on icon at bounding box center [1419, 570] width 14 height 14
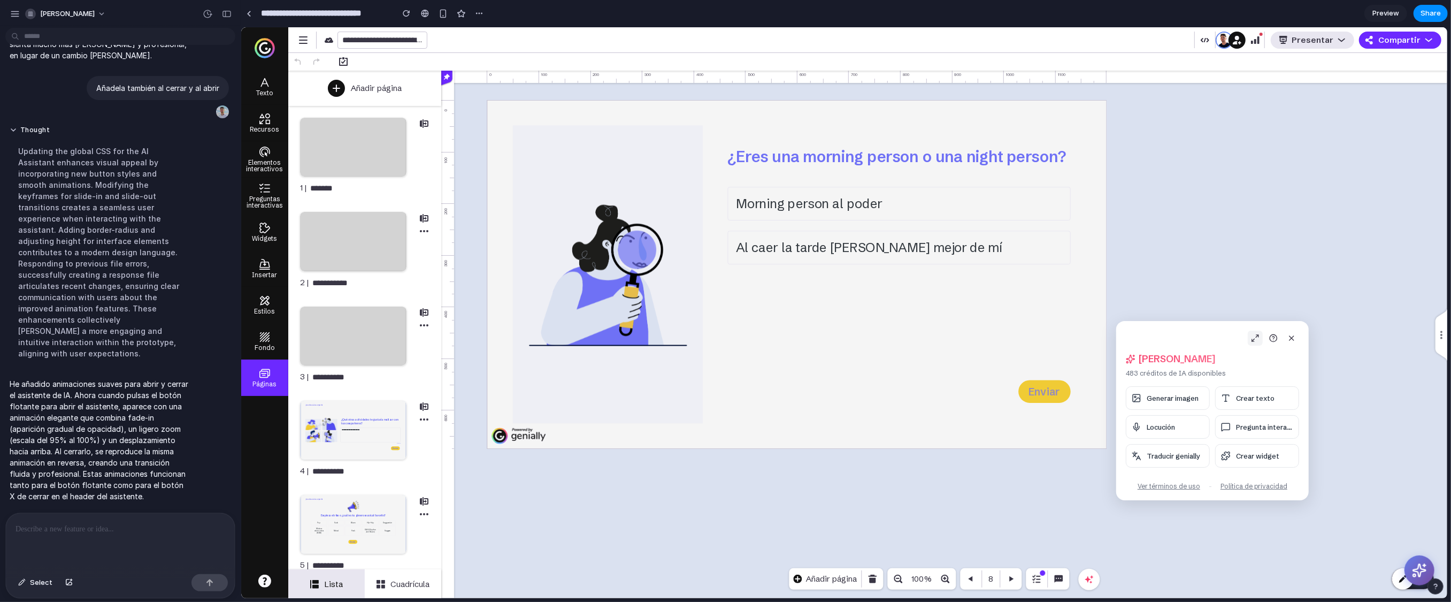
click at [898, 342] on button at bounding box center [1254, 338] width 15 height 15
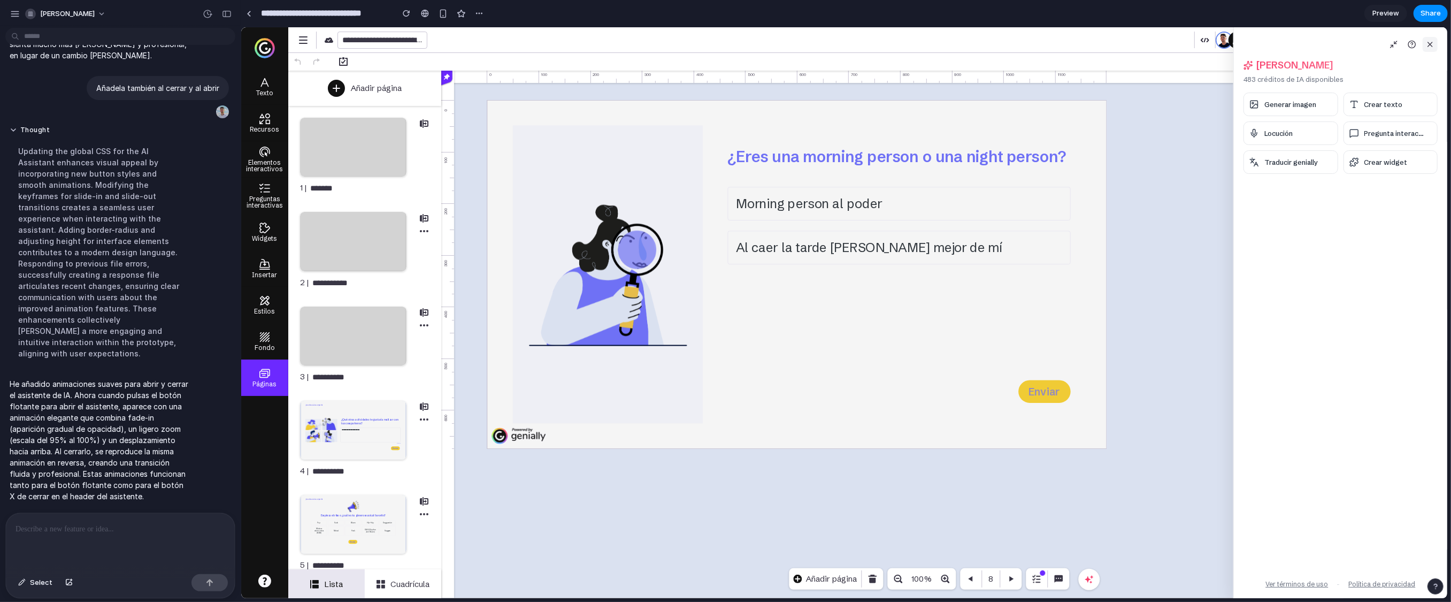
click at [898, 45] on button at bounding box center [1429, 44] width 15 height 15
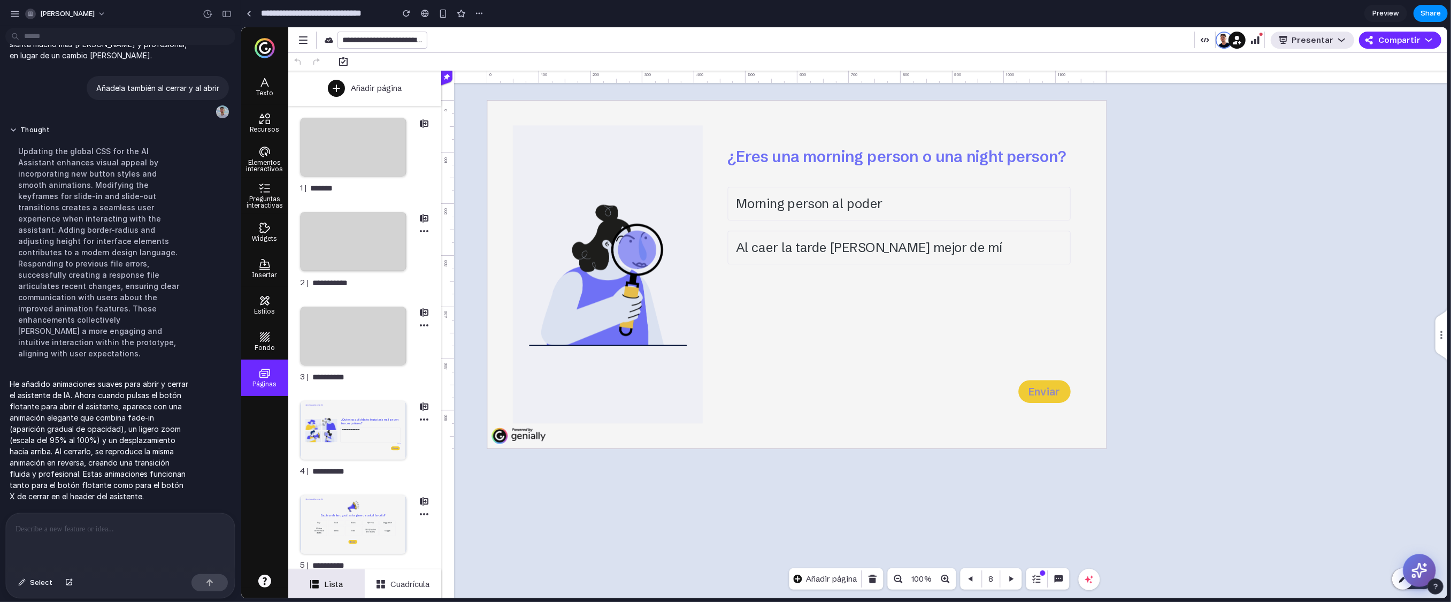
click at [898, 464] on icon at bounding box center [1419, 570] width 14 height 14
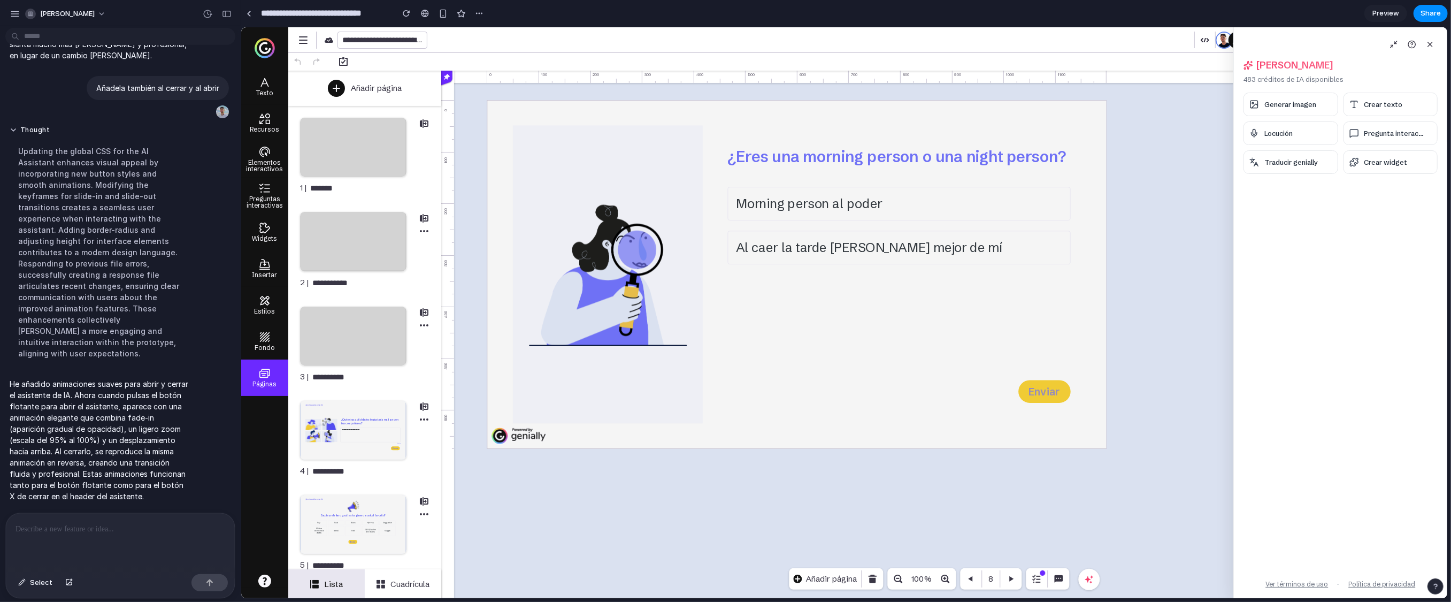
click at [898, 43] on icon at bounding box center [1393, 44] width 9 height 9
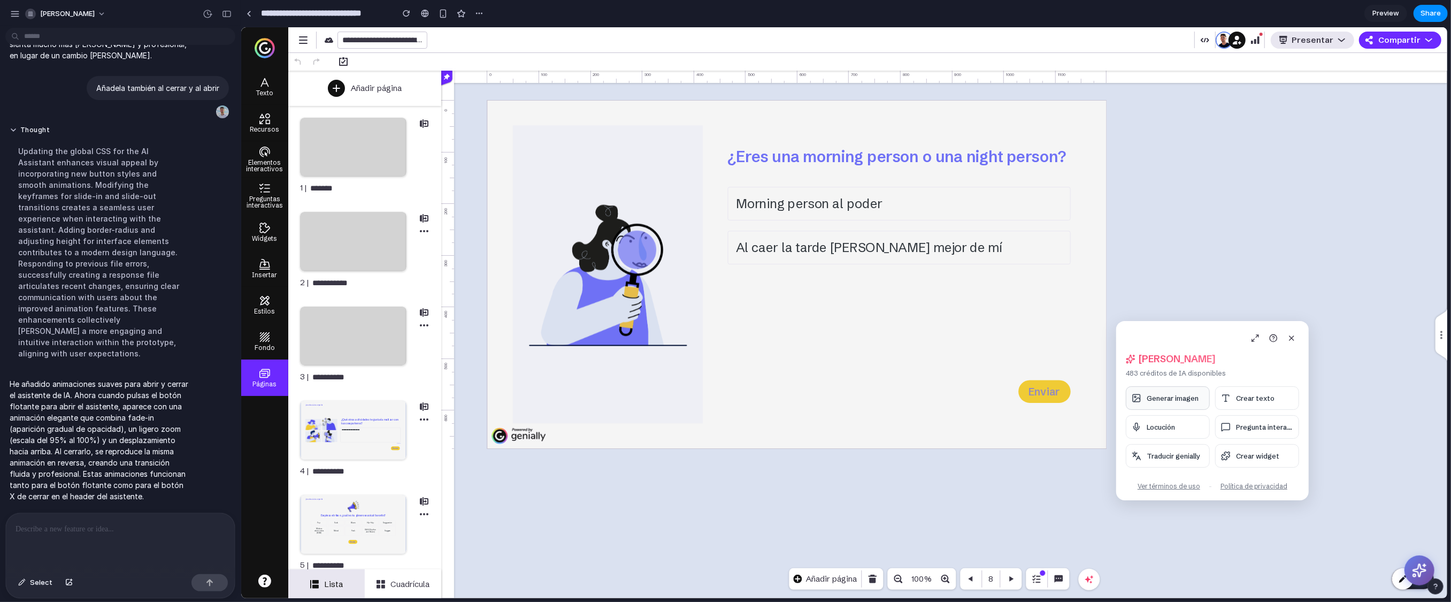
click at [898, 396] on span "Generar imagen" at bounding box center [1172, 398] width 52 height 9
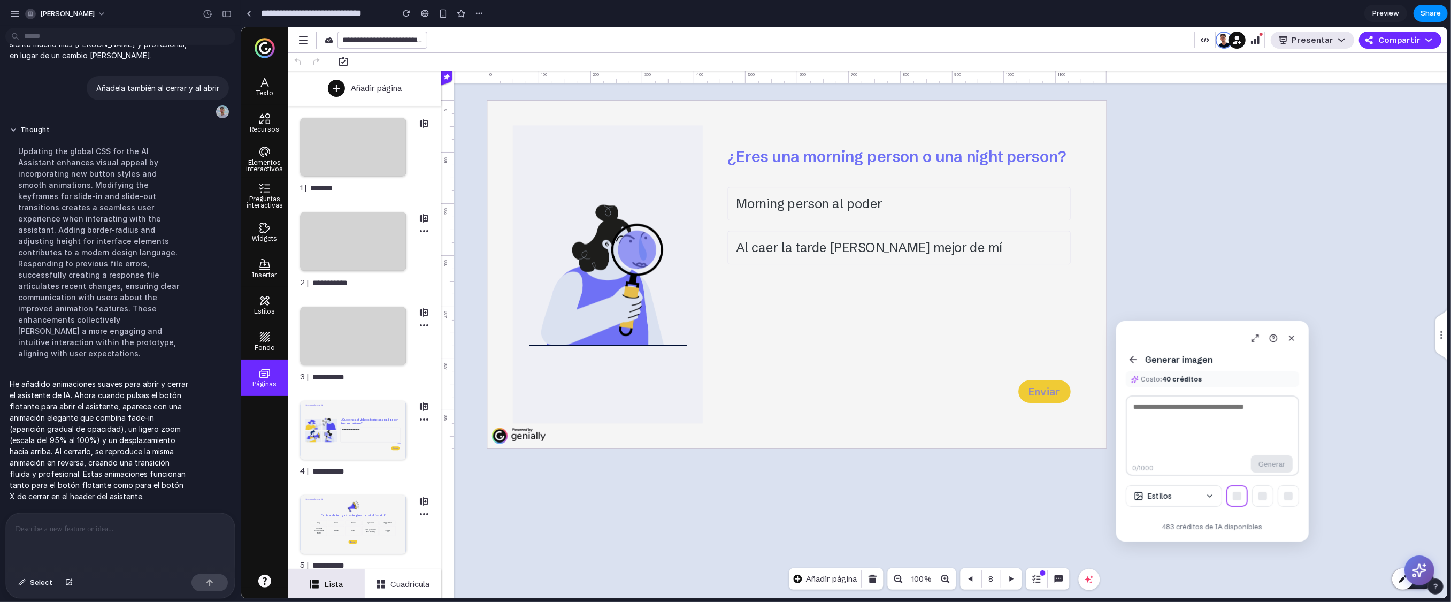
click at [898, 359] on icon at bounding box center [1132, 359] width 11 height 11
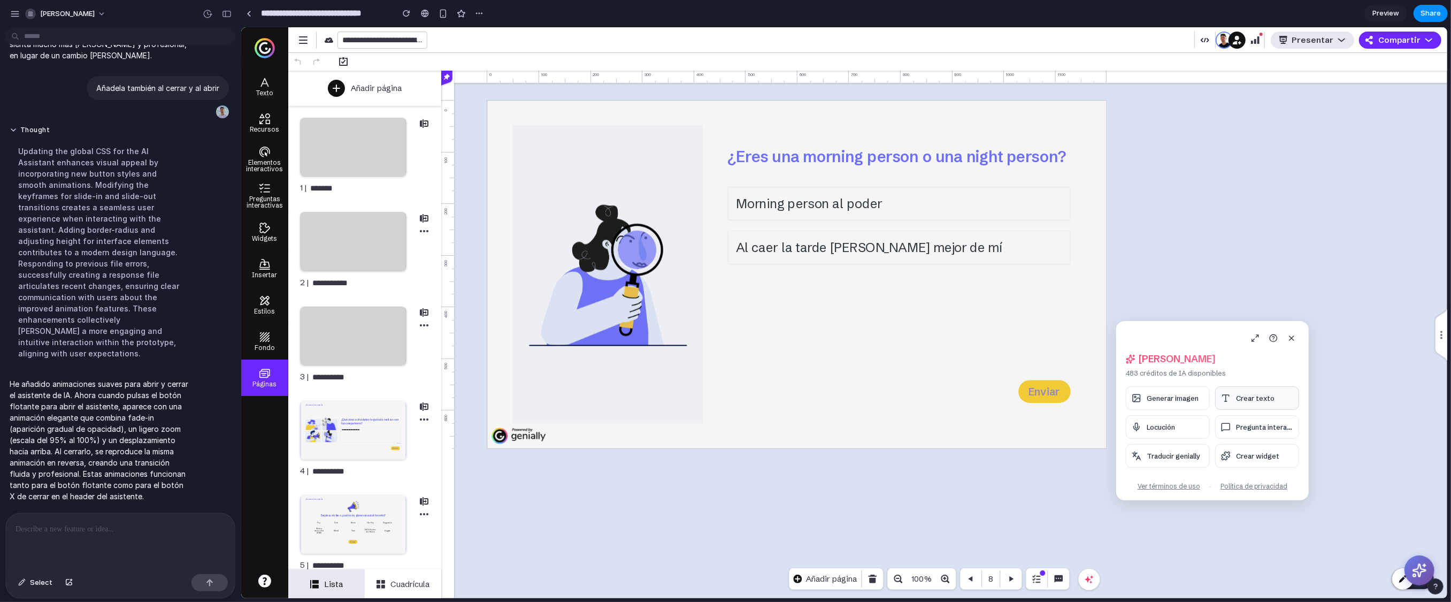
click at [898, 401] on span "Crear texto" at bounding box center [1254, 398] width 39 height 9
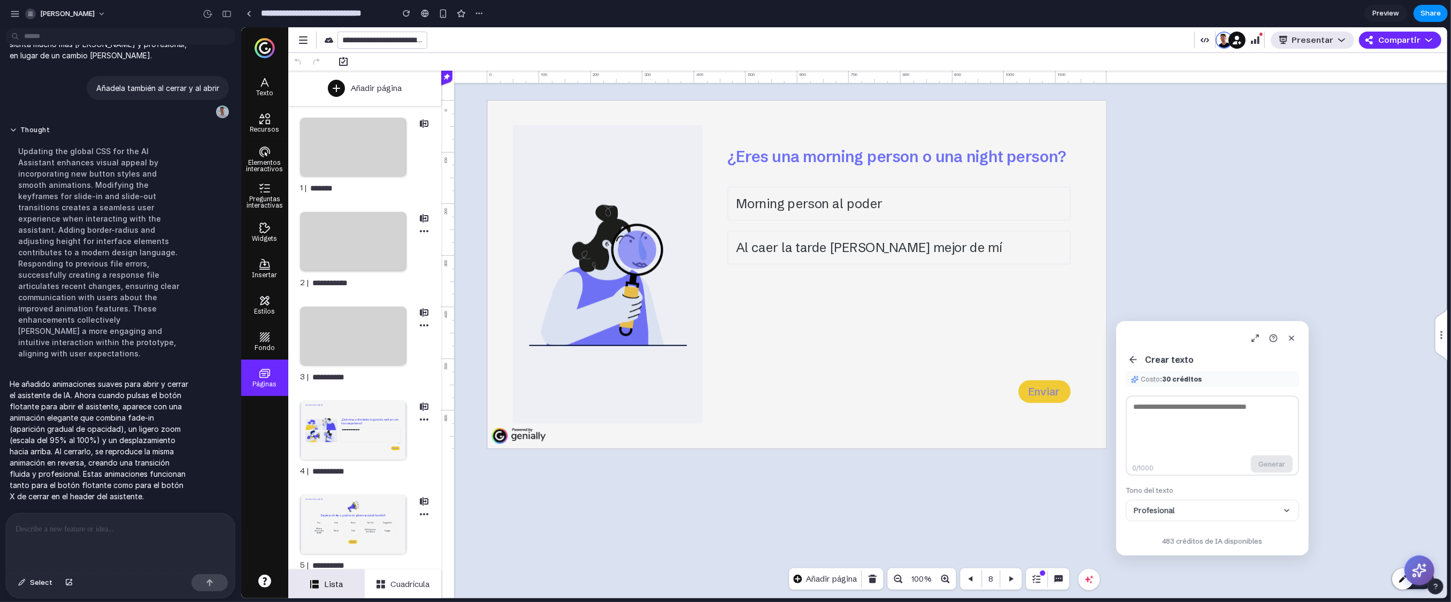
click at [898, 356] on icon at bounding box center [1132, 359] width 11 height 11
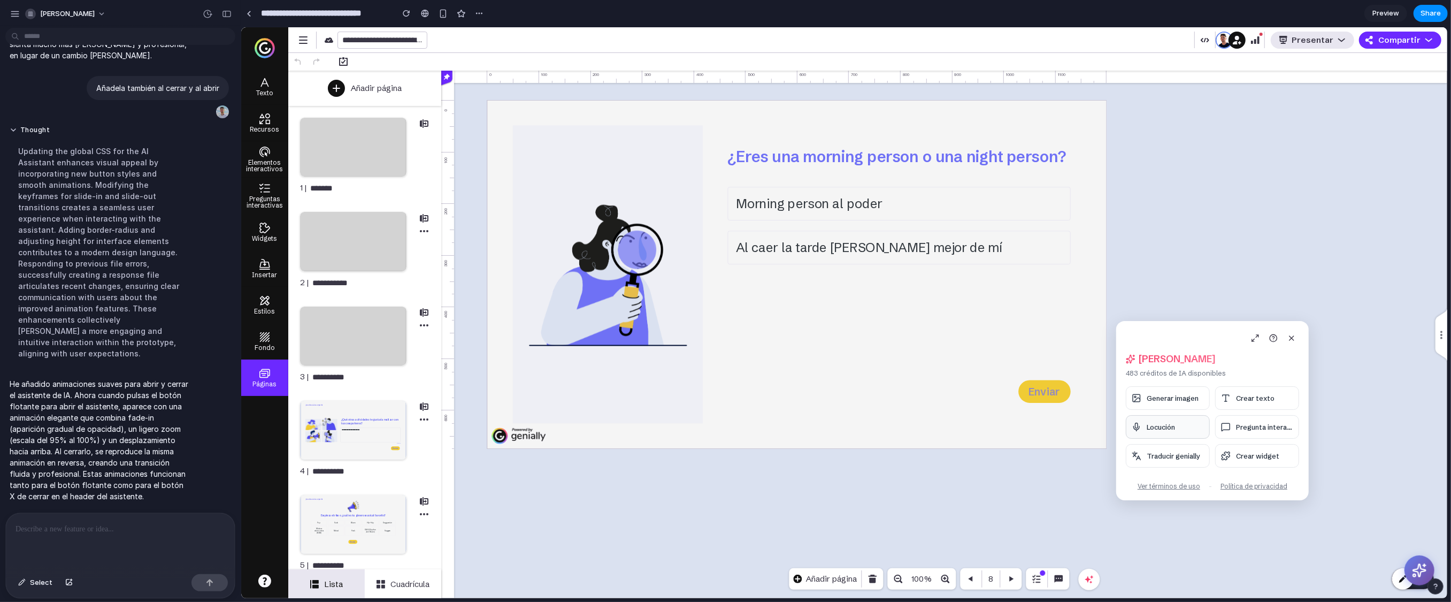
click at [898, 430] on span "Locución" at bounding box center [1160, 427] width 28 height 9
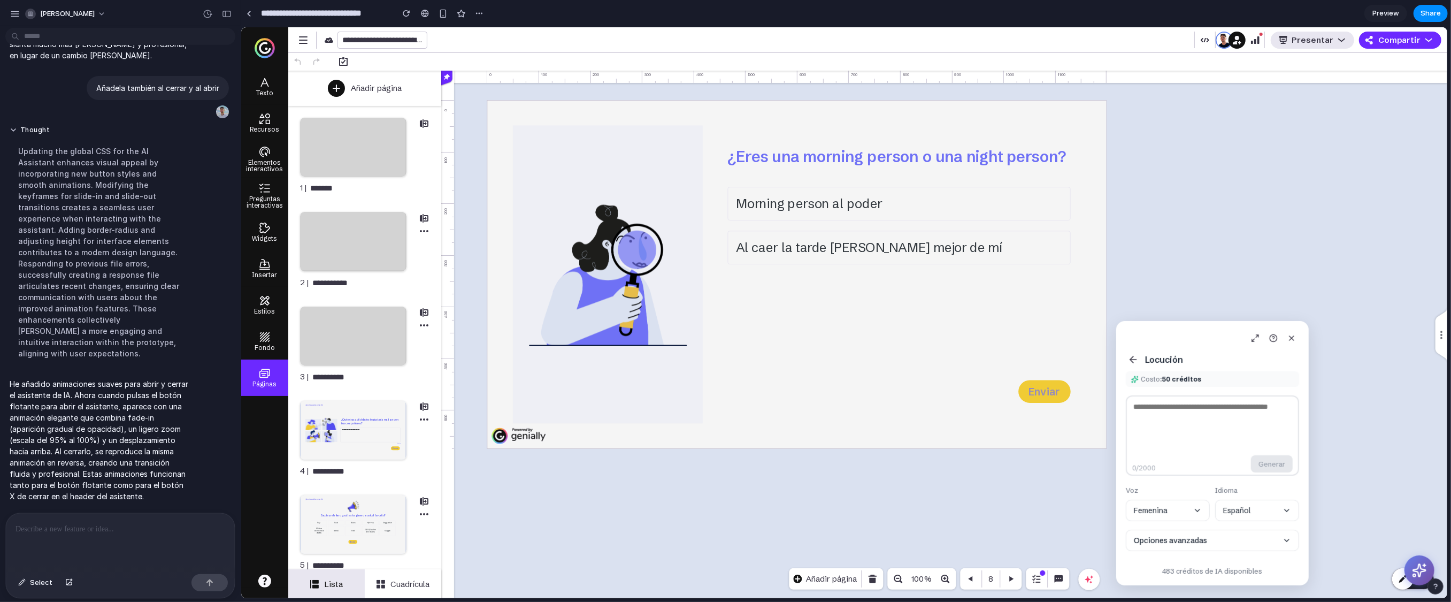
click at [898, 361] on icon at bounding box center [1132, 359] width 11 height 11
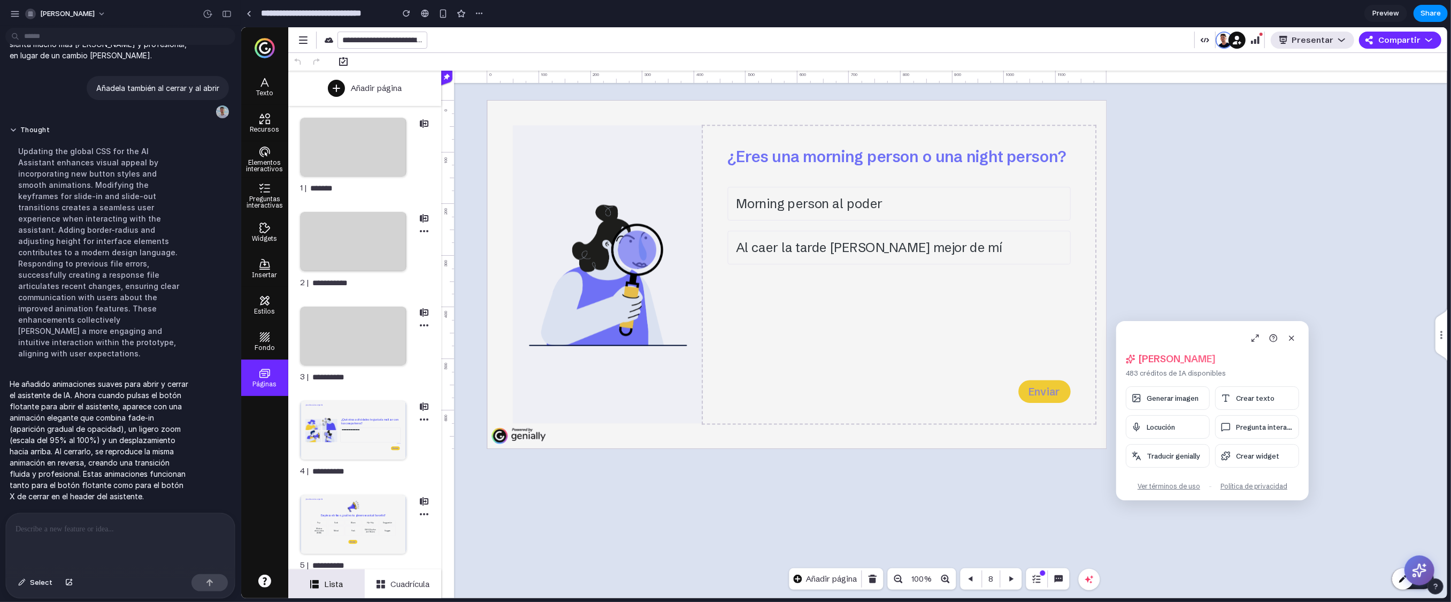
drag, startPoint x: 1166, startPoint y: 334, endPoint x: 876, endPoint y: 267, distance: 298.5
click at [876, 267] on body "**********" at bounding box center [844, 312] width 1206 height 571
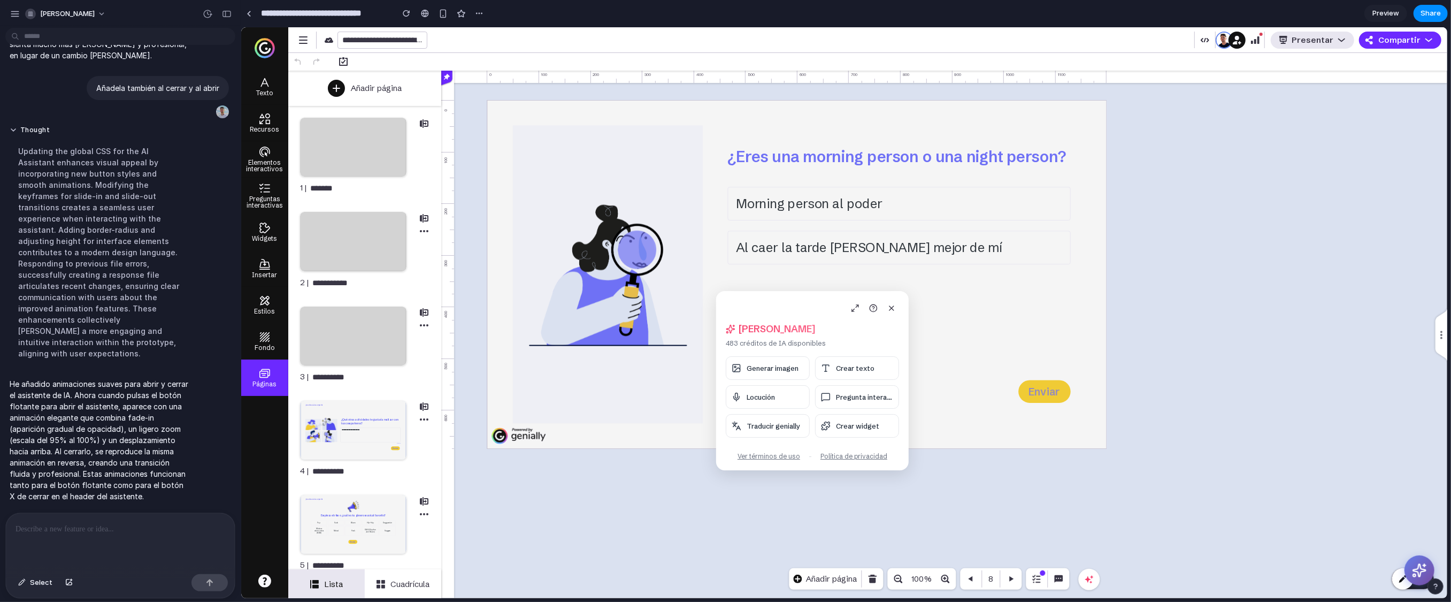
drag, startPoint x: 1159, startPoint y: 349, endPoint x: 758, endPoint y: 318, distance: 401.8
click at [758, 318] on div "[PERSON_NAME], [PERSON_NAME] 483 créditos de IA disponibles Generar imagen Crea…" at bounding box center [812, 380] width 193 height 179
click at [773, 342] on p "483 créditos de IA disponibles" at bounding box center [811, 342] width 173 height 10
click at [781, 368] on span "Generar imagen" at bounding box center [772, 367] width 52 height 9
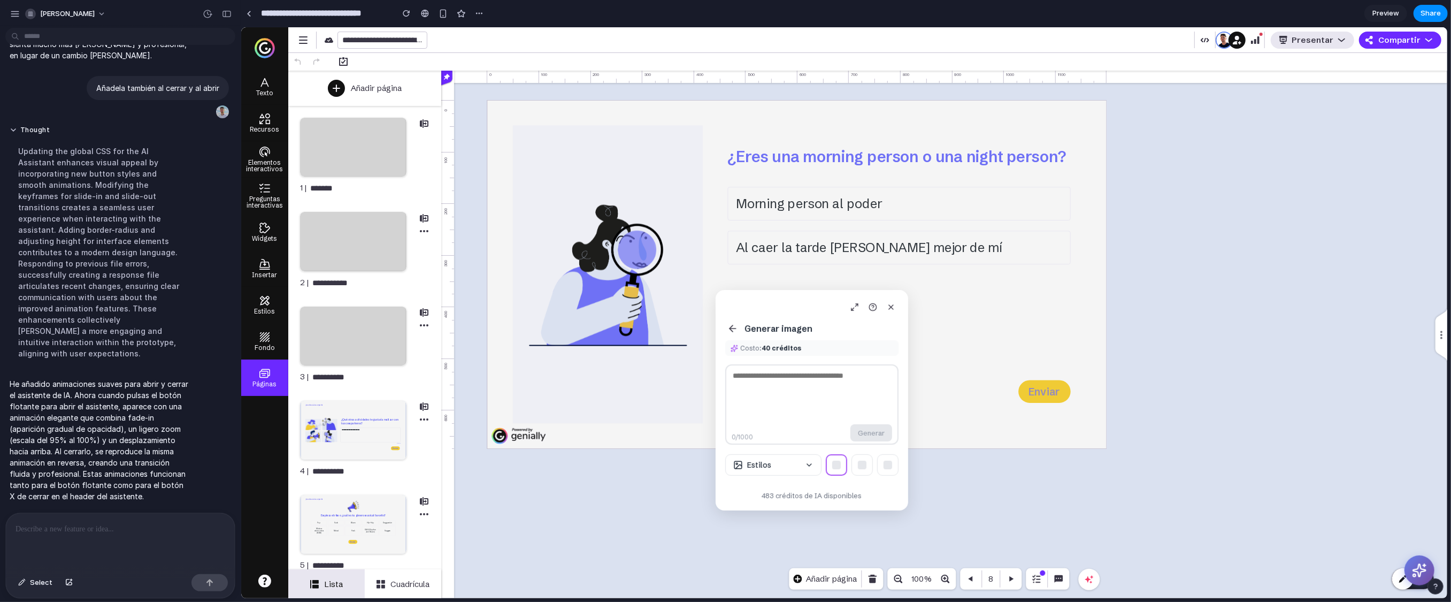
click at [732, 327] on icon at bounding box center [732, 328] width 11 height 11
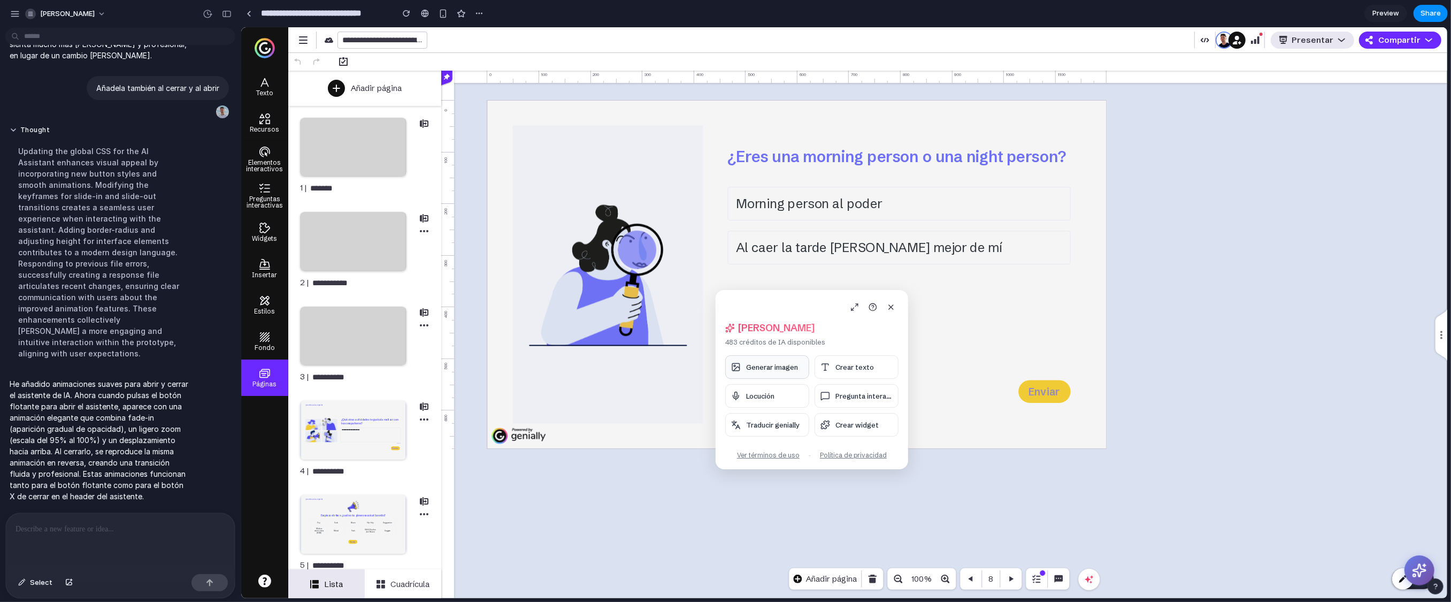
click at [763, 369] on span "Generar imagen" at bounding box center [772, 367] width 52 height 9
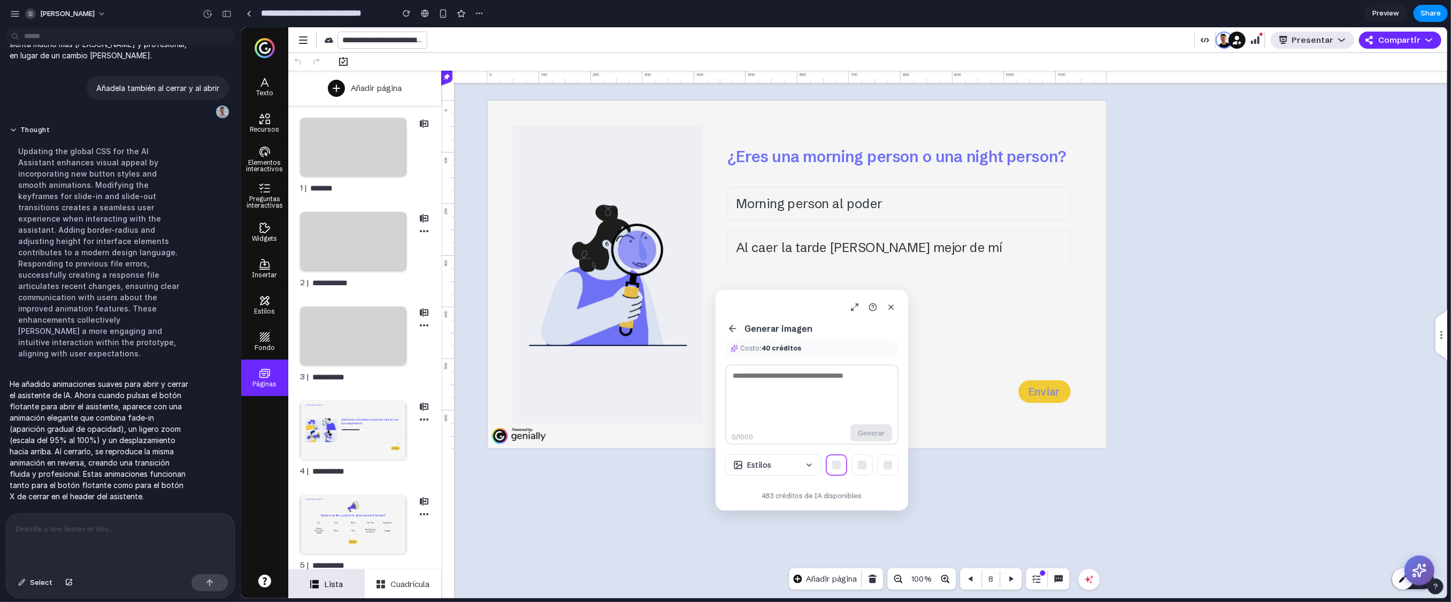
drag, startPoint x: 822, startPoint y: 307, endPoint x: 799, endPoint y: 329, distance: 32.1
click at [799, 329] on div "Generar imagen Costo: 40 créditos 0 /1000 Generar Estilos 483 créditos de IA di…" at bounding box center [811, 400] width 193 height 220
drag, startPoint x: 738, startPoint y: 321, endPoint x: 707, endPoint y: 331, distance: 33.0
click at [707, 331] on body "**********" at bounding box center [844, 312] width 1206 height 571
click at [733, 329] on icon at bounding box center [732, 328] width 11 height 11
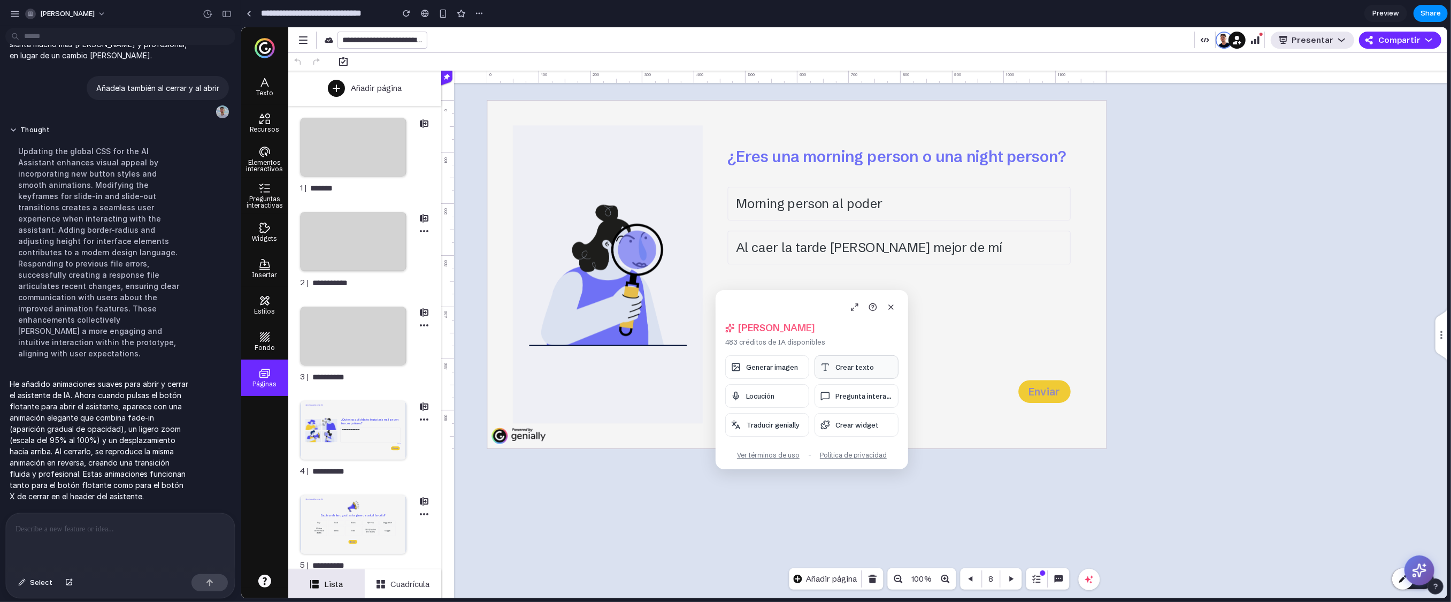
click at [869, 360] on button "Crear texto" at bounding box center [856, 367] width 84 height 24
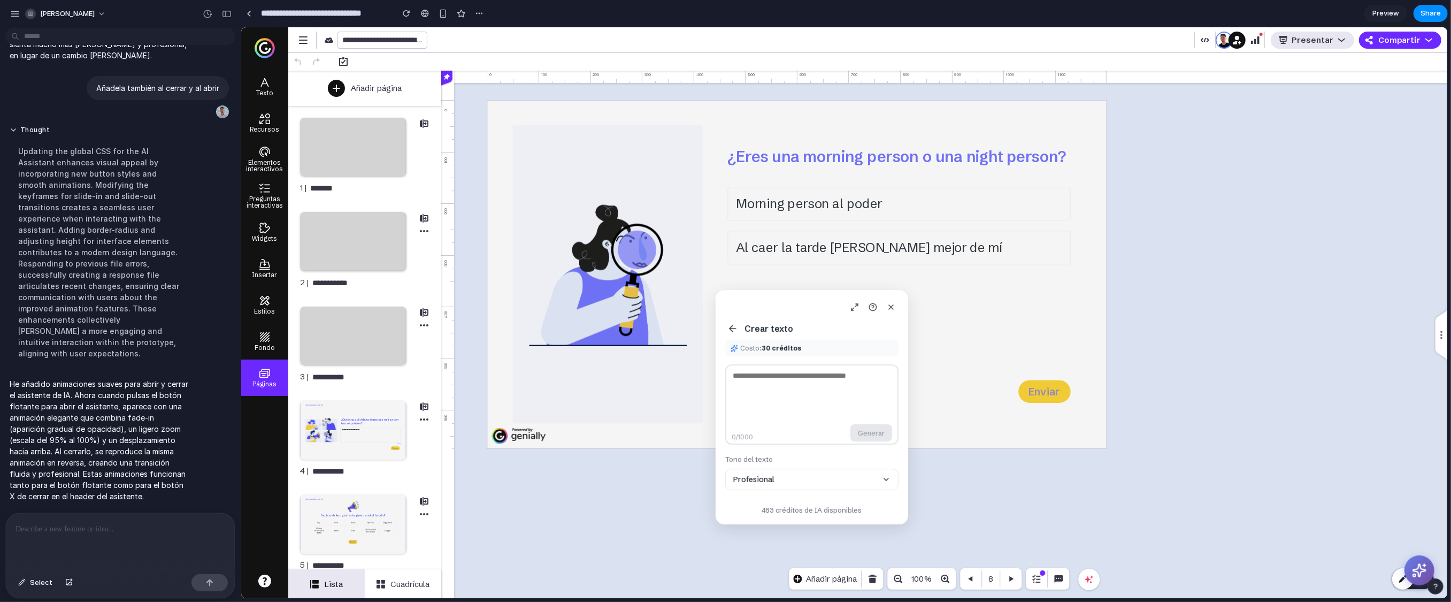
click at [732, 327] on icon at bounding box center [732, 328] width 11 height 11
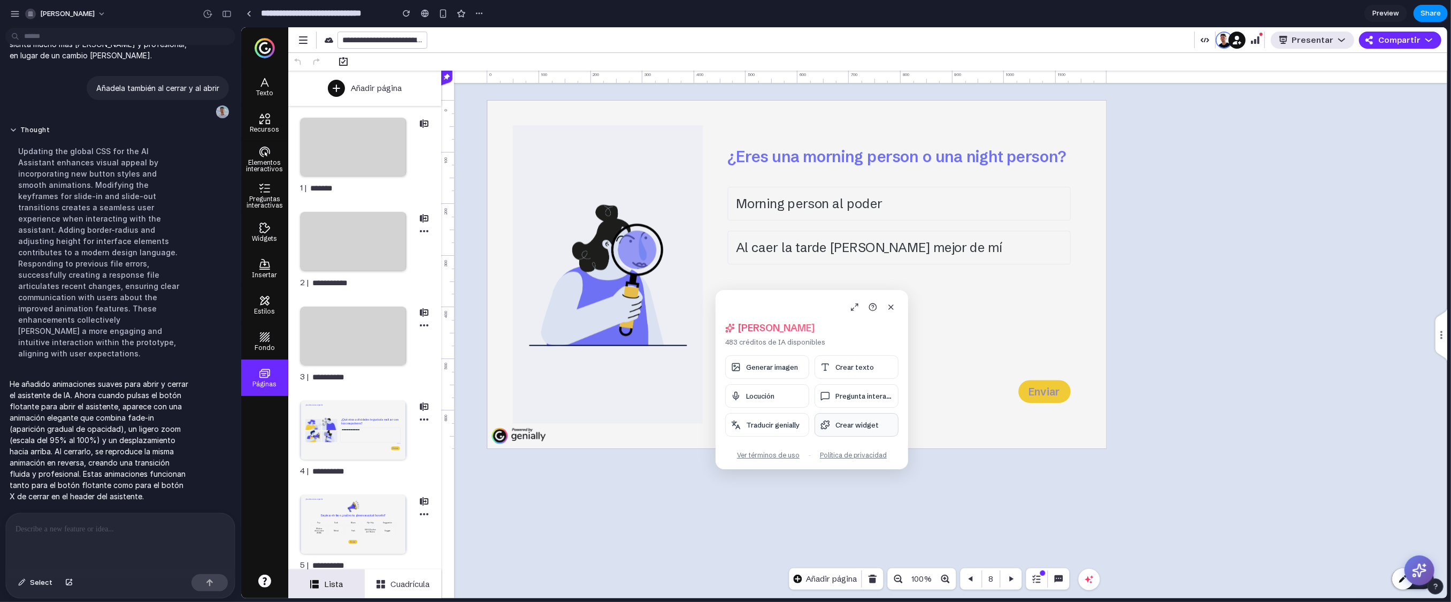
click at [857, 423] on span "Crear widget" at bounding box center [856, 424] width 43 height 9
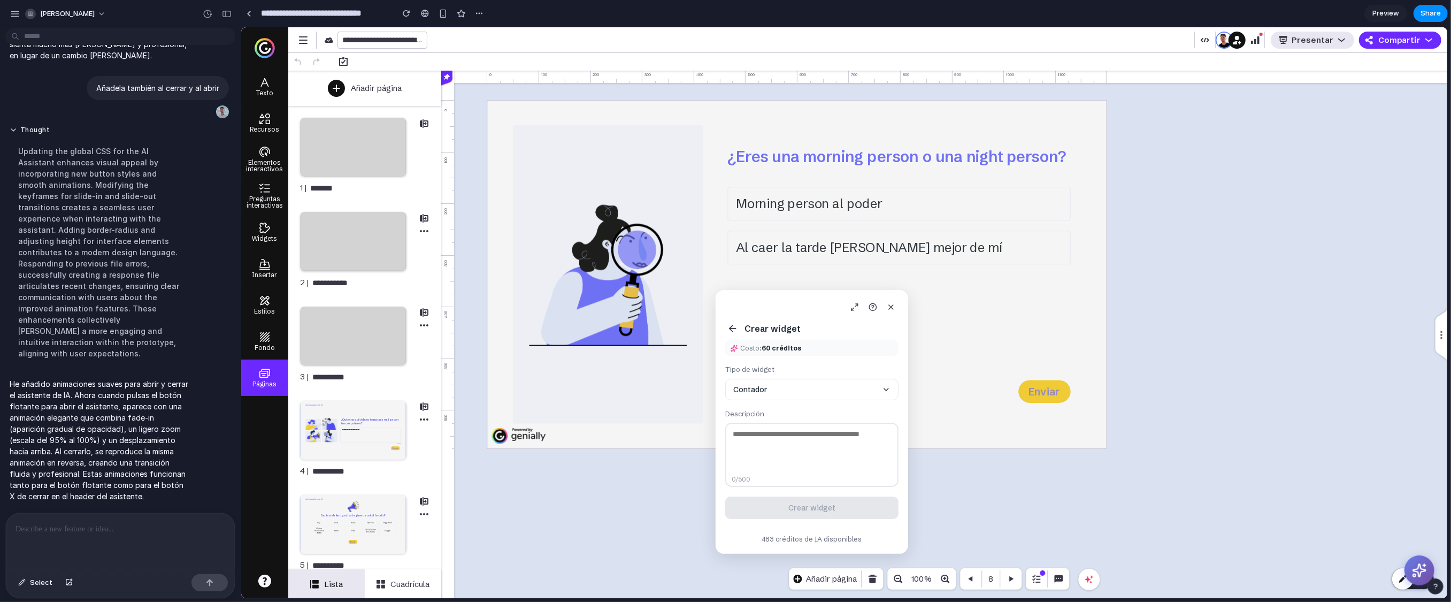
click at [733, 329] on icon at bounding box center [732, 328] width 11 height 11
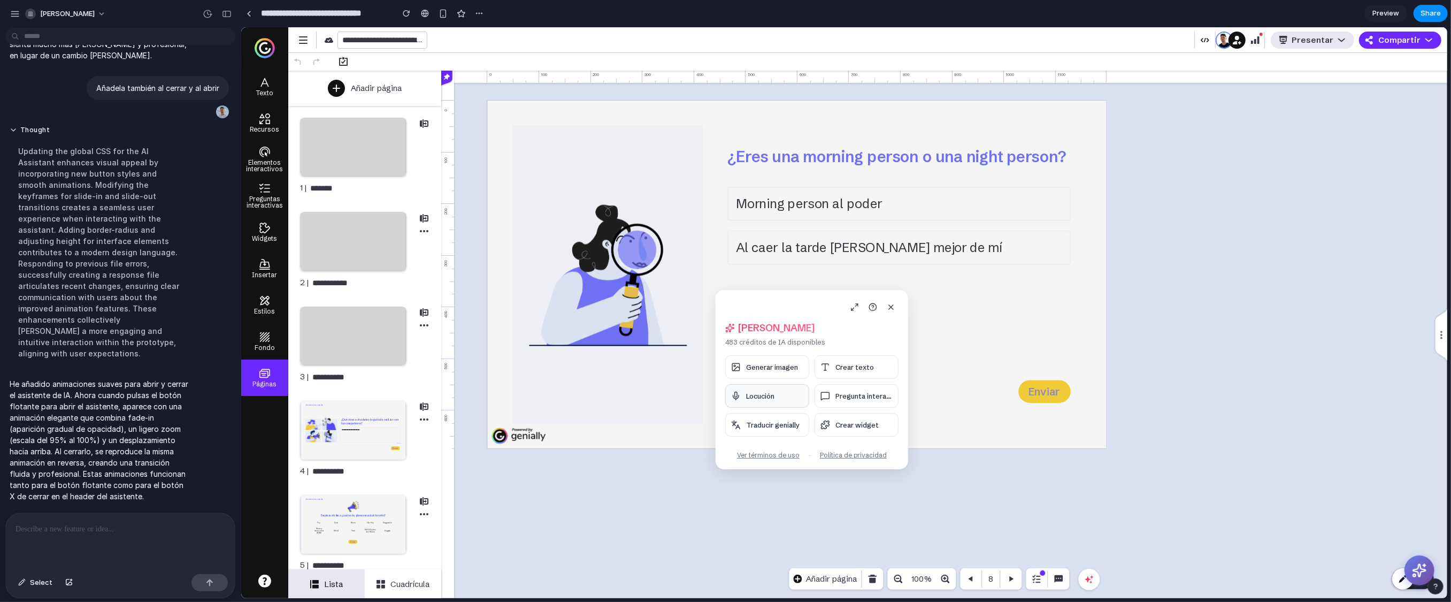
click at [781, 392] on button "Locución" at bounding box center [767, 396] width 84 height 24
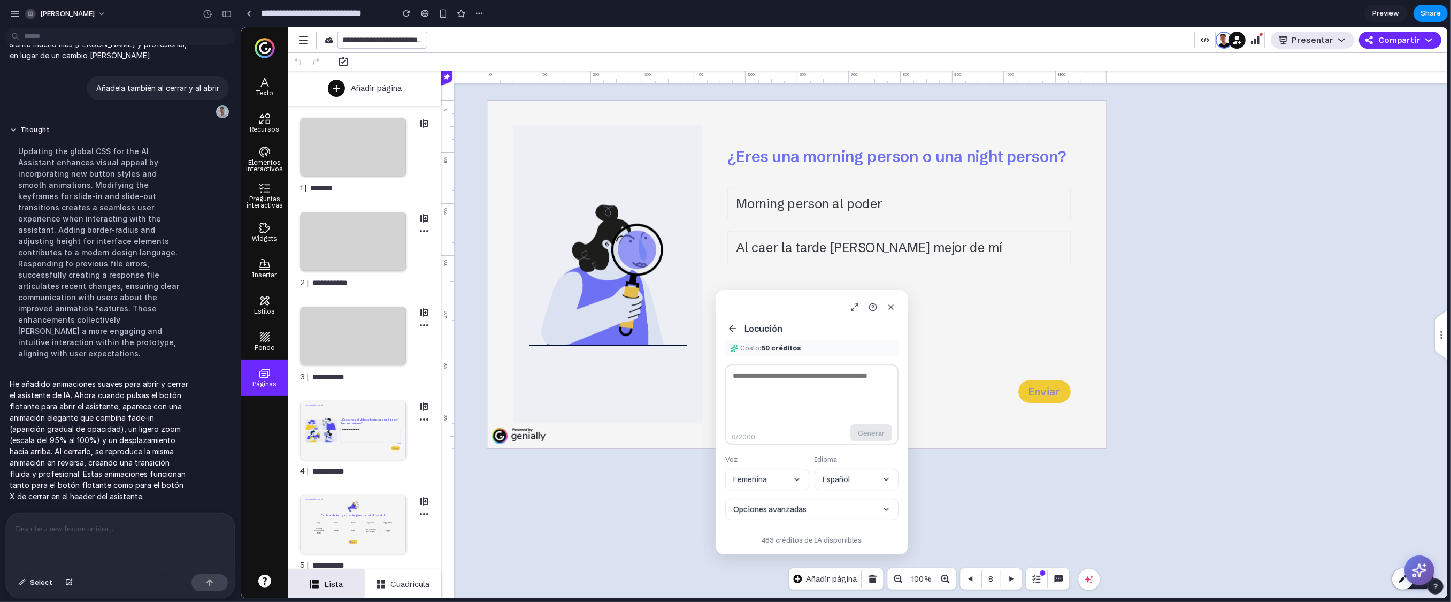
click at [735, 329] on icon at bounding box center [732, 328] width 11 height 11
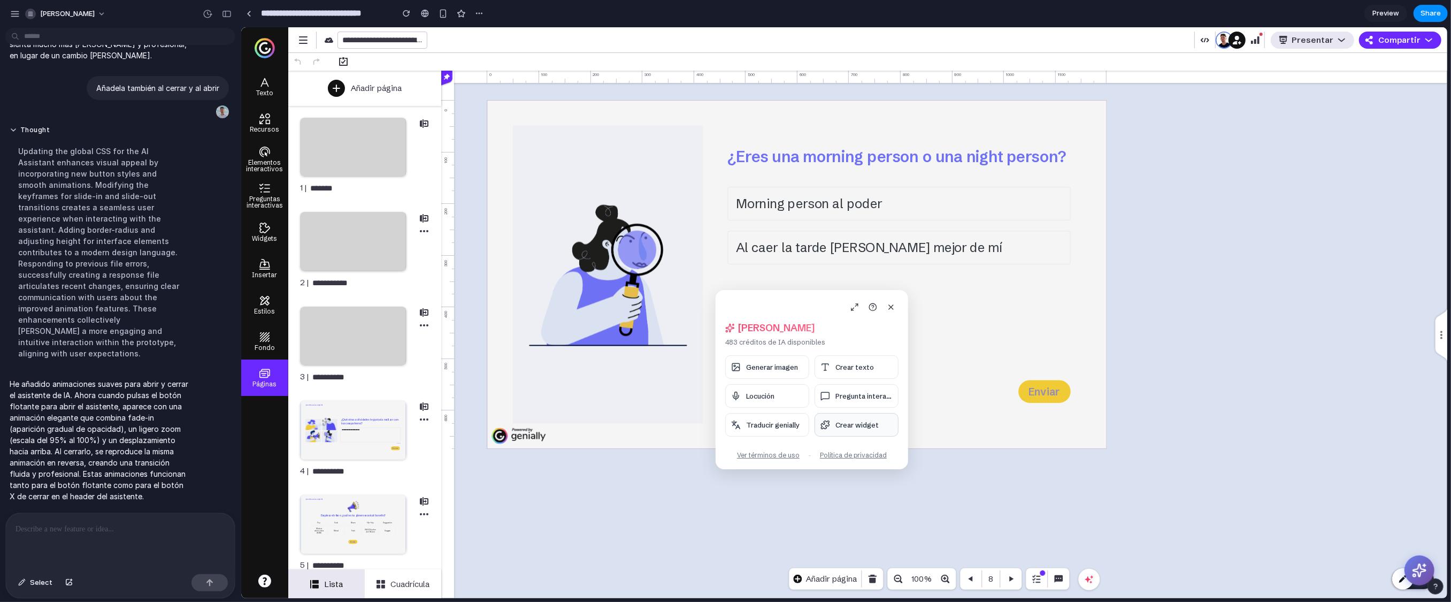
click at [847, 429] on button "Crear widget" at bounding box center [856, 425] width 84 height 24
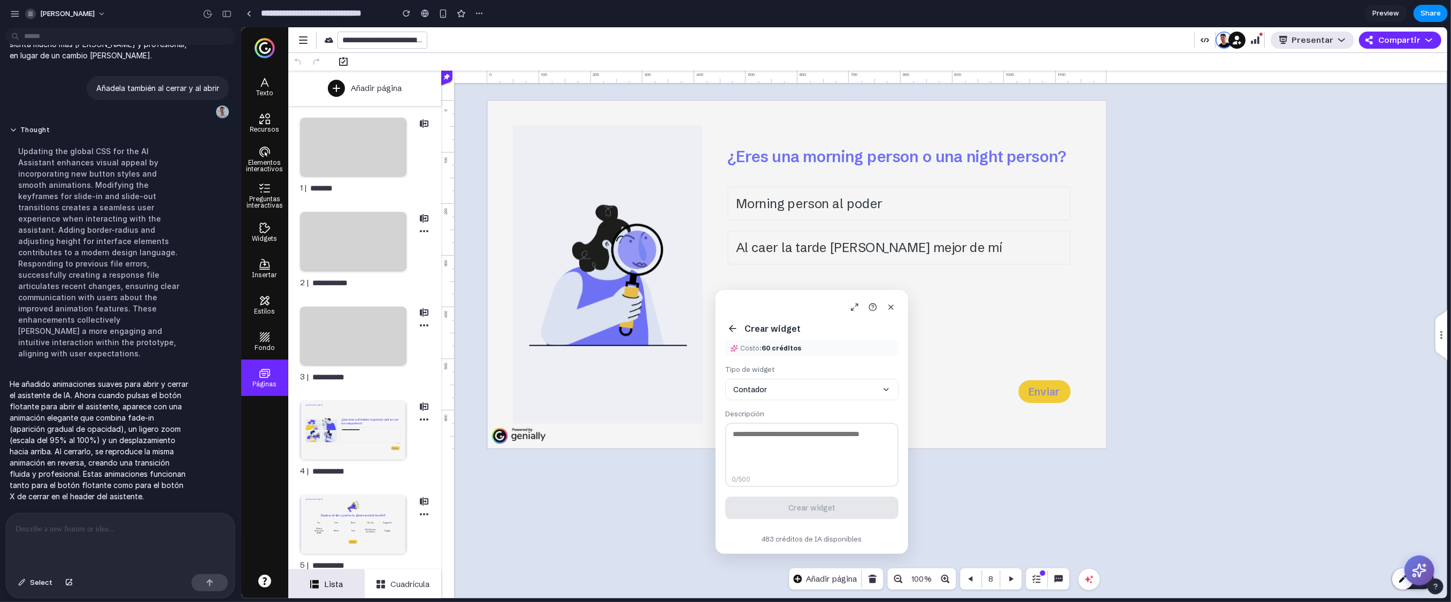
click at [728, 333] on icon at bounding box center [732, 328] width 11 height 11
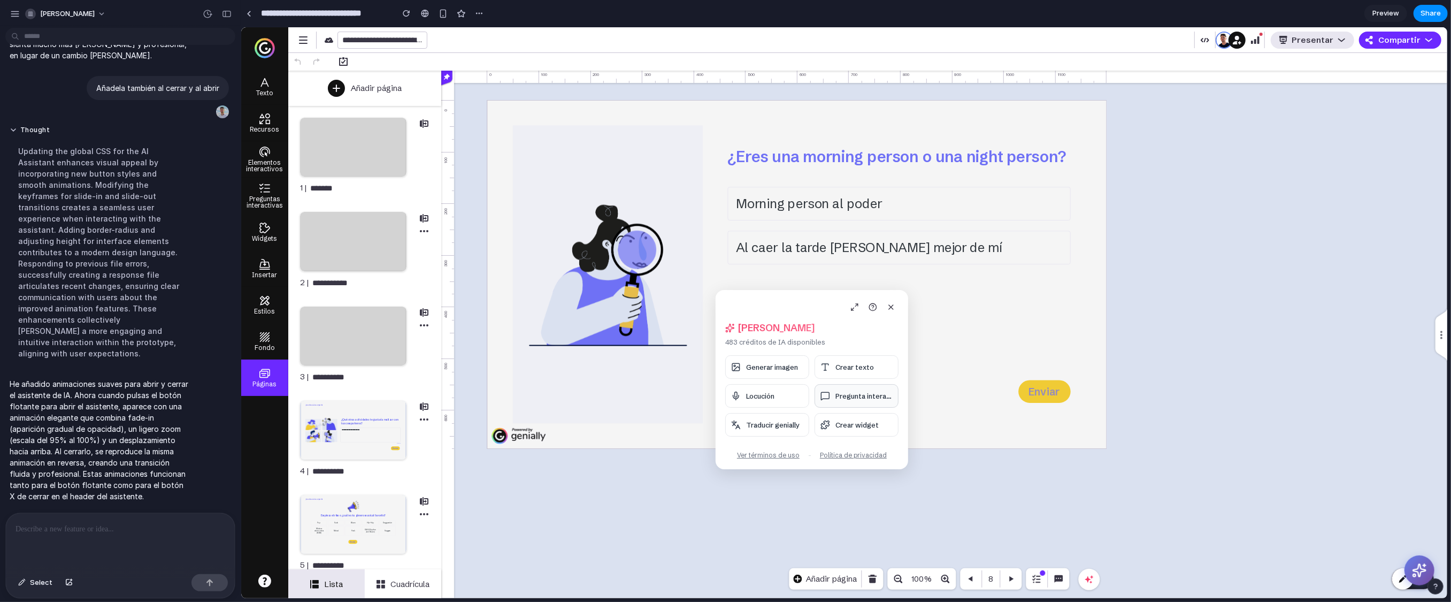
click at [850, 390] on button "Pregunta interac..." at bounding box center [856, 396] width 84 height 24
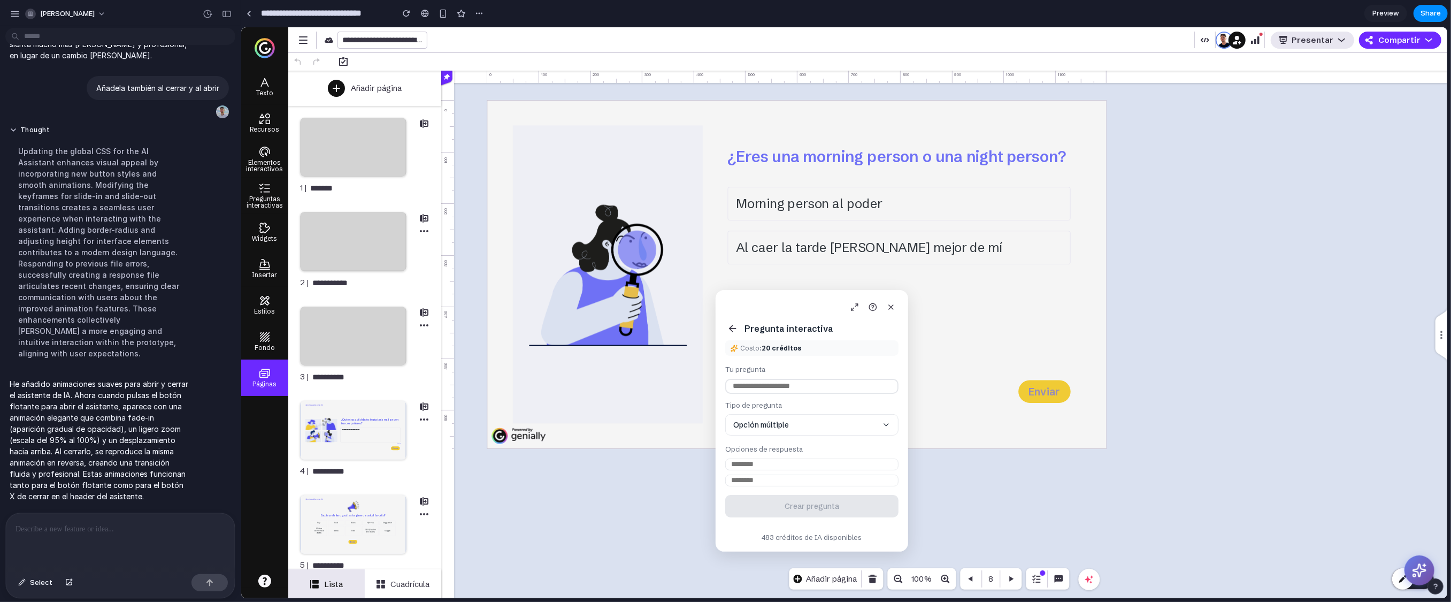
click at [732, 326] on icon at bounding box center [732, 328] width 11 height 11
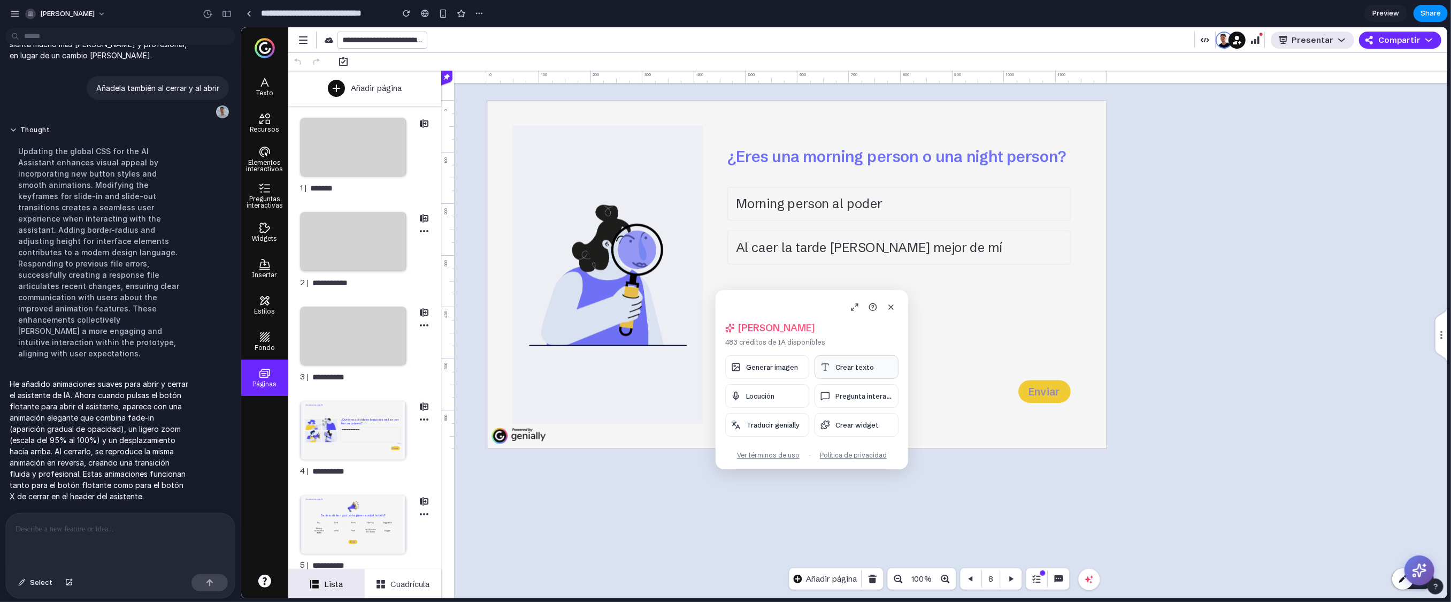
click at [858, 359] on button "Crear texto" at bounding box center [856, 367] width 84 height 24
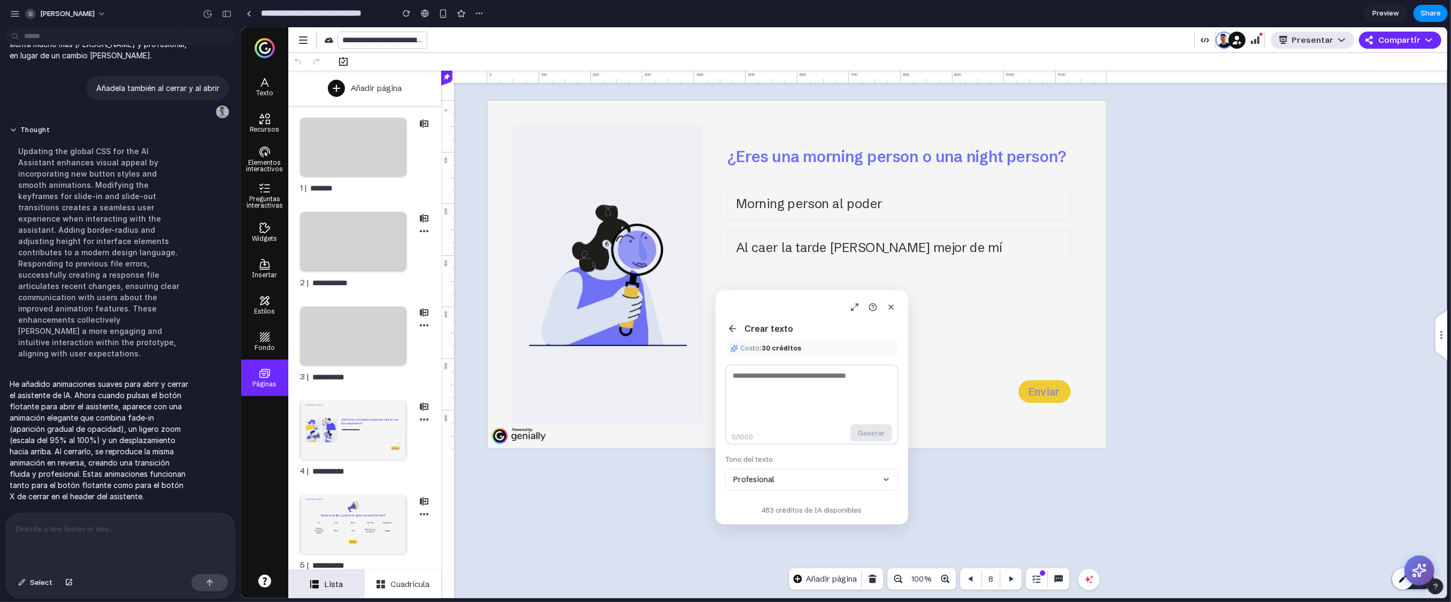
click at [729, 327] on icon at bounding box center [732, 328] width 11 height 11
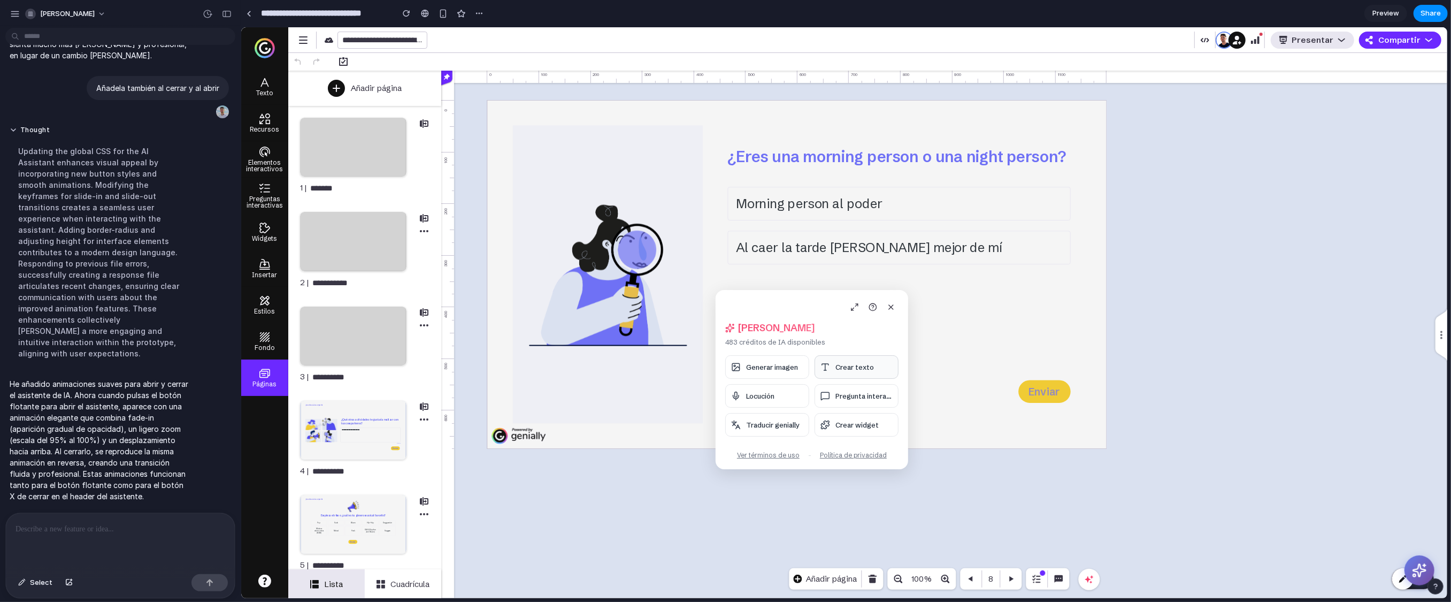
click at [851, 373] on button "Crear texto" at bounding box center [856, 367] width 84 height 24
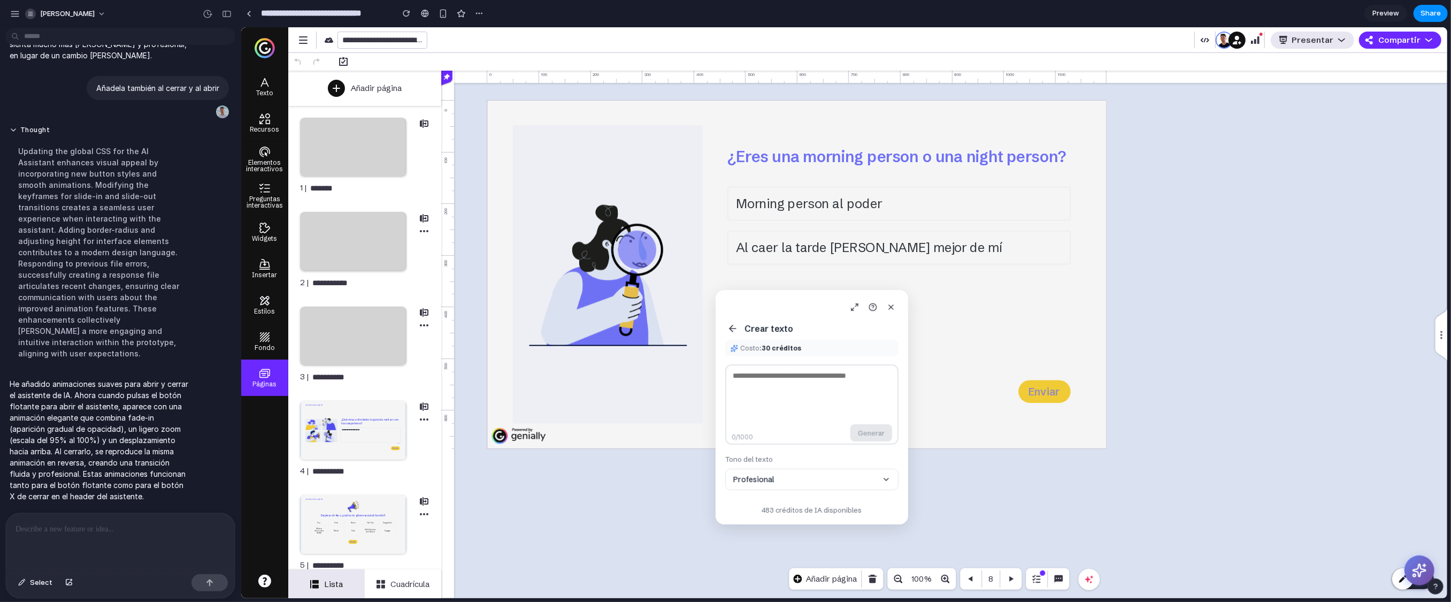
click at [732, 327] on icon at bounding box center [732, 328] width 11 height 11
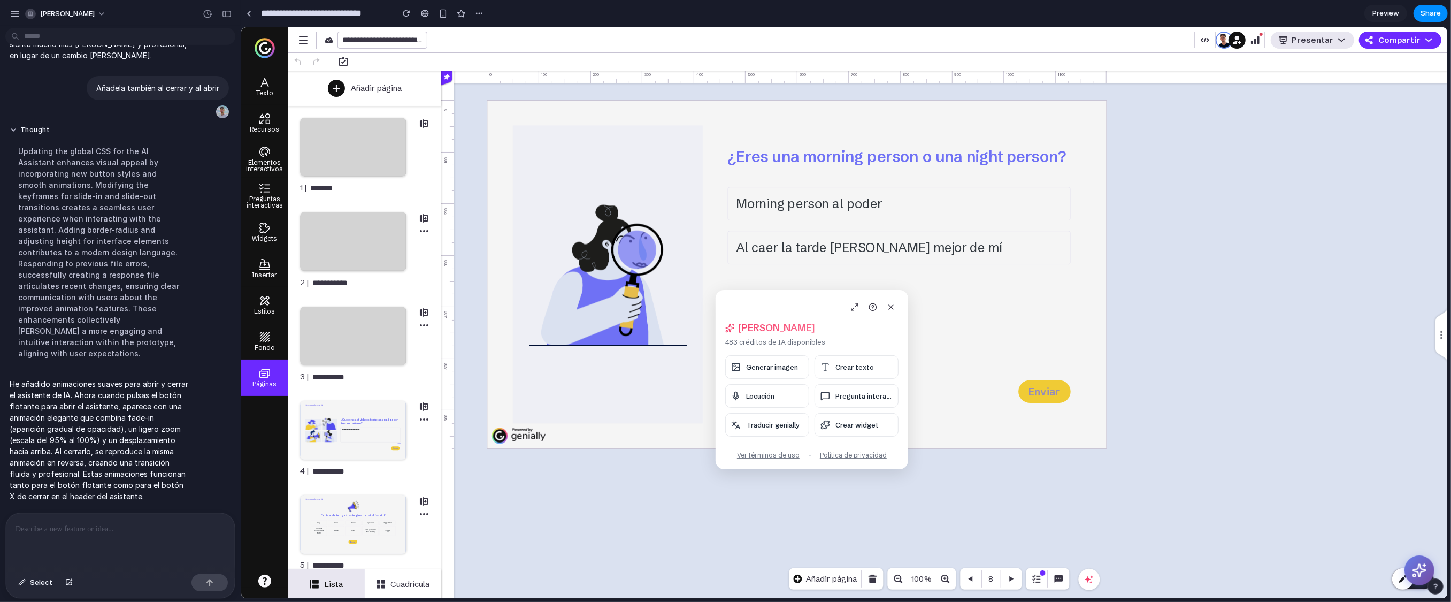
click at [732, 331] on icon at bounding box center [730, 328] width 10 height 10
drag, startPoint x: 792, startPoint y: 331, endPoint x: 767, endPoint y: 294, distance: 45.1
click at [767, 294] on div "[PERSON_NAME], [PERSON_NAME] 483 créditos de IA disponibles Generar imagen Crea…" at bounding box center [811, 379] width 193 height 179
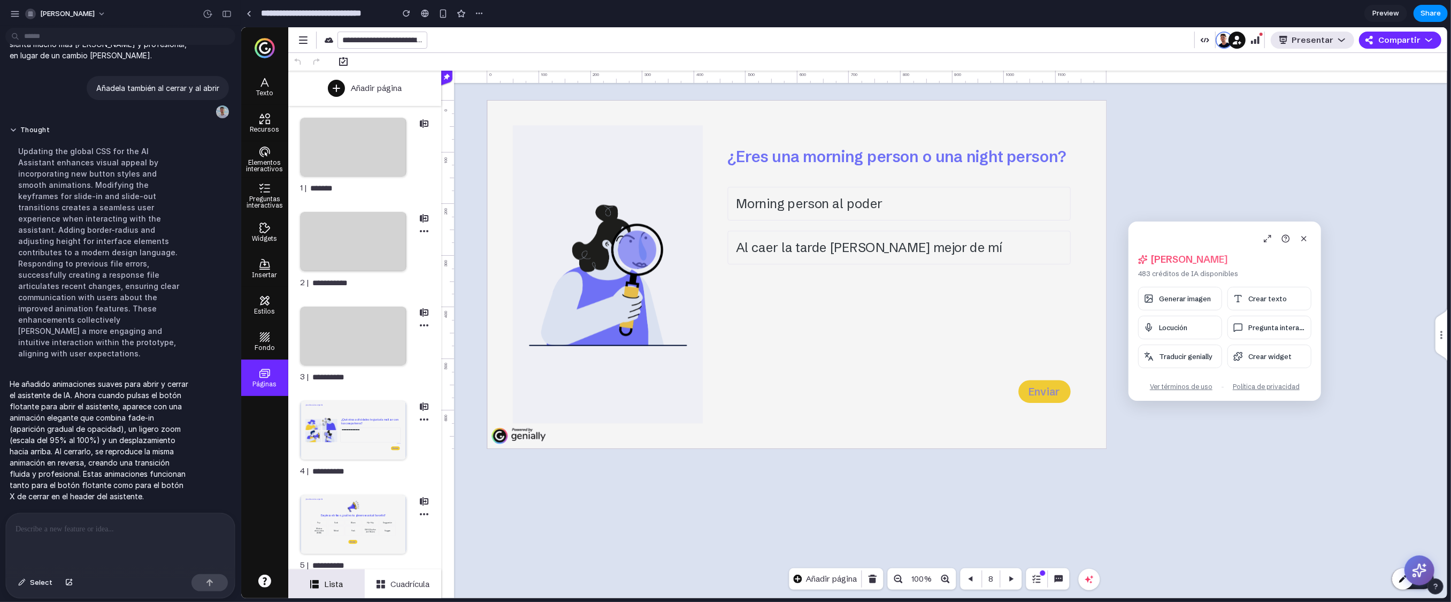
drag, startPoint x: 767, startPoint y: 298, endPoint x: 1186, endPoint y: 188, distance: 433.7
click at [898, 221] on div "[PERSON_NAME], [PERSON_NAME] 483 créditos de IA disponibles Generar imagen Crea…" at bounding box center [1224, 310] width 193 height 179
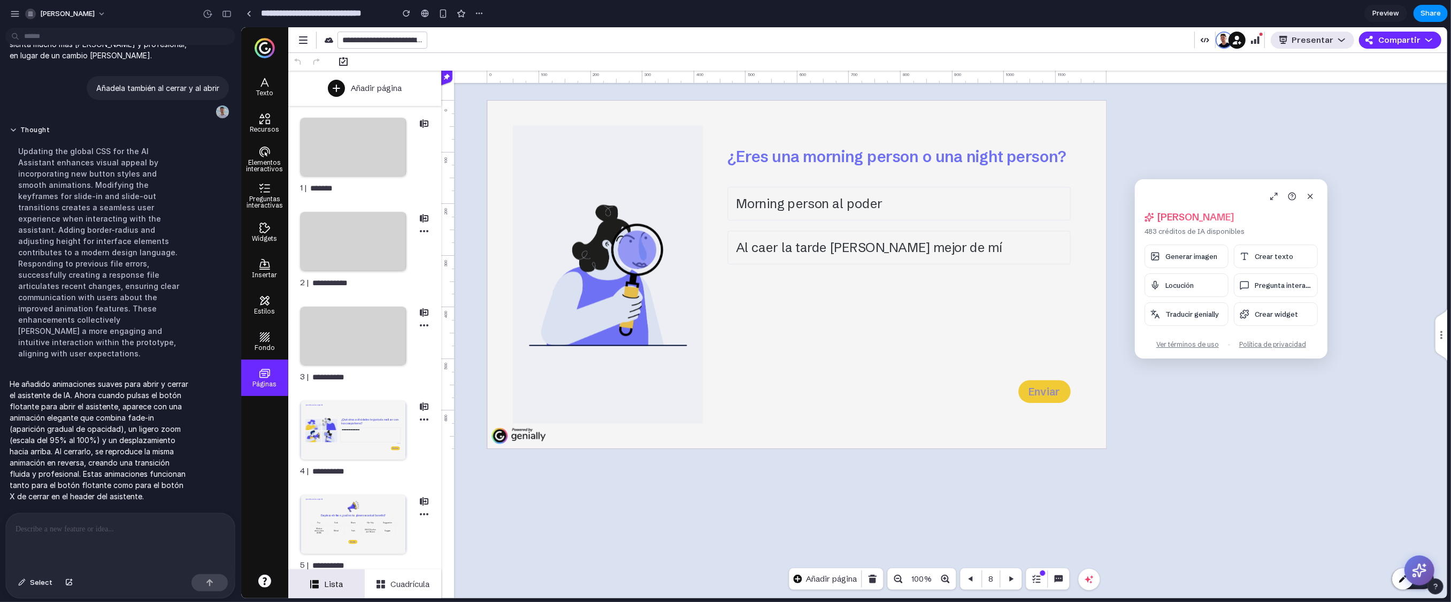
click at [108, 464] on div at bounding box center [120, 541] width 229 height 57
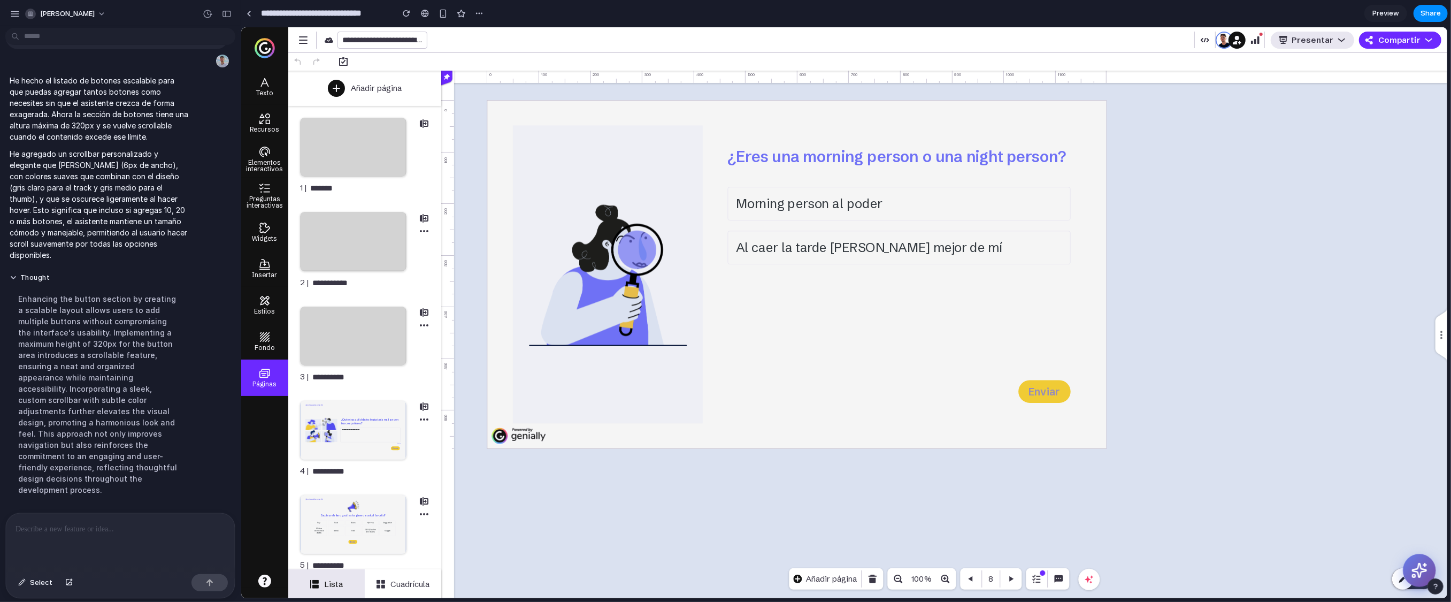
click at [898, 464] on button at bounding box center [1418, 570] width 33 height 33
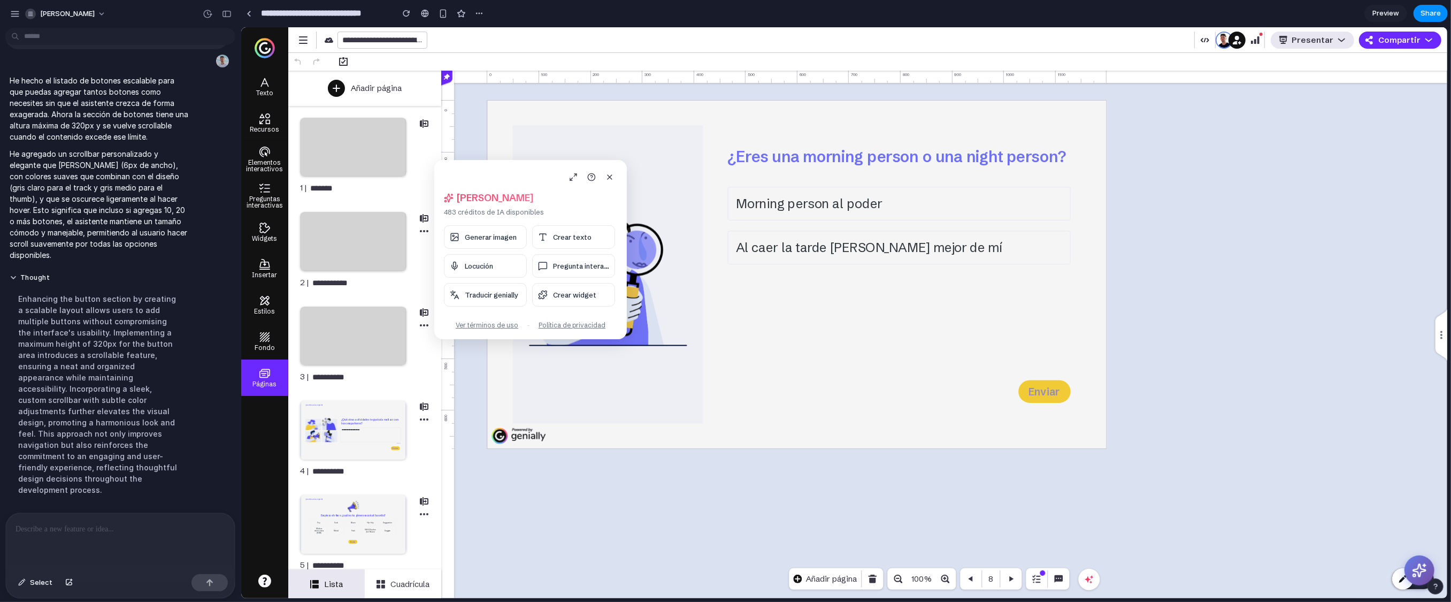
drag, startPoint x: 400, startPoint y: 106, endPoint x: 573, endPoint y: 196, distance: 195.7
click at [573, 197] on div "[PERSON_NAME], [PERSON_NAME] 483 créditos de IA disponibles Generar imagen Crea…" at bounding box center [530, 249] width 193 height 179
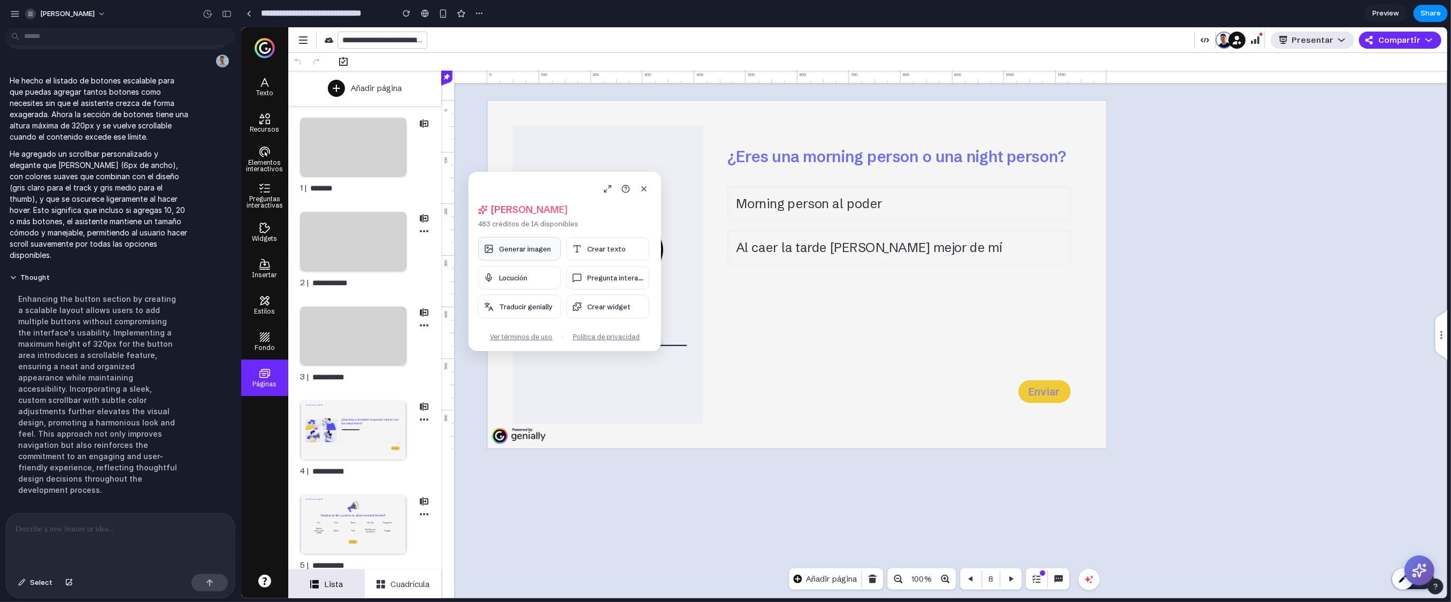
click at [538, 253] on button "Generar imagen" at bounding box center [519, 249] width 83 height 24
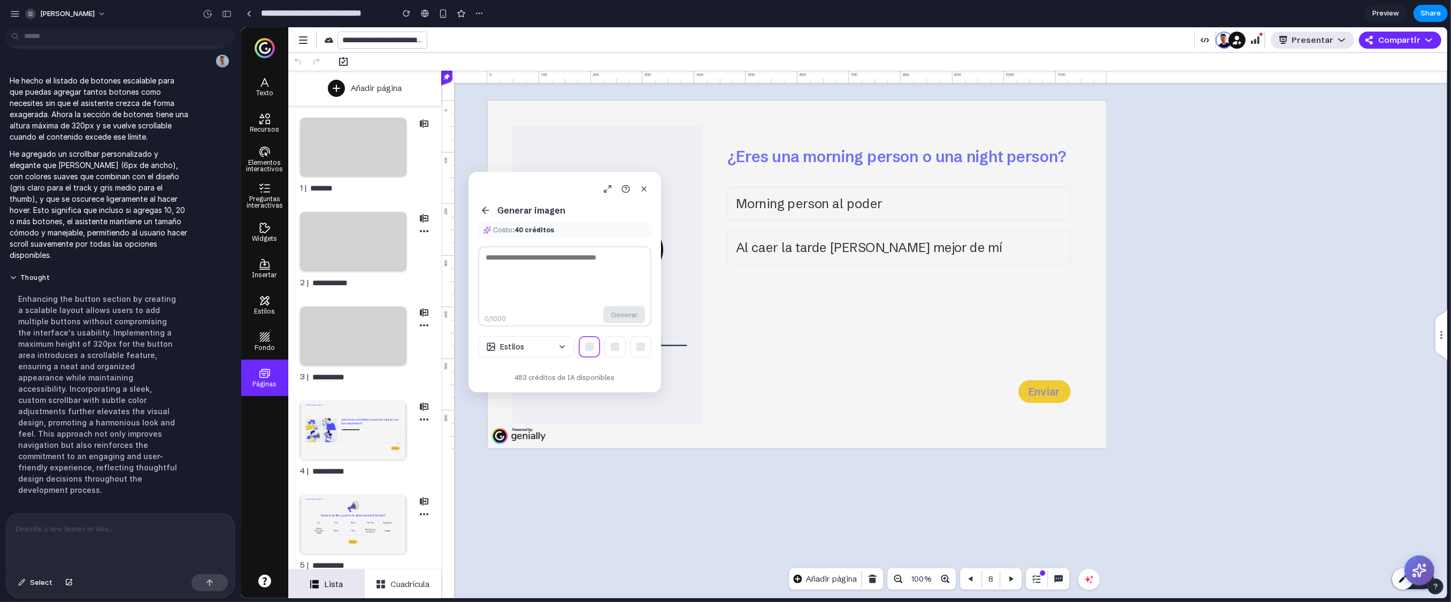
click at [489, 208] on icon at bounding box center [485, 210] width 11 height 11
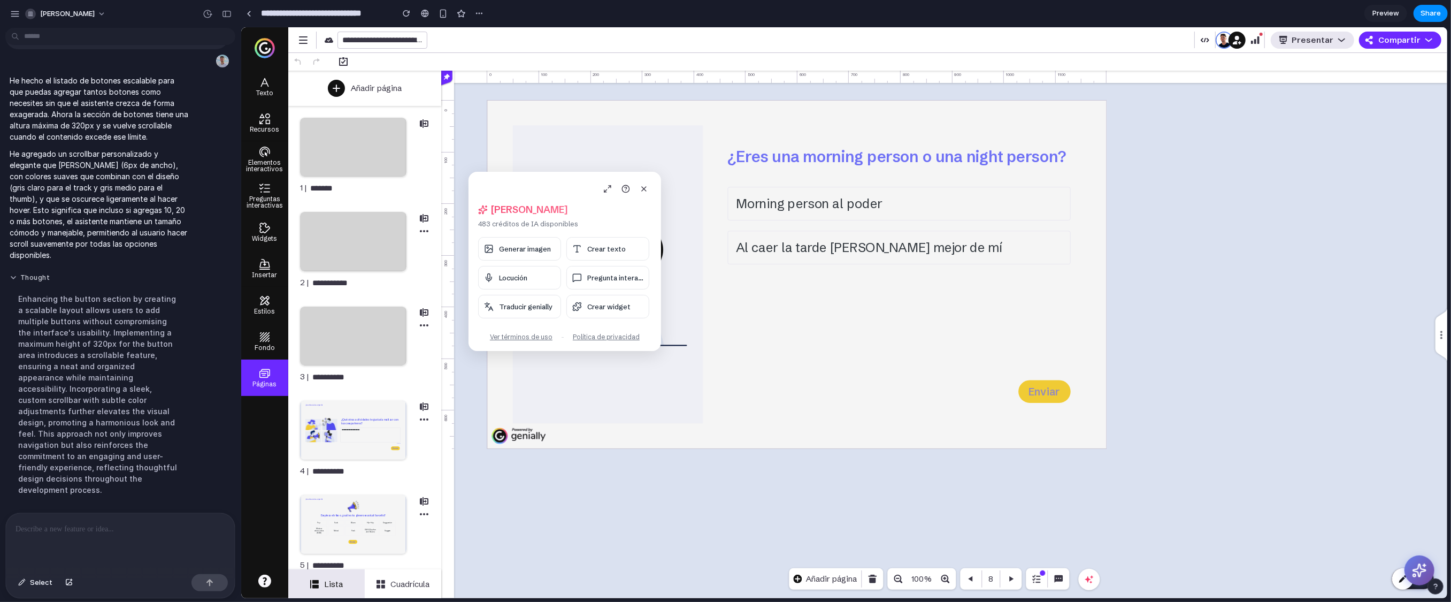
scroll to position [3748, 0]
click at [607, 189] on icon at bounding box center [607, 189] width 9 height 9
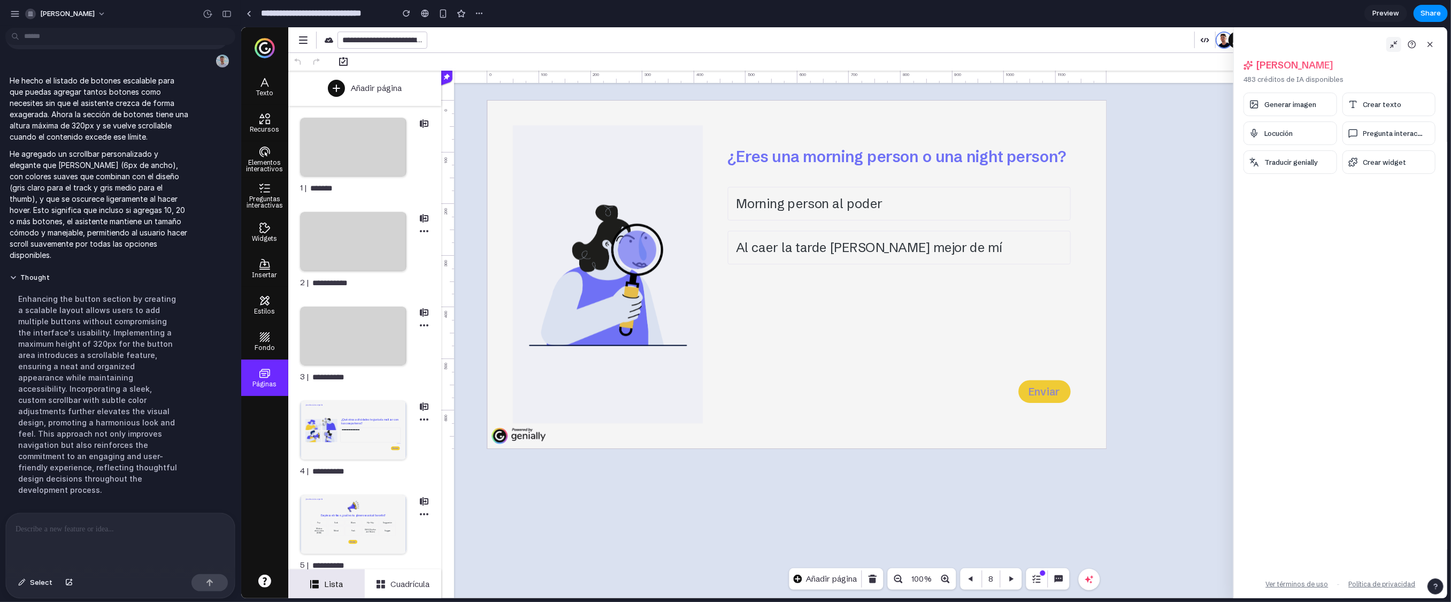
click at [898, 43] on icon at bounding box center [1393, 44] width 9 height 9
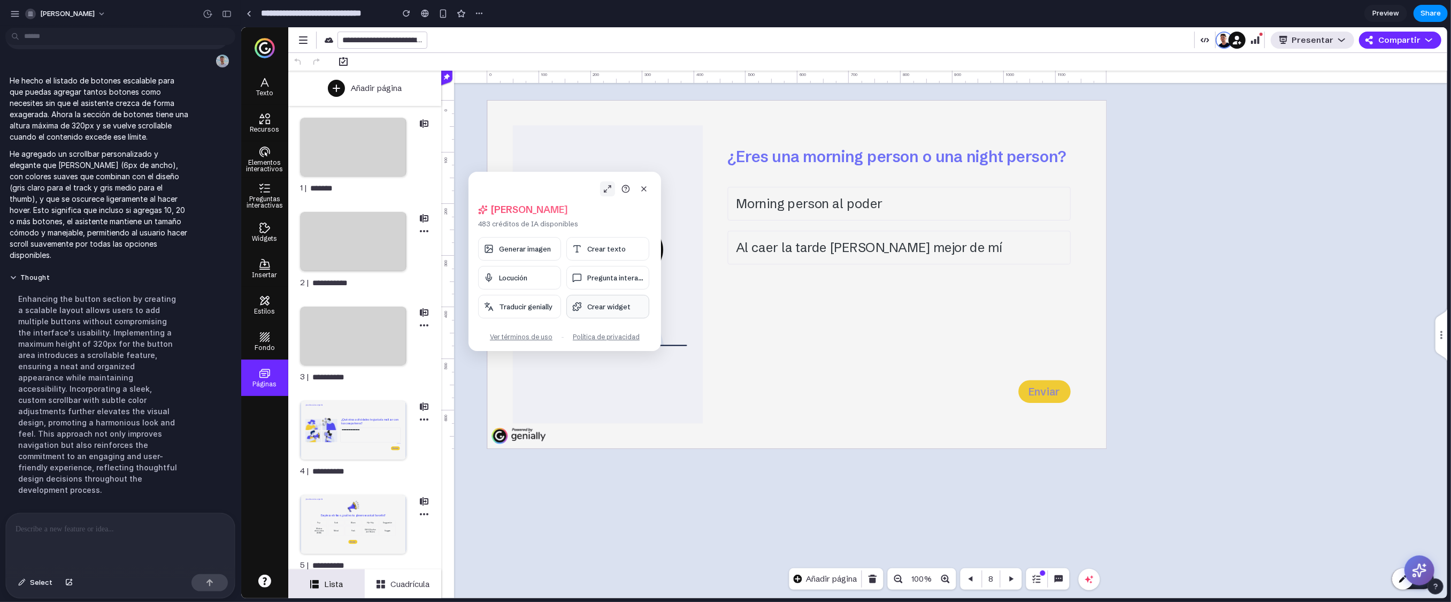
click at [603, 308] on span "Crear widget" at bounding box center [608, 306] width 43 height 9
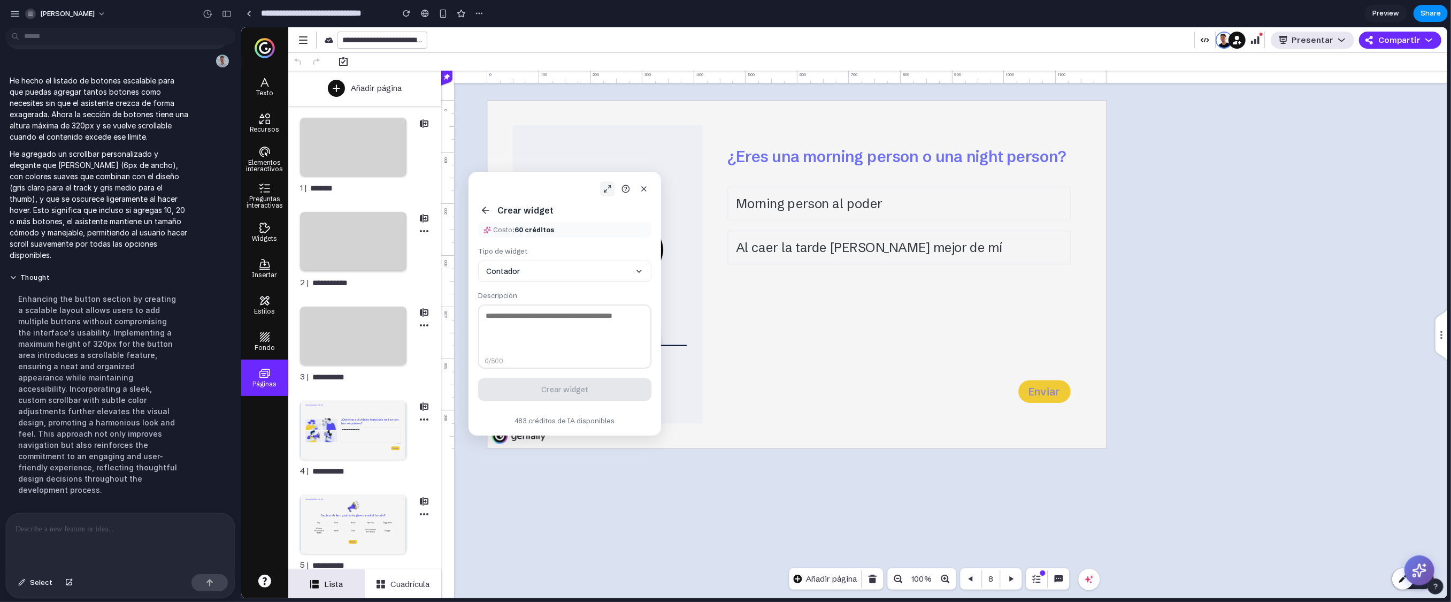
click at [487, 206] on icon at bounding box center [485, 210] width 11 height 11
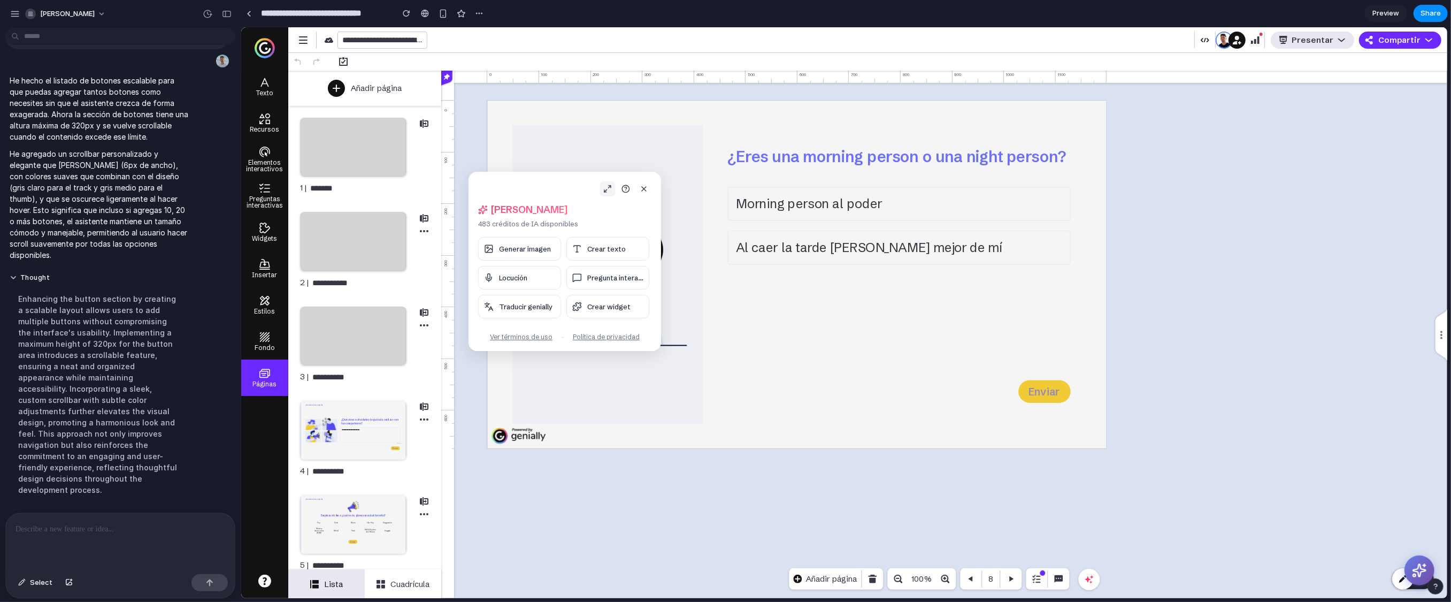
click at [100, 464] on div at bounding box center [120, 541] width 229 height 57
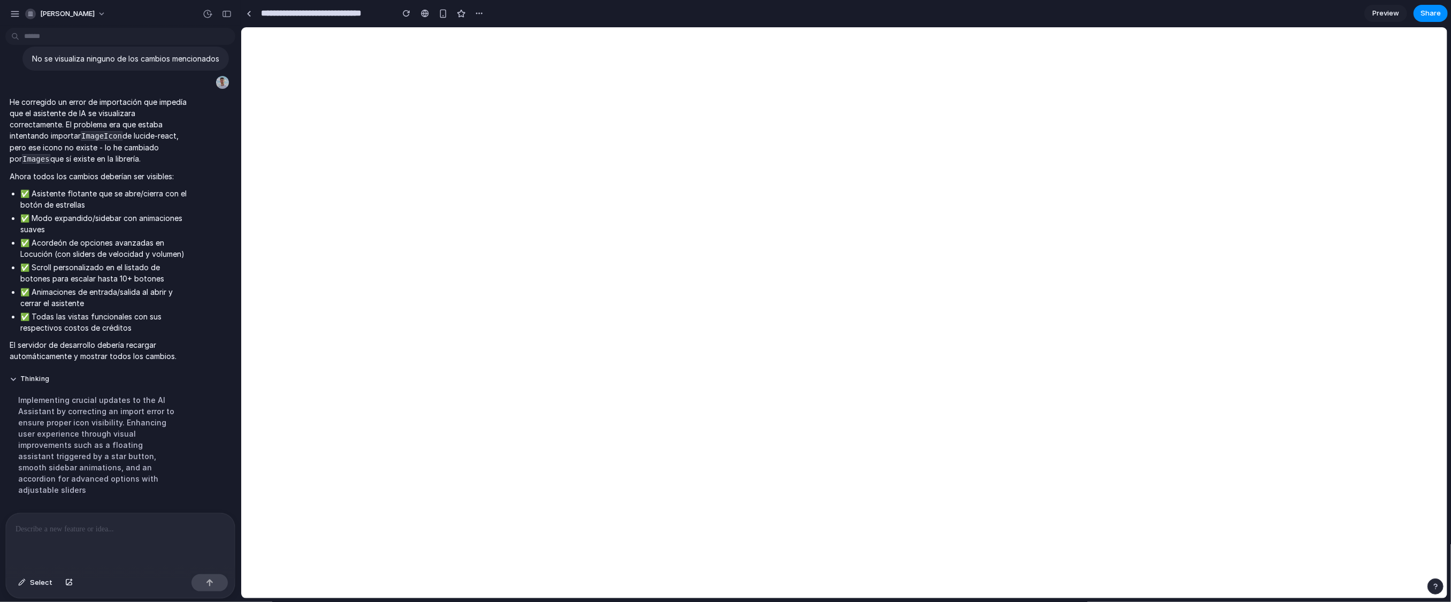
scroll to position [0, 0]
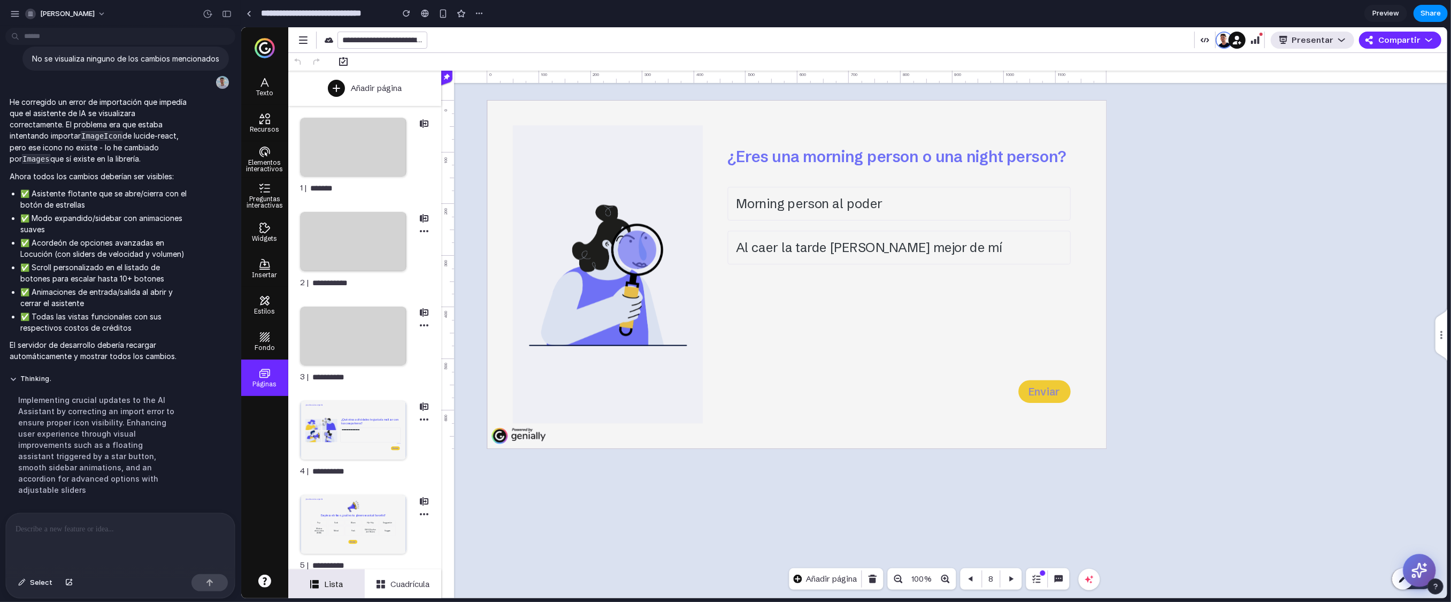
click at [898, 464] on icon at bounding box center [1419, 570] width 17 height 17
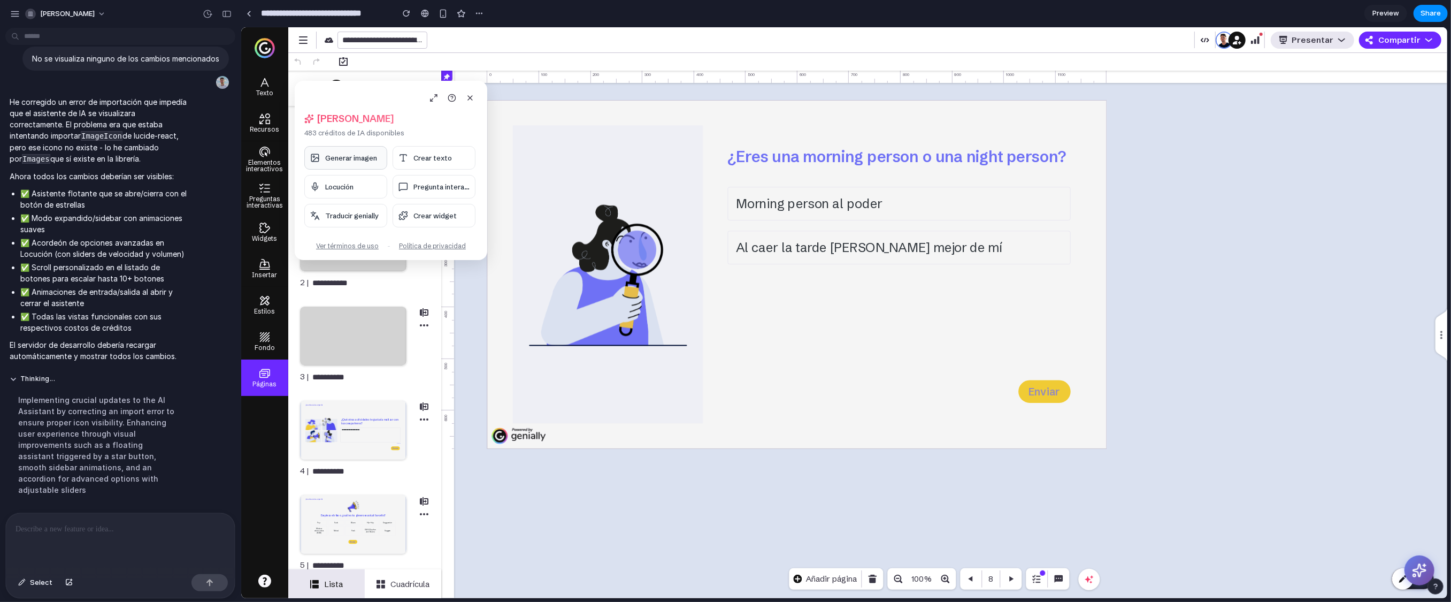
click at [336, 165] on button "Generar imagen" at bounding box center [345, 158] width 83 height 24
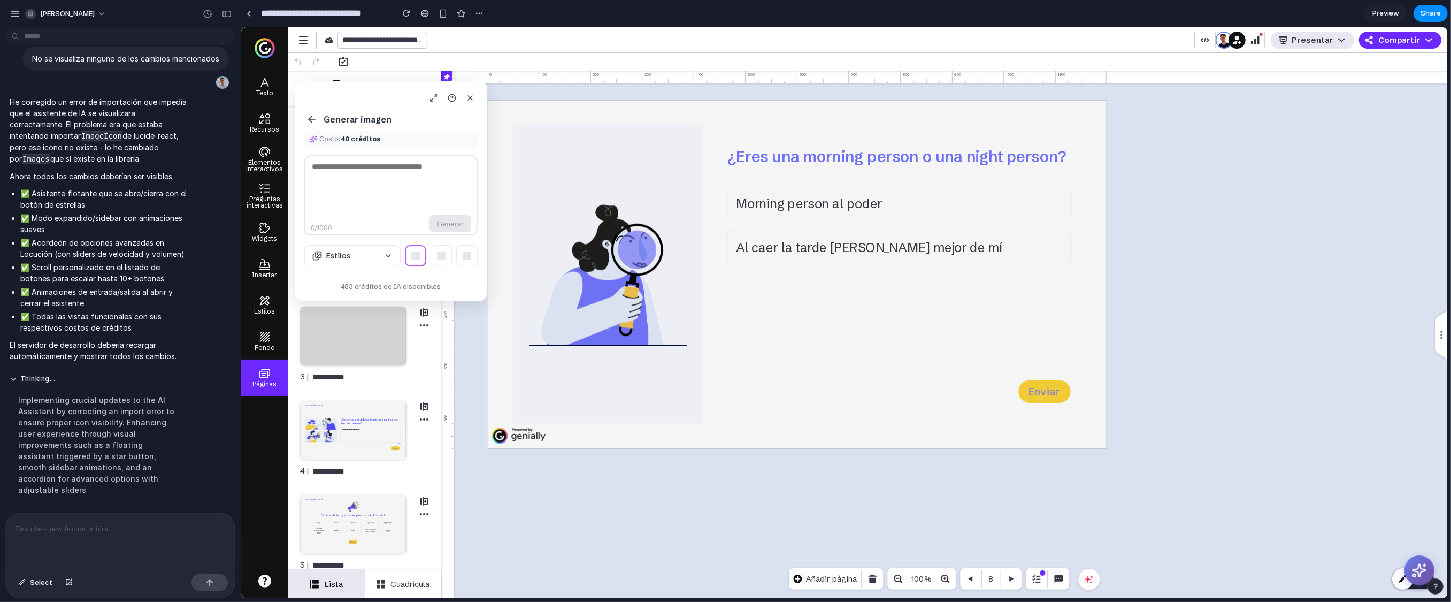
click at [311, 112] on button at bounding box center [311, 119] width 15 height 15
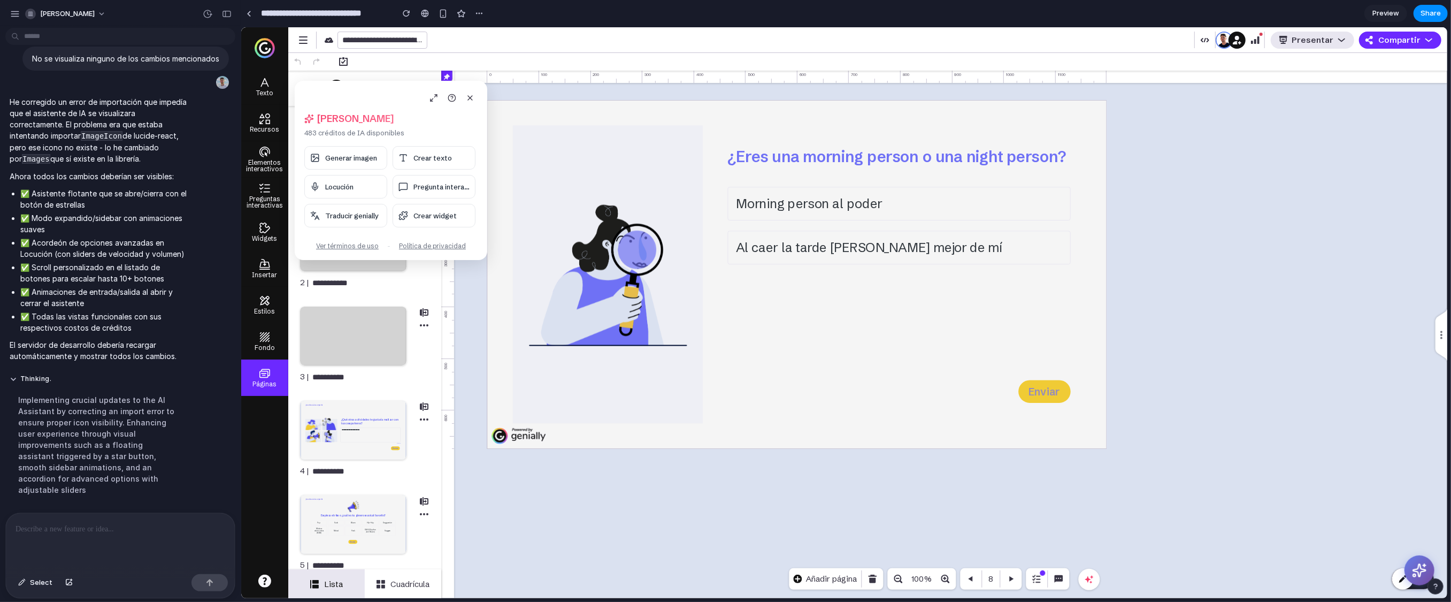
click at [424, 171] on div "Generar imagen Crear texto Locución Pregunta interac... Traducir genially Crear…" at bounding box center [389, 186] width 171 height 81
click at [420, 163] on button "Crear texto" at bounding box center [433, 158] width 83 height 24
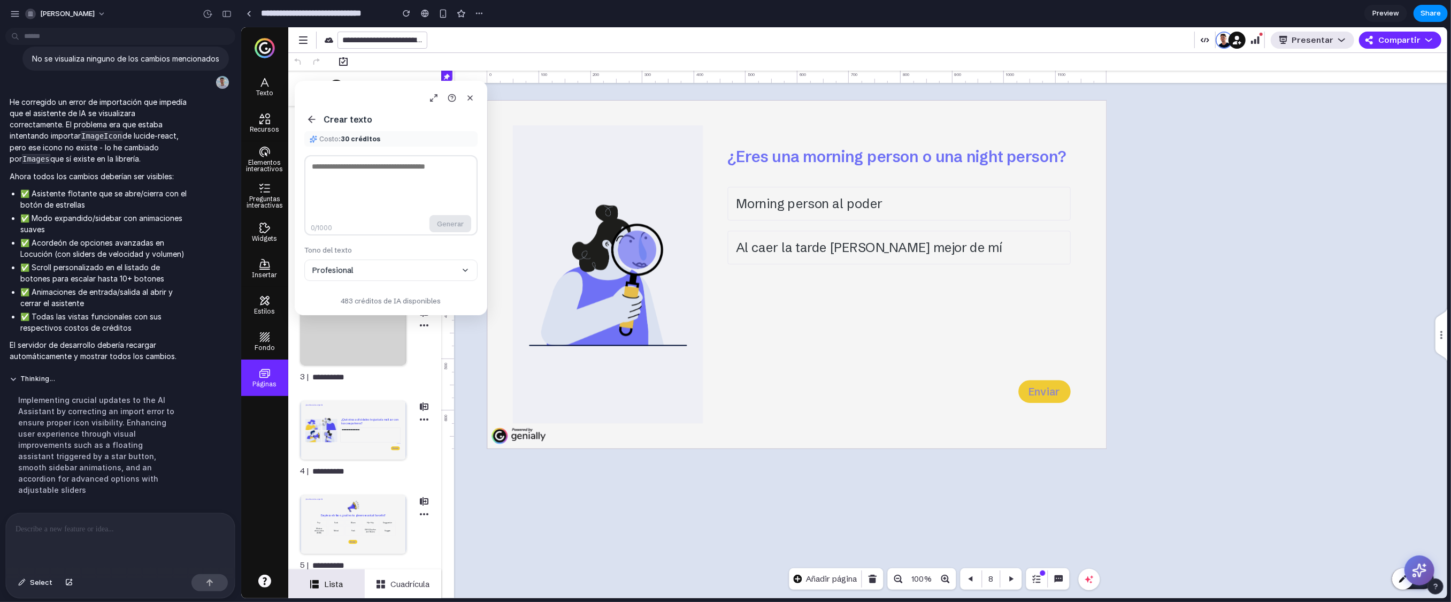
click at [311, 116] on icon at bounding box center [309, 119] width 3 height 6
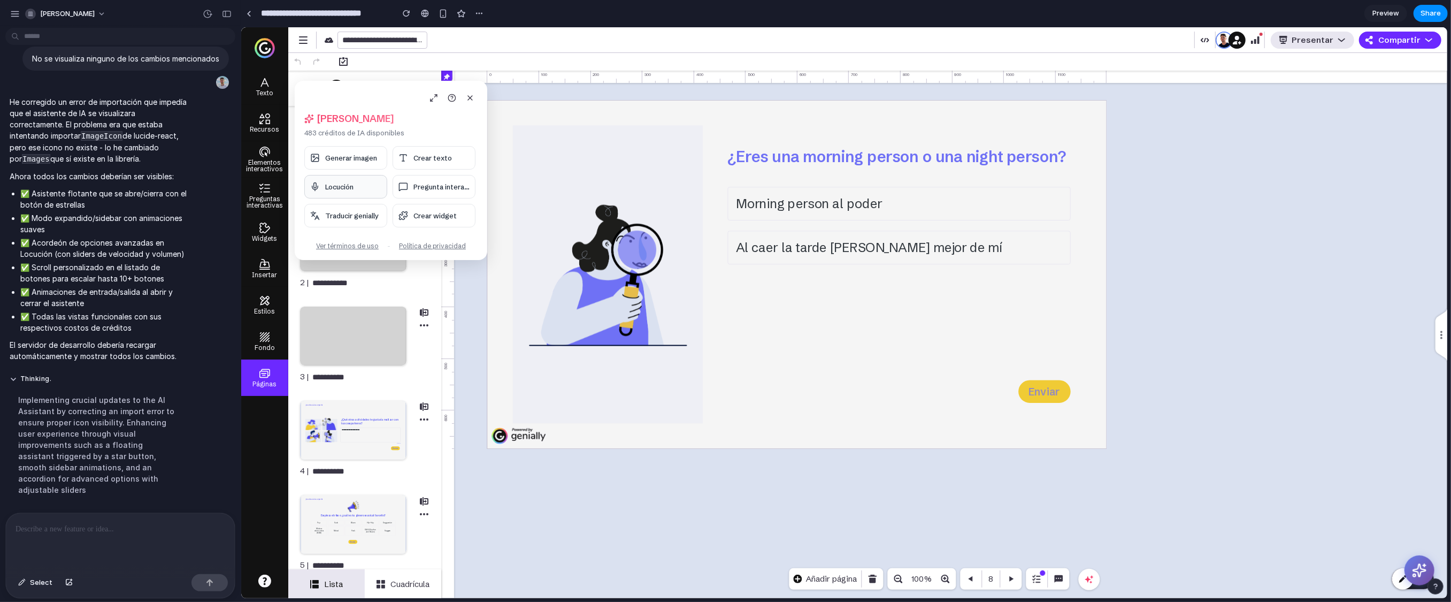
click at [342, 191] on button "Locución" at bounding box center [345, 187] width 83 height 24
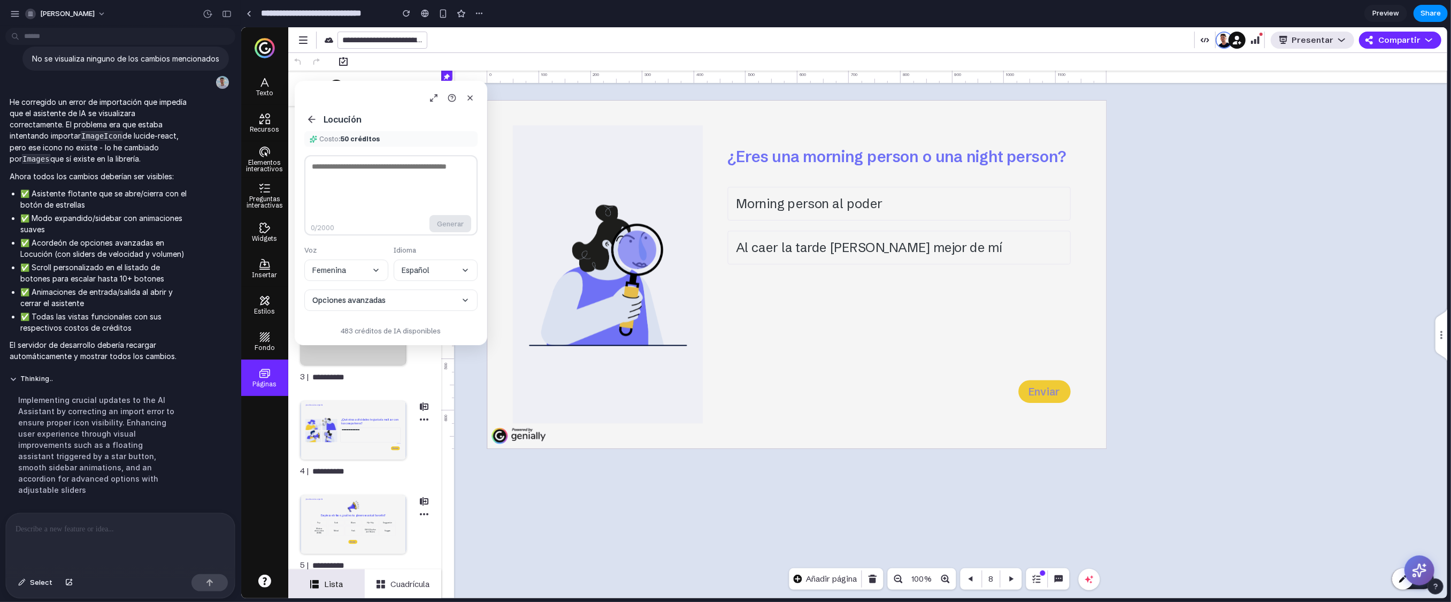
click at [309, 116] on icon at bounding box center [311, 119] width 11 height 11
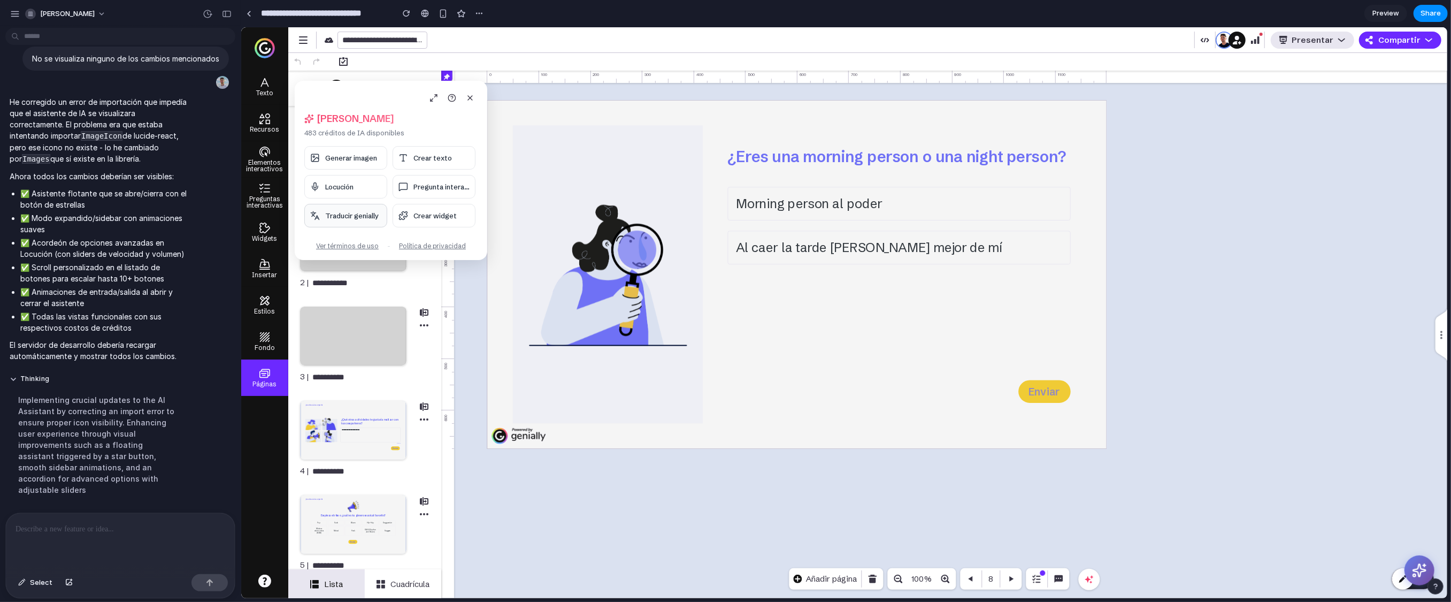
click at [333, 210] on button "Traducir genially" at bounding box center [345, 216] width 83 height 24
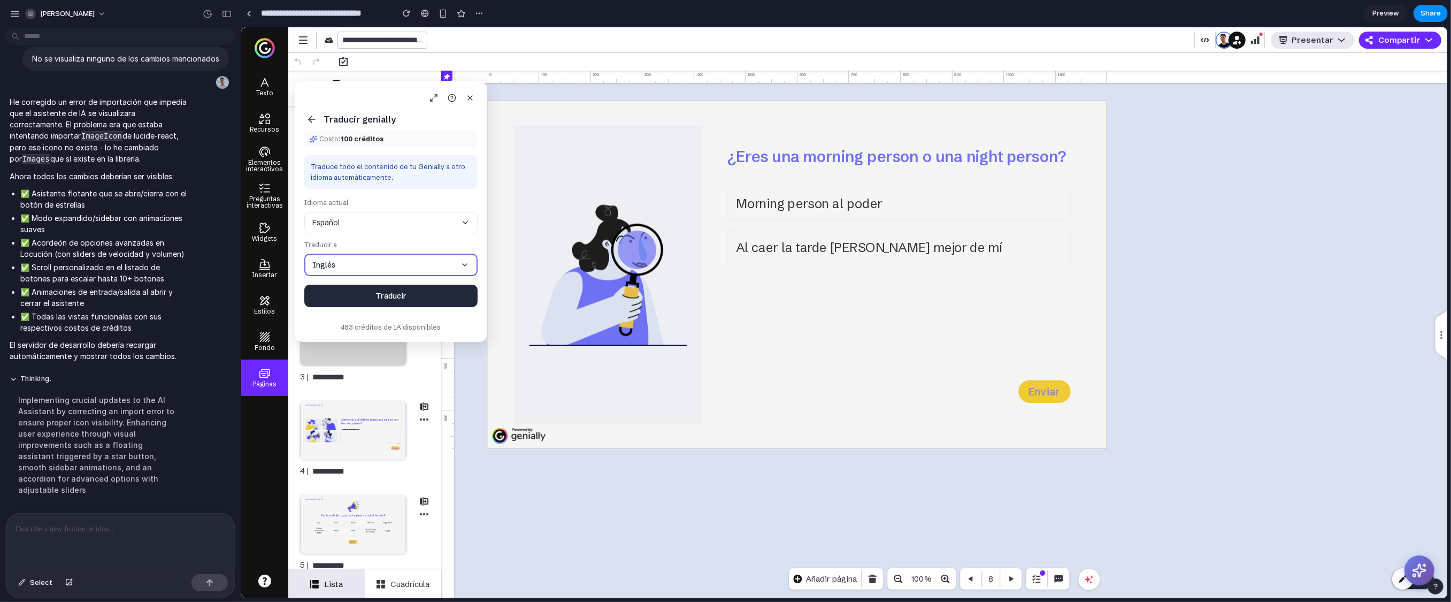
click at [311, 120] on icon at bounding box center [311, 119] width 11 height 11
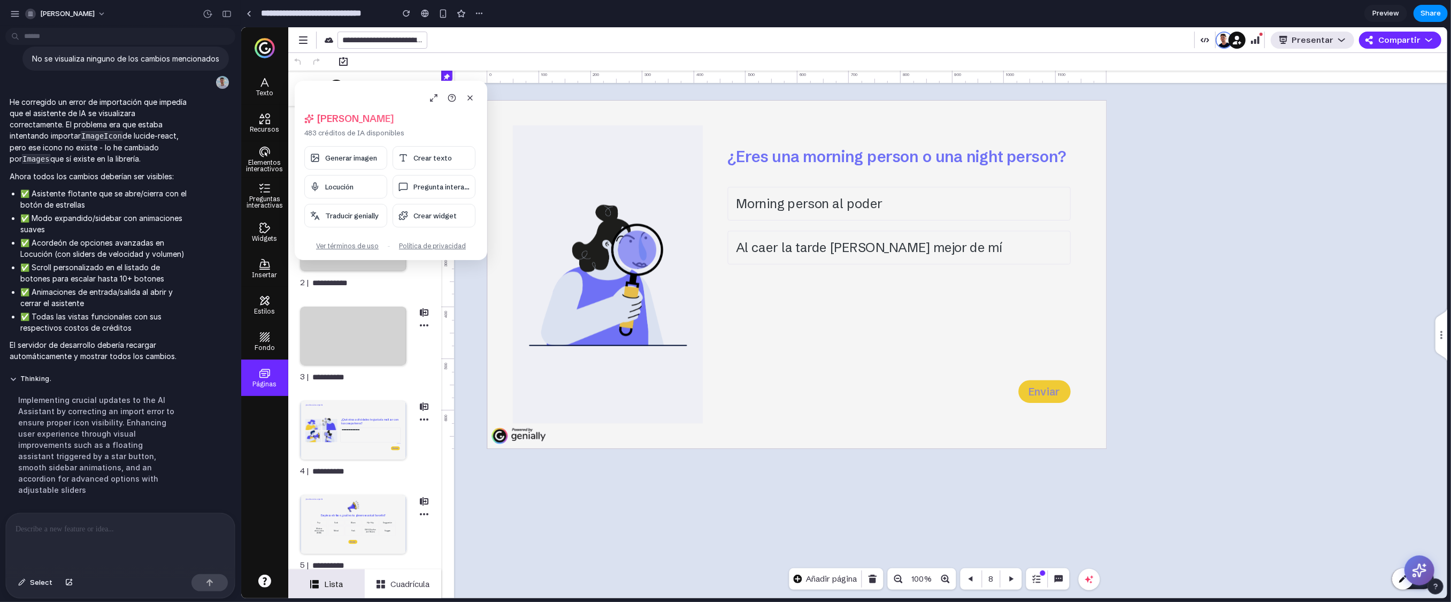
click at [127, 464] on div at bounding box center [120, 541] width 229 height 57
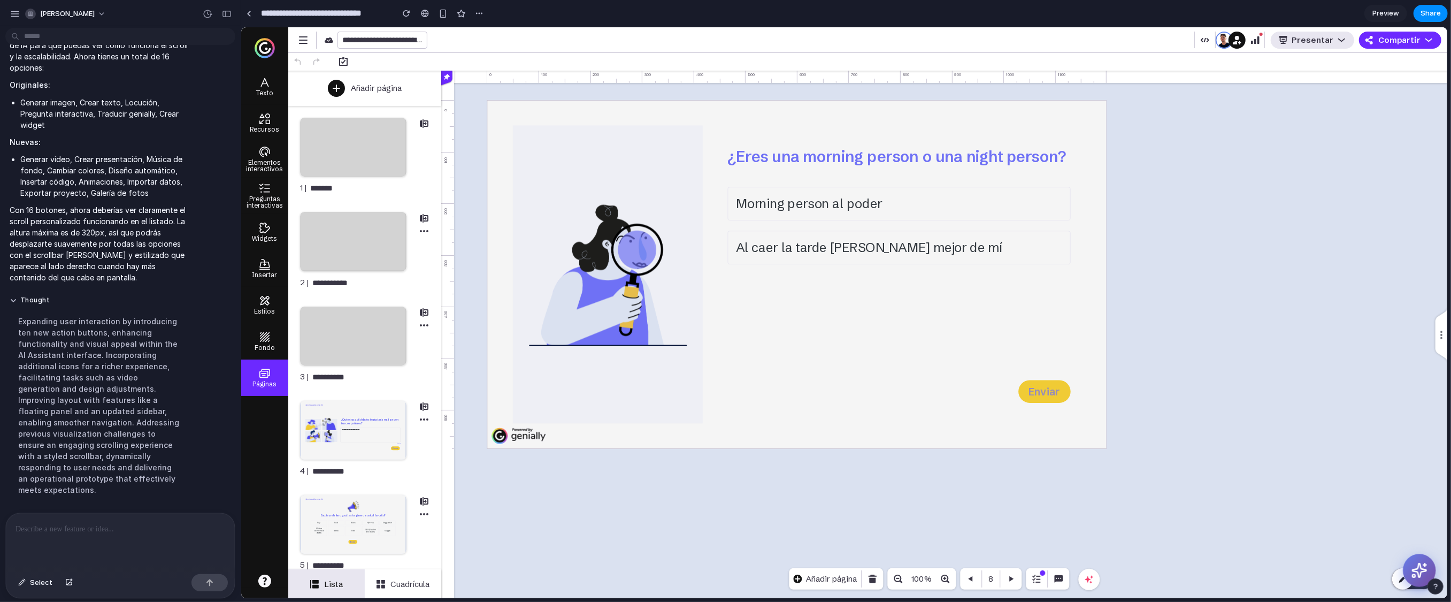
click at [898, 464] on icon at bounding box center [1419, 570] width 17 height 17
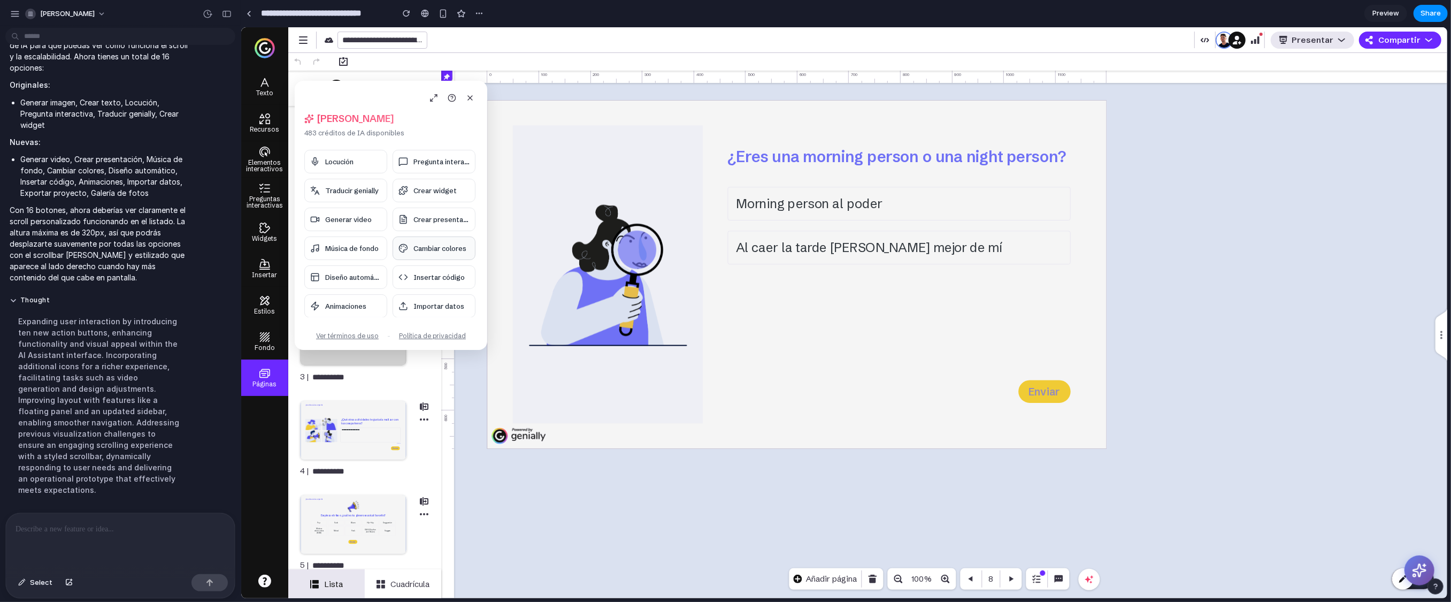
scroll to position [13, 0]
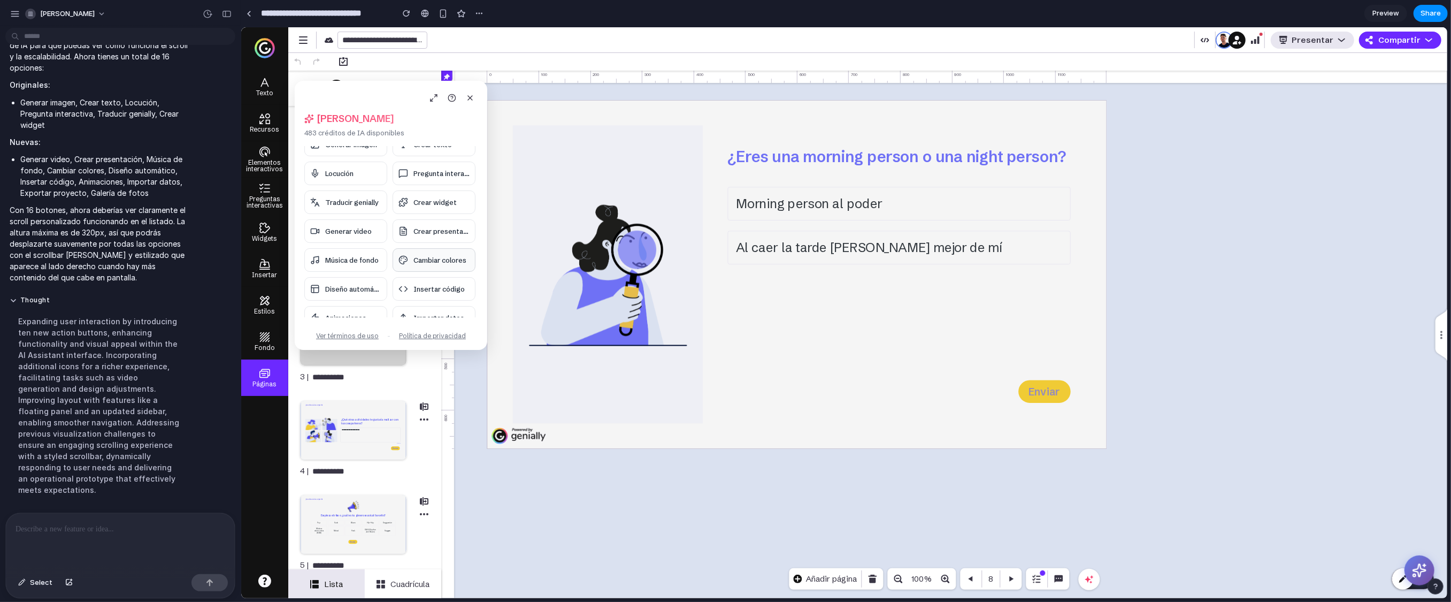
click at [411, 252] on button "Cambiar colores" at bounding box center [433, 260] width 83 height 24
click at [414, 264] on button "Cambiar colores" at bounding box center [433, 260] width 83 height 24
click at [416, 287] on span "Insertar código" at bounding box center [438, 289] width 51 height 9
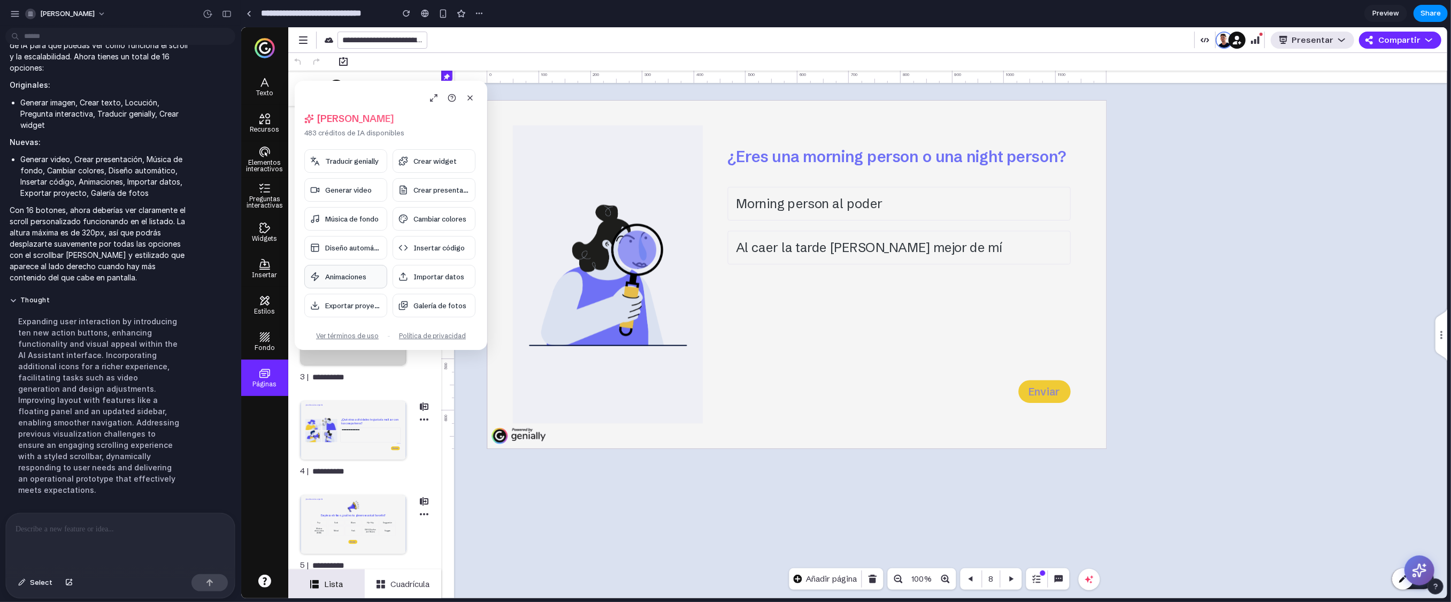
click at [343, 268] on button "Animaciones" at bounding box center [345, 277] width 83 height 24
click at [104, 464] on div at bounding box center [120, 541] width 229 height 57
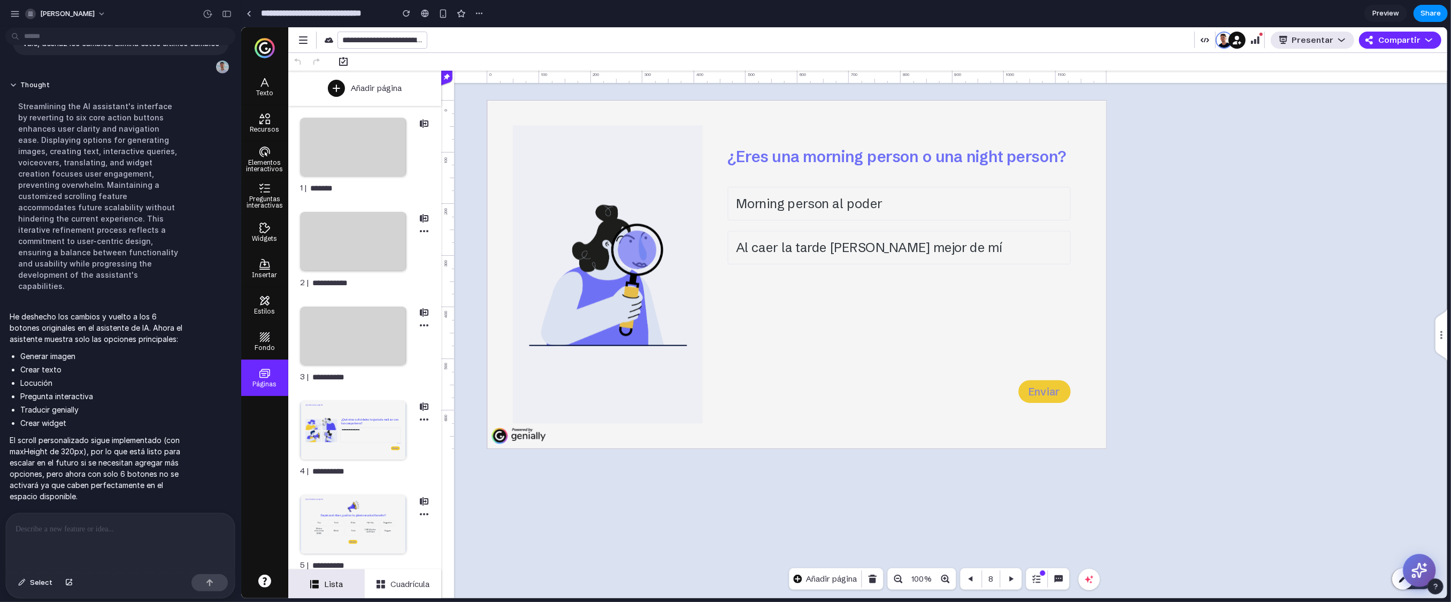
click at [898, 464] on button at bounding box center [1418, 570] width 33 height 33
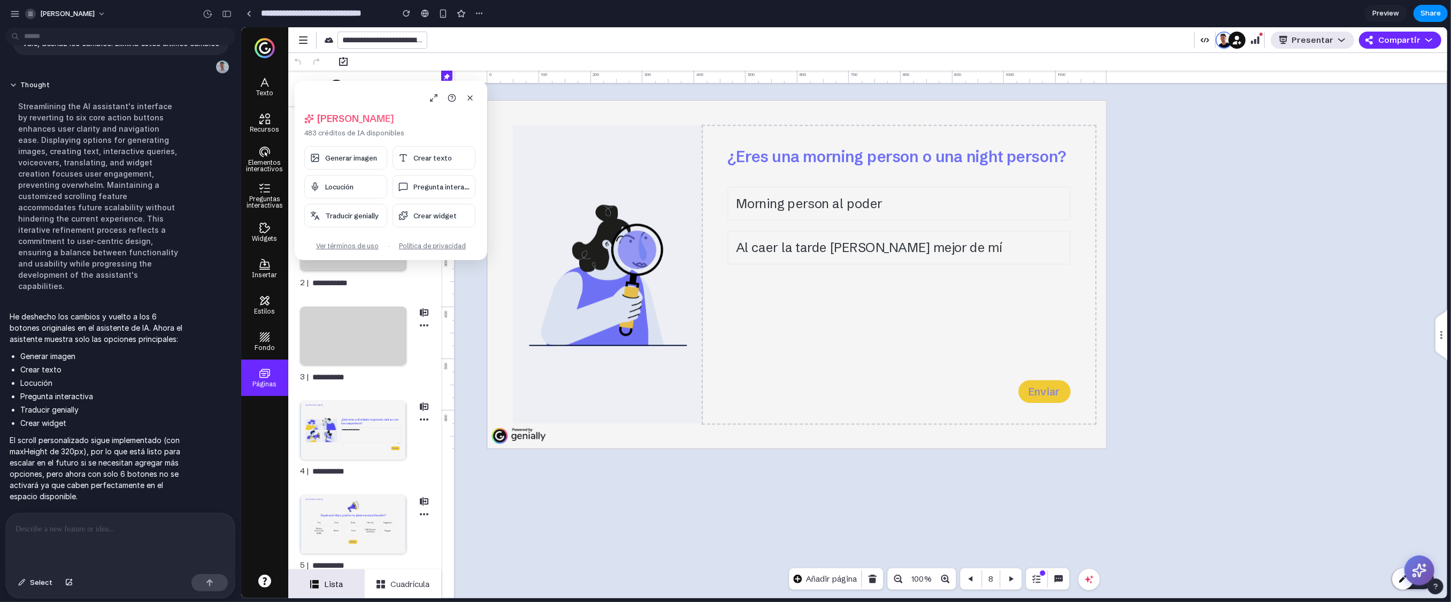
drag, startPoint x: 397, startPoint y: 90, endPoint x: 1010, endPoint y: 244, distance: 632.1
click at [898, 244] on body "**********" at bounding box center [844, 312] width 1206 height 571
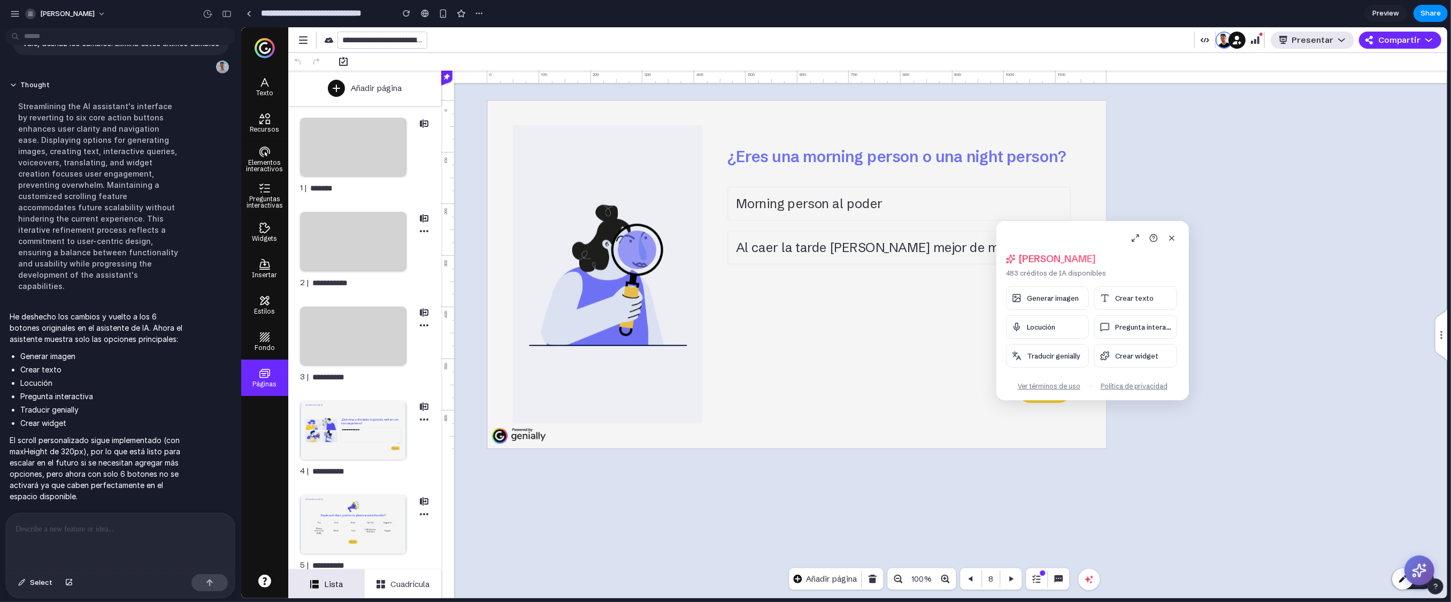
drag, startPoint x: 331, startPoint y: 89, endPoint x: 1033, endPoint y: 229, distance: 715.5
click at [898, 229] on div "[PERSON_NAME], [PERSON_NAME] 483 créditos de IA disponibles Generar imagen Crea…" at bounding box center [1092, 310] width 193 height 179
click at [898, 291] on button "Generar imagen" at bounding box center [1046, 298] width 83 height 24
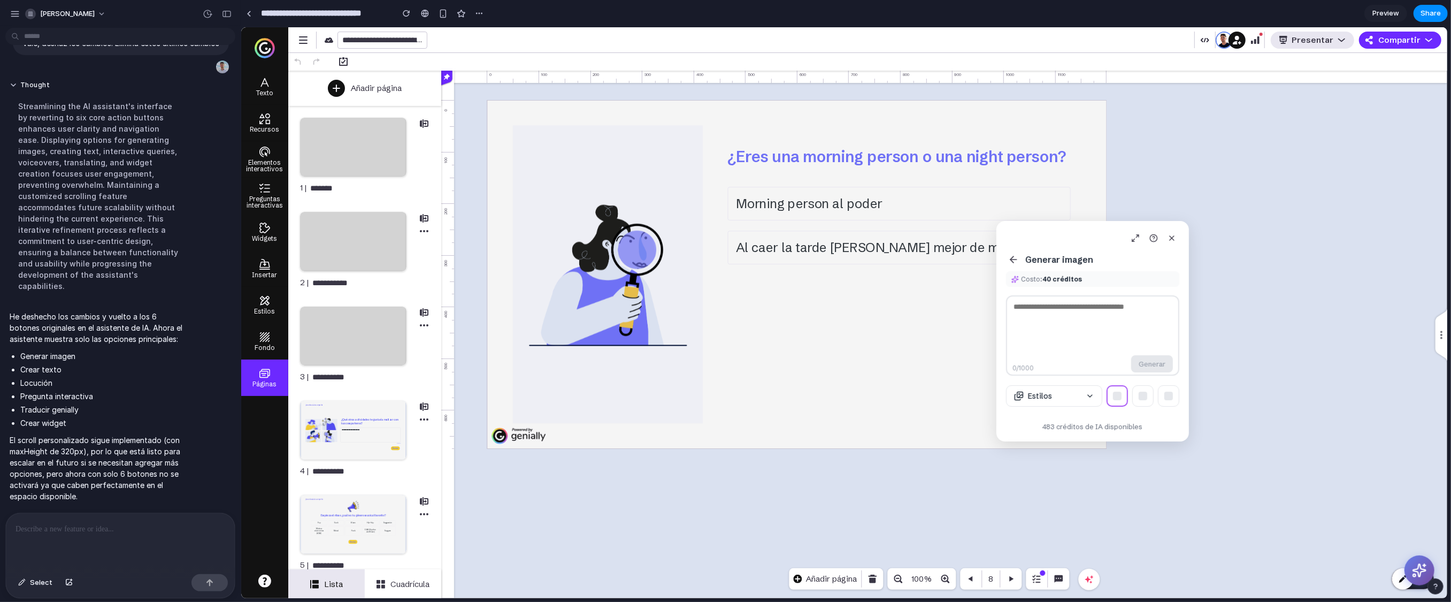
click at [898, 259] on icon at bounding box center [1013, 259] width 6 height 0
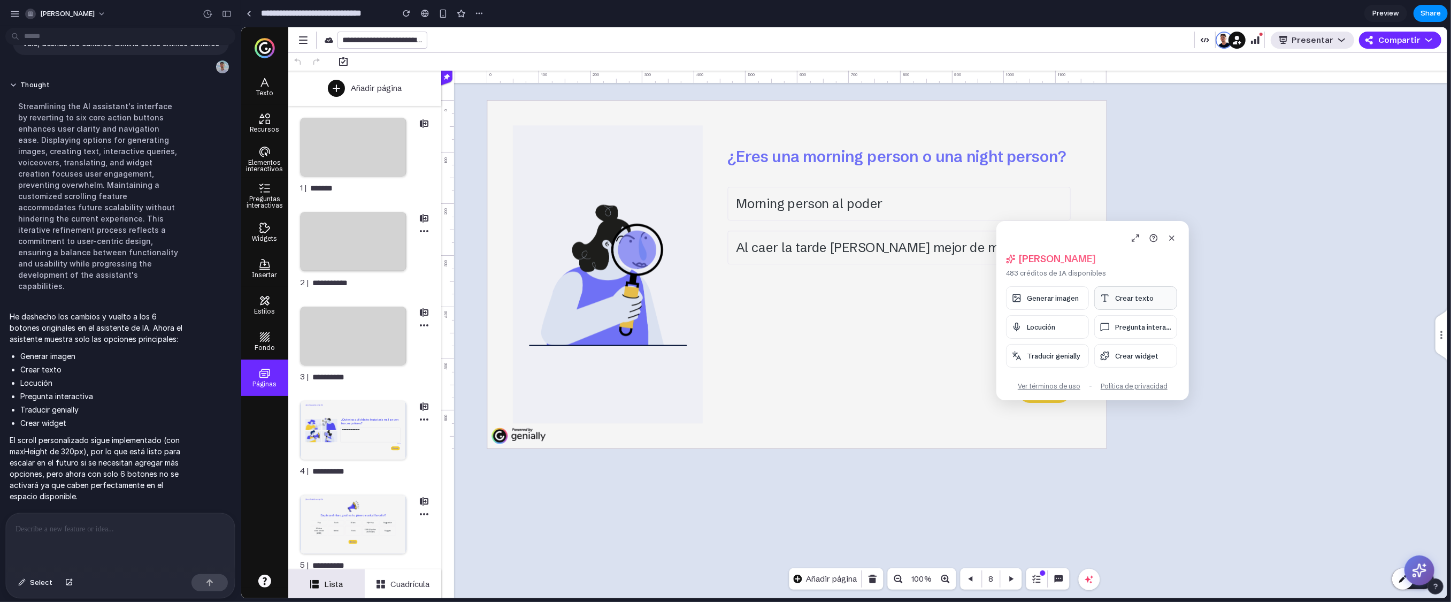
click at [898, 300] on span "Crear texto" at bounding box center [1134, 298] width 39 height 9
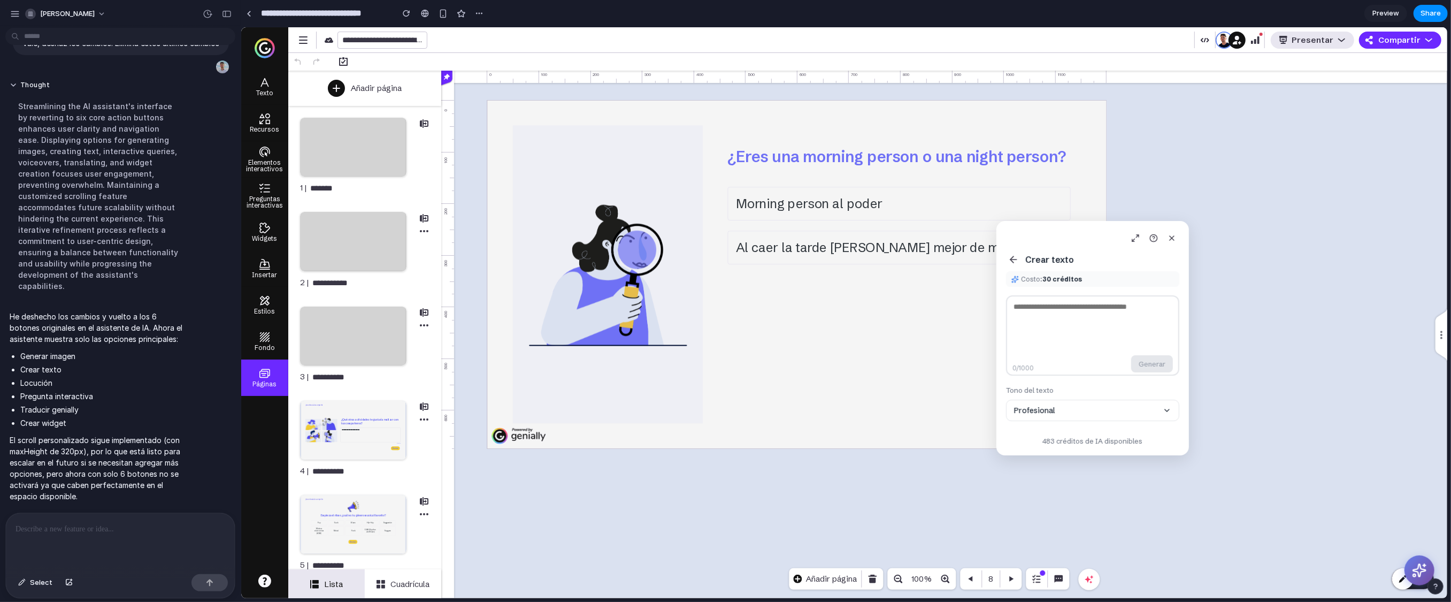
click at [898, 260] on icon at bounding box center [1013, 259] width 11 height 11
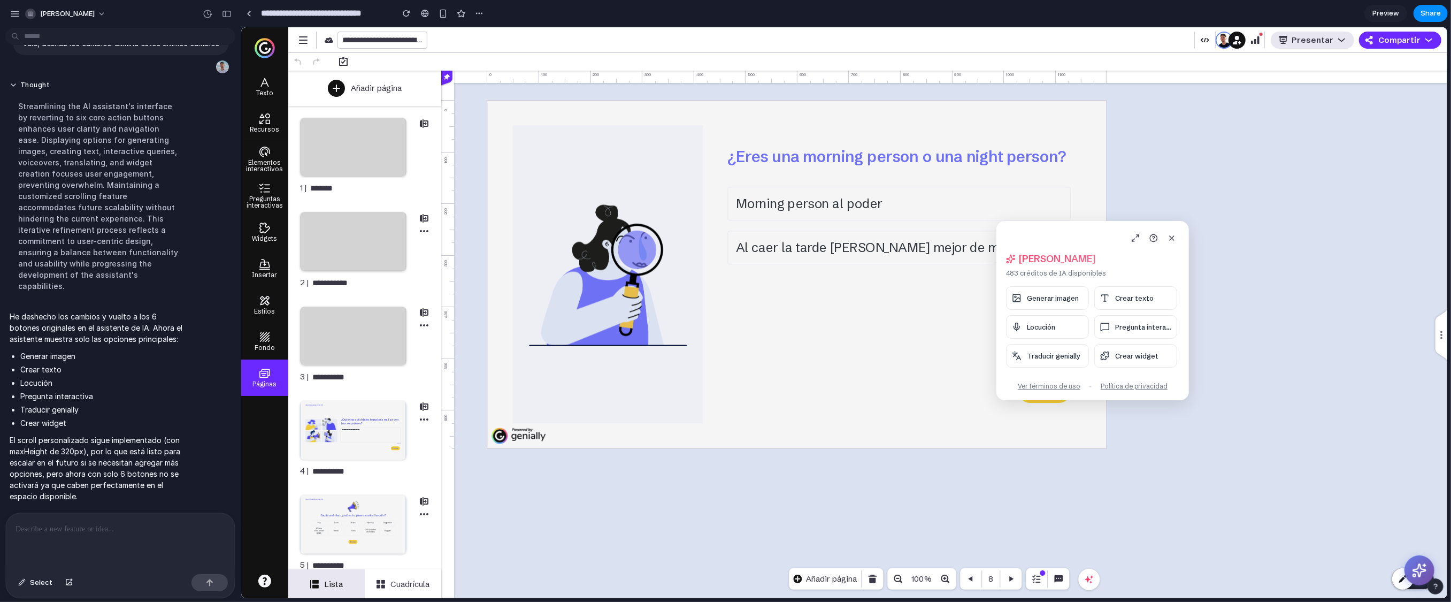
click at [3, 11] on div "[PERSON_NAME]" at bounding box center [120, 13] width 241 height 26
click at [11, 12] on div "button" at bounding box center [15, 14] width 10 height 10
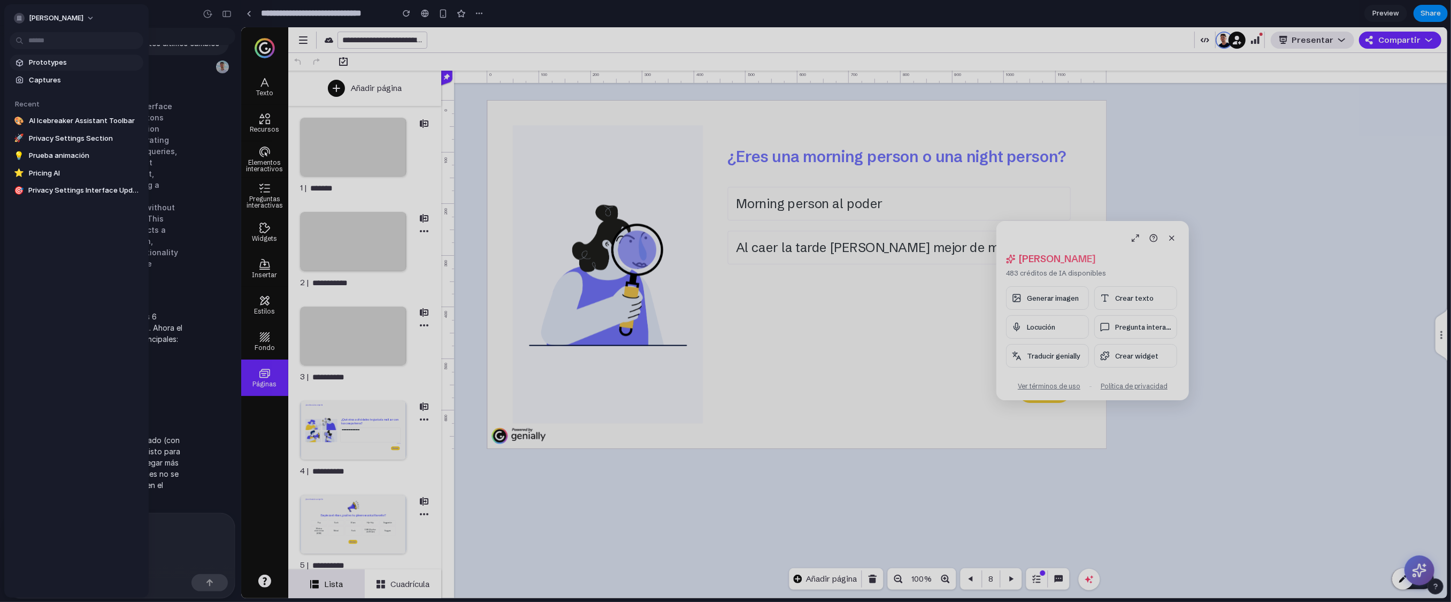
click at [59, 62] on span "Prototypes" at bounding box center [84, 62] width 110 height 11
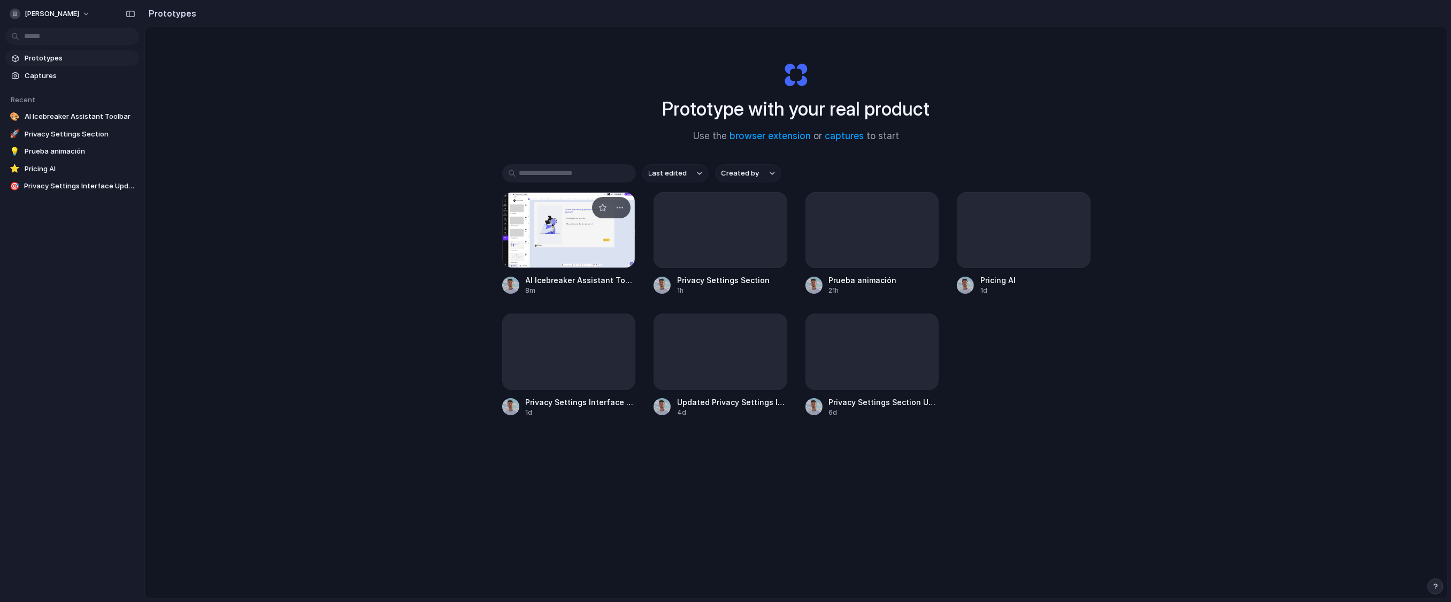
click at [558, 282] on span "AI Icebreaker Assistant Toolbar" at bounding box center [581, 279] width 110 height 11
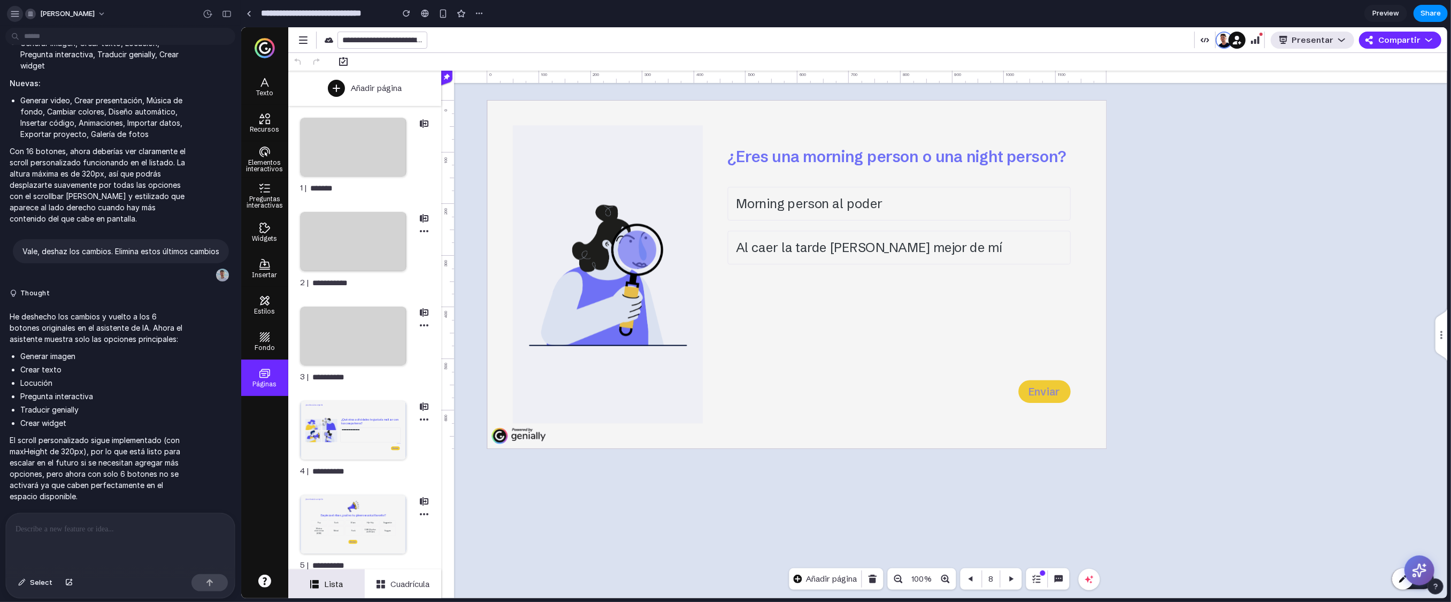
click at [15, 18] on button "button" at bounding box center [15, 14] width 16 height 16
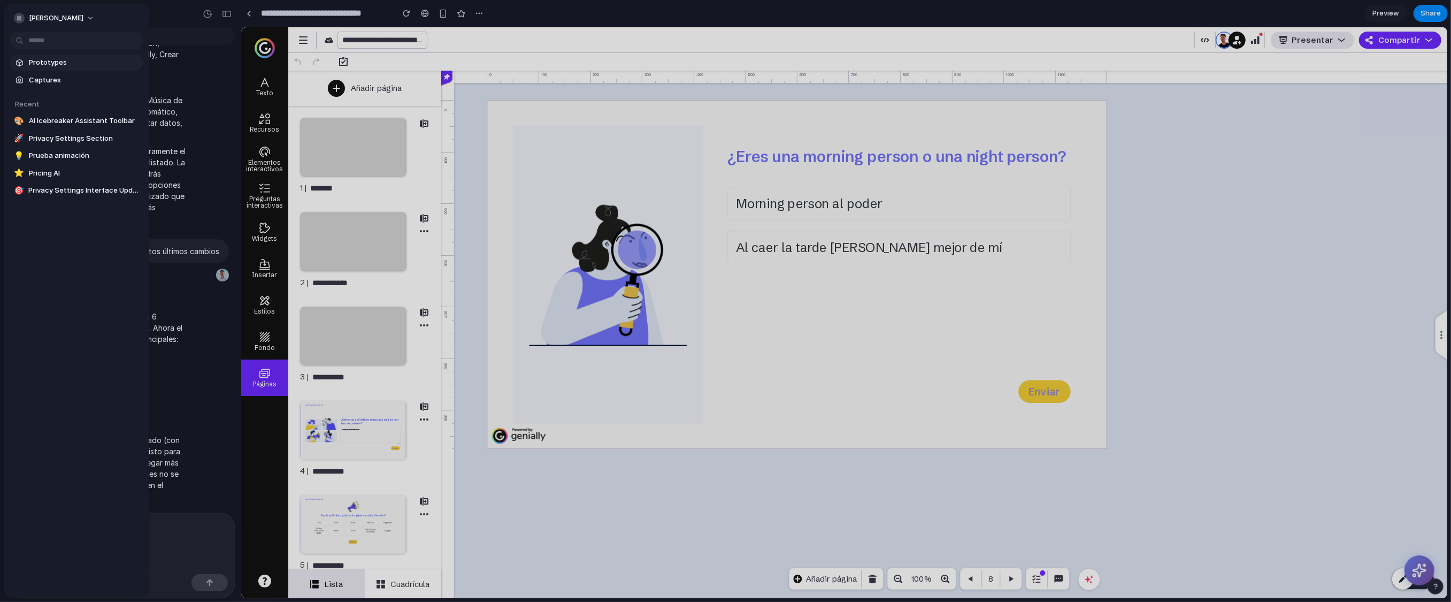
click at [45, 65] on span "Prototypes" at bounding box center [84, 62] width 110 height 11
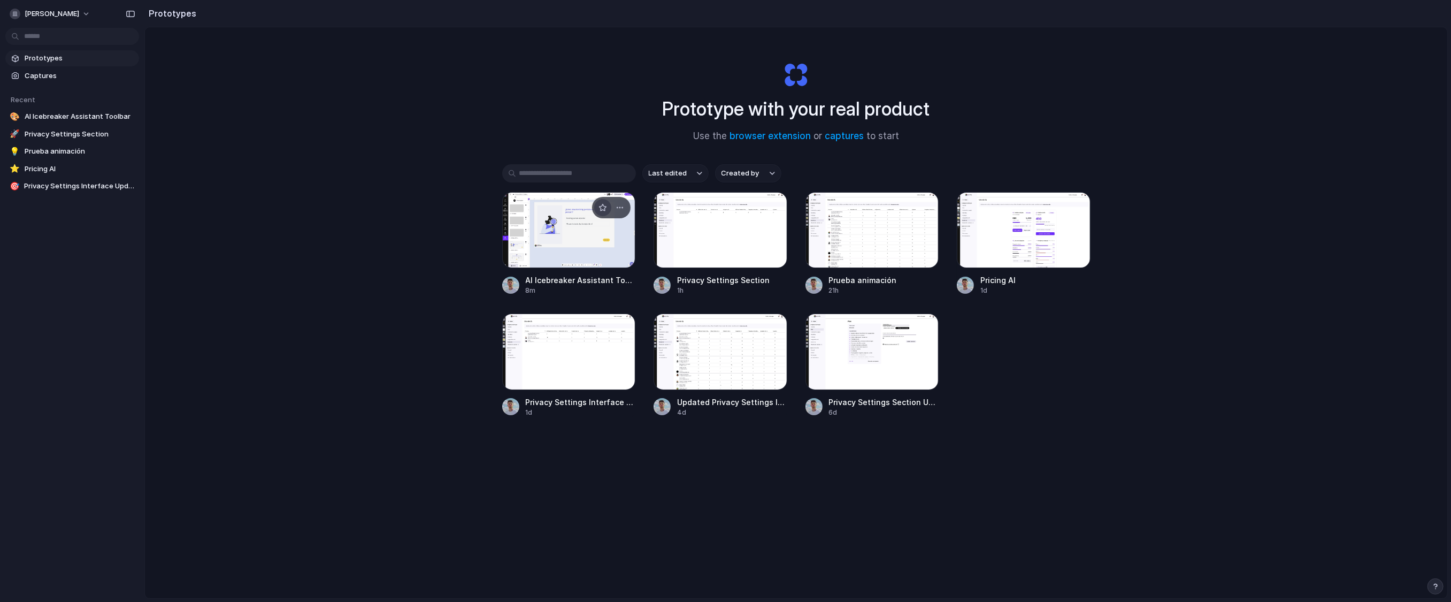
click at [600, 209] on div "button" at bounding box center [602, 207] width 9 height 9
click at [616, 208] on div "button" at bounding box center [620, 207] width 9 height 9
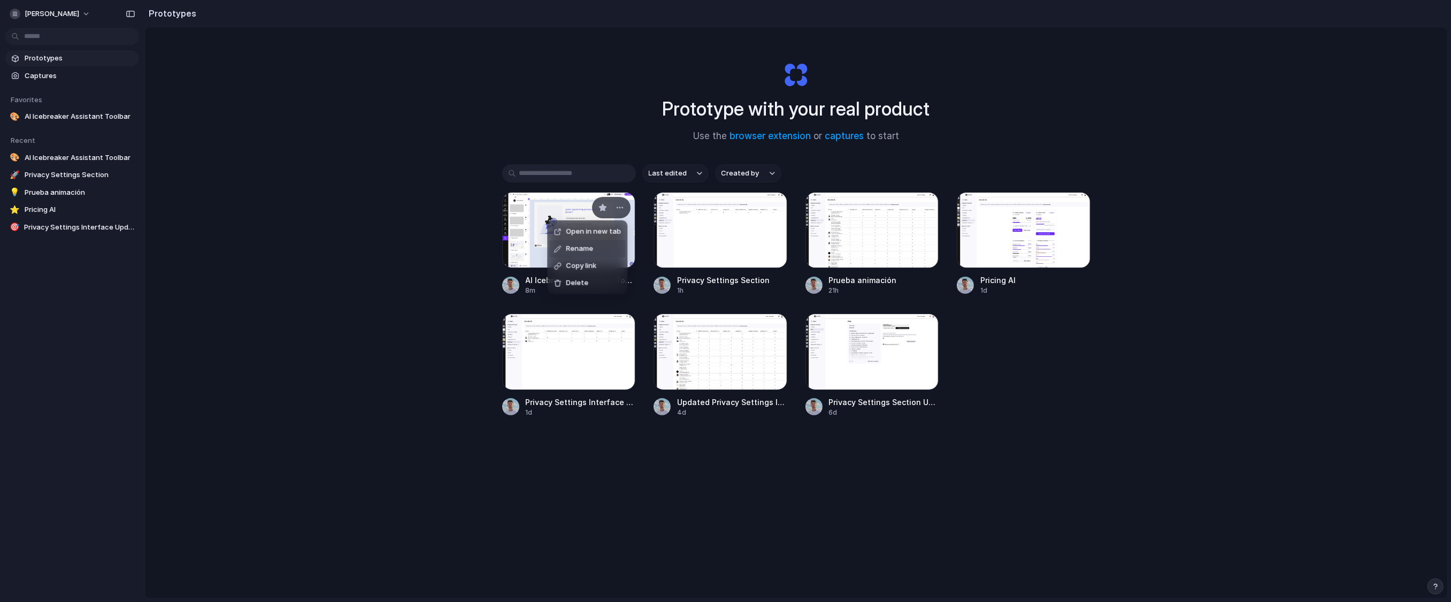
click at [590, 250] on span "Rename" at bounding box center [579, 248] width 27 height 11
type input "******"
type input "**********"
click at [348, 216] on div "Prototype with your real product Use the browser extension or captures to start…" at bounding box center [796, 340] width 1302 height 627
click at [586, 240] on div at bounding box center [569, 230] width 134 height 76
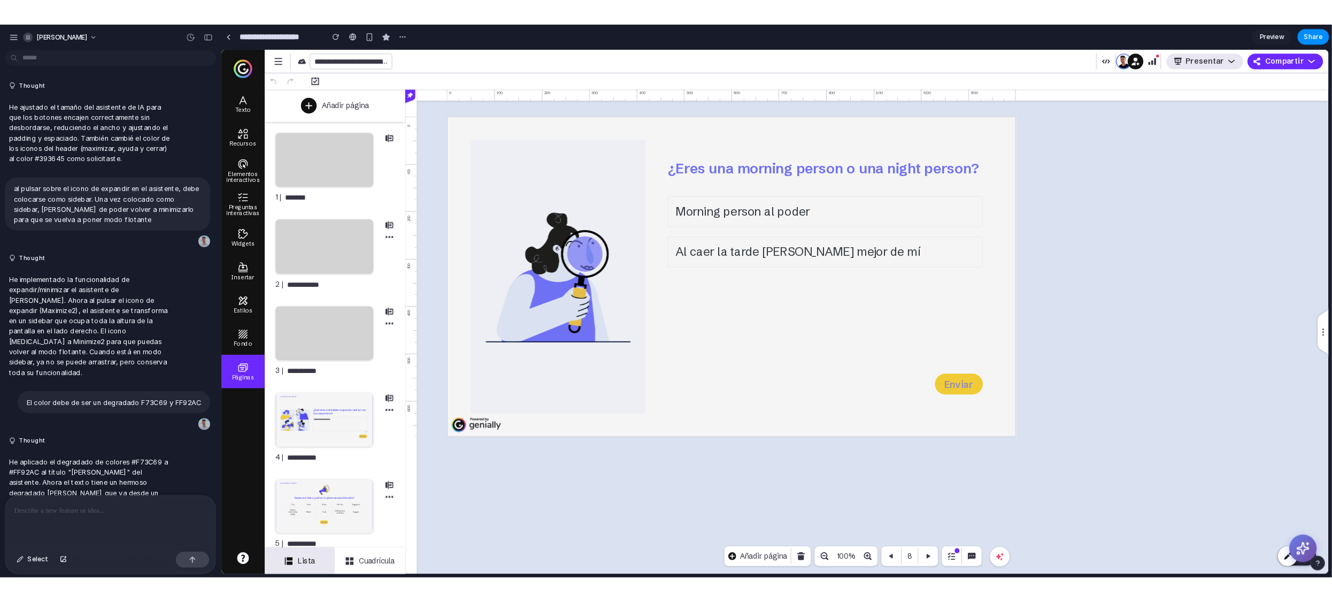
scroll to position [4081, 0]
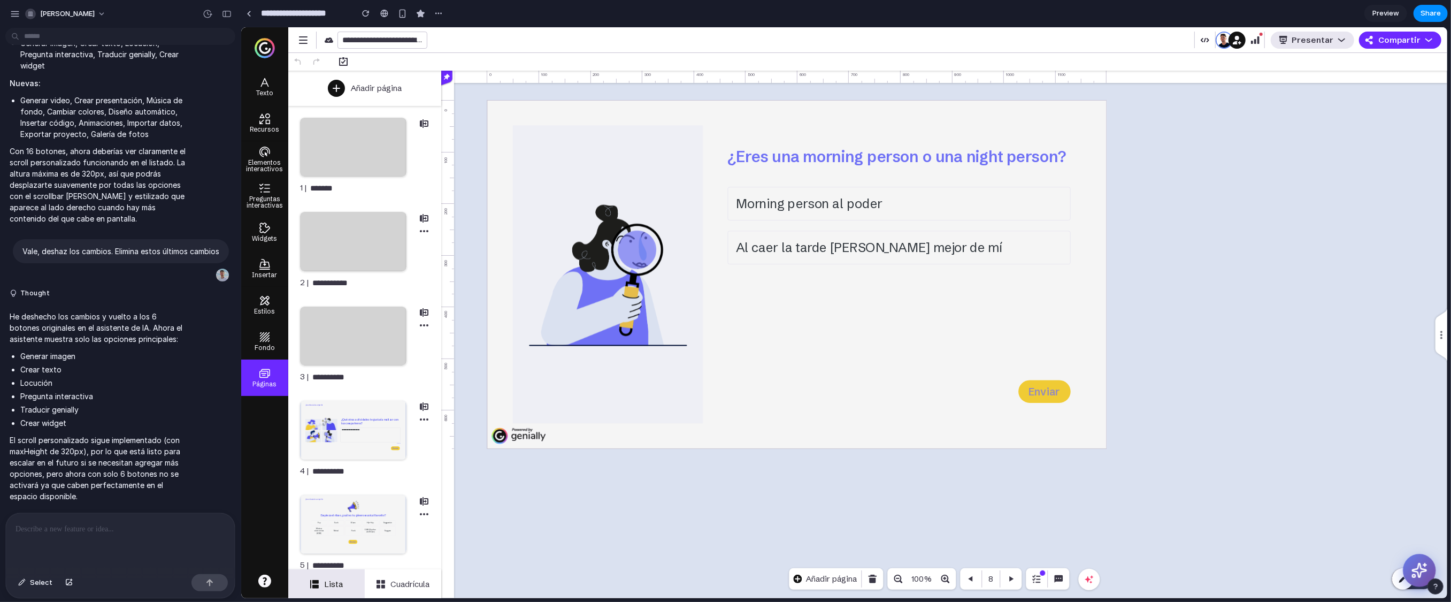
click at [898, 464] on icon at bounding box center [1419, 570] width 14 height 14
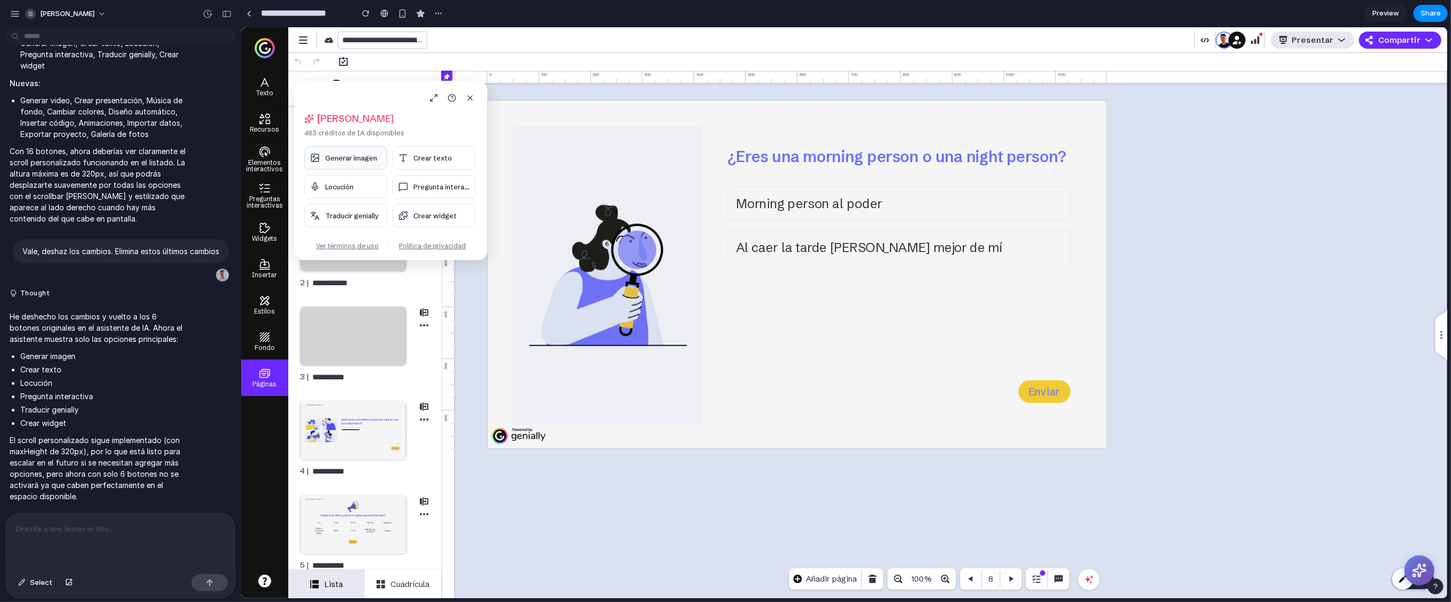
click at [341, 164] on button "Generar imagen" at bounding box center [345, 158] width 83 height 24
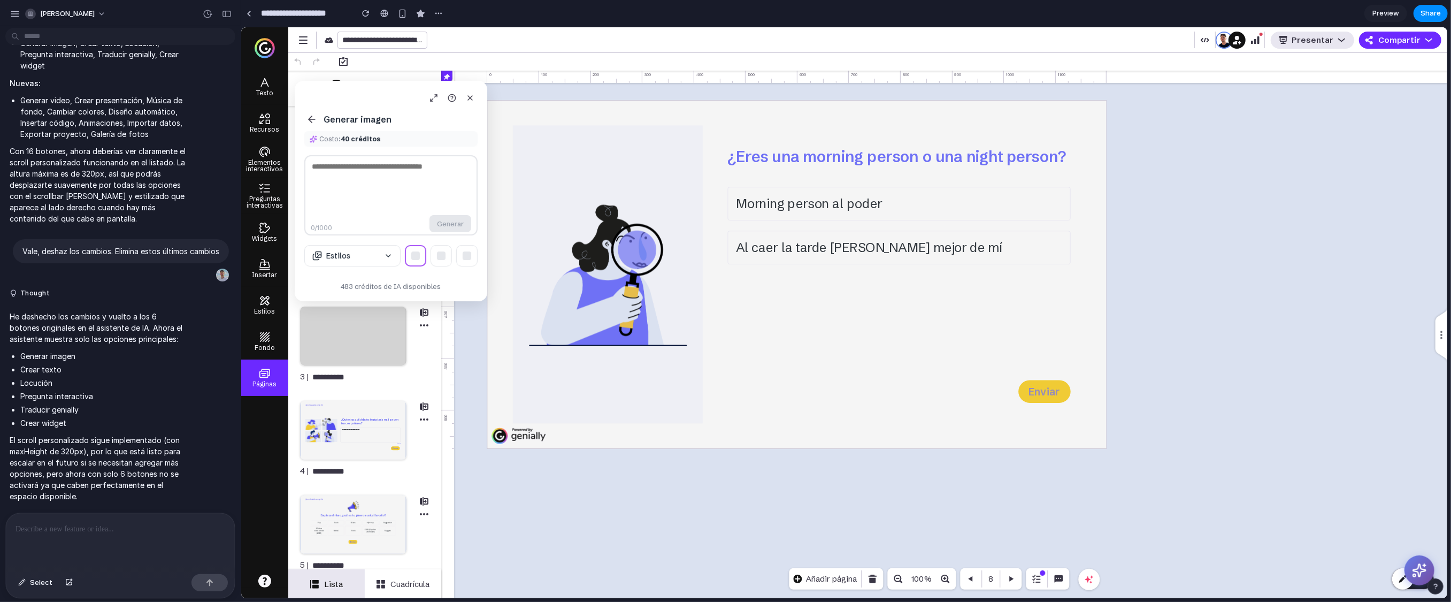
click at [311, 125] on button at bounding box center [311, 119] width 15 height 15
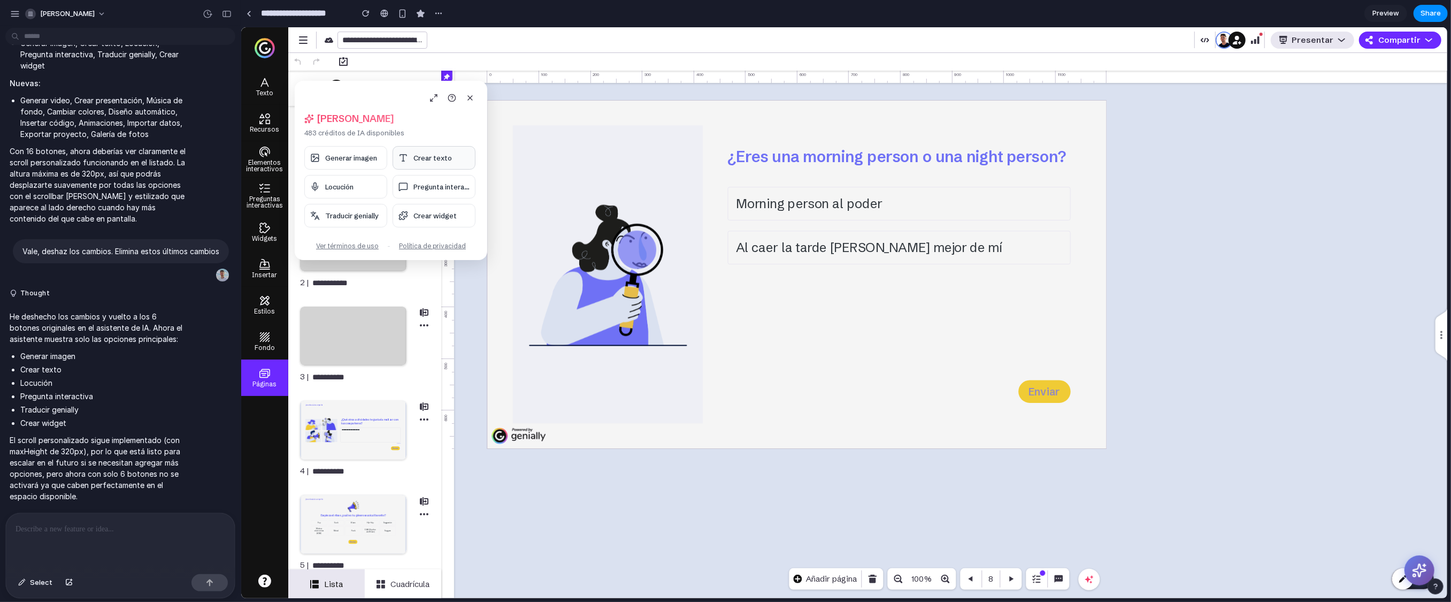
click at [410, 159] on button "Crear texto" at bounding box center [433, 158] width 83 height 24
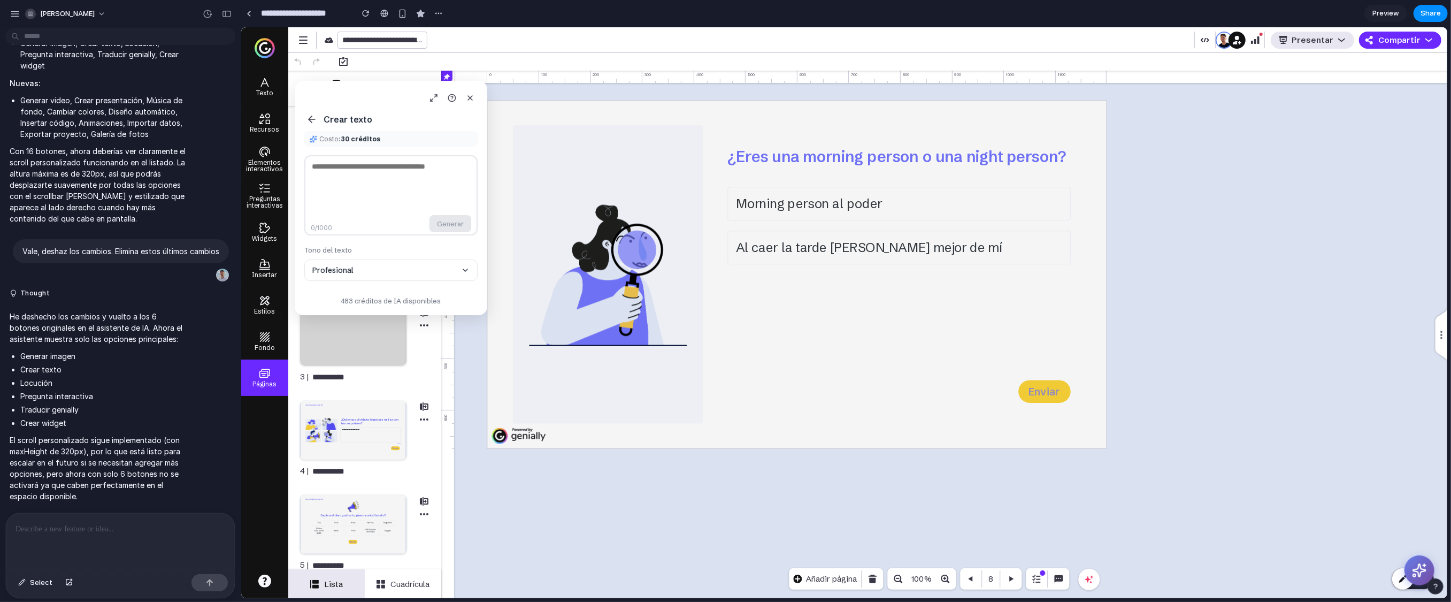
click at [307, 120] on icon at bounding box center [311, 119] width 11 height 11
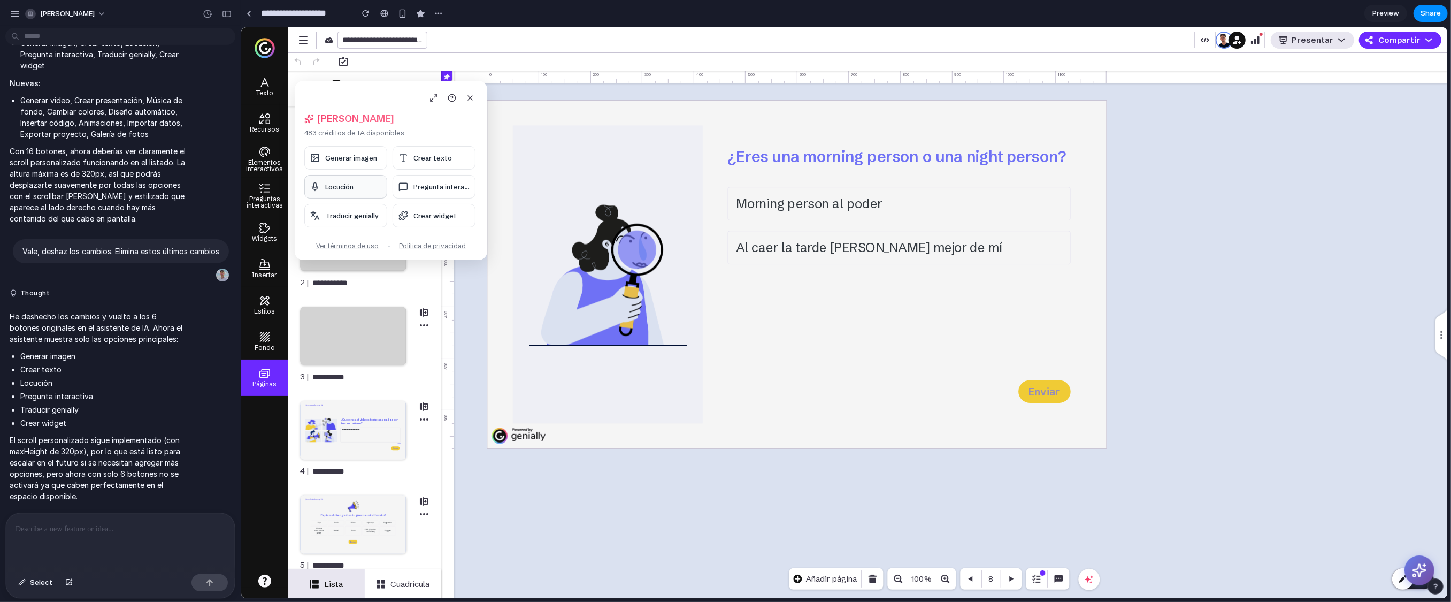
click at [348, 189] on span "Locución" at bounding box center [339, 186] width 28 height 9
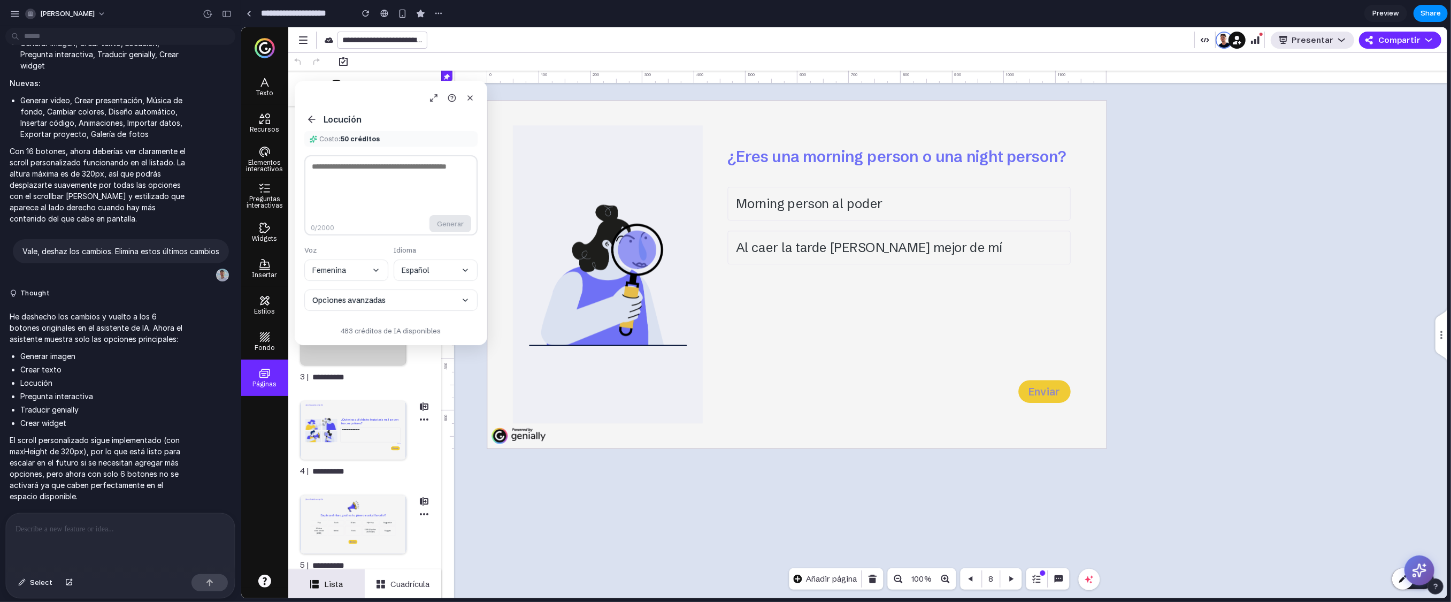
drag, startPoint x: 1689, startPoint y: 328, endPoint x: 1310, endPoint y: 303, distance: 380.1
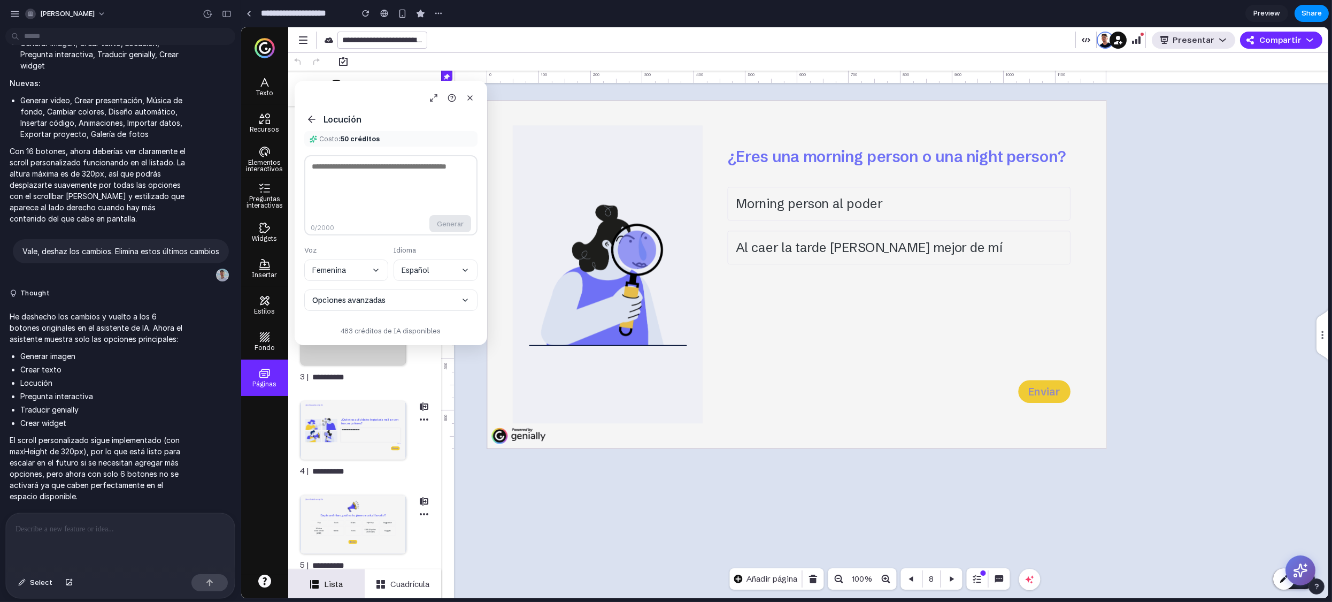
click at [315, 121] on icon at bounding box center [311, 119] width 11 height 11
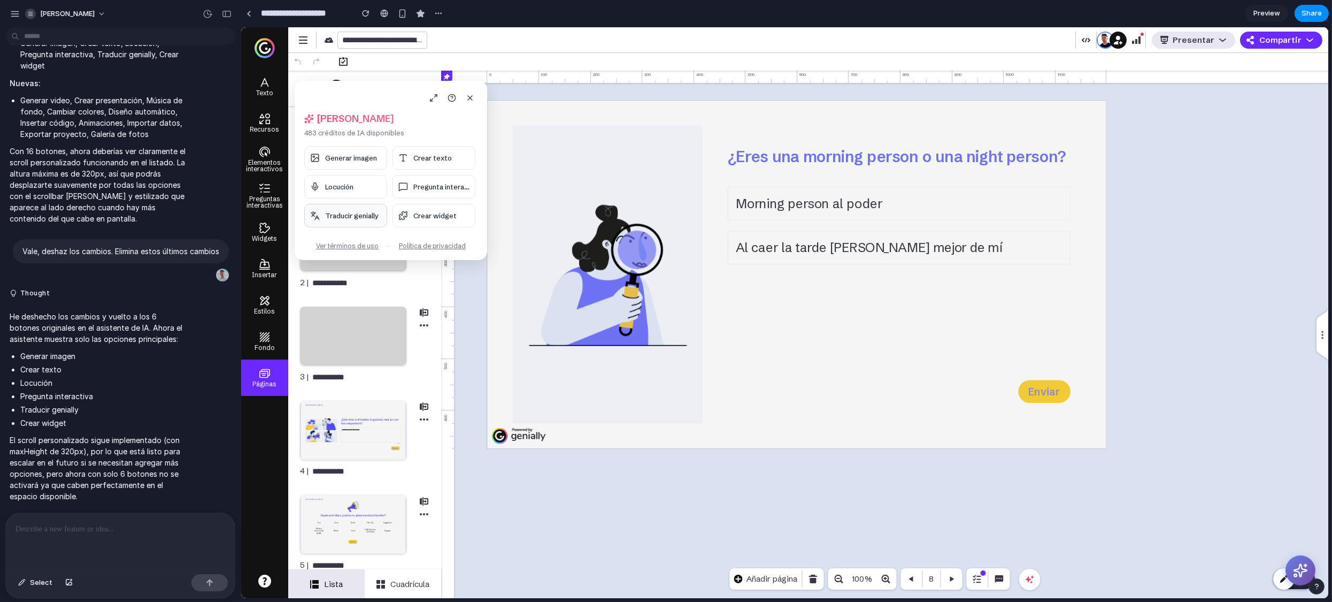
click at [361, 218] on span "Traducir genially" at bounding box center [351, 215] width 53 height 9
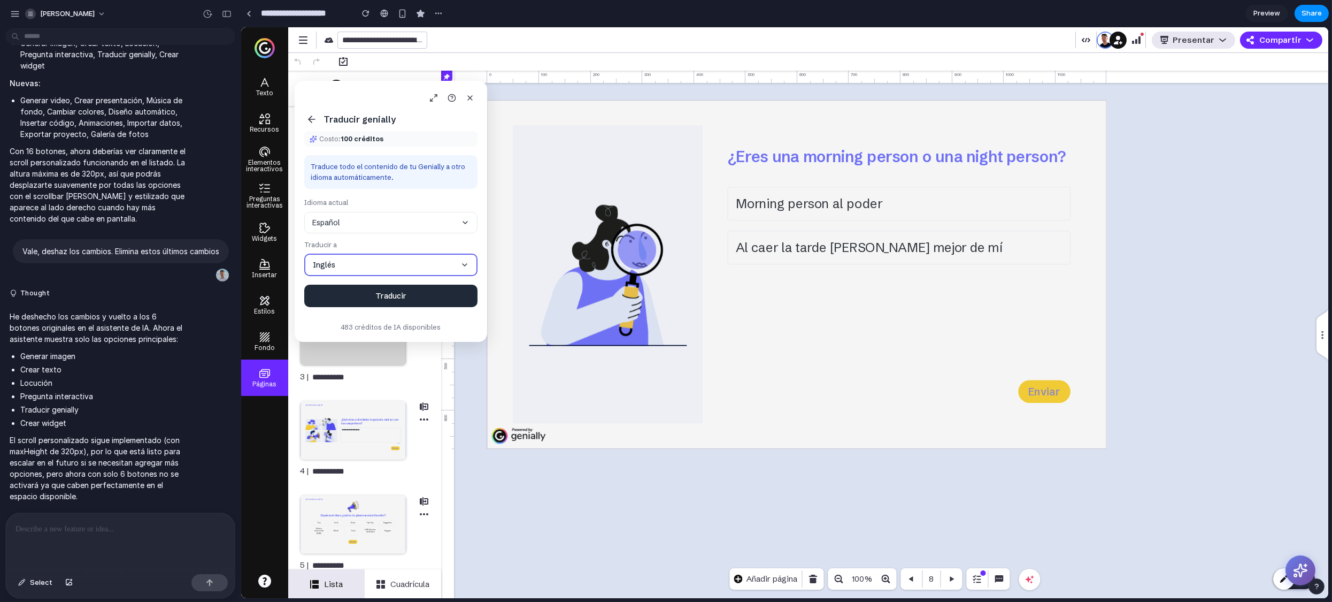
click at [898, 464] on div "Añadir página 100% 8" at bounding box center [884, 578] width 1087 height 21
click at [310, 122] on icon at bounding box center [311, 119] width 11 height 11
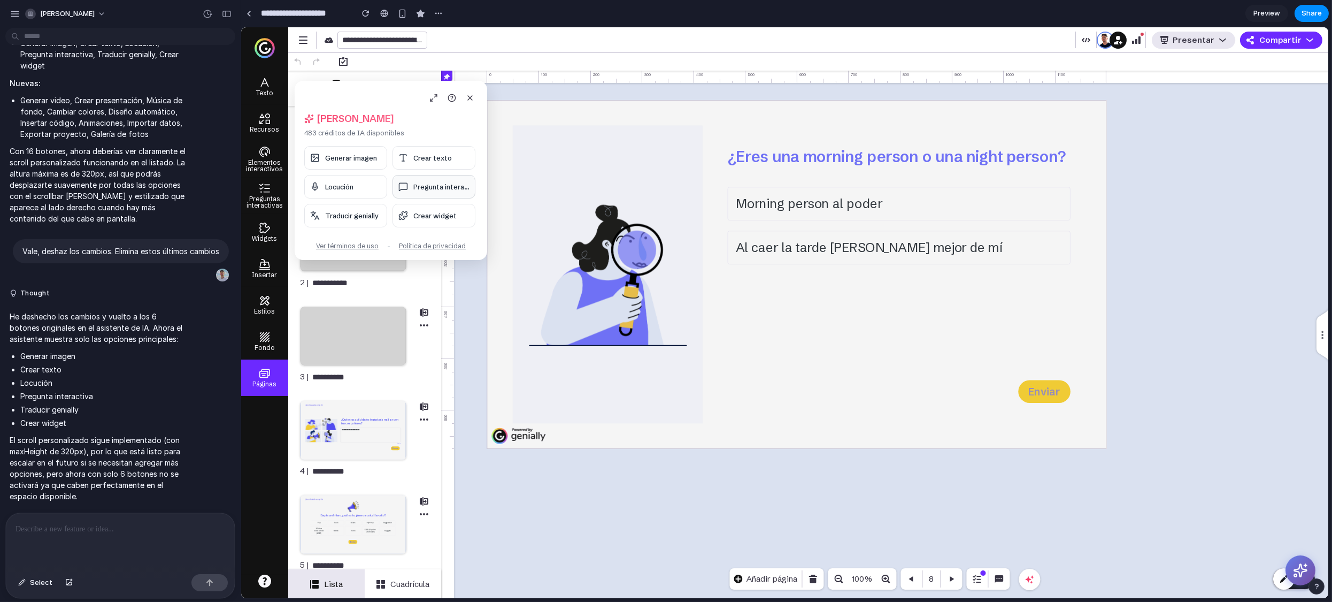
click at [424, 178] on button "Pregunta interac..." at bounding box center [433, 187] width 83 height 24
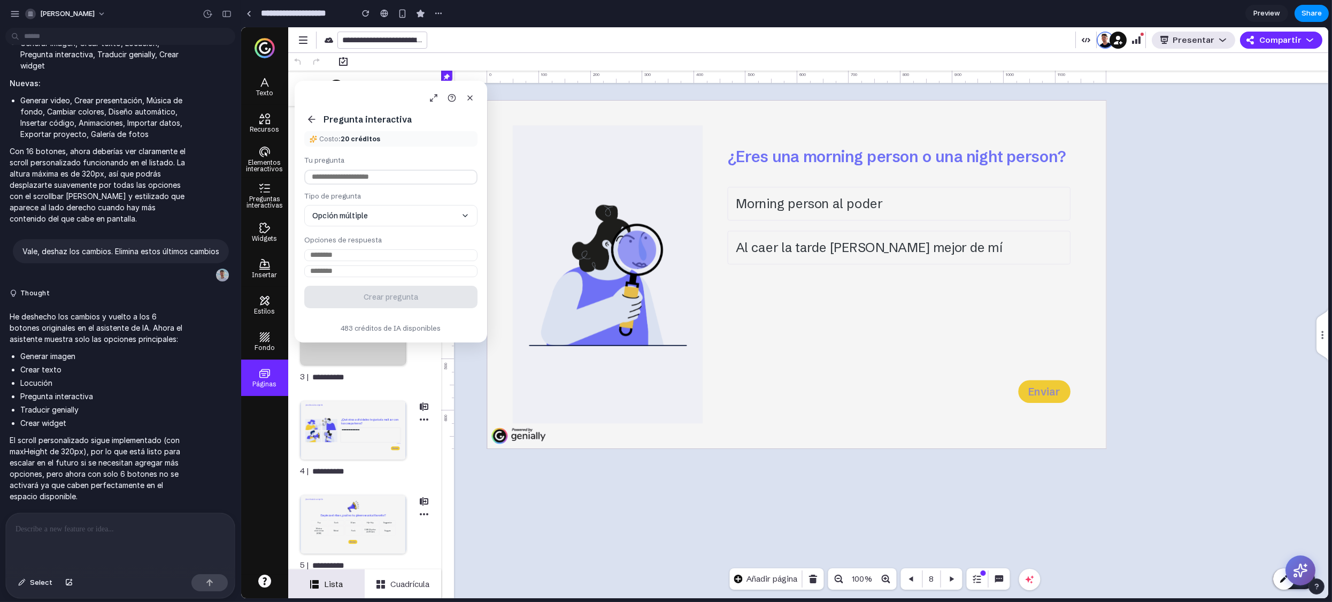
click at [312, 116] on icon at bounding box center [311, 119] width 11 height 11
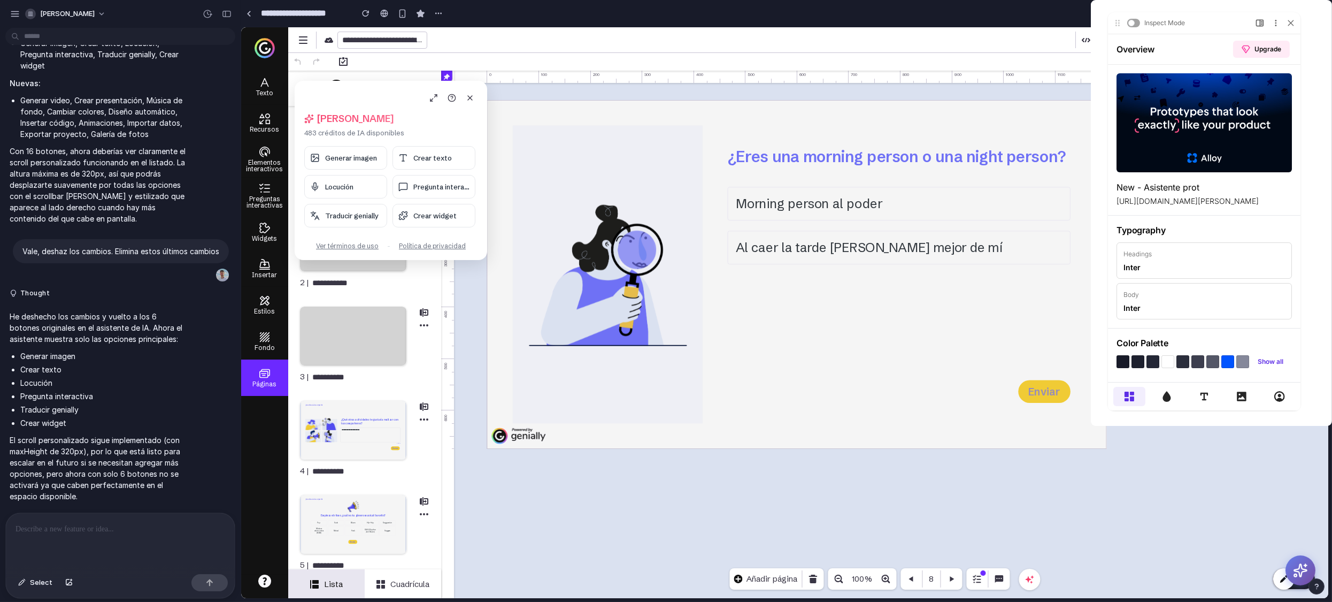
scroll to position [0, 0]
click at [898, 397] on icon at bounding box center [1241, 396] width 11 height 11
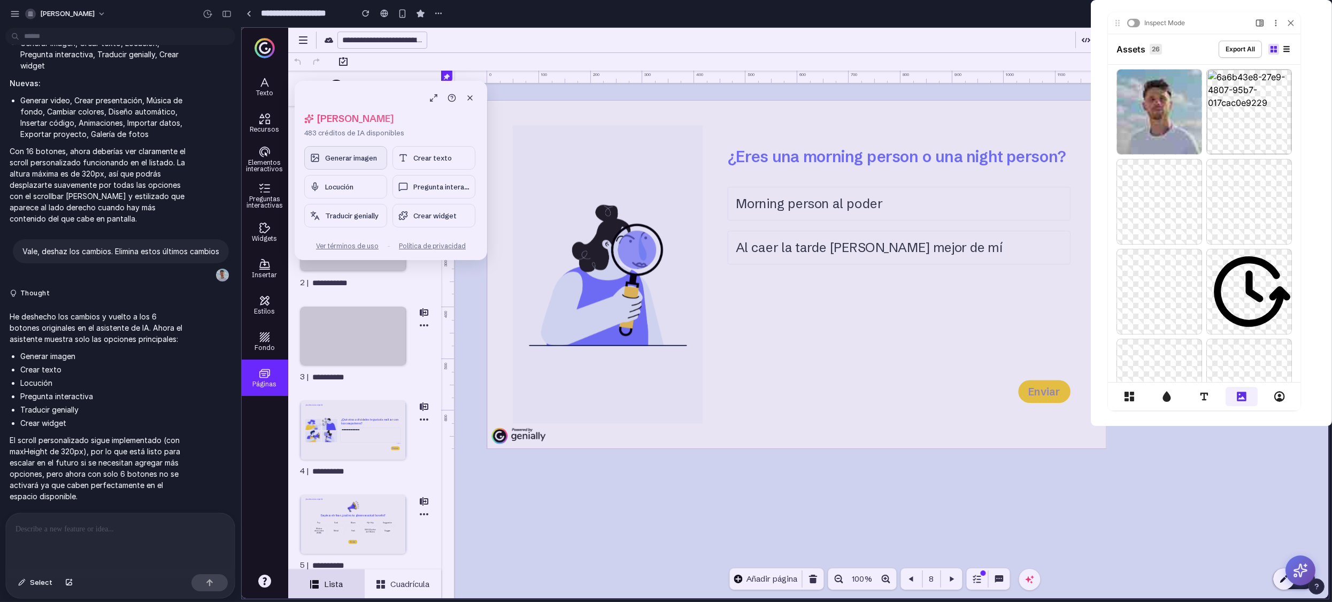
click at [312, 156] on circle at bounding box center [313, 157] width 2 height 2
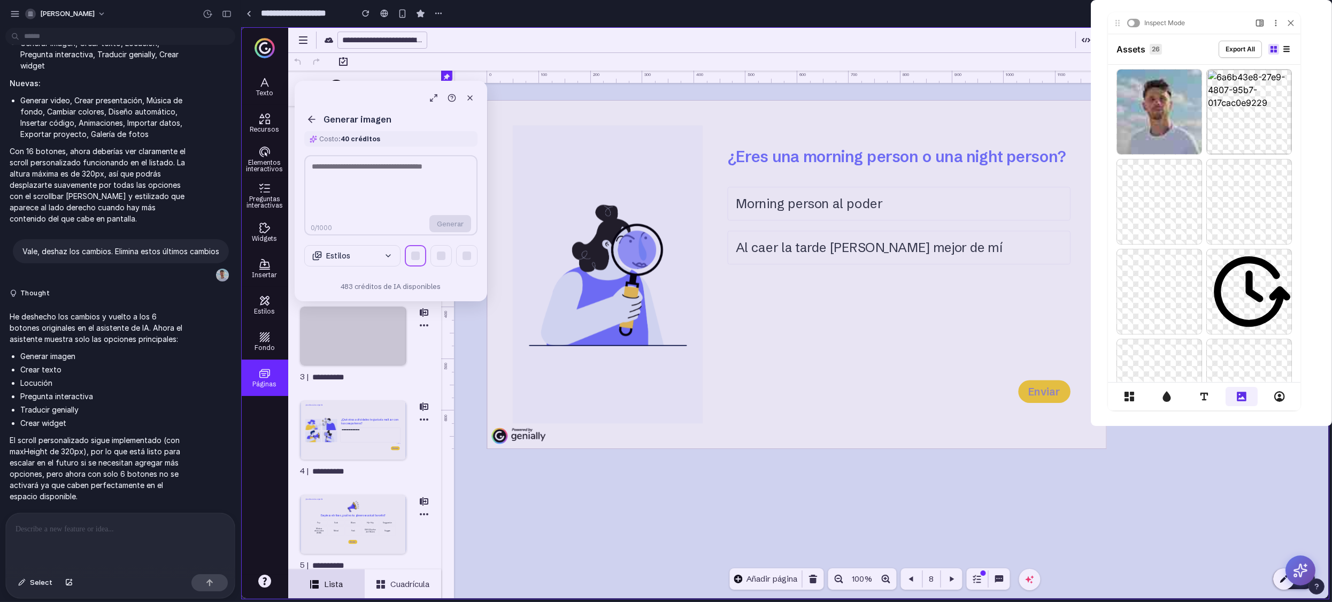
click at [313, 120] on icon at bounding box center [311, 119] width 11 height 11
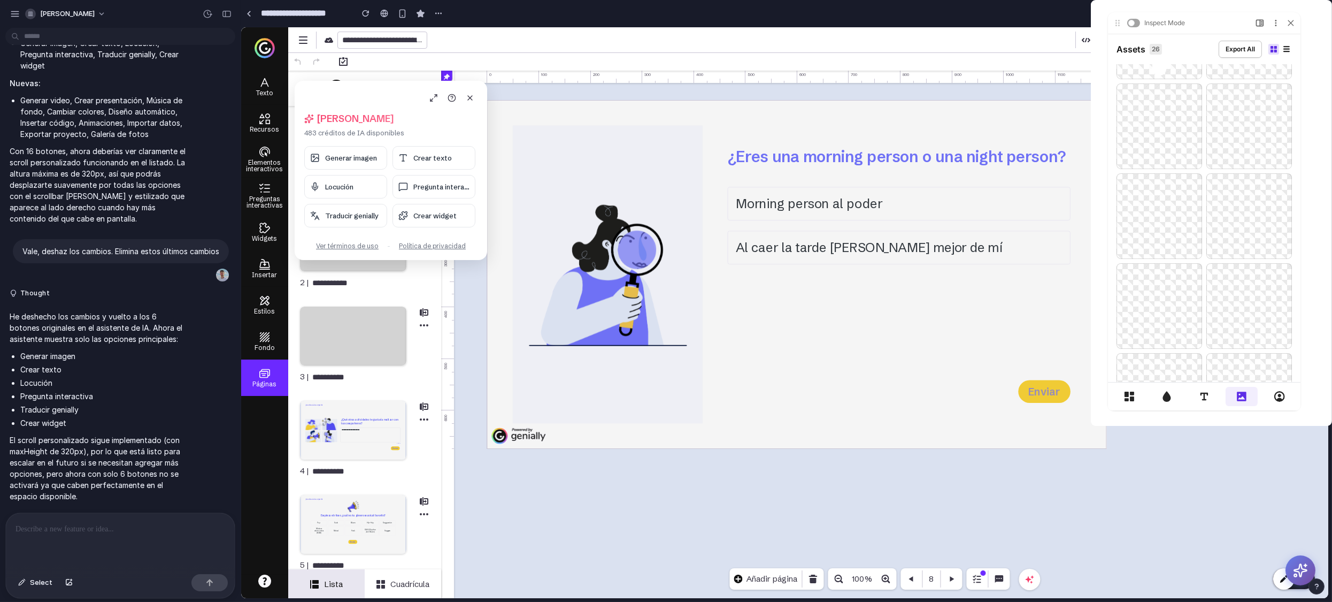
scroll to position [850, 0]
click at [898, 26] on icon at bounding box center [1290, 23] width 6 height 6
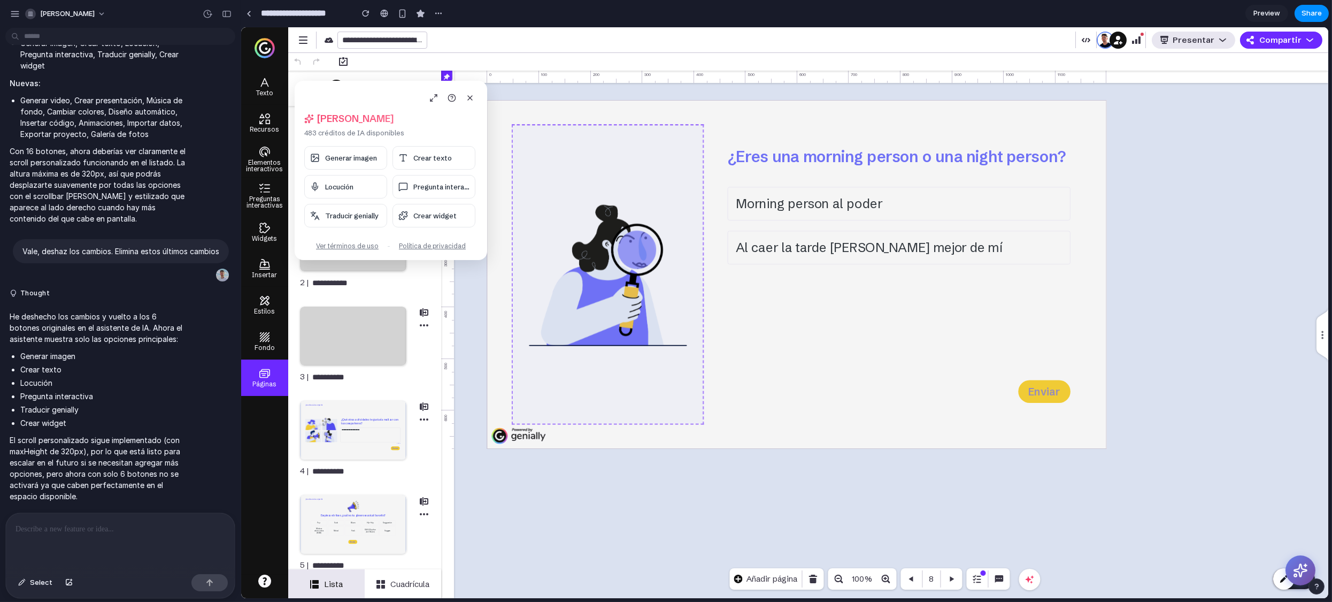
drag, startPoint x: 349, startPoint y: 97, endPoint x: 678, endPoint y: 237, distance: 357.7
click at [678, 237] on body "**********" at bounding box center [784, 312] width 1087 height 571
